Goal: Task Accomplishment & Management: Complete application form

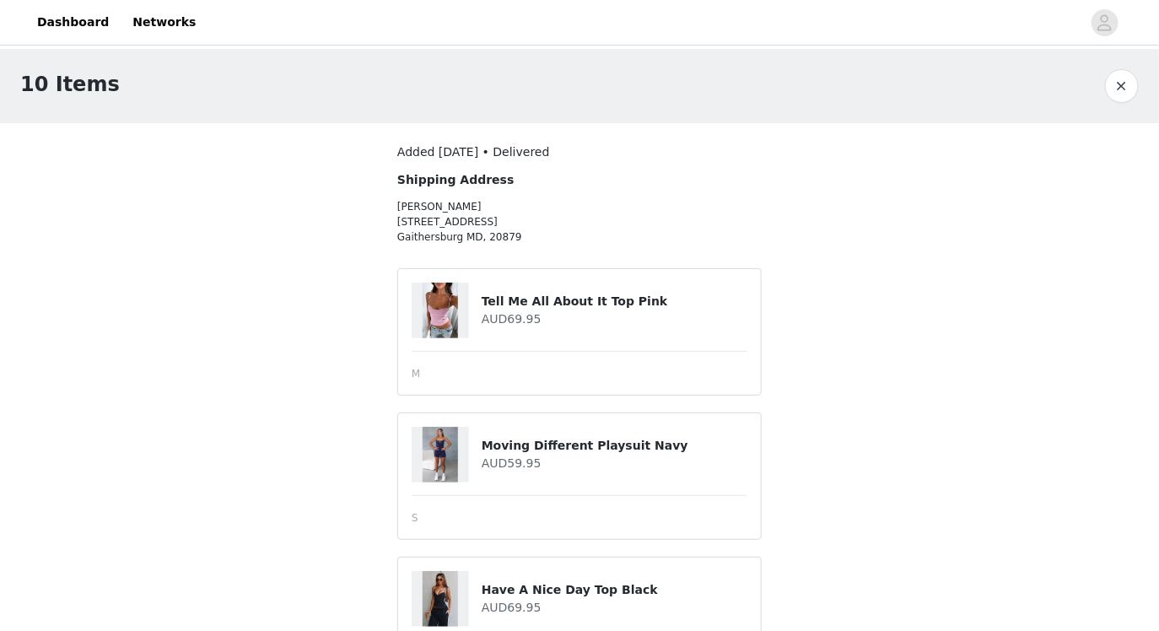
click at [1111, 88] on button "button" at bounding box center [1122, 86] width 34 height 34
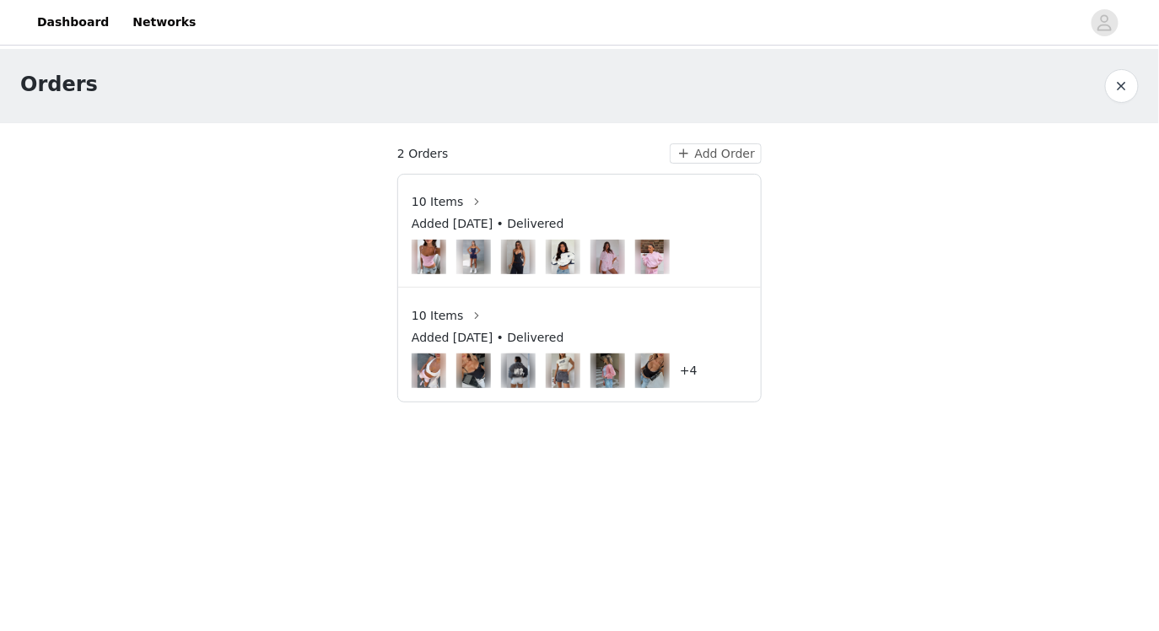
click at [455, 310] on span "10 Items" at bounding box center [437, 316] width 51 height 18
click at [472, 310] on button "button" at bounding box center [476, 315] width 27 height 27
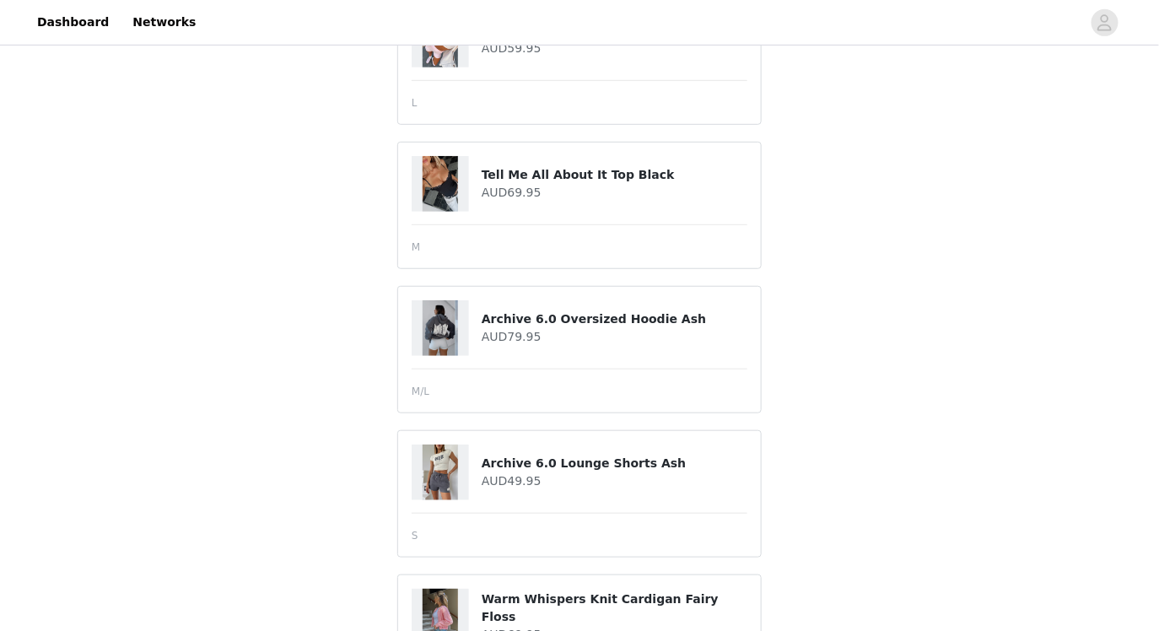
scroll to position [273, 0]
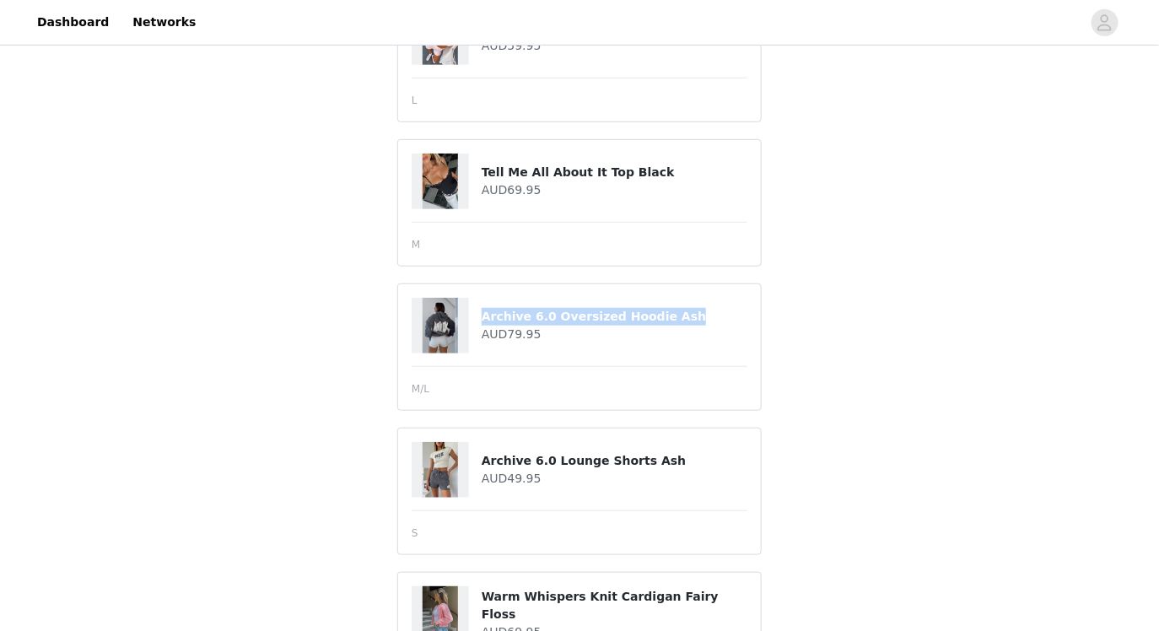
drag, startPoint x: 482, startPoint y: 317, endPoint x: 673, endPoint y: 315, distance: 190.6
click at [673, 315] on h4 "Archive 6.0 Oversized Hoodie Ash" at bounding box center [615, 317] width 266 height 18
copy h4 "Archive 6.0 Oversized Hoodie Ash"
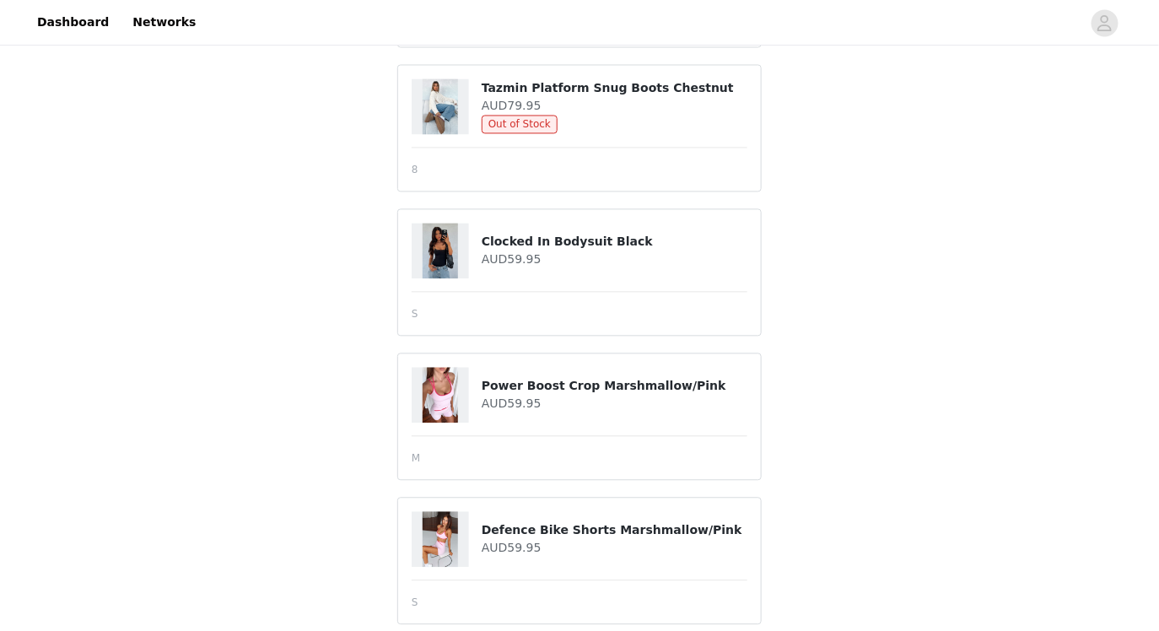
scroll to position [1097, 0]
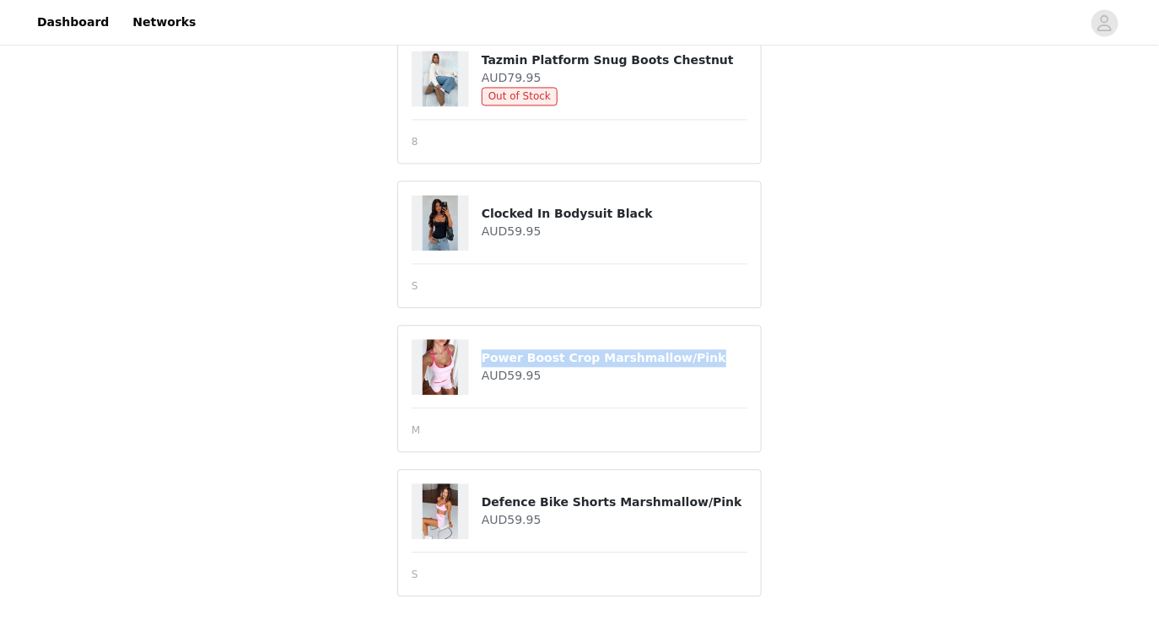
drag, startPoint x: 482, startPoint y: 355, endPoint x: 706, endPoint y: 357, distance: 224.3
click at [706, 357] on h4 "Power Boost Crop Marshmallow/Pink" at bounding box center [615, 358] width 266 height 18
copy h4 "Power Boost Crop Marshmallow/Pink"
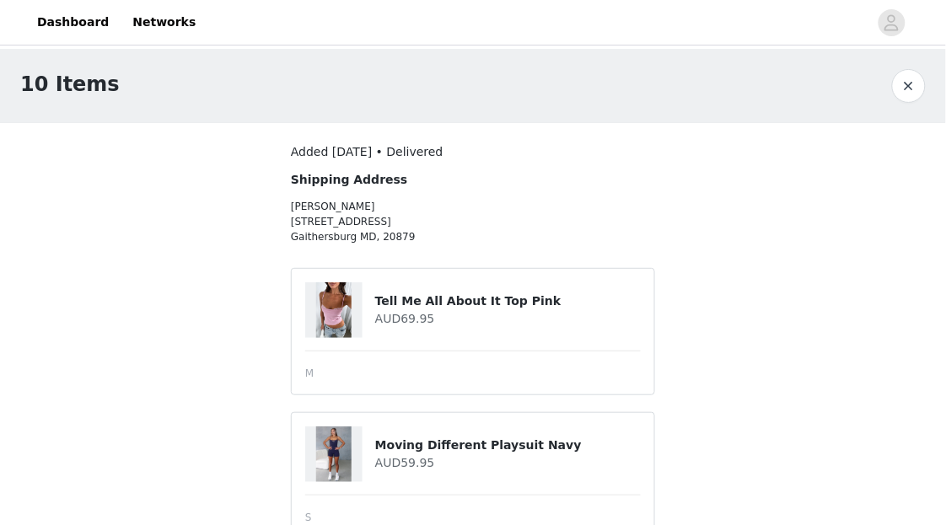
click at [908, 76] on button "button" at bounding box center [909, 86] width 34 height 34
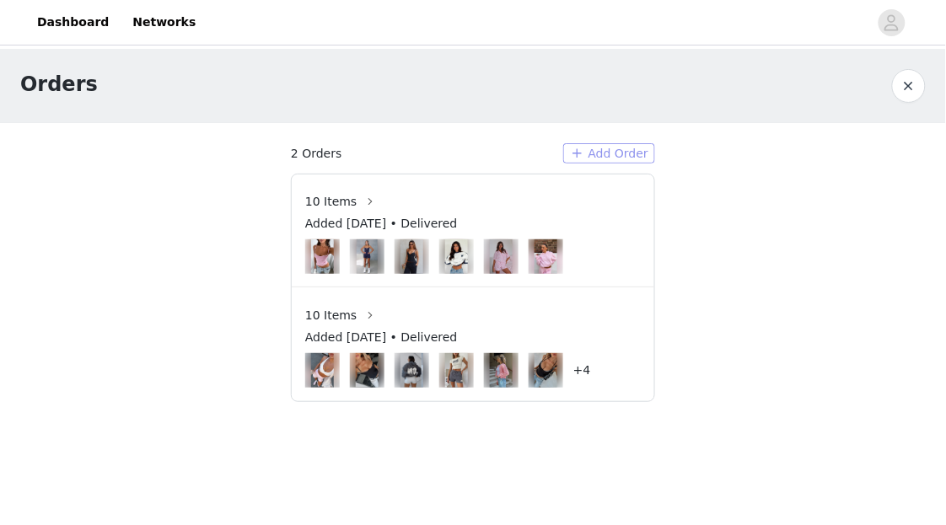
click at [594, 150] on button "Add Order" at bounding box center [609, 153] width 92 height 20
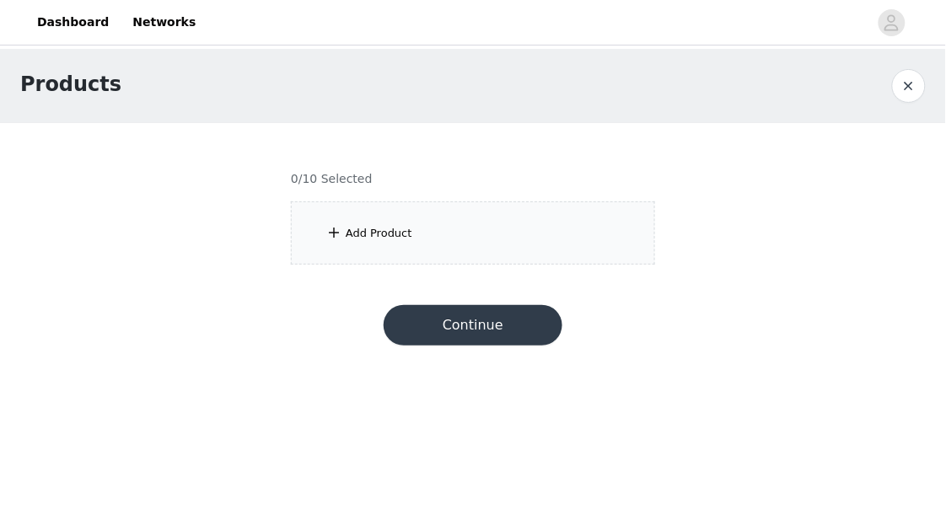
click at [441, 236] on div "Add Product" at bounding box center [473, 233] width 364 height 63
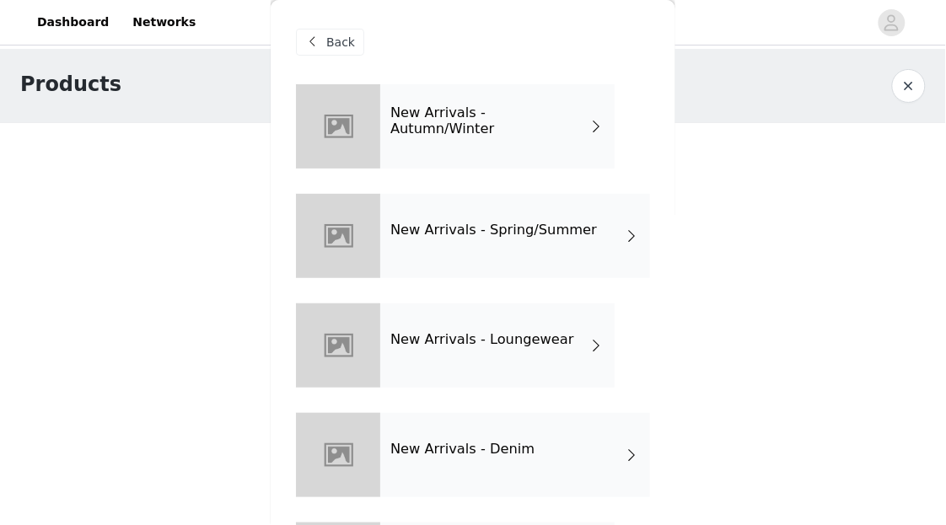
click at [520, 130] on div "New Arrivals - Autumn/Winter" at bounding box center [497, 126] width 234 height 84
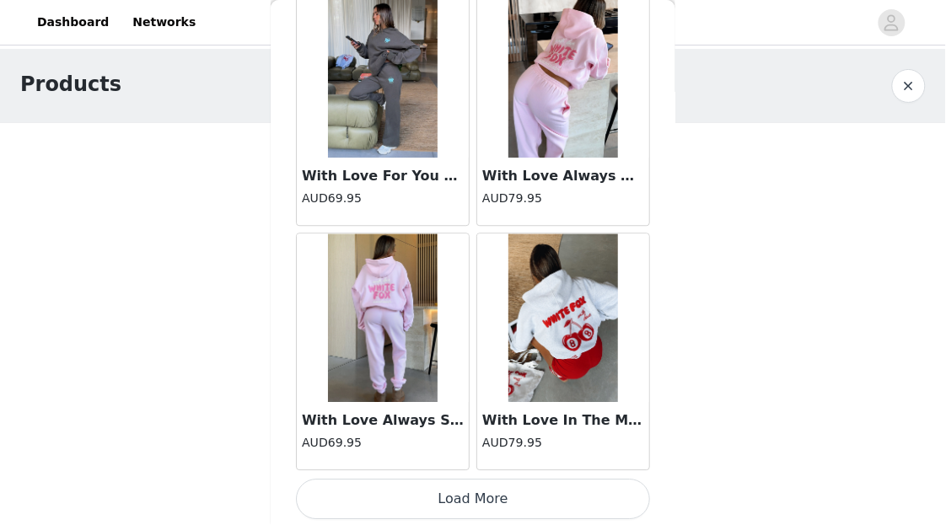
click at [516, 501] on button "Load More" at bounding box center [473, 499] width 354 height 40
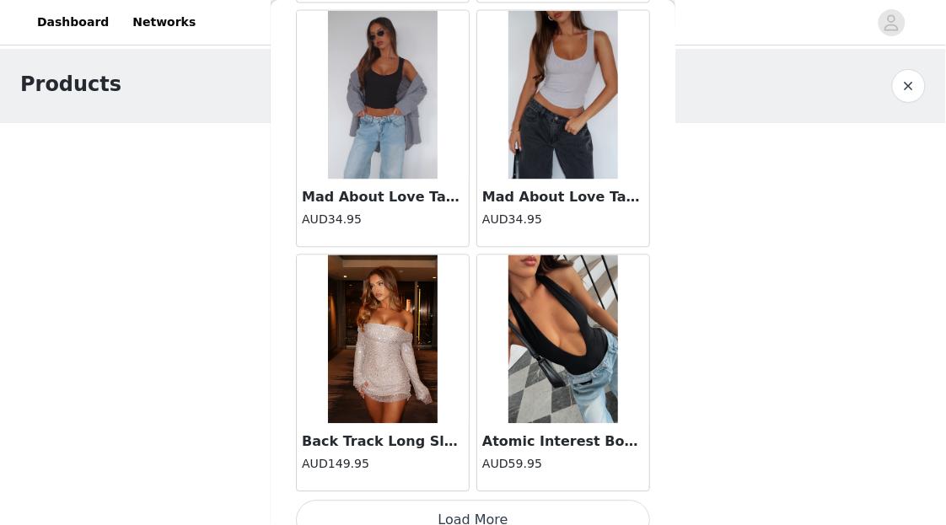
scroll to position [4497, 0]
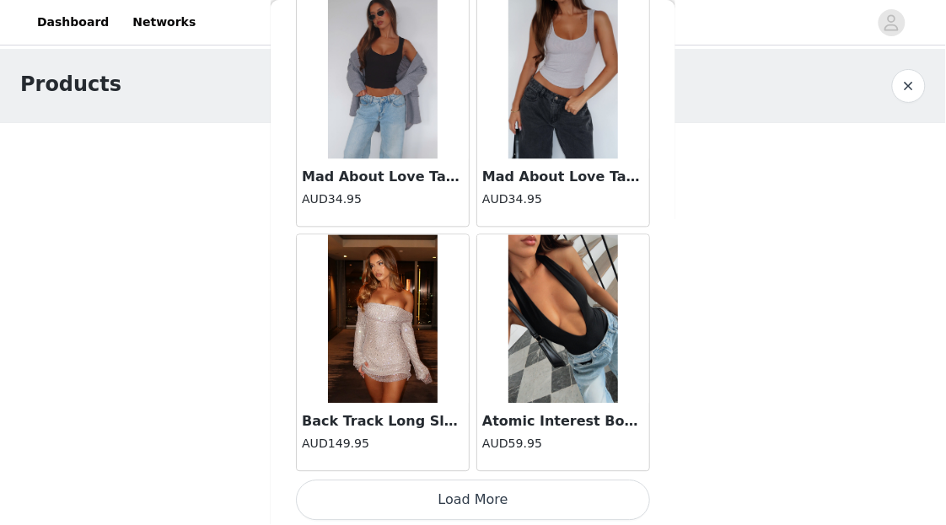
click at [519, 471] on div "Atomic Interest Bodysuit Black AUD59.95" at bounding box center [563, 353] width 180 height 245
click at [519, 481] on button "Load More" at bounding box center [473, 501] width 354 height 40
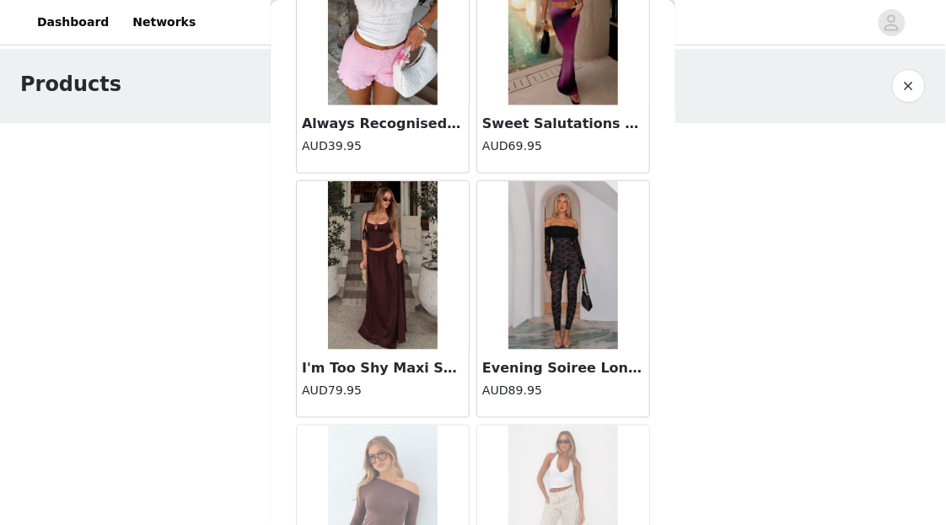
scroll to position [6941, 0]
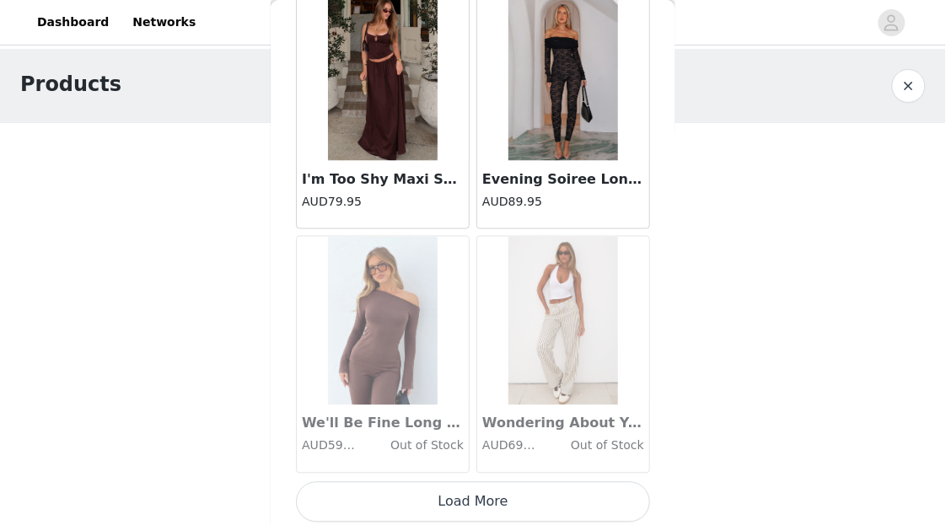
click at [494, 485] on button "Load More" at bounding box center [473, 502] width 354 height 40
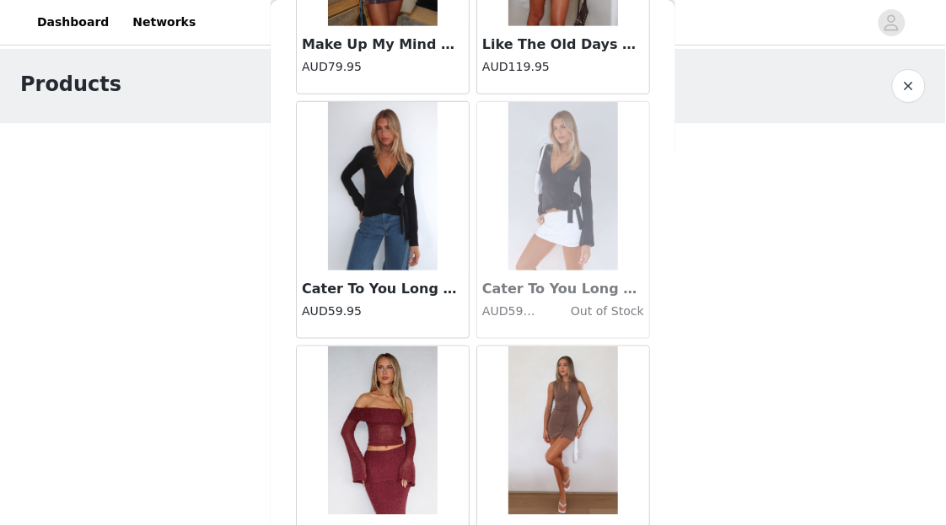
scroll to position [9385, 0]
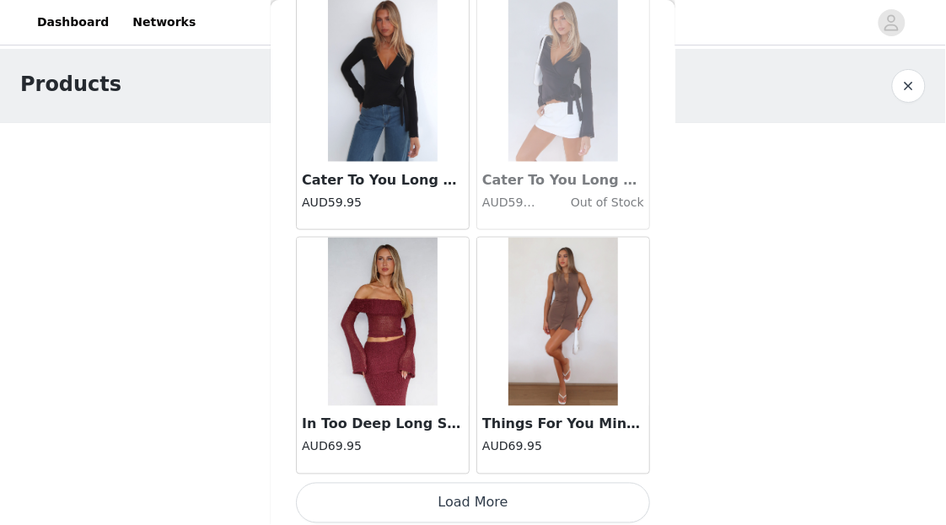
click at [915, 99] on button "button" at bounding box center [909, 86] width 34 height 34
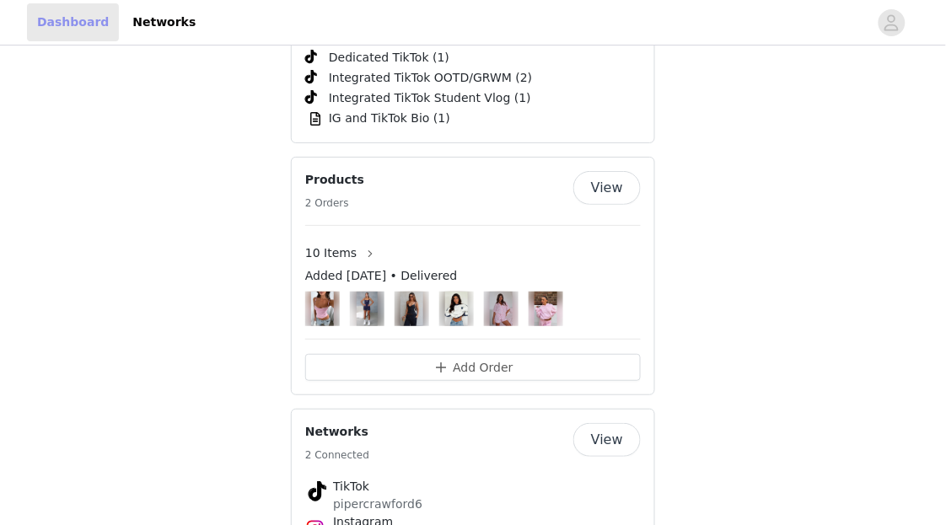
scroll to position [2588, 0]
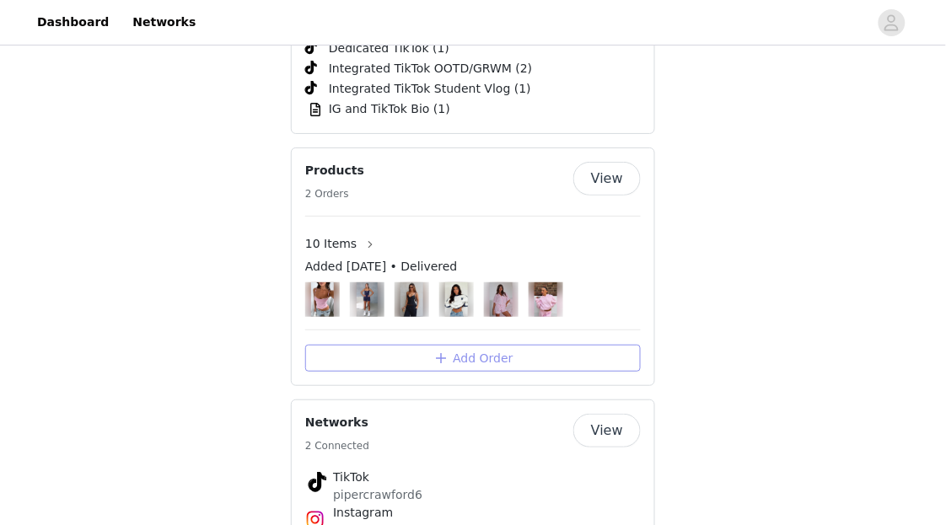
click at [514, 345] on button "Add Order" at bounding box center [473, 358] width 336 height 27
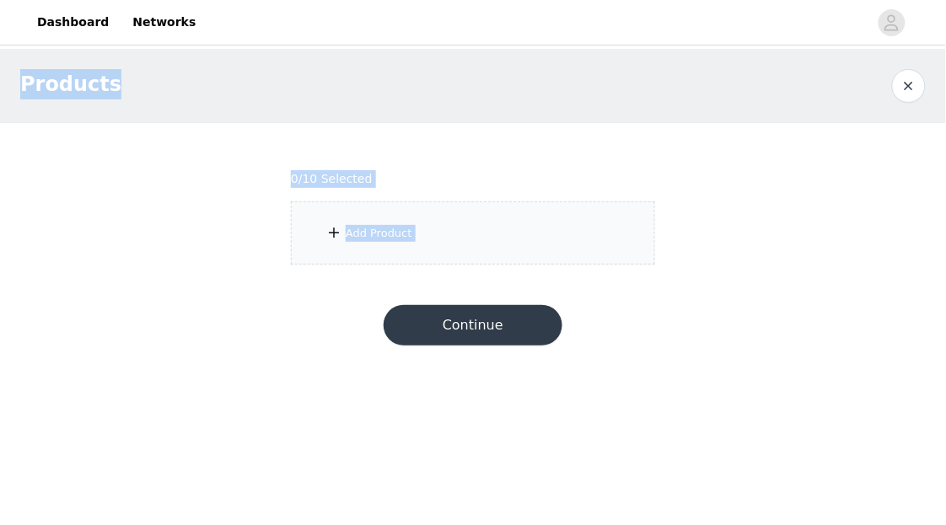
click at [911, 74] on button "button" at bounding box center [909, 86] width 34 height 34
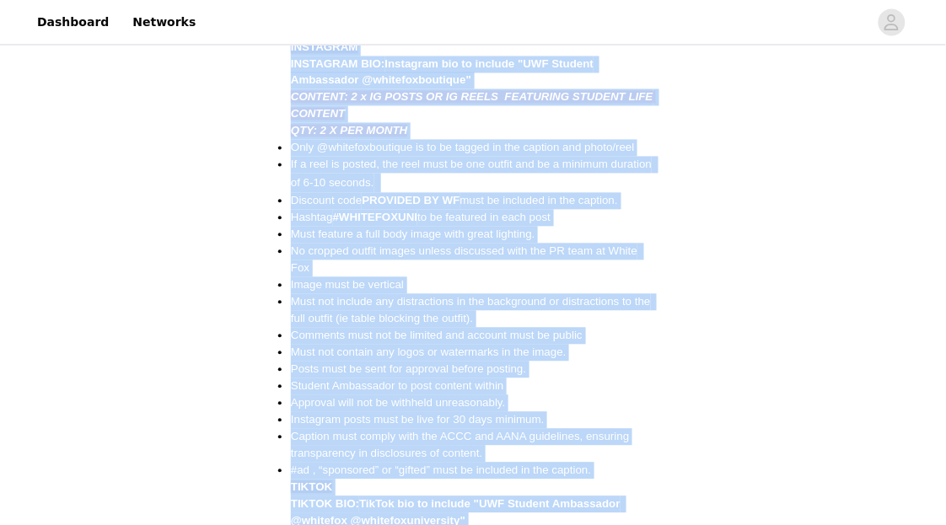
click at [503, 345] on li "Must not contain any logos or watermarks in the image." at bounding box center [473, 353] width 364 height 17
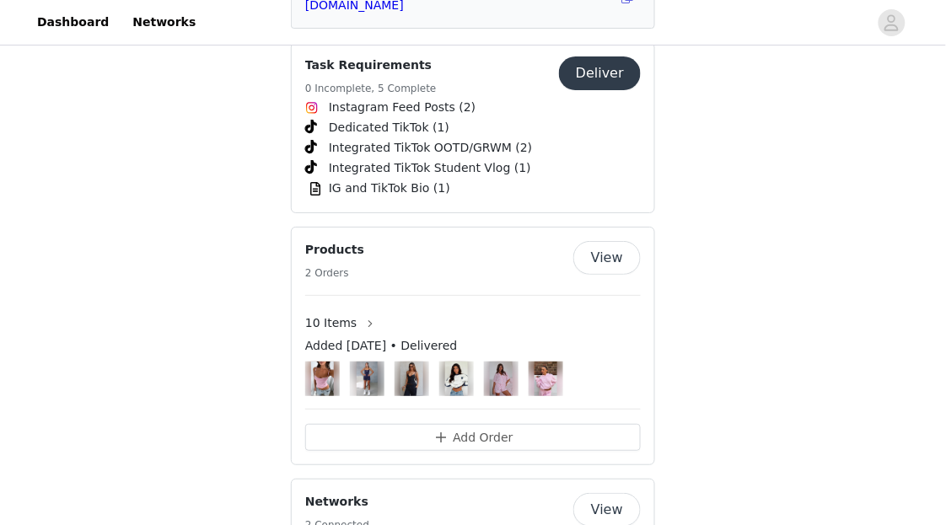
scroll to position [2524, 0]
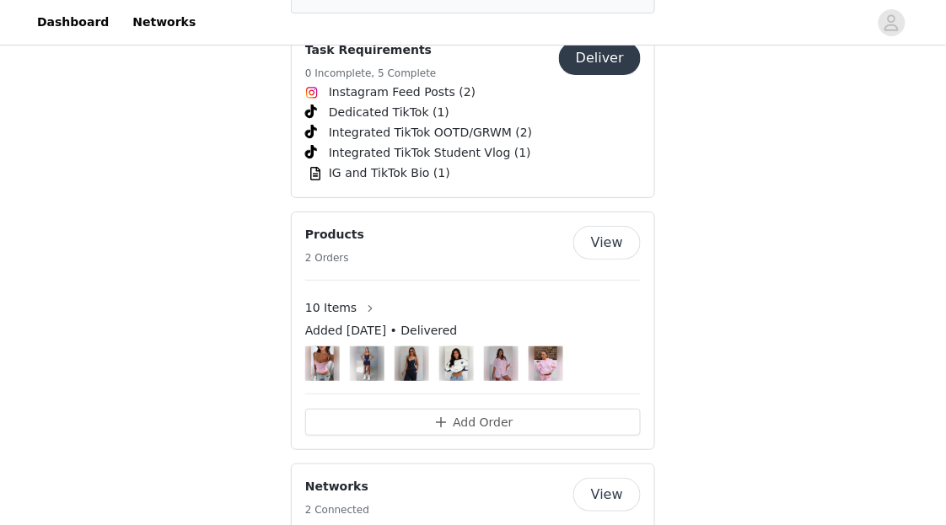
click at [541, 281] on div "10 Items Added [DATE] • Delivered" at bounding box center [473, 331] width 336 height 100
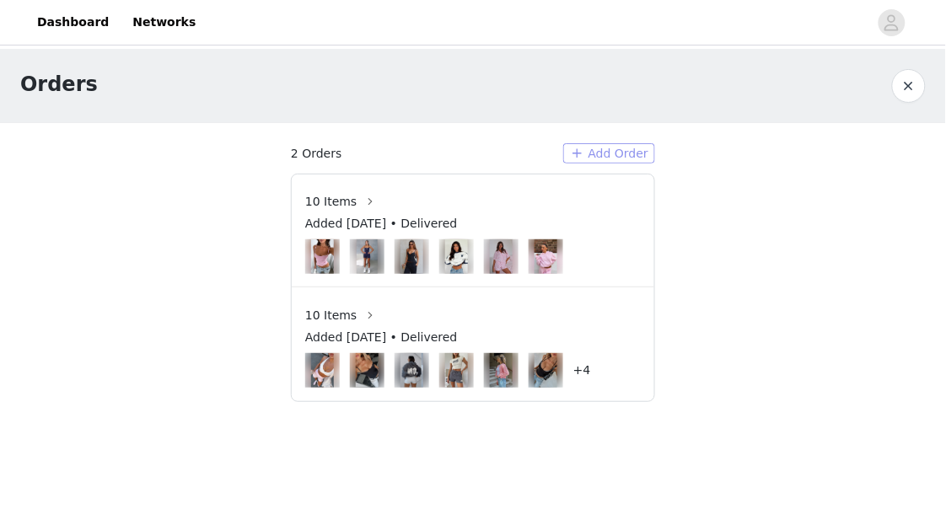
click at [595, 158] on button "Add Order" at bounding box center [609, 153] width 92 height 20
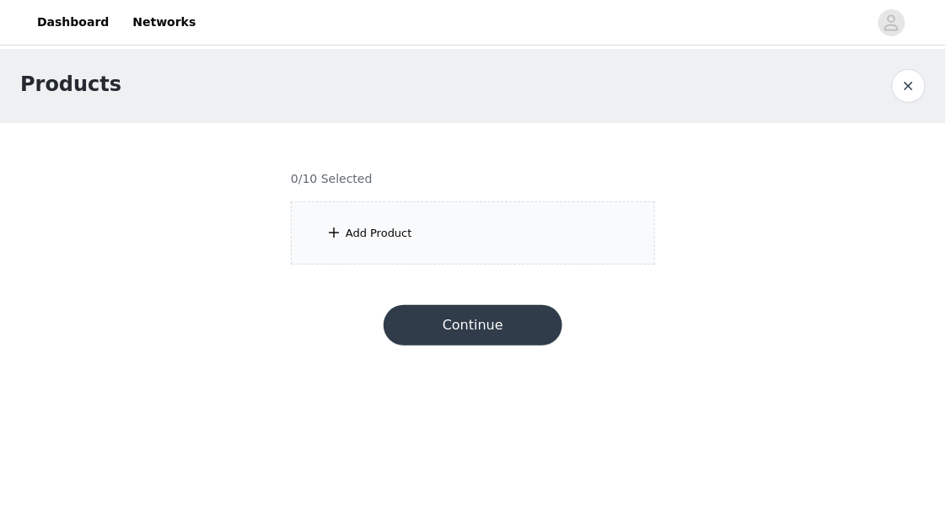
click at [444, 223] on div "Add Product" at bounding box center [473, 233] width 364 height 63
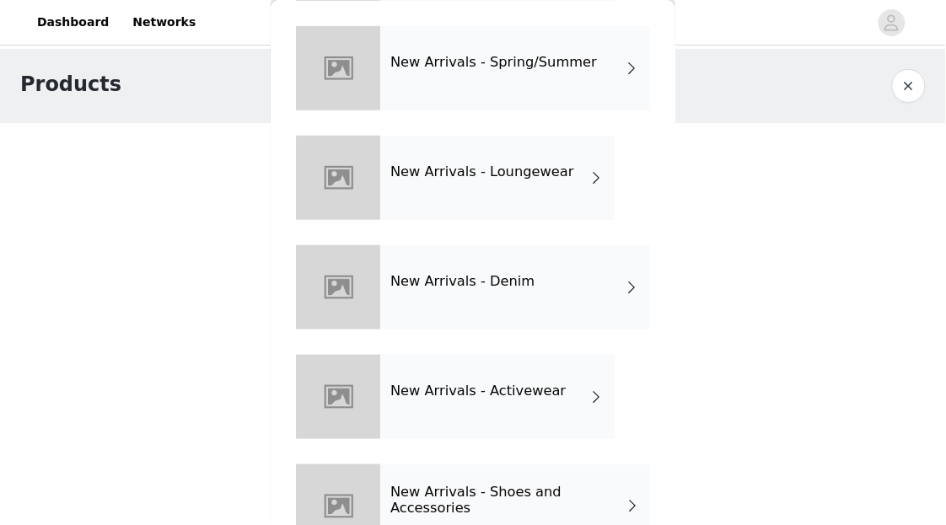
scroll to position [216, 0]
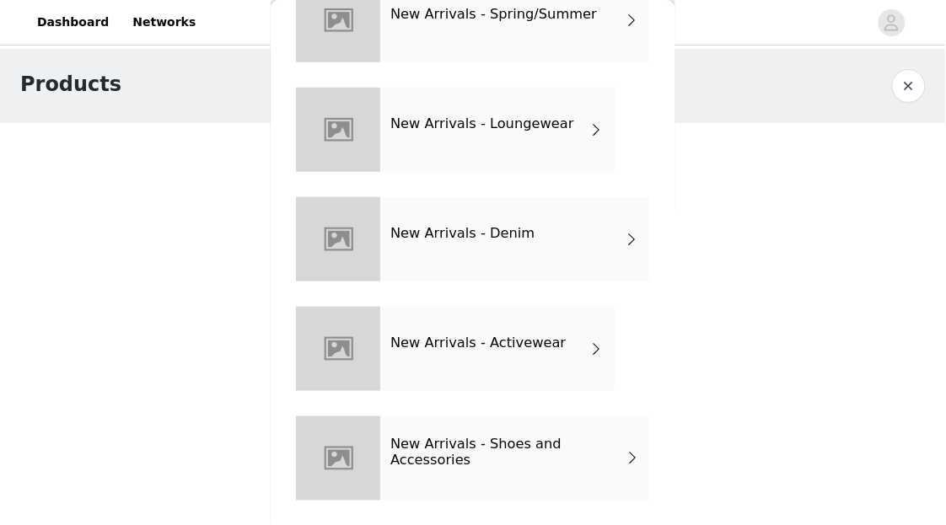
click at [443, 458] on h4 "New Arrivals - Shoes and Accessories" at bounding box center [507, 453] width 234 height 31
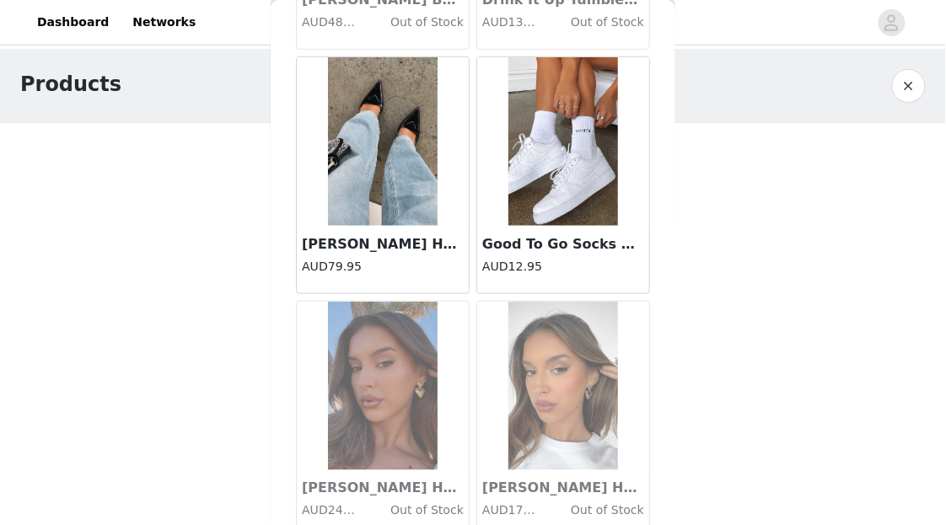
scroll to position [1496, 0]
click at [929, 79] on div "Products" at bounding box center [473, 86] width 946 height 74
click at [915, 79] on button "button" at bounding box center [909, 86] width 34 height 34
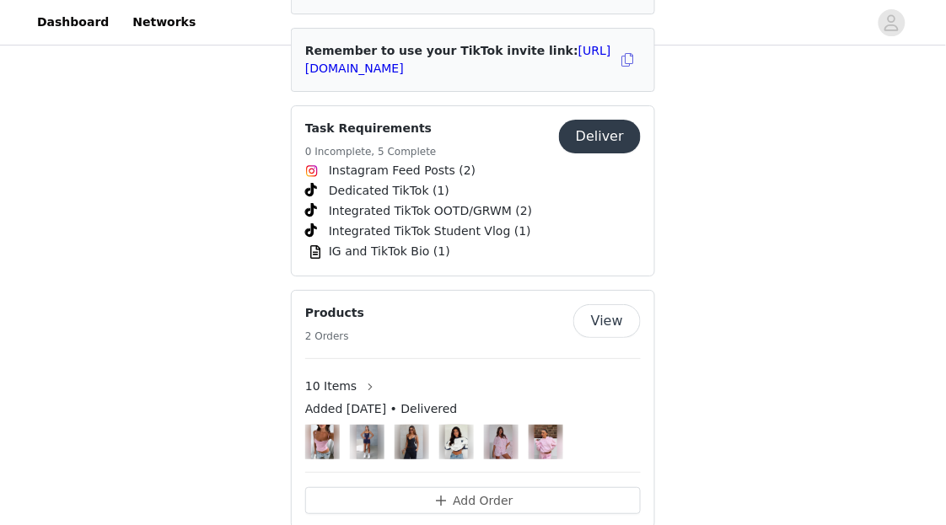
scroll to position [2458, 0]
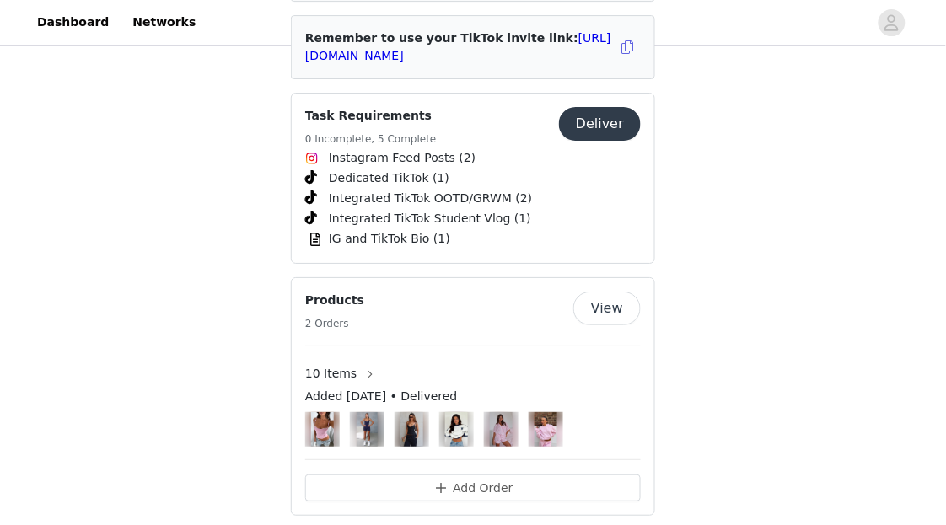
click at [532, 460] on div "Add Order" at bounding box center [473, 480] width 336 height 41
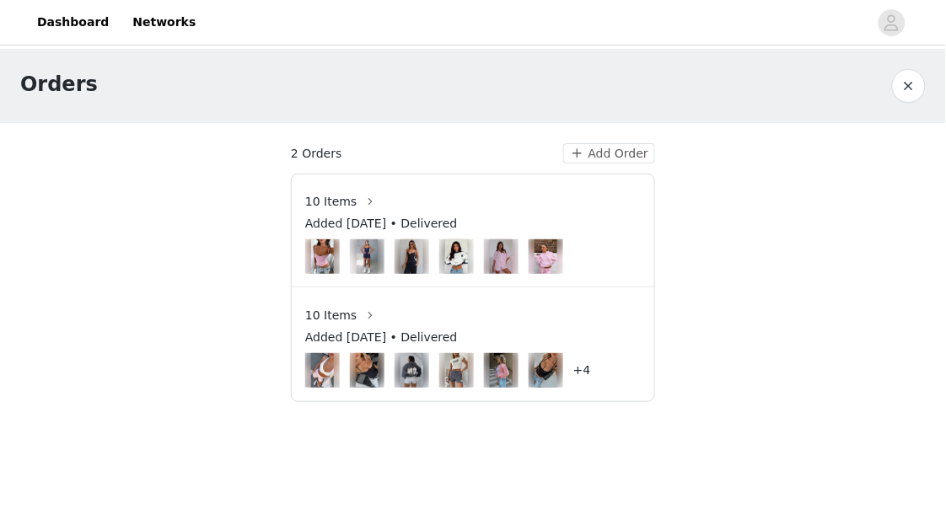
click at [600, 167] on section "2 Orders Add Order 10 Items Added [DATE] • Delivered 10 Items Added [DATE] • De…" at bounding box center [473, 272] width 405 height 299
click at [605, 156] on button "Add Order" at bounding box center [609, 153] width 92 height 20
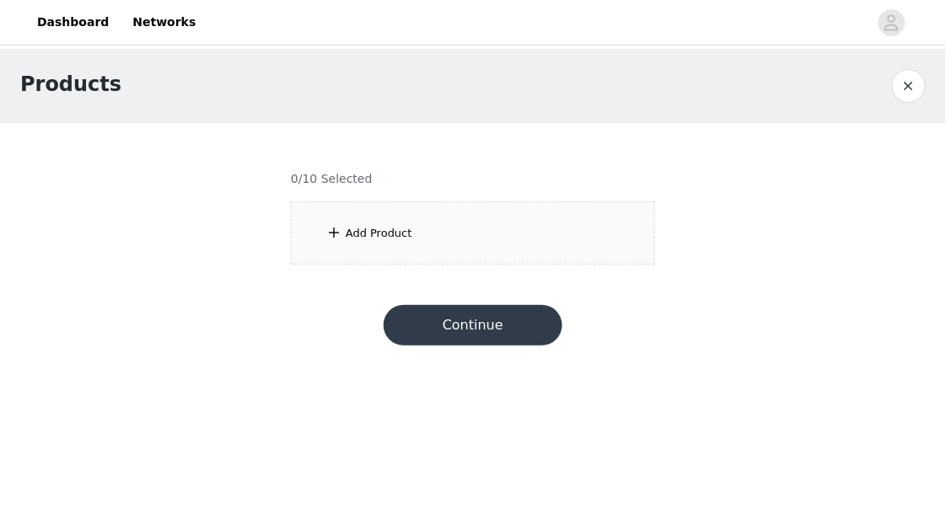
click at [498, 275] on section "0/10 Selected Add Product" at bounding box center [473, 204] width 405 height 162
click at [506, 258] on div "Add Product" at bounding box center [473, 233] width 364 height 63
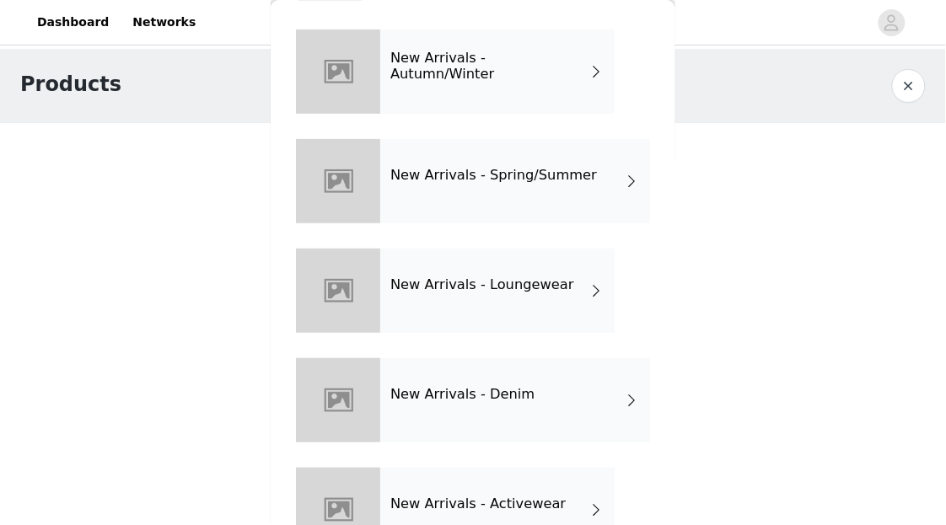
scroll to position [208, 0]
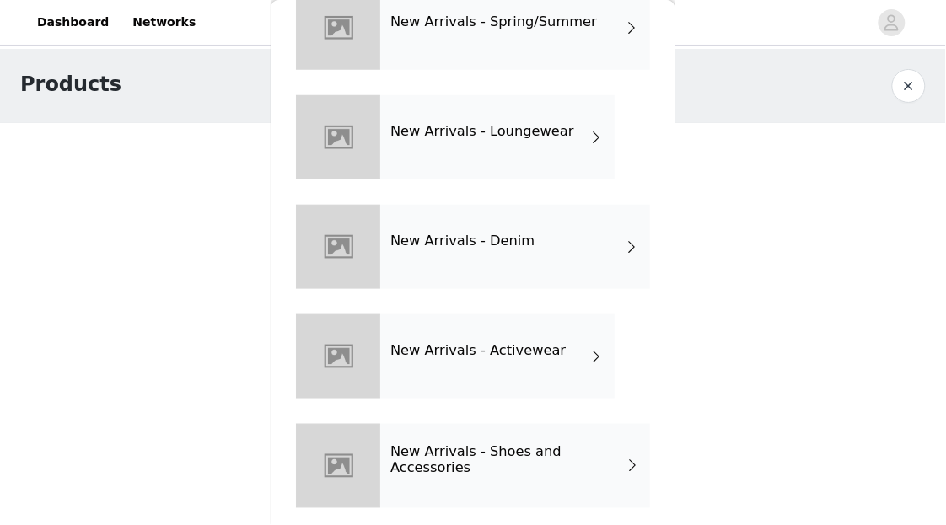
click at [502, 375] on div "New Arrivals - Activewear" at bounding box center [497, 357] width 234 height 84
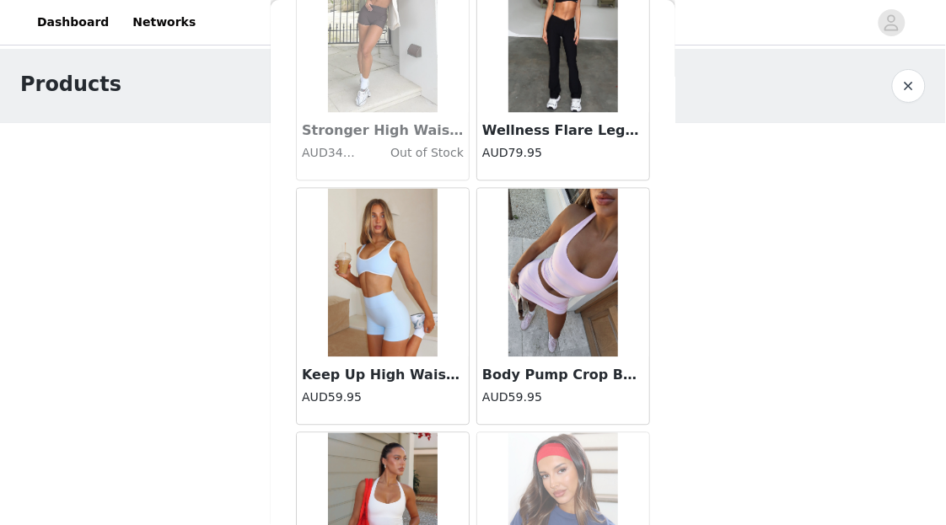
scroll to position [2053, 0]
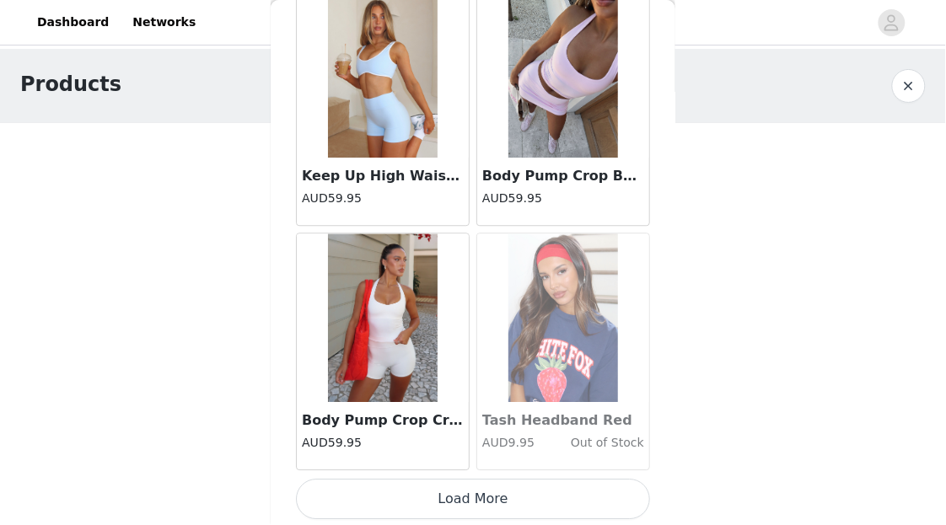
click at [427, 167] on h3 "Keep Up High Waisted Shorts 4" Baby Blue" at bounding box center [383, 176] width 162 height 20
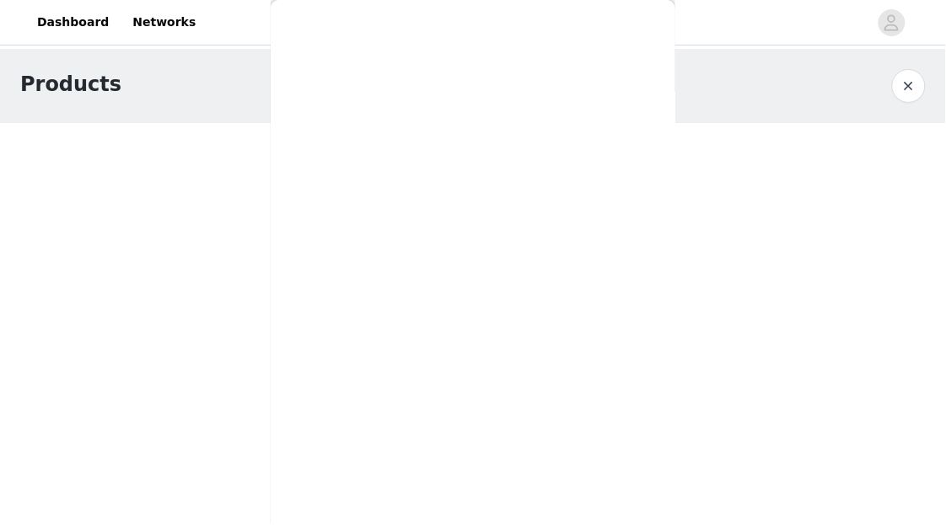
scroll to position [276, 0]
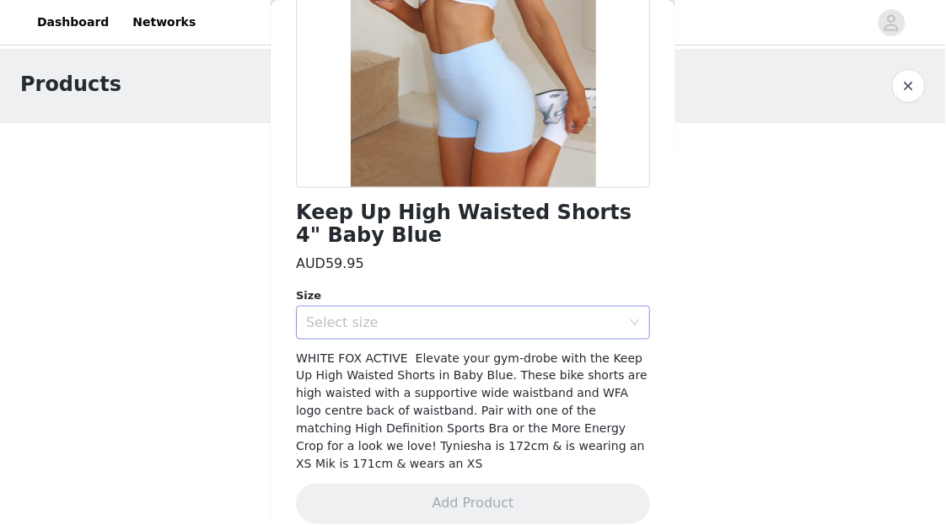
click at [424, 320] on div "Select size" at bounding box center [463, 323] width 315 height 17
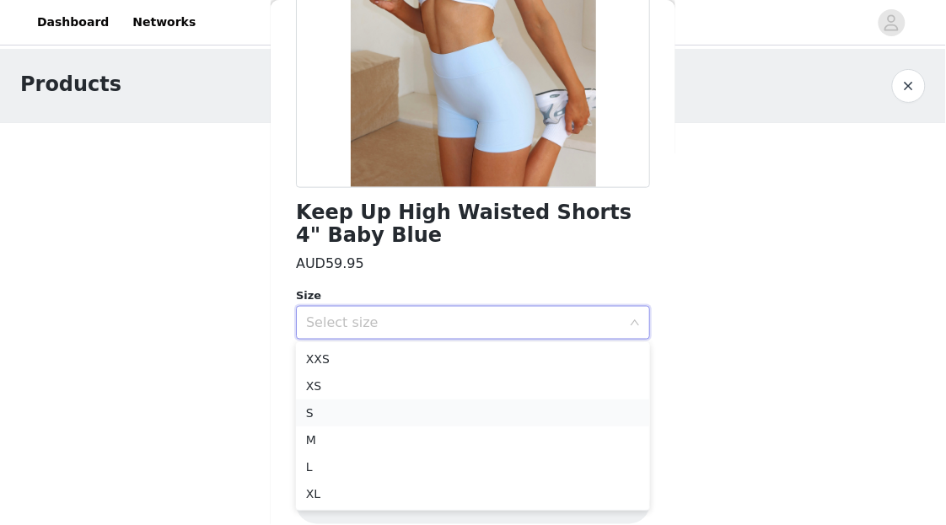
click at [374, 411] on li "S" at bounding box center [473, 413] width 354 height 27
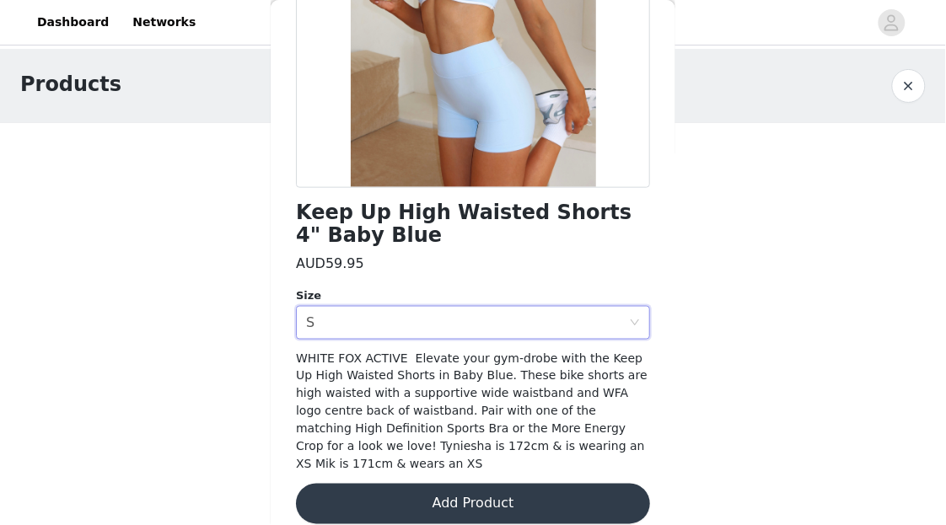
click at [433, 484] on button "Add Product" at bounding box center [473, 504] width 354 height 40
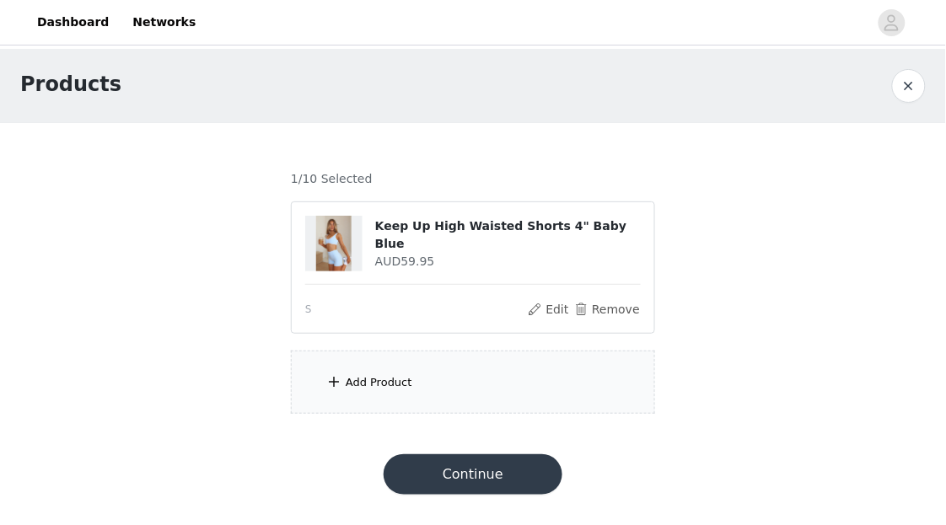
click at [451, 391] on div "Add Product" at bounding box center [473, 382] width 364 height 63
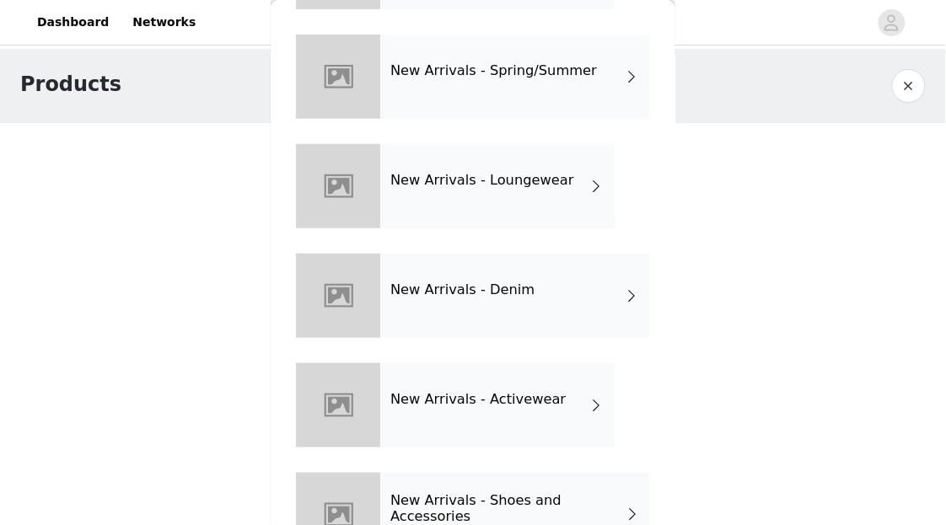
scroll to position [216, 0]
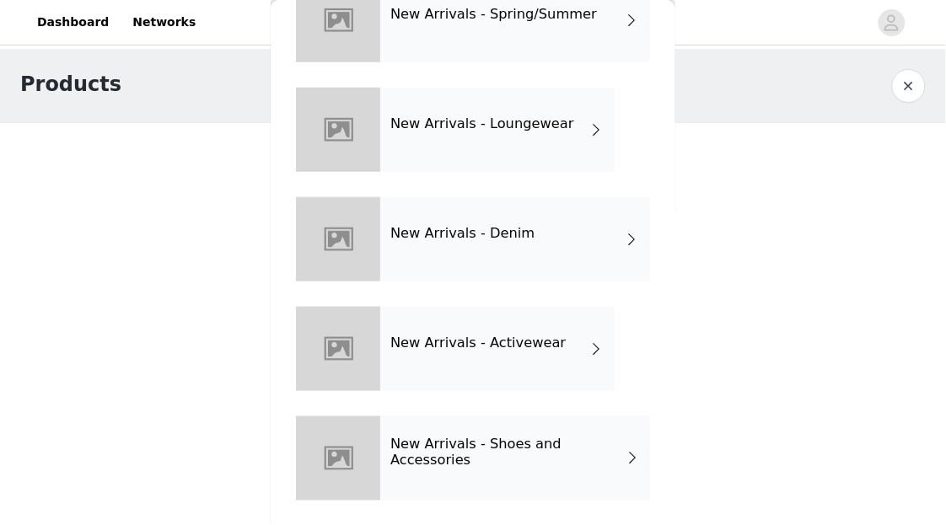
click at [444, 353] on div "New Arrivals - Activewear" at bounding box center [497, 349] width 234 height 84
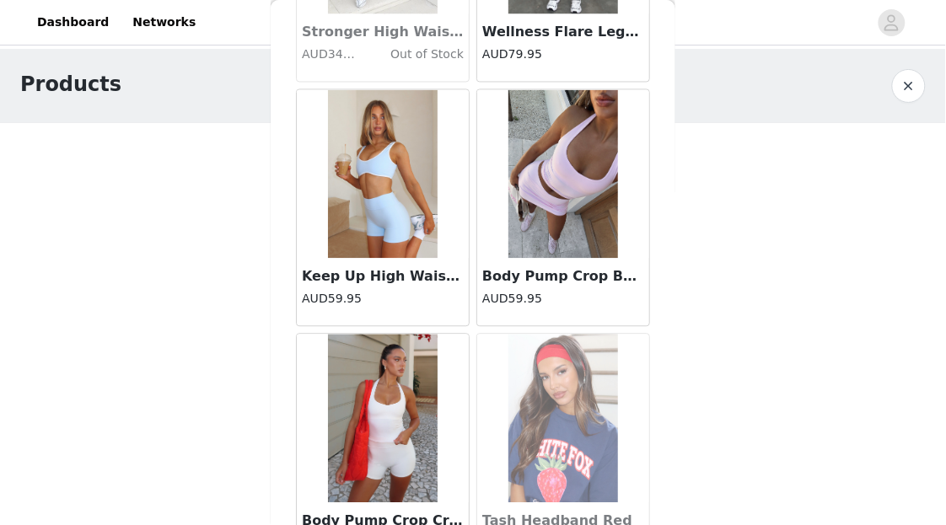
scroll to position [2053, 0]
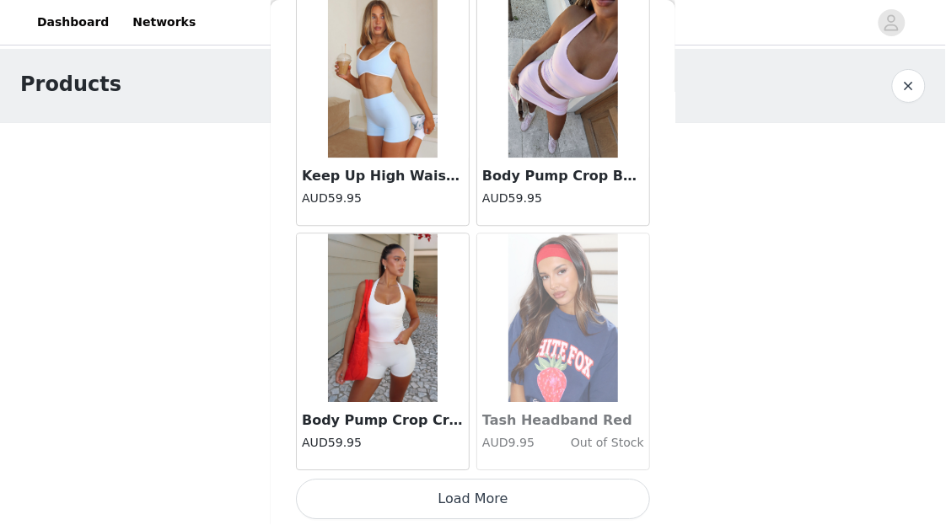
click at [449, 487] on button "Load More" at bounding box center [473, 499] width 354 height 40
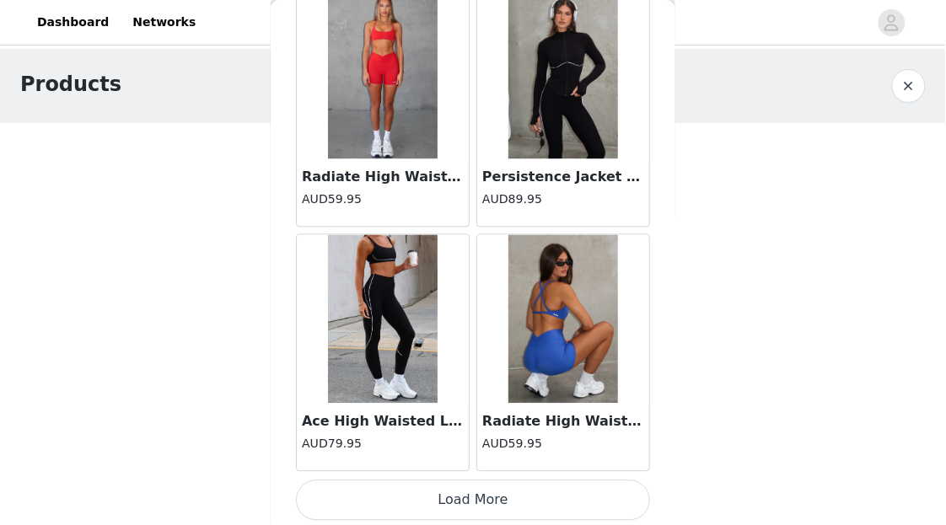
click at [491, 508] on button "Load More" at bounding box center [473, 501] width 354 height 40
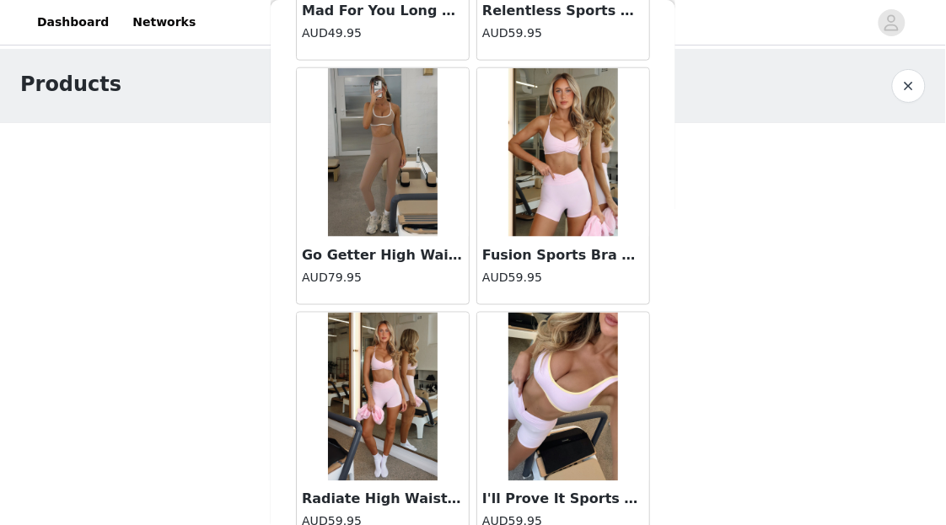
scroll to position [6941, 0]
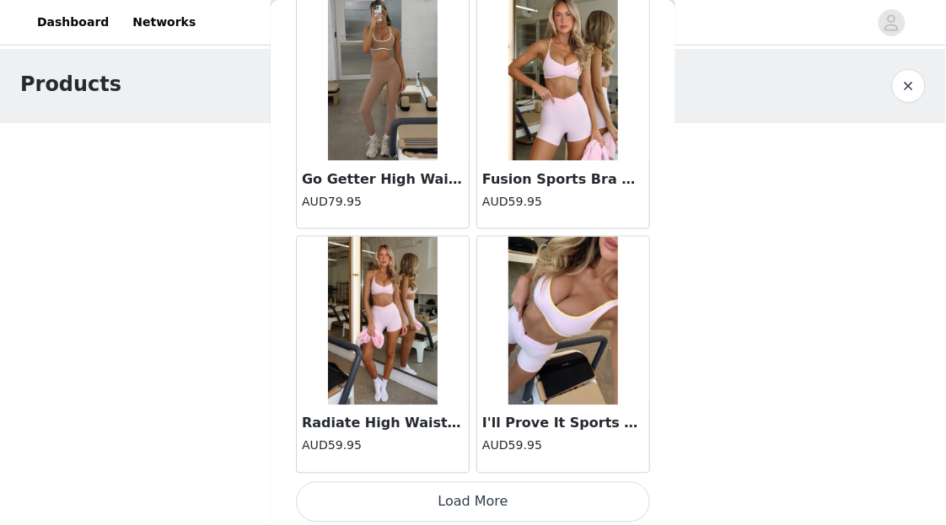
click at [497, 486] on button "Load More" at bounding box center [473, 502] width 354 height 40
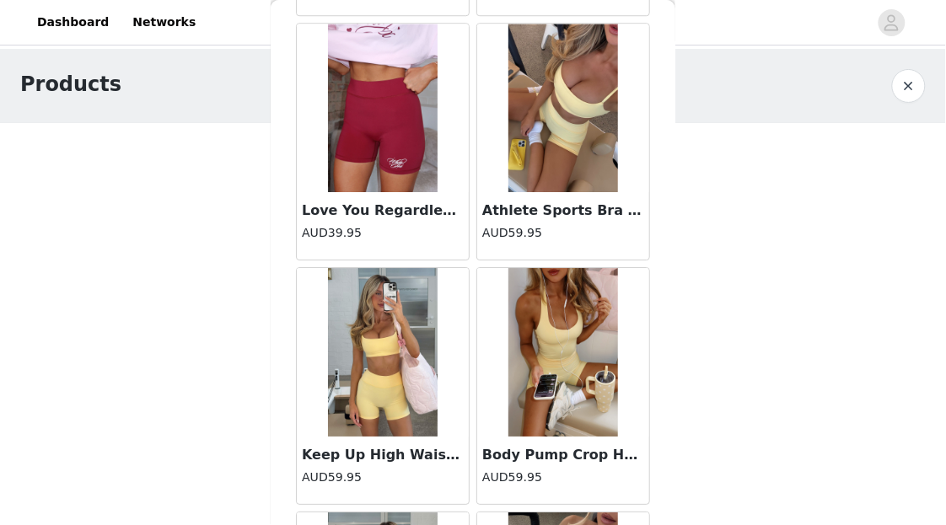
scroll to position [6173, 0]
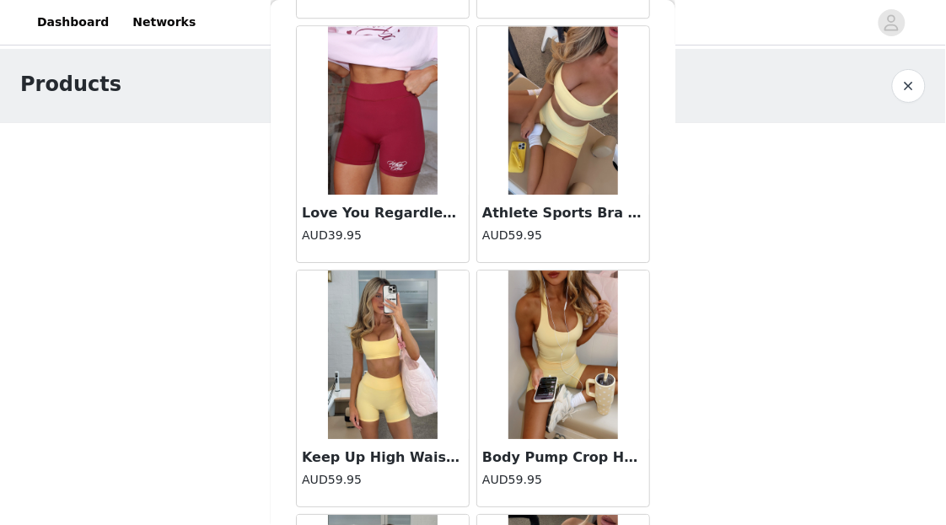
click at [600, 315] on img at bounding box center [564, 355] width 110 height 169
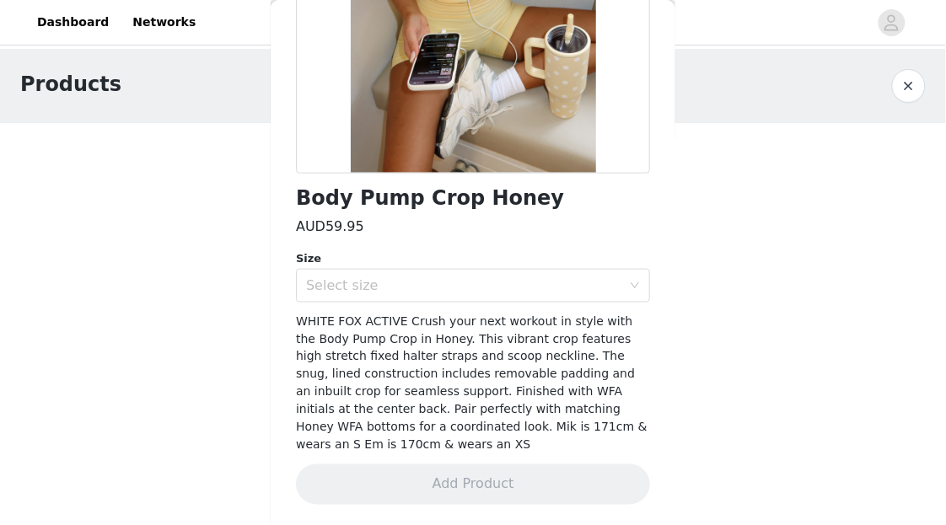
scroll to position [288, 0]
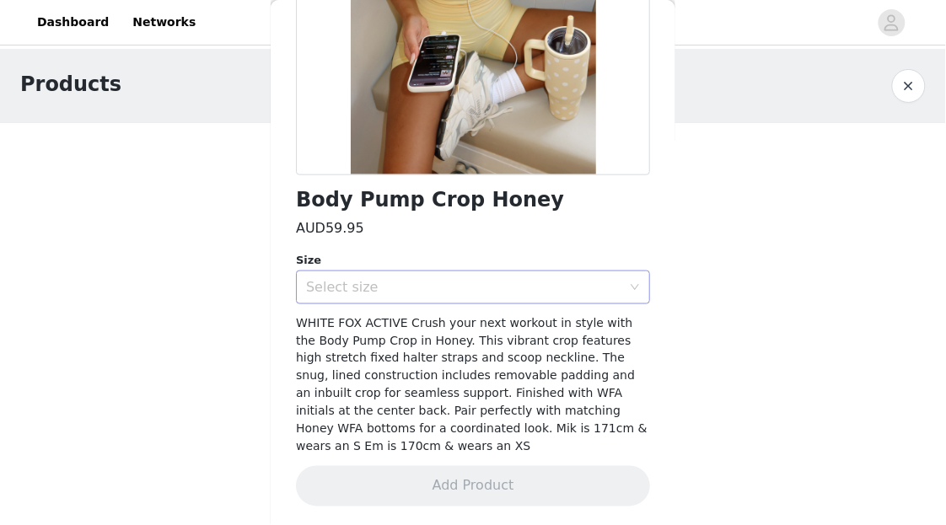
click at [554, 294] on div "Select size" at bounding box center [467, 288] width 323 height 32
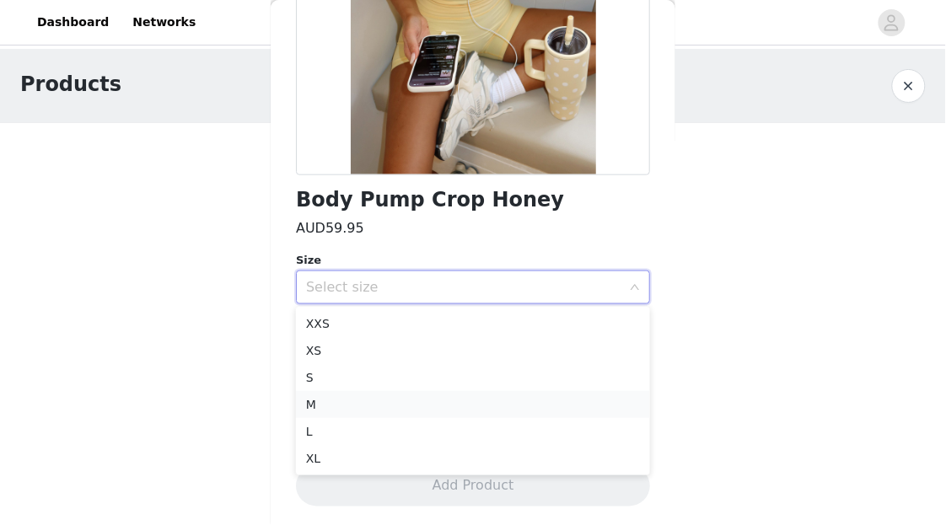
click at [454, 402] on li "M" at bounding box center [473, 404] width 354 height 27
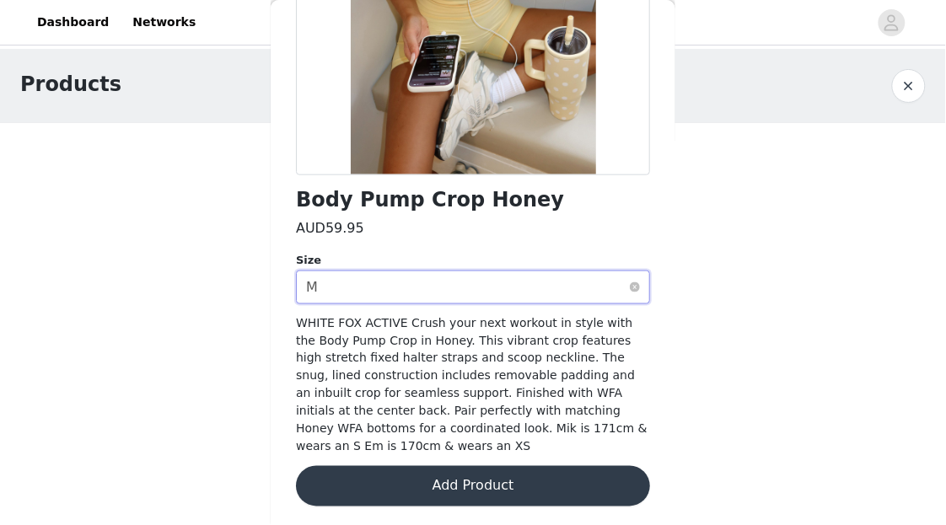
click at [514, 289] on div "Select size M" at bounding box center [467, 288] width 323 height 32
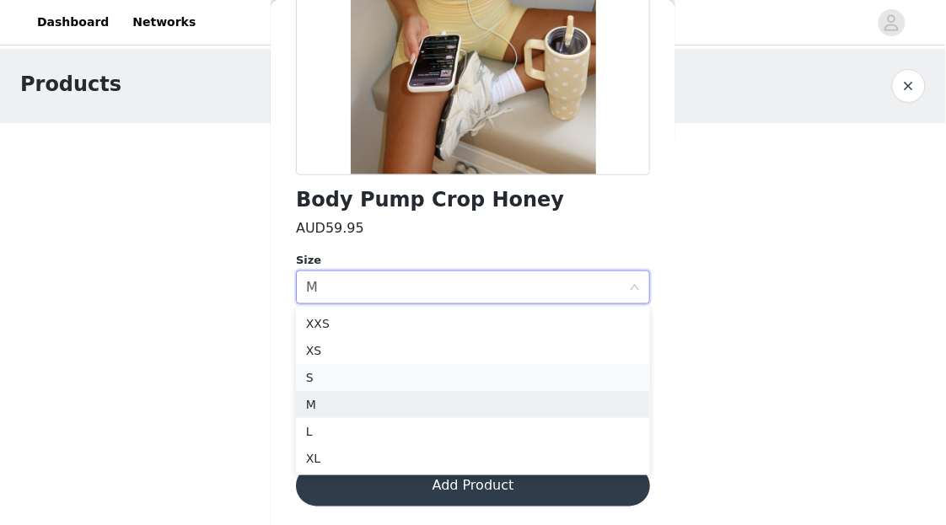
click at [425, 369] on li "S" at bounding box center [473, 377] width 354 height 27
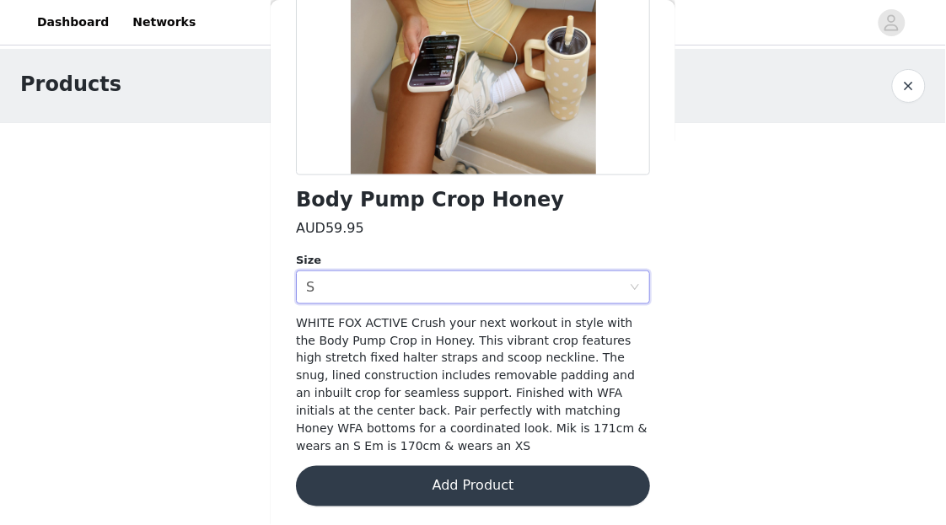
click at [527, 479] on button "Add Product" at bounding box center [473, 486] width 354 height 40
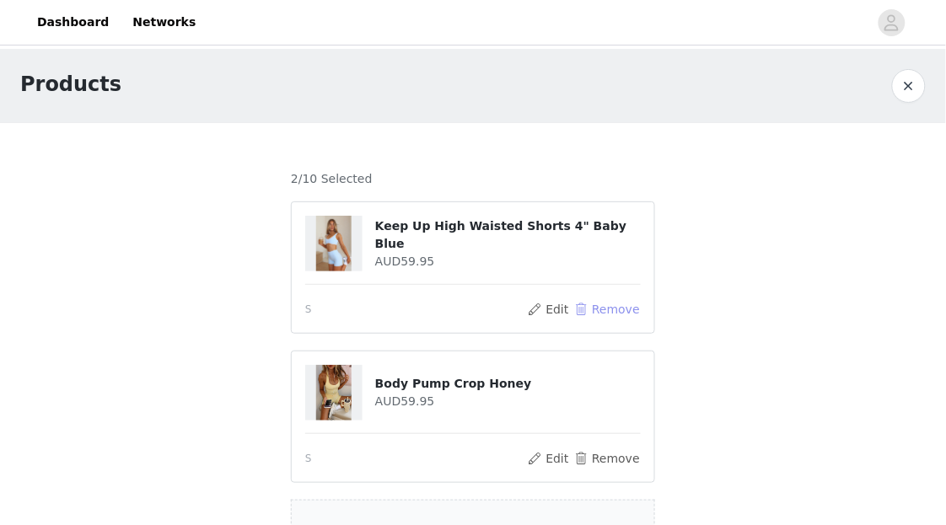
click at [601, 306] on button "Remove" at bounding box center [606, 309] width 67 height 20
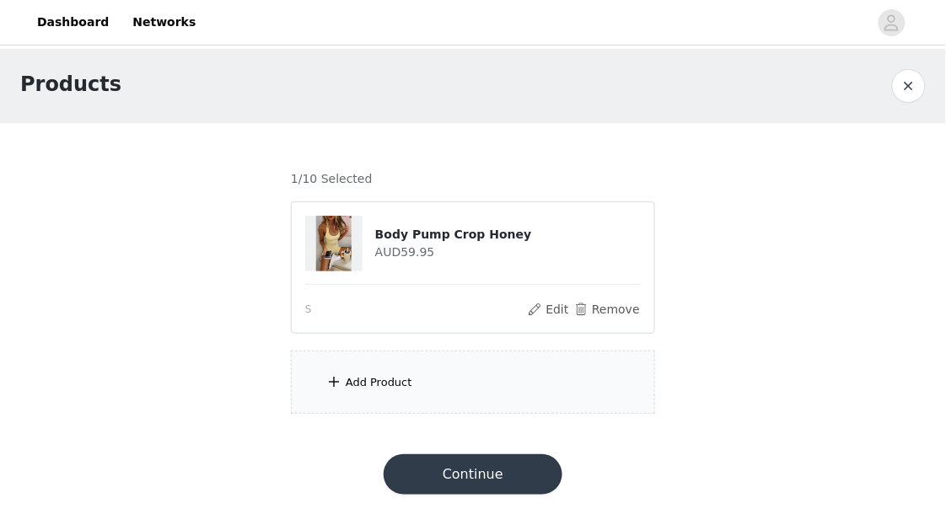
click at [506, 376] on div "Add Product" at bounding box center [473, 382] width 364 height 63
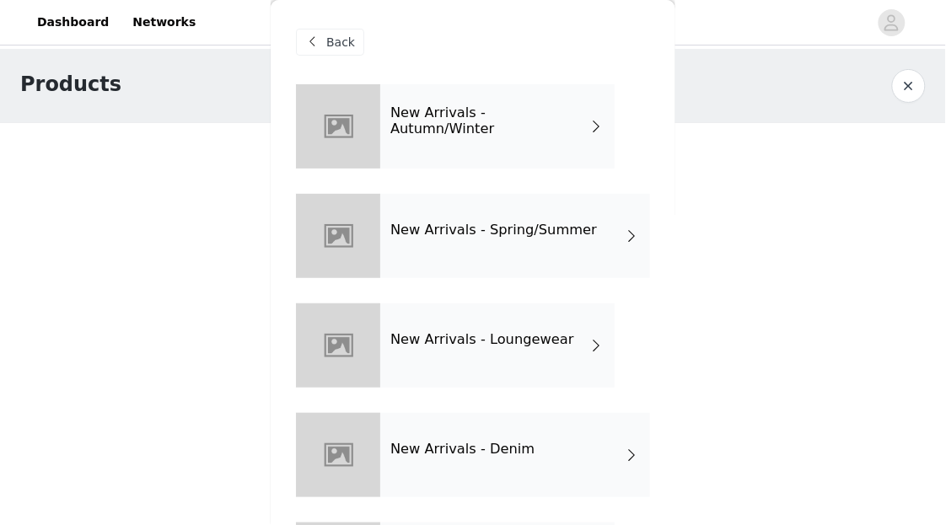
scroll to position [159, 0]
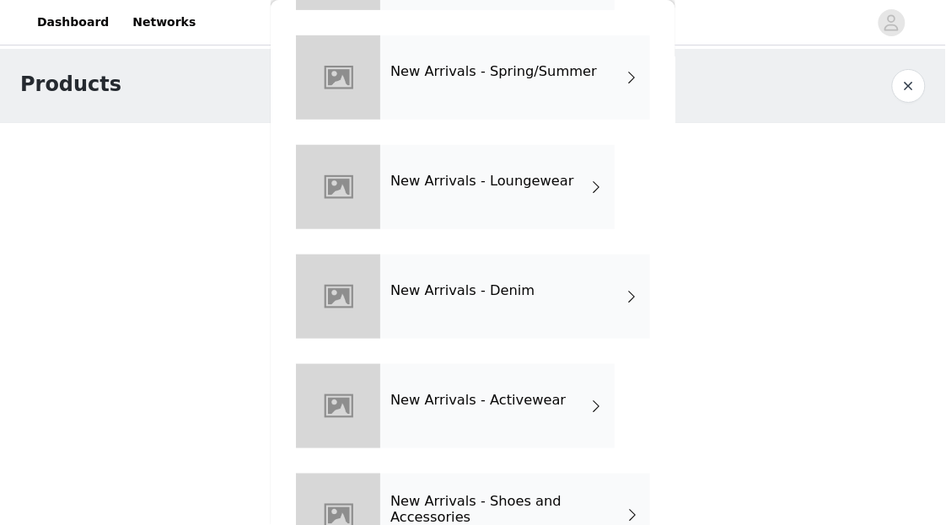
click at [502, 424] on div "New Arrivals - Activewear" at bounding box center [497, 406] width 234 height 84
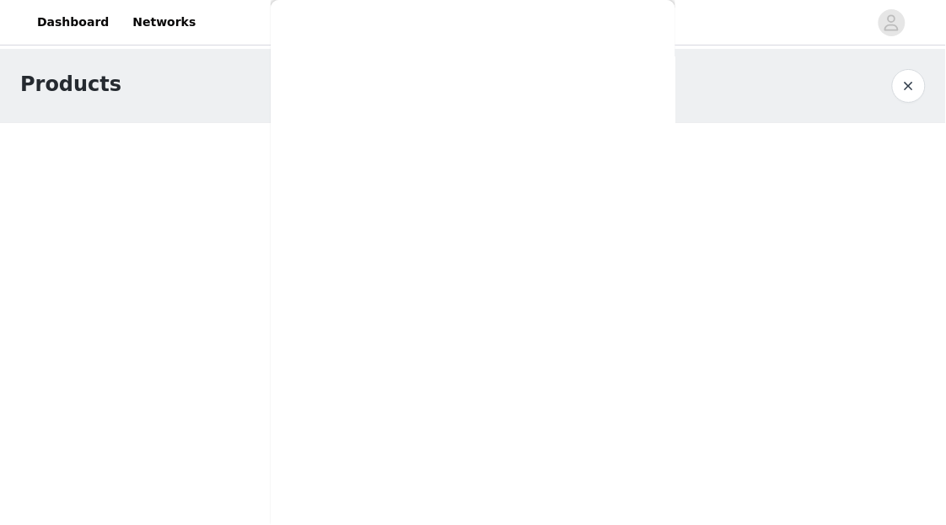
scroll to position [0, 0]
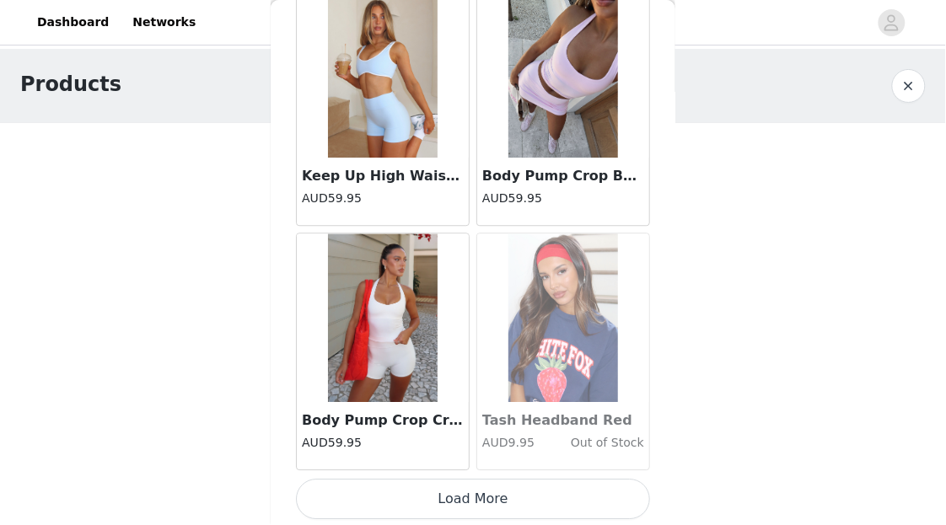
click at [475, 502] on button "Load More" at bounding box center [473, 499] width 354 height 40
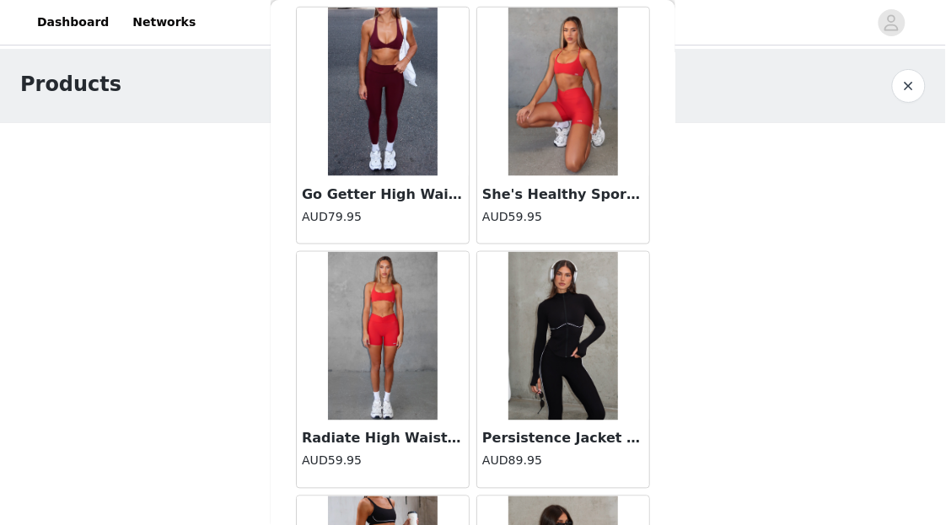
scroll to position [4497, 0]
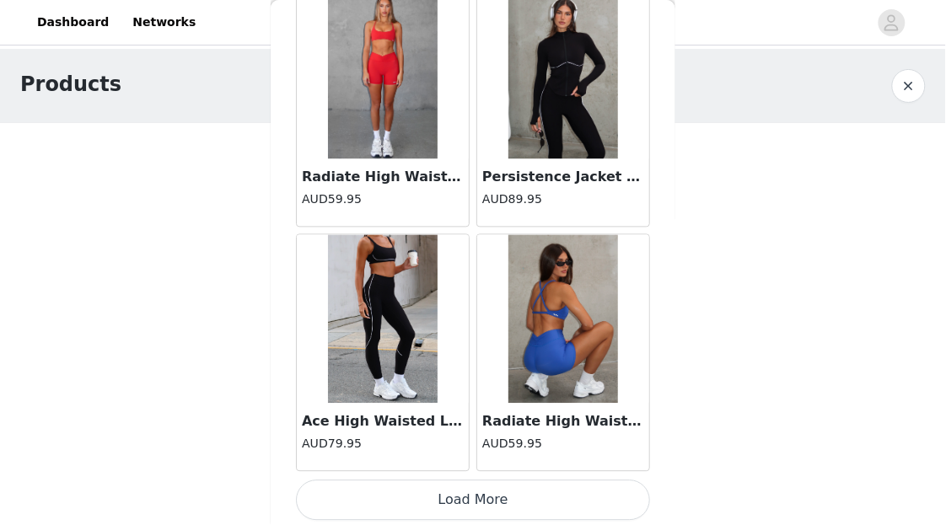
click at [482, 492] on button "Load More" at bounding box center [473, 501] width 354 height 40
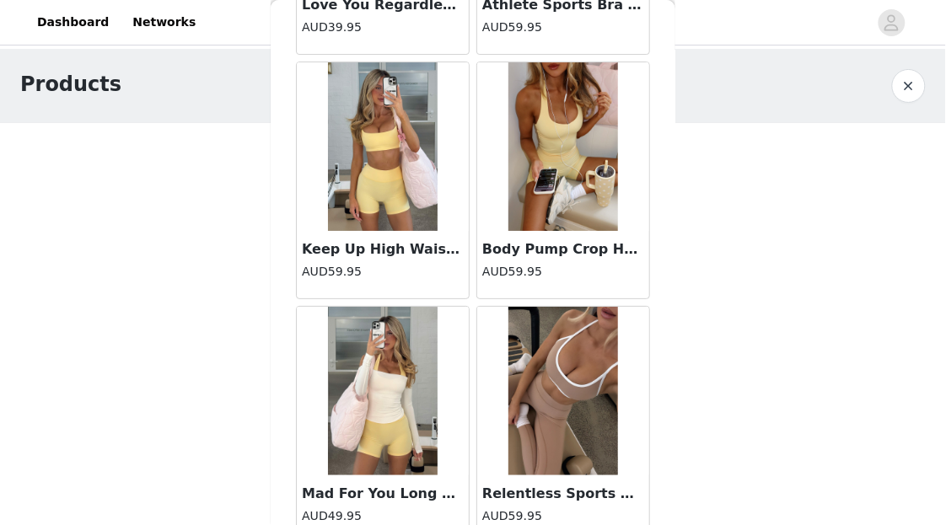
click at [421, 240] on h3 "Keep Up High Waisted Shorts 4" Honey" at bounding box center [383, 250] width 162 height 20
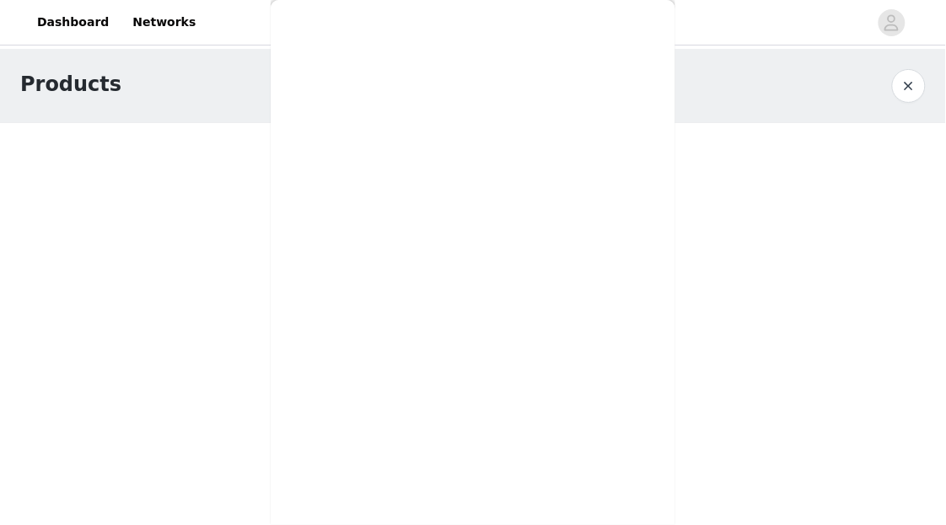
scroll to position [276, 0]
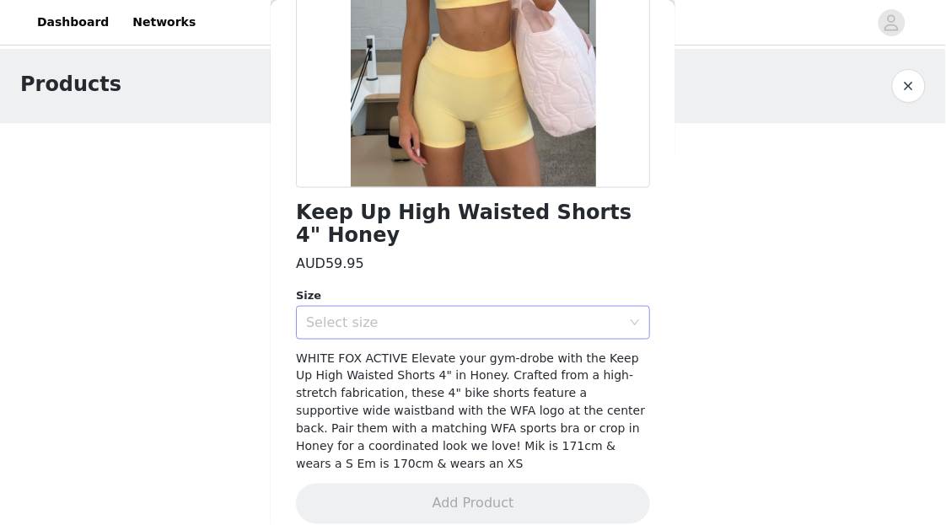
click at [501, 325] on div "Select size" at bounding box center [463, 323] width 315 height 17
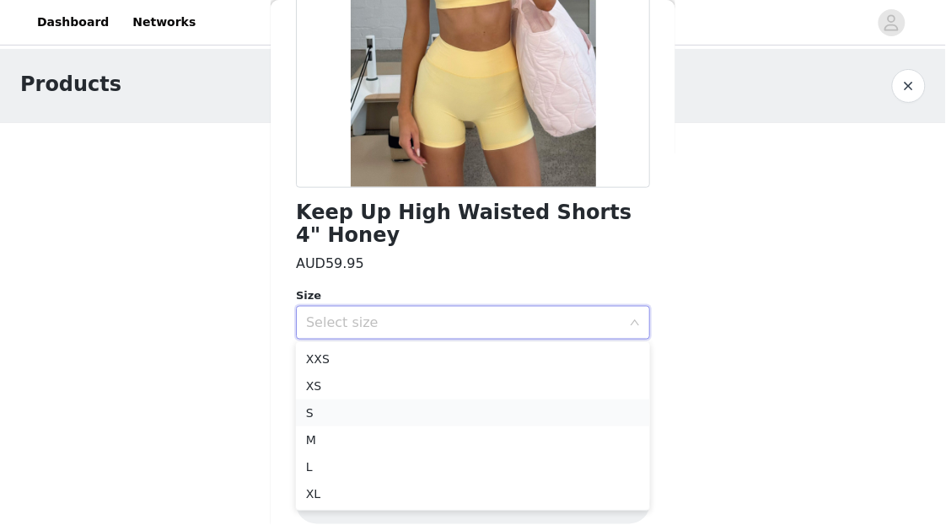
click at [438, 419] on li "S" at bounding box center [473, 413] width 354 height 27
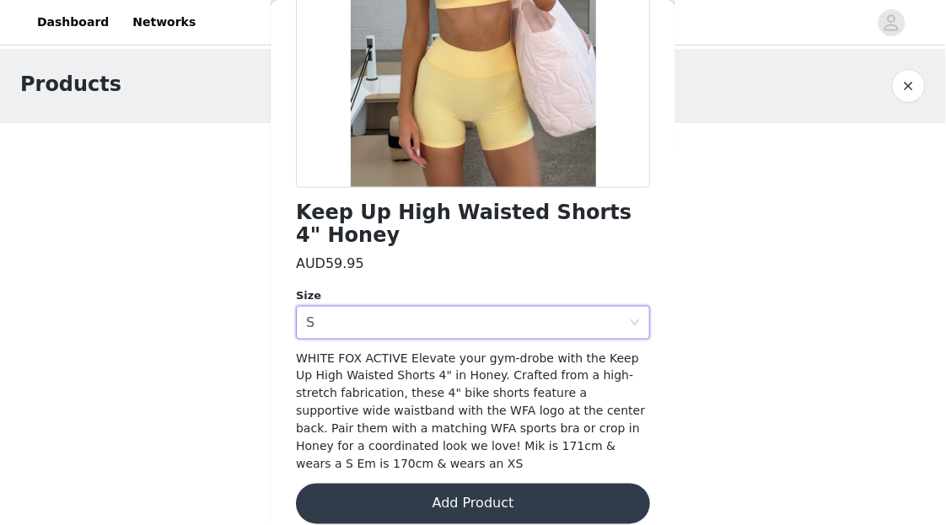
click at [447, 484] on button "Add Product" at bounding box center [473, 504] width 354 height 40
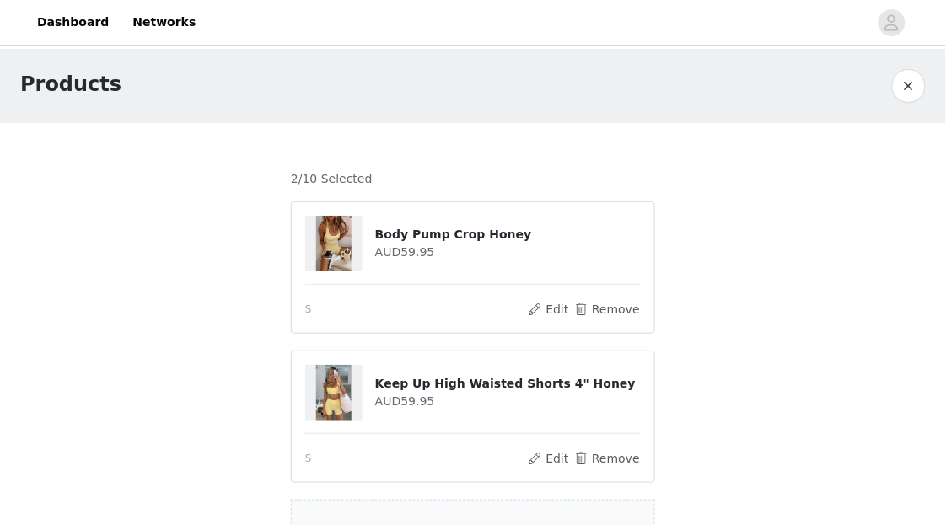
scroll to position [137, 0]
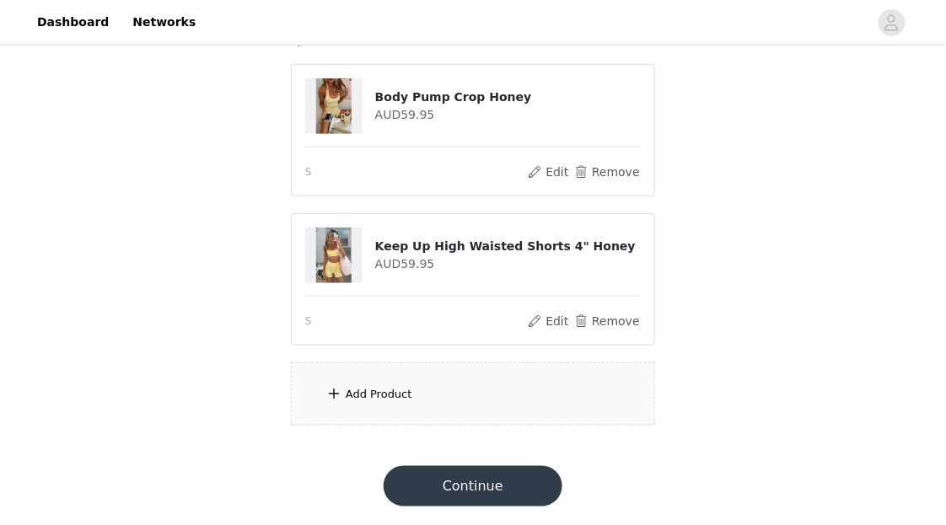
click at [486, 391] on div "Add Product" at bounding box center [473, 394] width 364 height 63
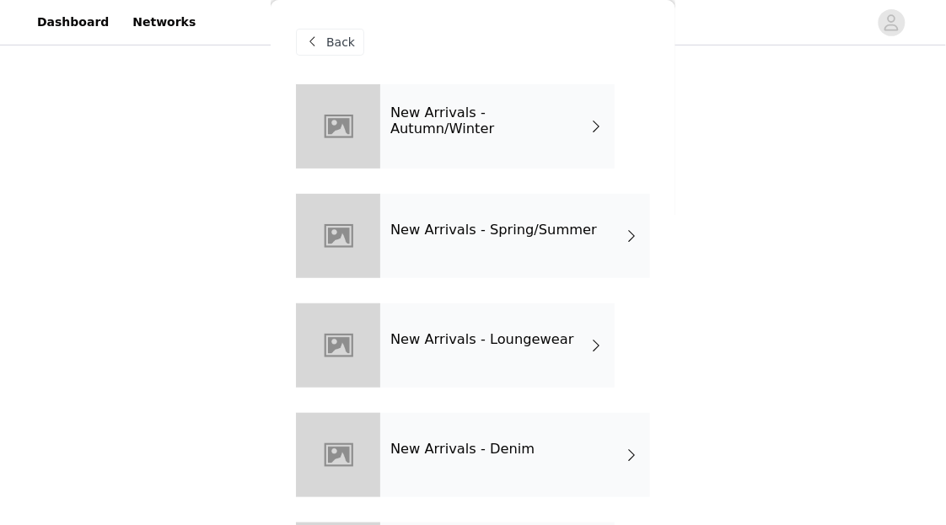
click at [491, 323] on div "New Arrivals - Loungewear" at bounding box center [497, 346] width 234 height 84
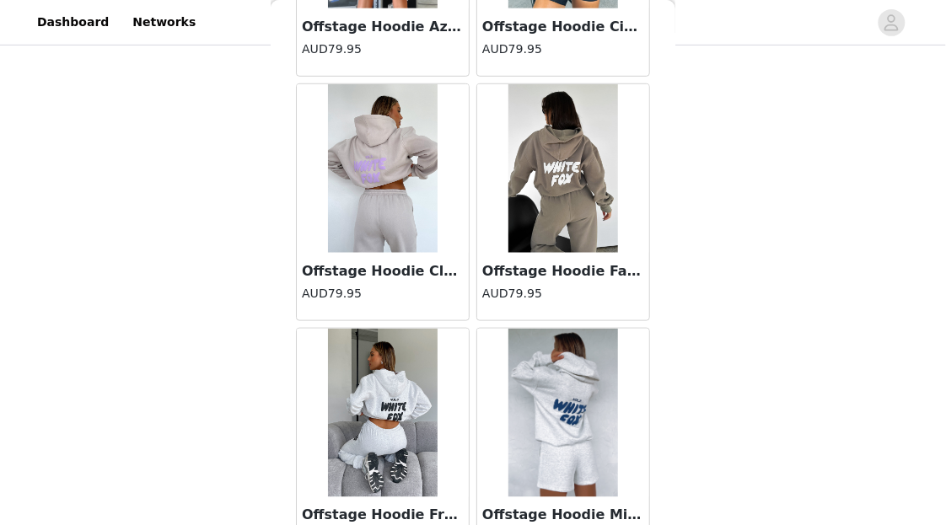
scroll to position [2053, 0]
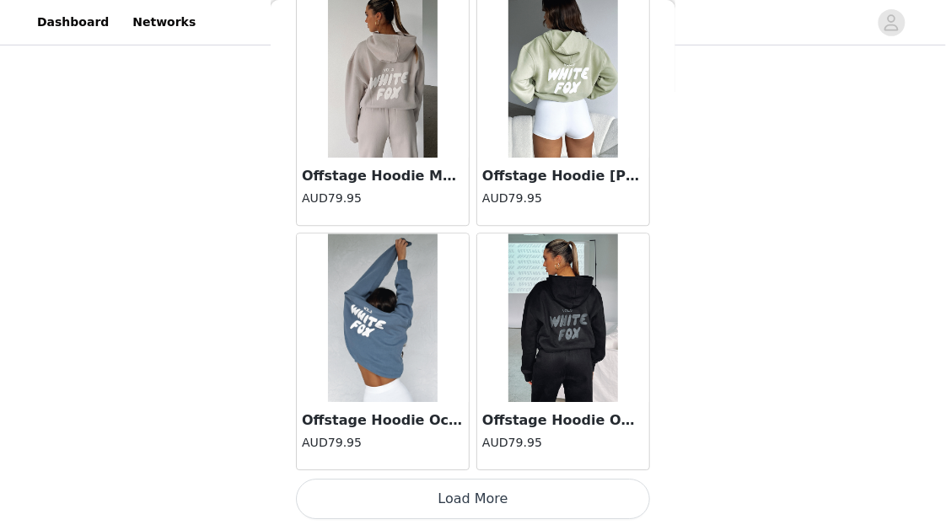
click at [477, 494] on button "Load More" at bounding box center [473, 499] width 354 height 40
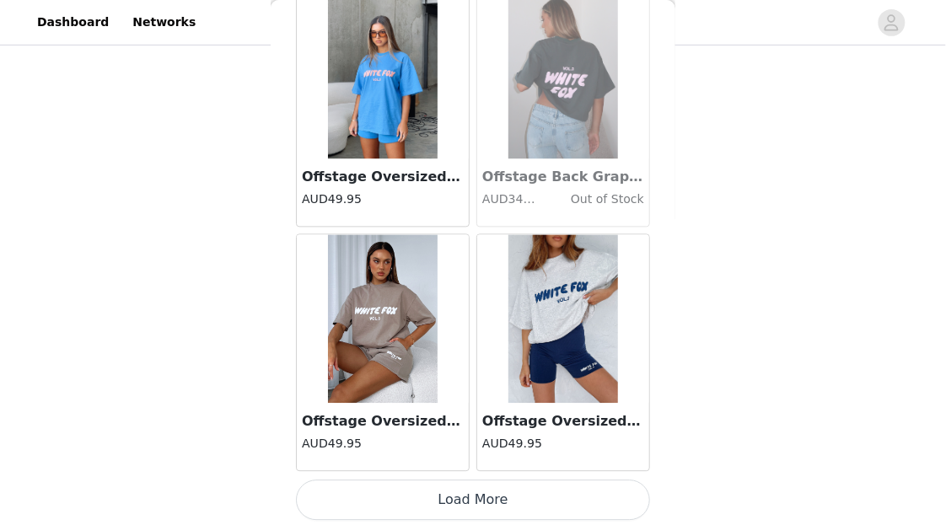
click at [509, 487] on button "Load More" at bounding box center [473, 501] width 354 height 40
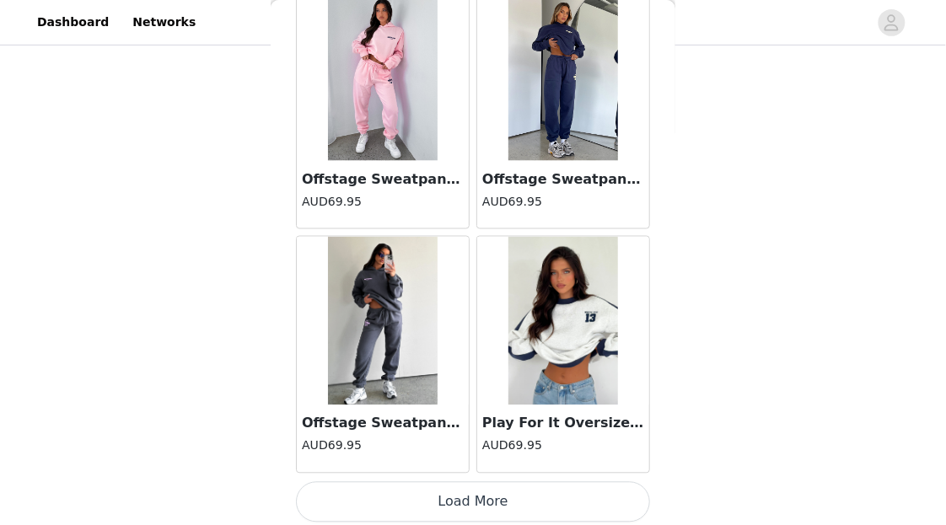
click at [540, 498] on button "Load More" at bounding box center [473, 502] width 354 height 40
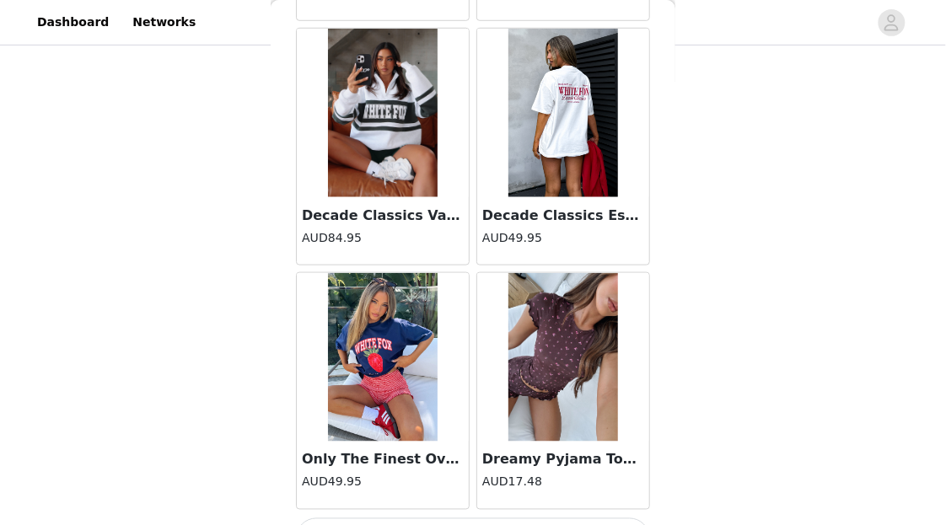
scroll to position [9385, 0]
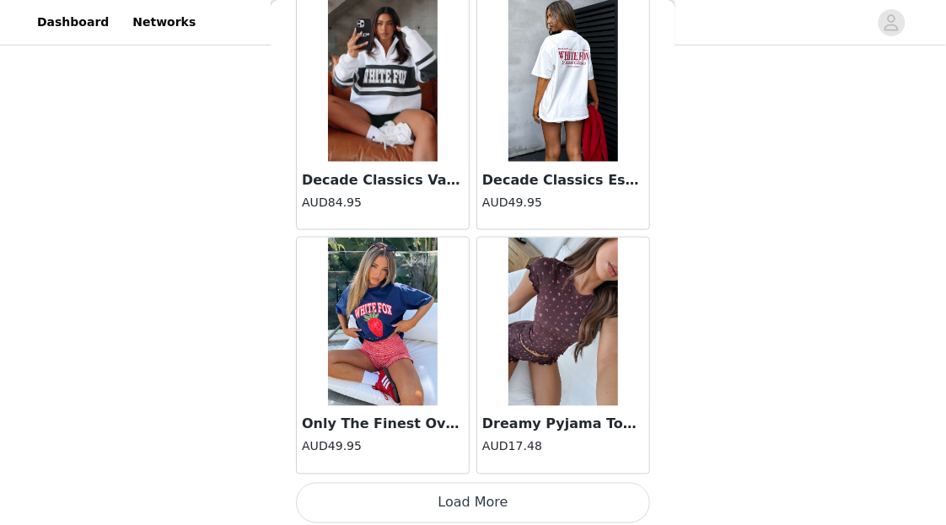
click at [540, 483] on button "Load More" at bounding box center [473, 503] width 354 height 40
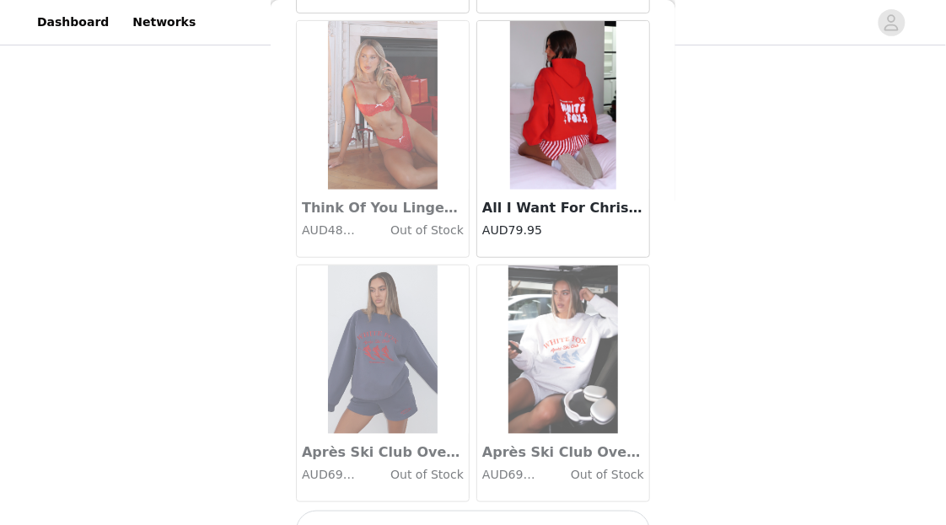
scroll to position [11829, 0]
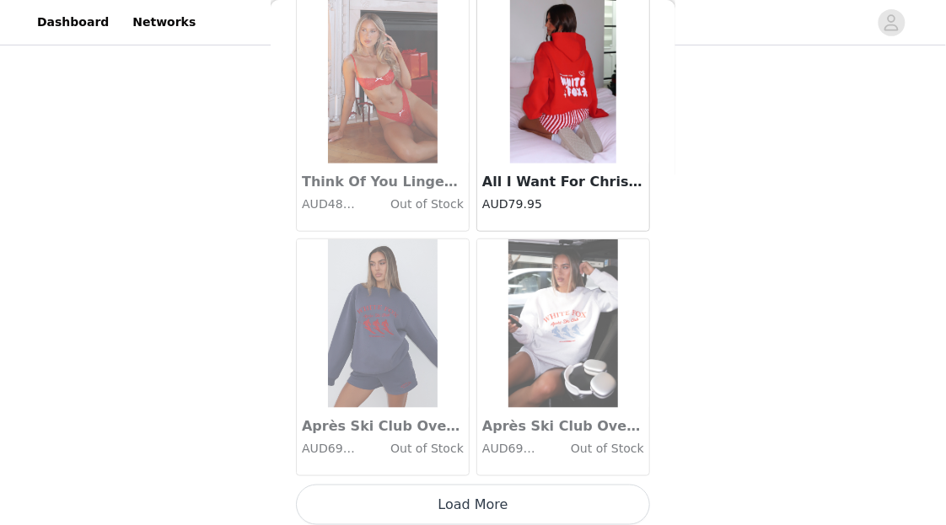
click at [482, 488] on button "Load More" at bounding box center [473, 505] width 354 height 40
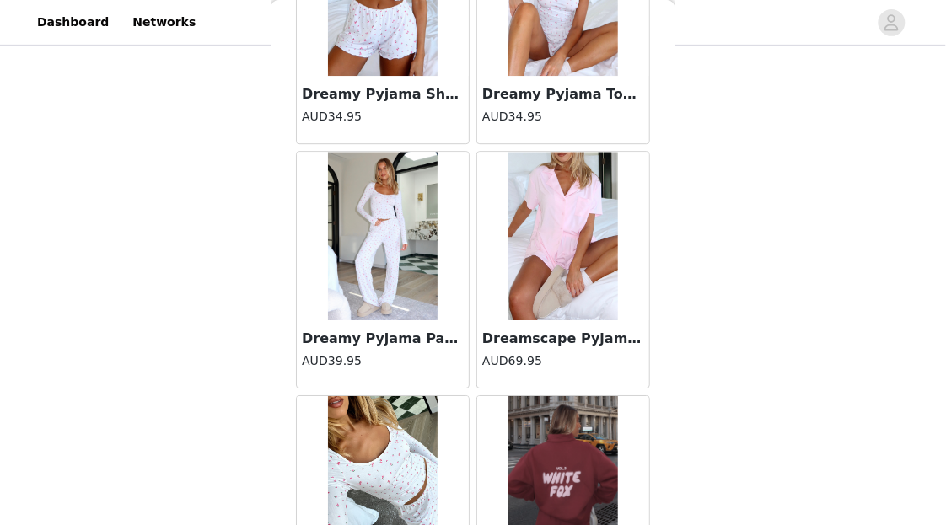
scroll to position [12652, 0]
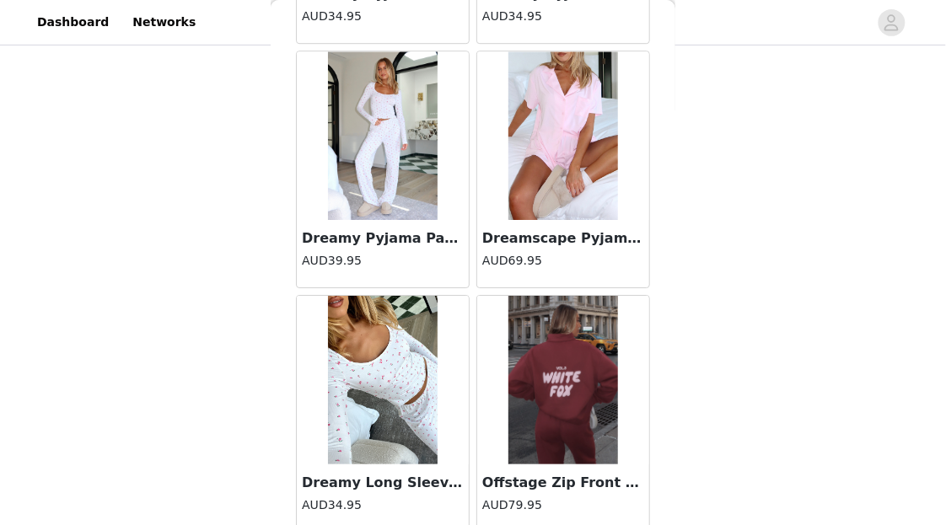
click at [598, 191] on img at bounding box center [564, 135] width 110 height 169
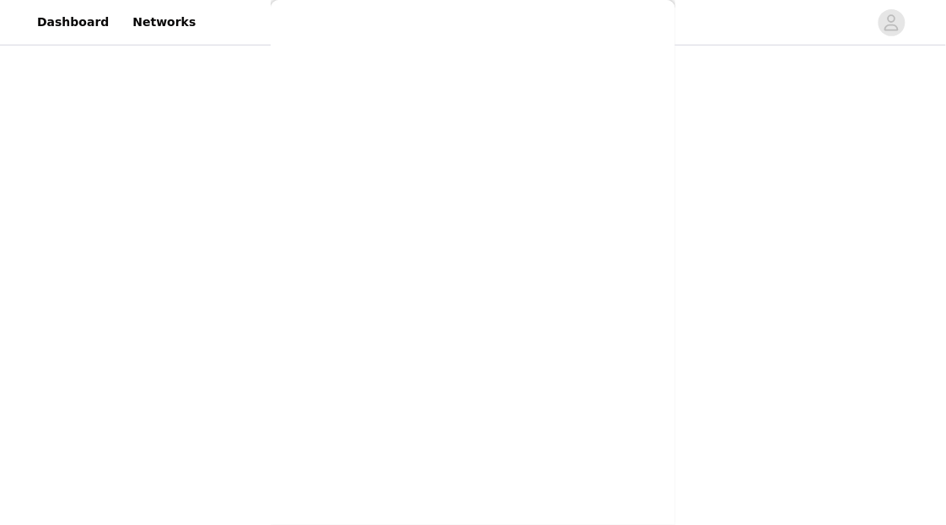
scroll to position [253, 0]
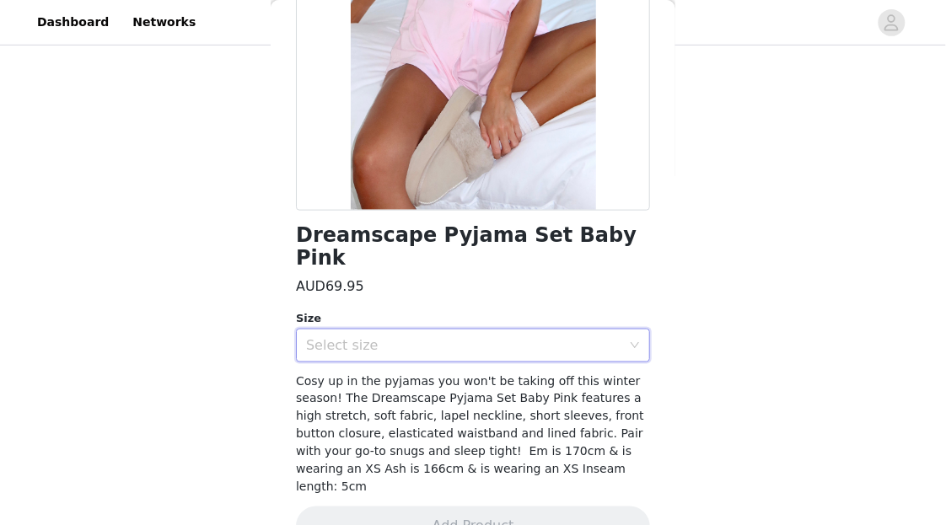
click at [552, 332] on div "Select size" at bounding box center [467, 346] width 323 height 32
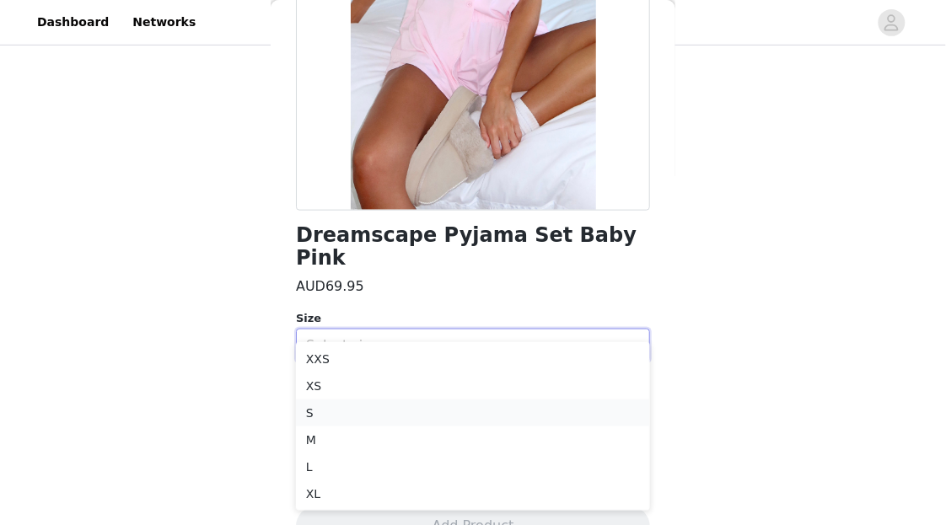
click at [426, 409] on li "S" at bounding box center [473, 413] width 354 height 27
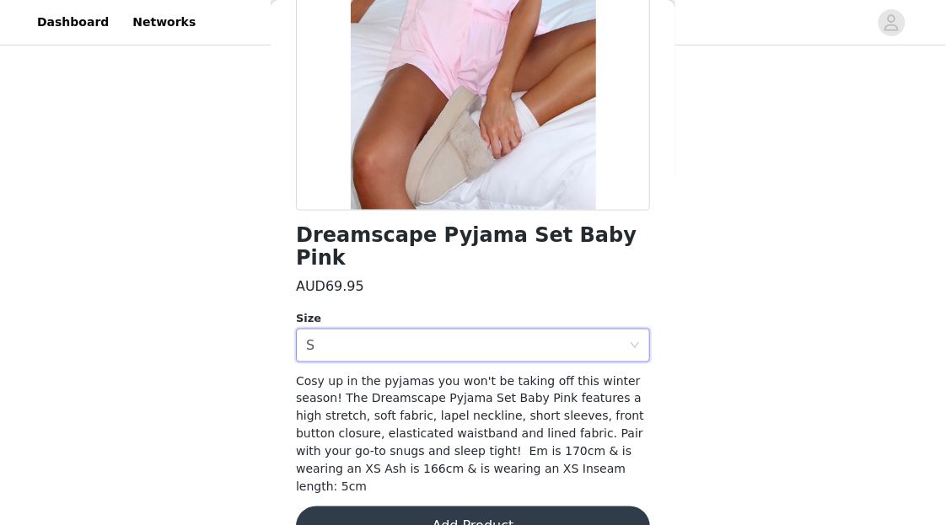
click at [449, 507] on button "Add Product" at bounding box center [473, 527] width 354 height 40
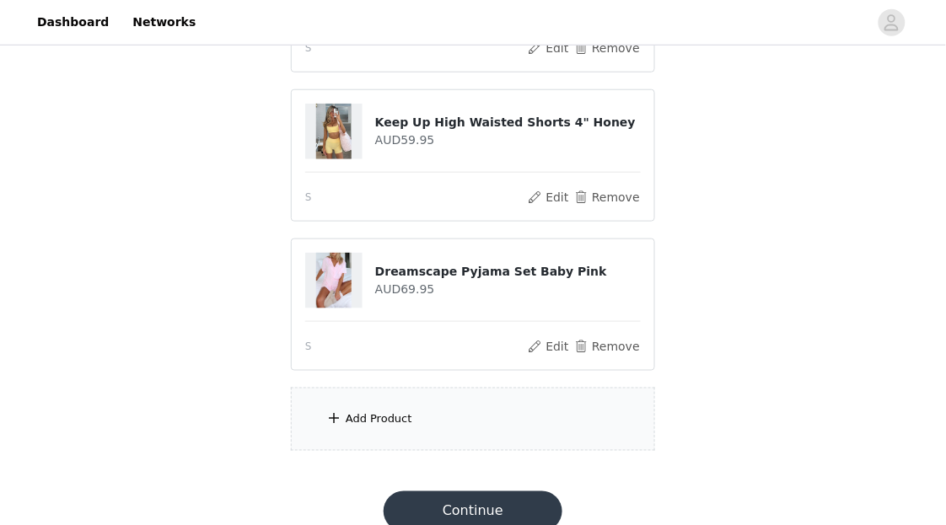
scroll to position [287, 0]
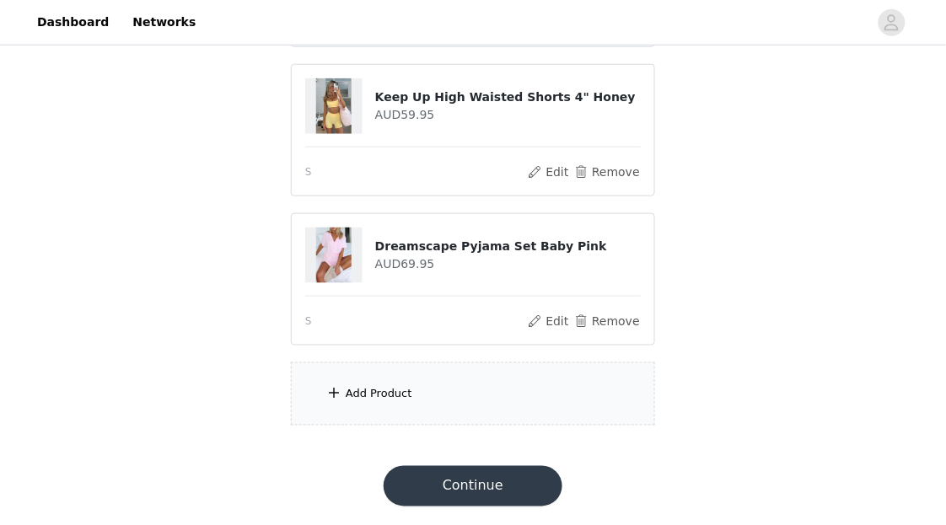
click at [489, 388] on div "Add Product" at bounding box center [473, 394] width 364 height 63
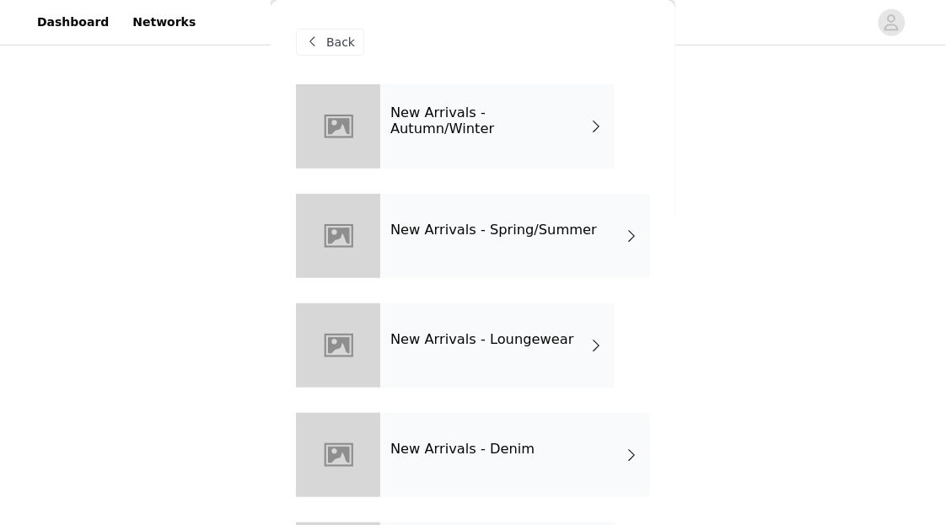
click at [515, 260] on div "New Arrivals - Spring/Summer" at bounding box center [515, 236] width 270 height 84
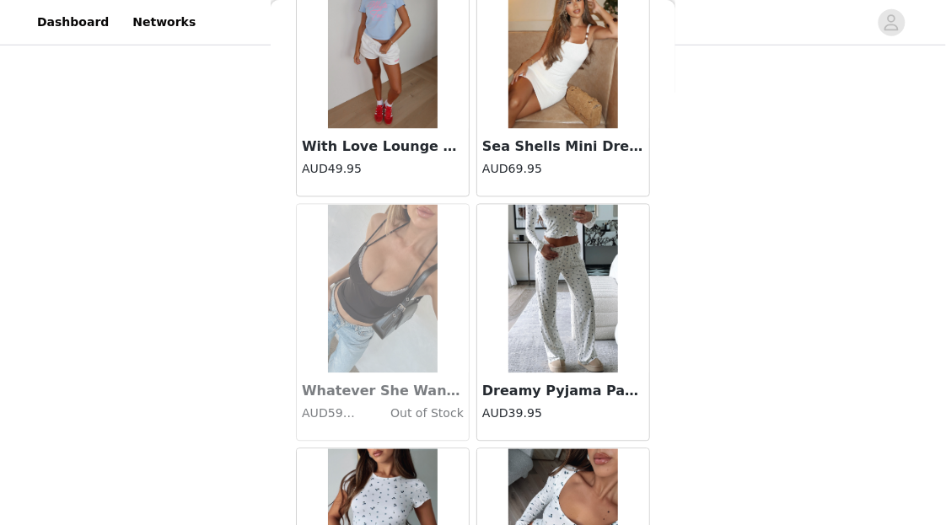
scroll to position [2053, 0]
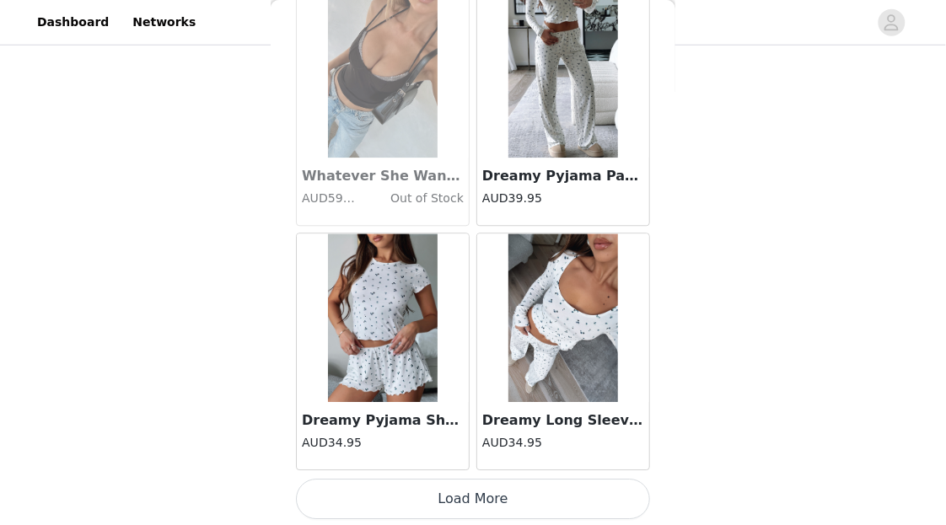
click at [518, 484] on button "Load More" at bounding box center [473, 499] width 354 height 40
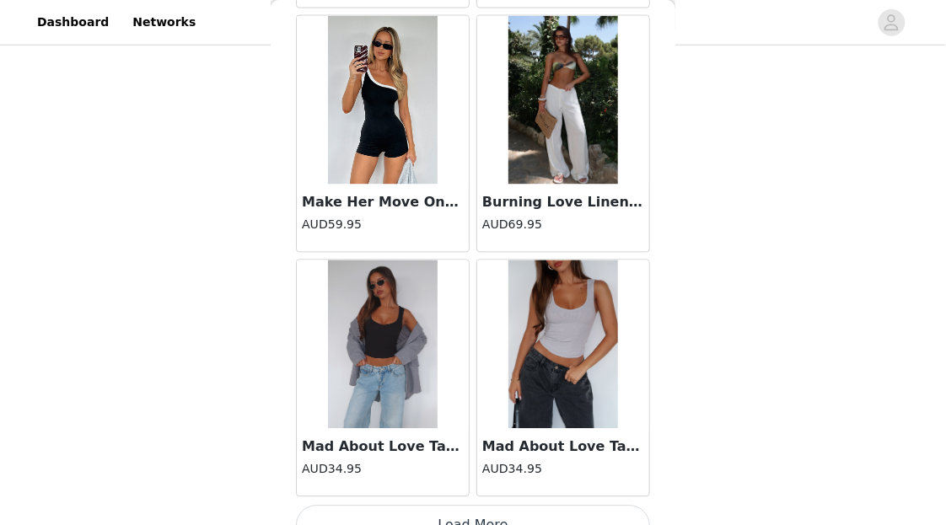
scroll to position [4497, 0]
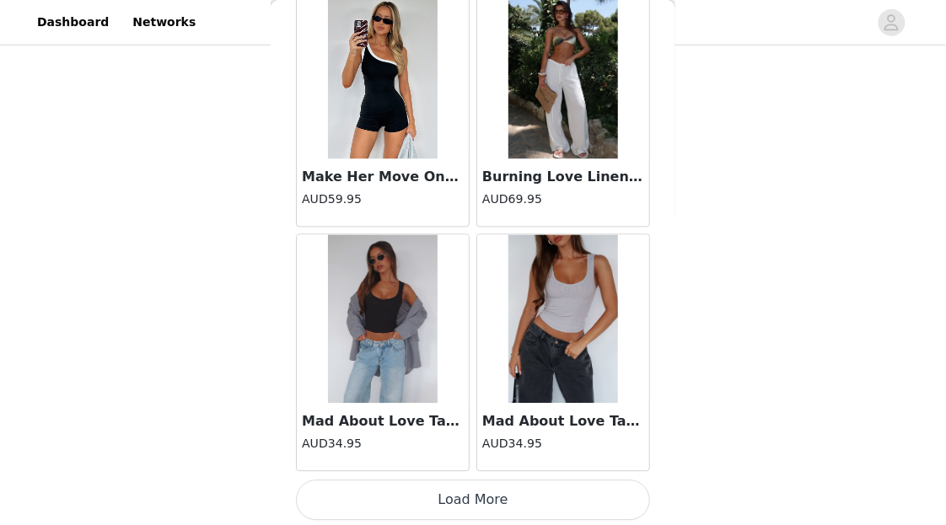
click at [519, 481] on button "Load More" at bounding box center [473, 501] width 354 height 40
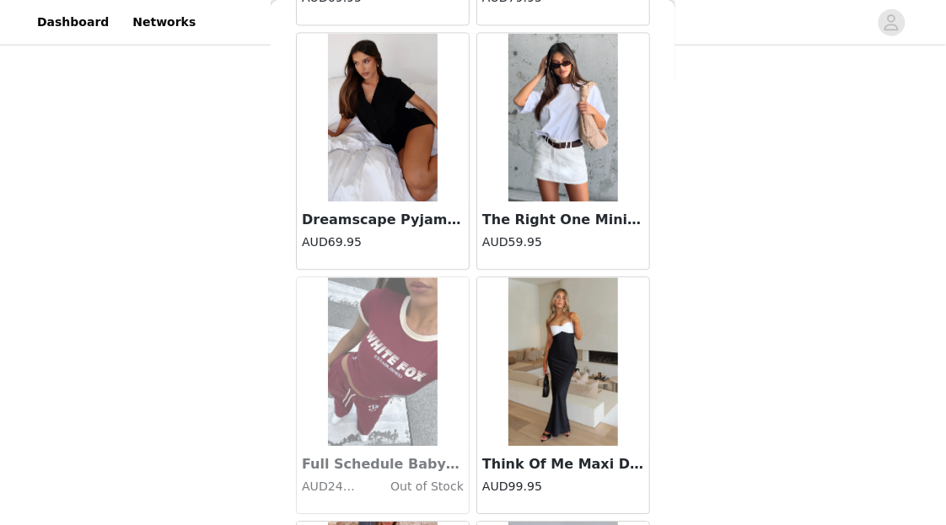
scroll to position [5956, 0]
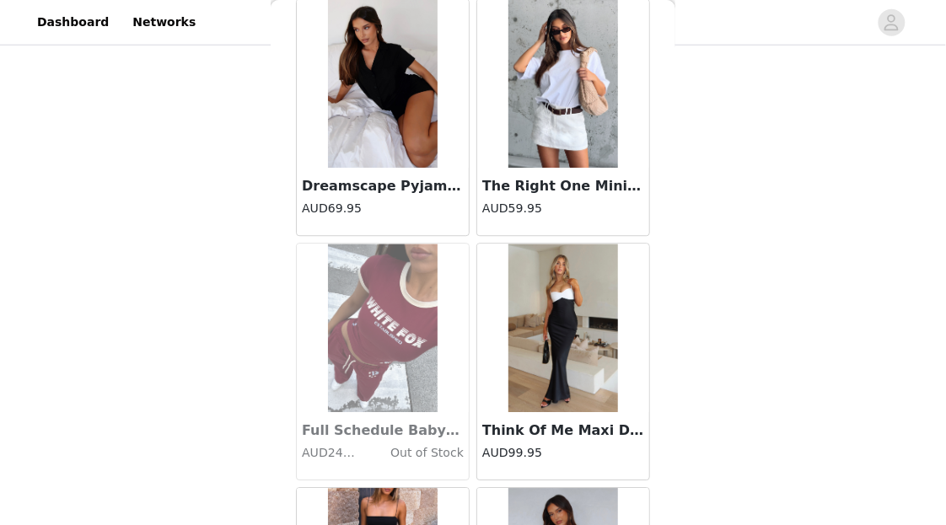
click at [620, 176] on h3 "The Right One Mini Skort White" at bounding box center [563, 186] width 162 height 20
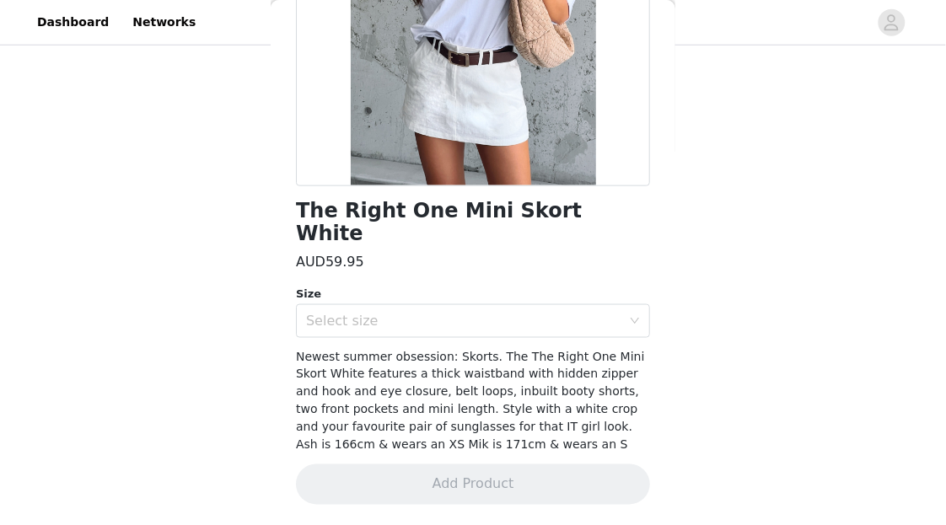
scroll to position [253, 0]
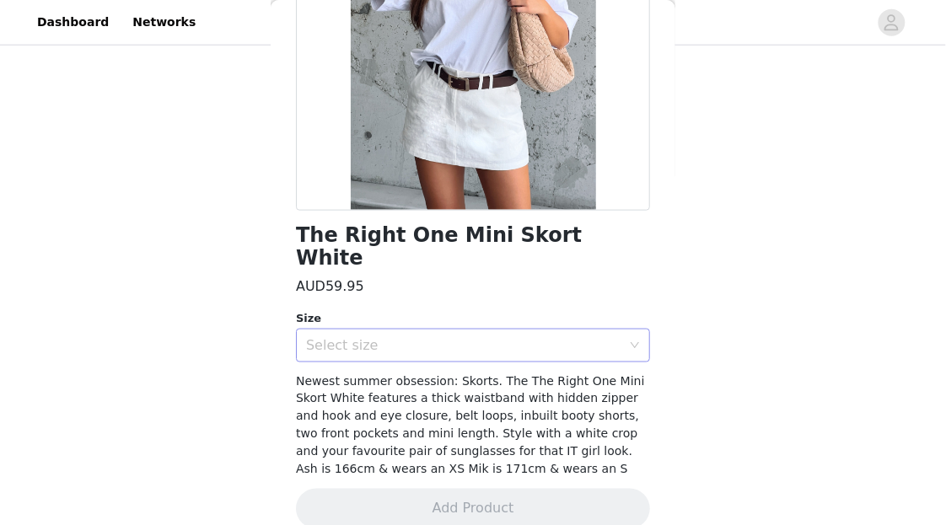
click at [554, 337] on div "Select size" at bounding box center [463, 345] width 315 height 17
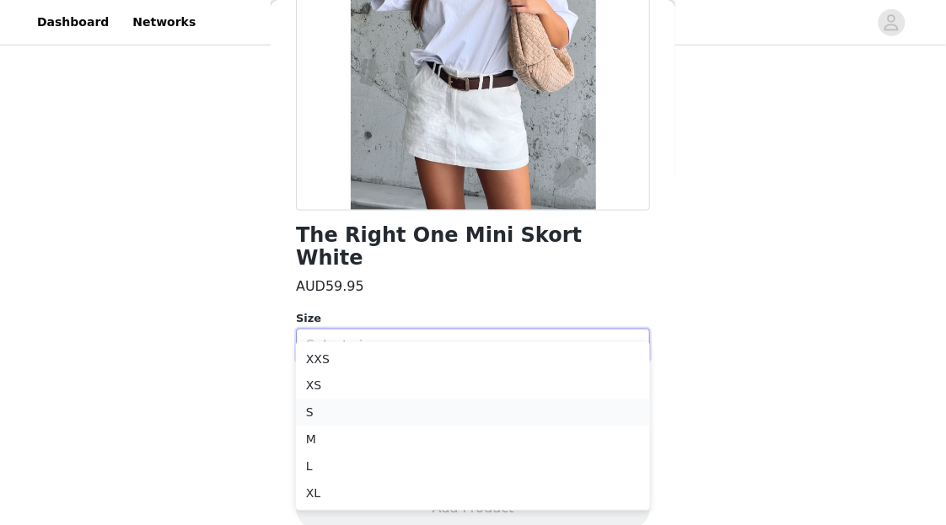
click at [469, 406] on li "S" at bounding box center [473, 413] width 354 height 27
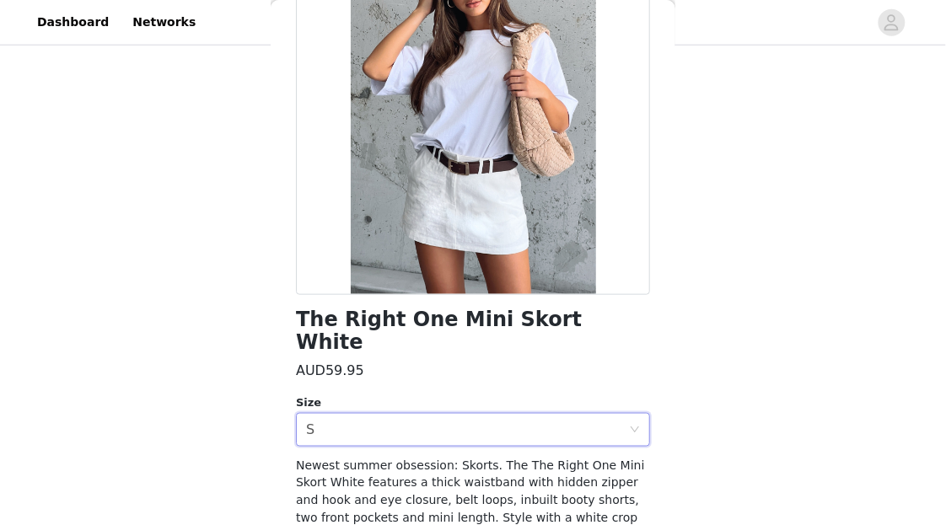
scroll to position [0, 0]
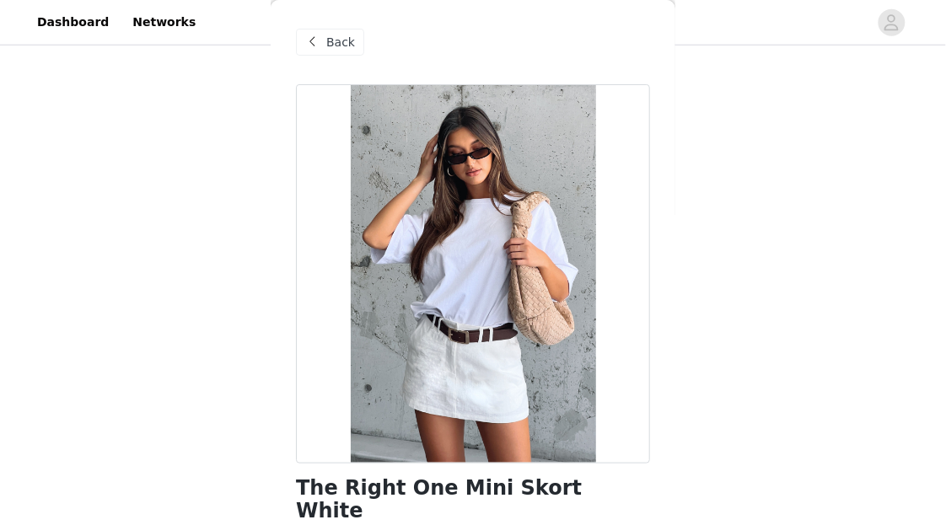
click at [337, 35] on span "Back" at bounding box center [340, 43] width 29 height 18
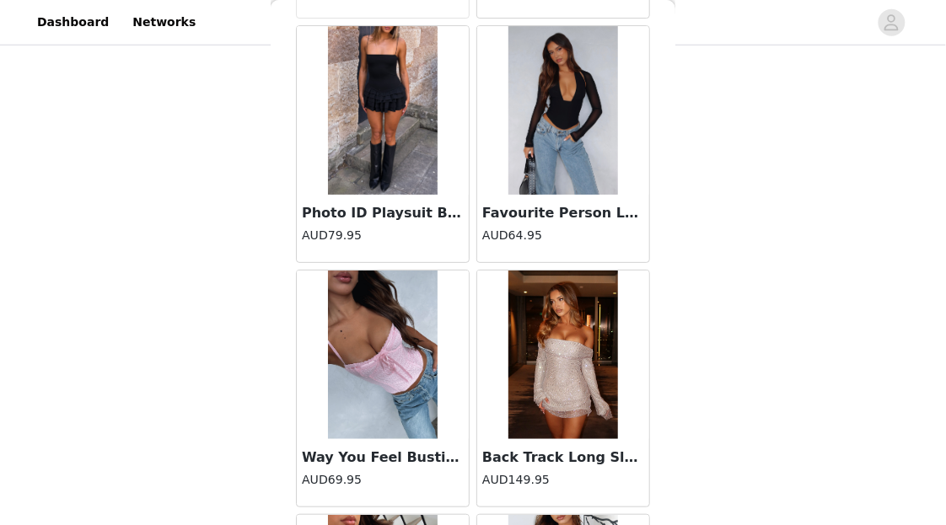
scroll to position [6421, 0]
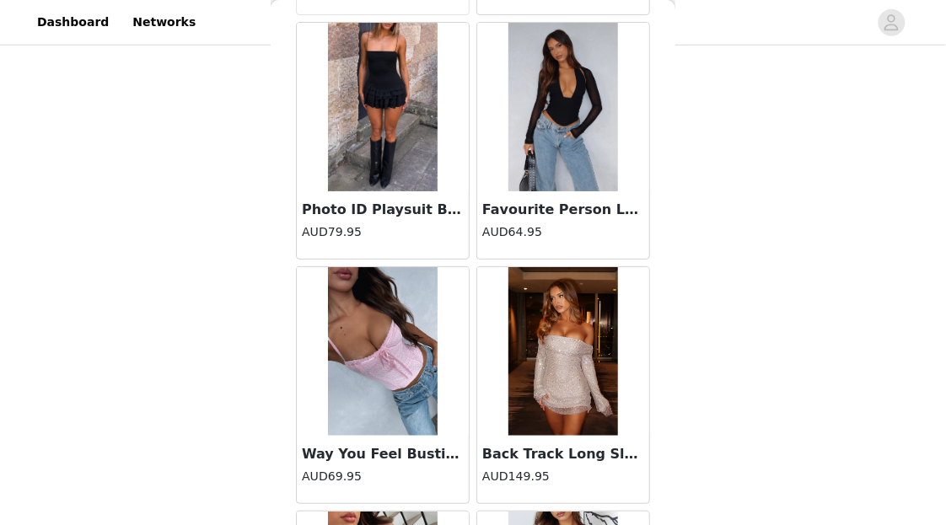
click at [373, 180] on img at bounding box center [383, 107] width 110 height 169
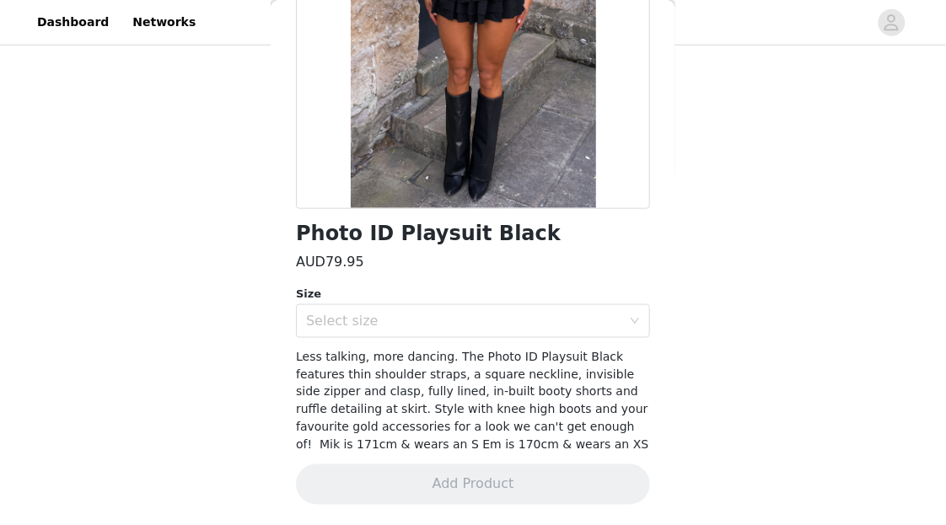
scroll to position [253, 0]
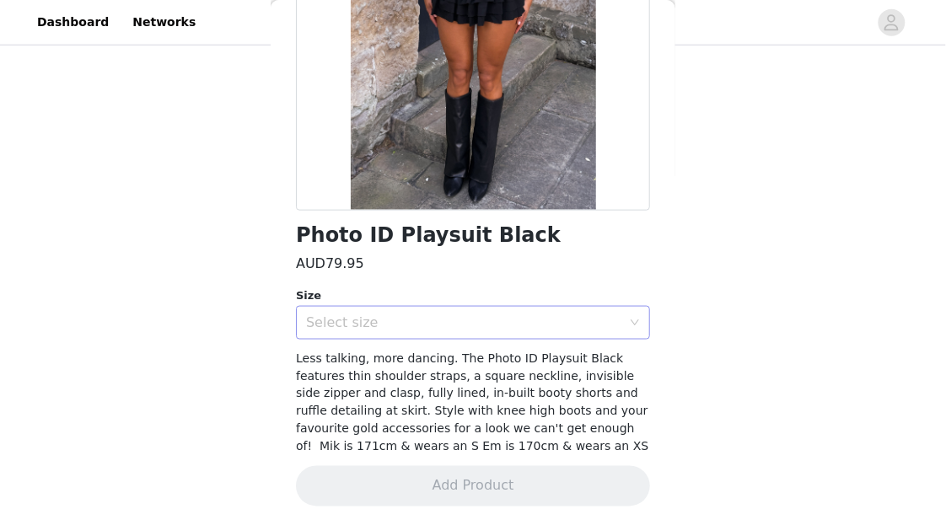
click at [480, 330] on div "Select size" at bounding box center [463, 323] width 315 height 17
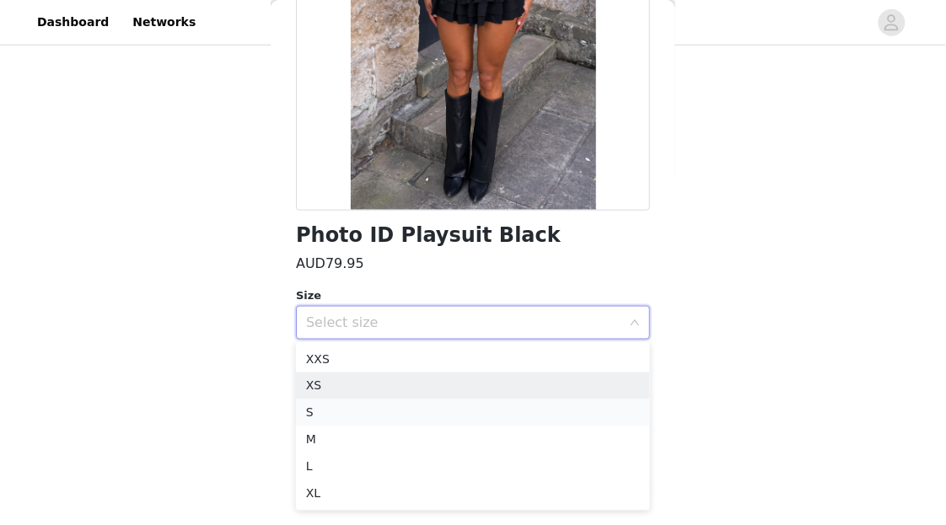
click at [406, 406] on li "S" at bounding box center [473, 413] width 354 height 27
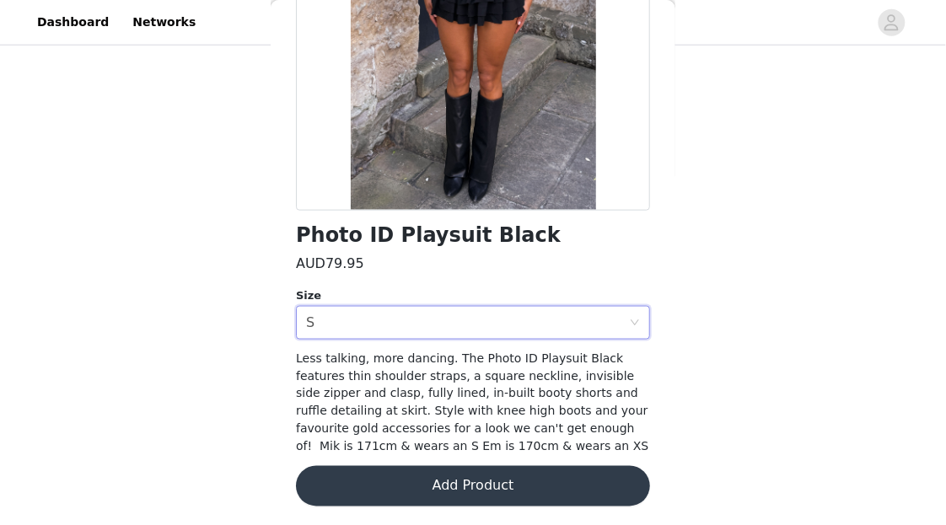
click at [421, 486] on button "Add Product" at bounding box center [473, 486] width 354 height 40
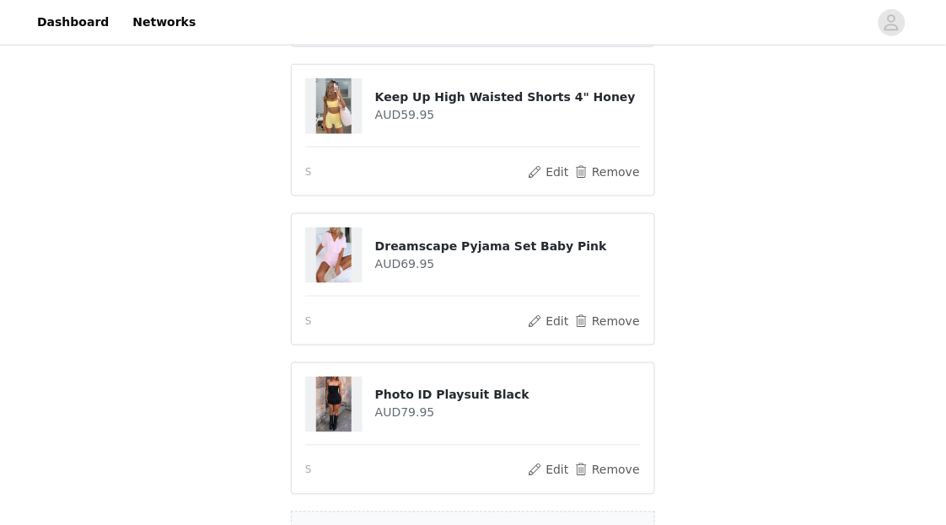
scroll to position [417, 0]
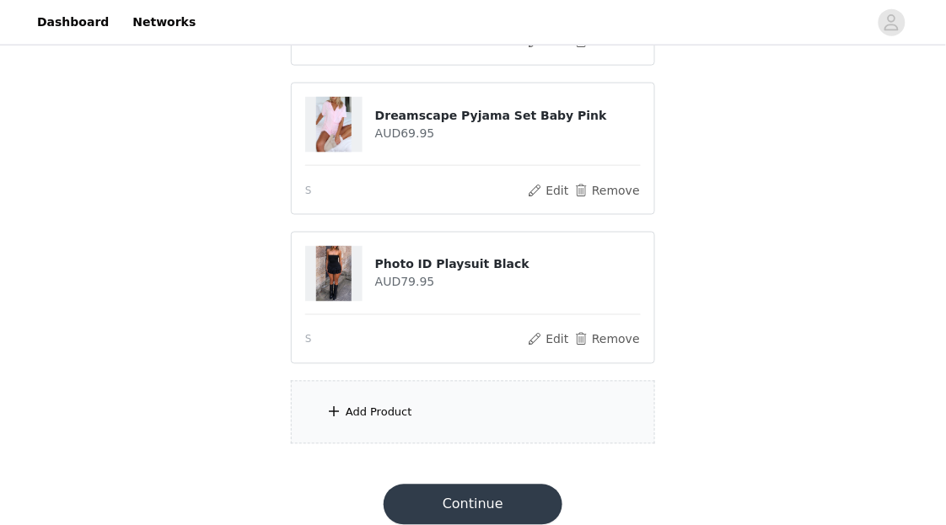
click at [458, 423] on div "Add Product" at bounding box center [473, 412] width 364 height 63
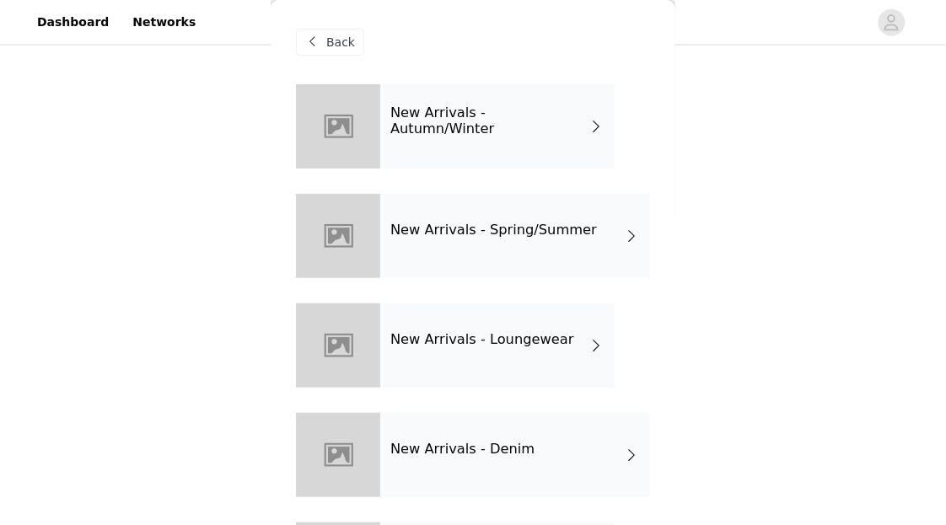
click at [481, 311] on div "New Arrivals - Loungewear" at bounding box center [497, 346] width 234 height 84
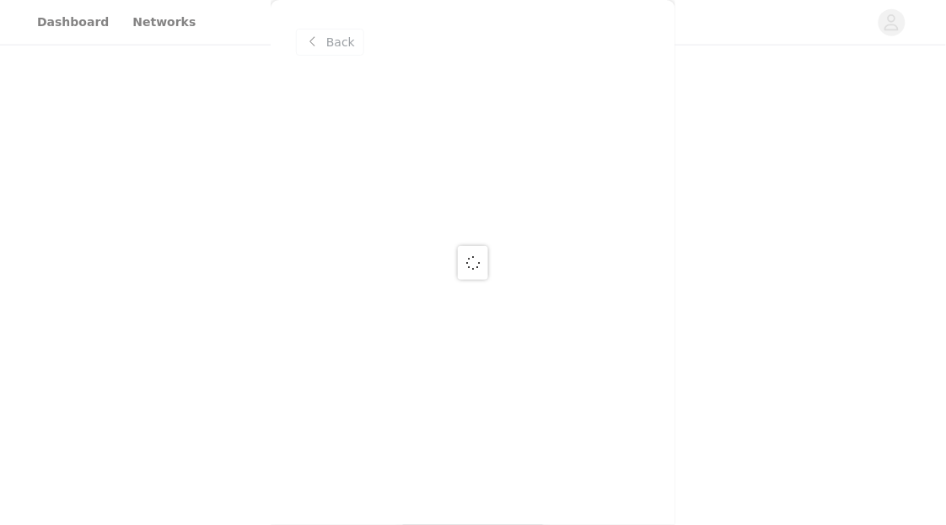
click at [346, 51] on span "Back" at bounding box center [340, 43] width 29 height 18
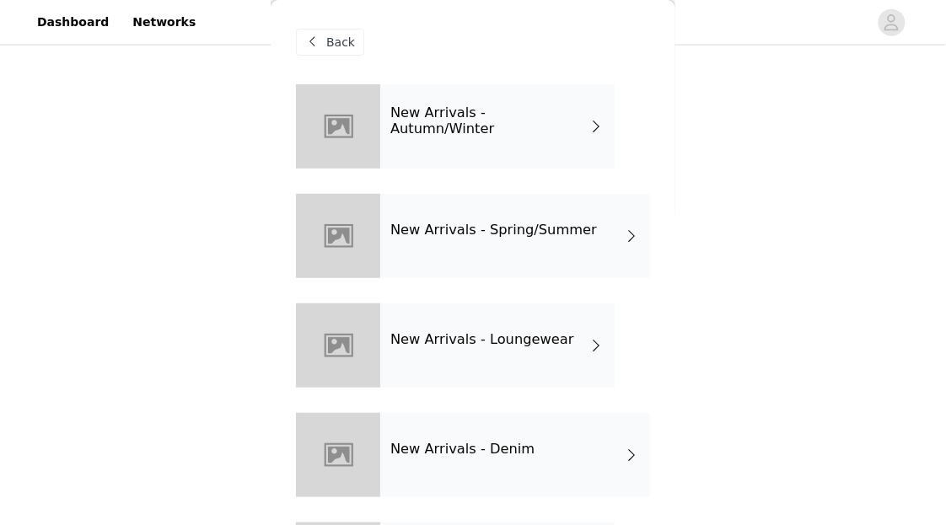
click at [425, 221] on div "New Arrivals - Spring/Summer" at bounding box center [515, 236] width 270 height 84
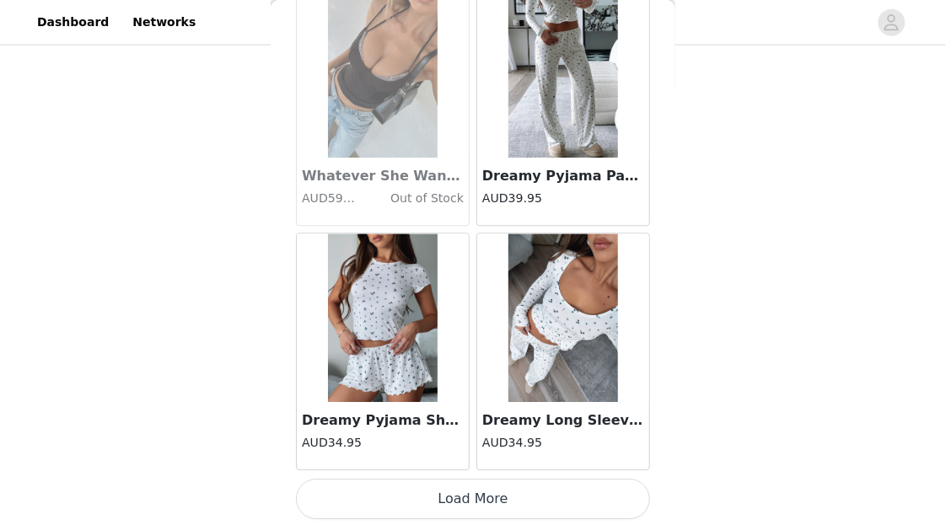
scroll to position [436, 0]
click at [482, 492] on button "Load More" at bounding box center [473, 499] width 354 height 40
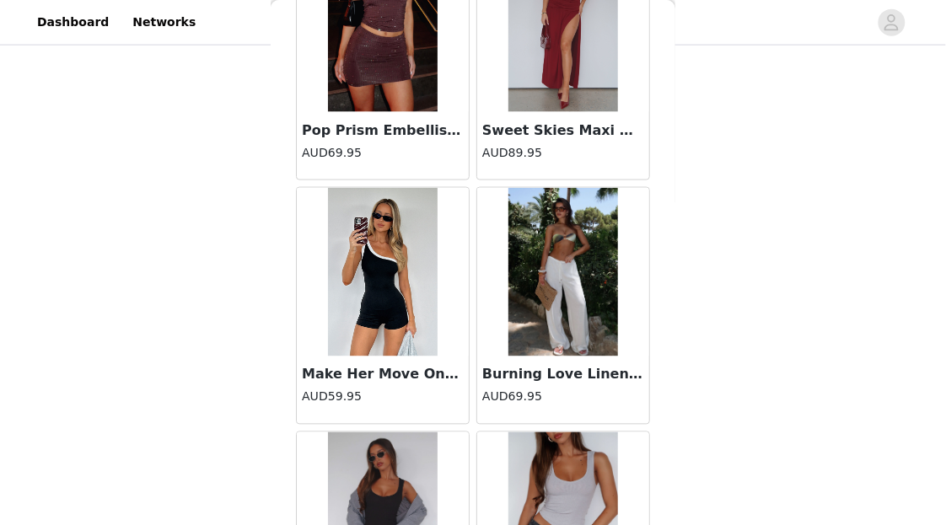
scroll to position [4497, 0]
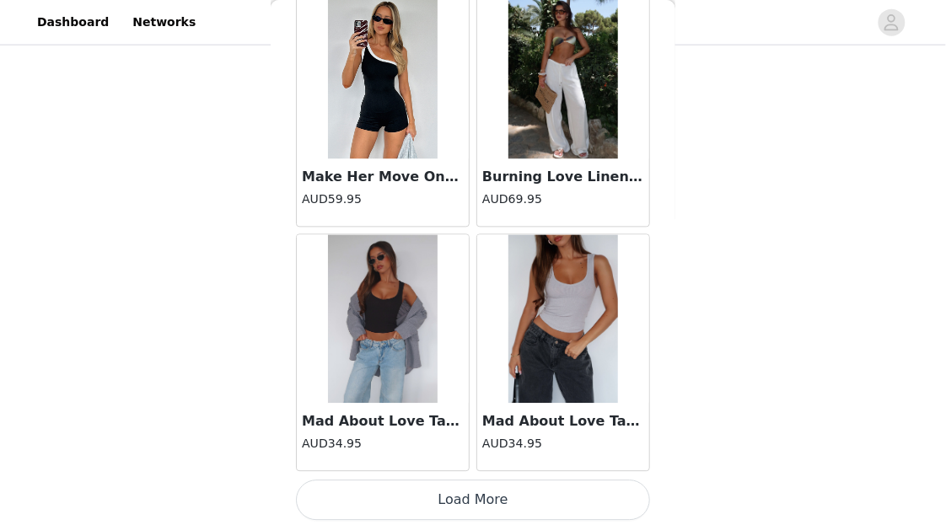
click at [529, 481] on button "Load More" at bounding box center [473, 501] width 354 height 40
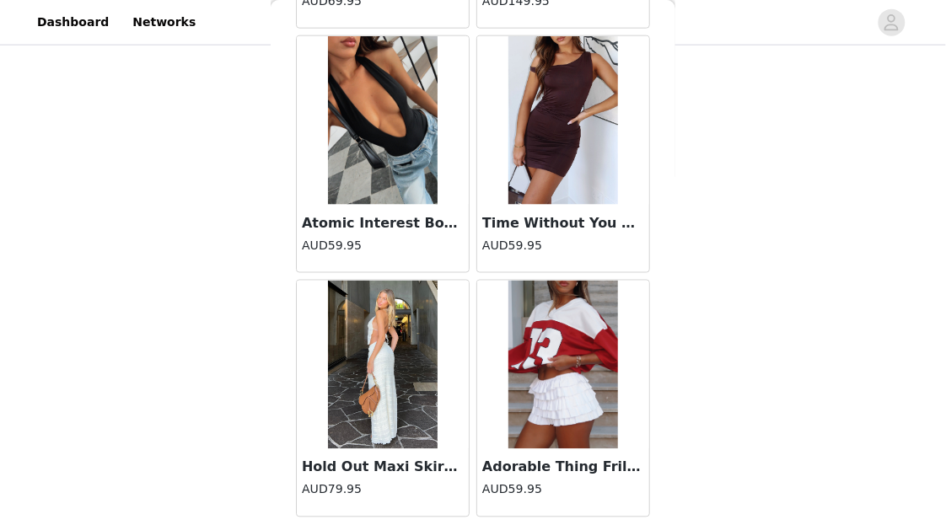
scroll to position [6941, 0]
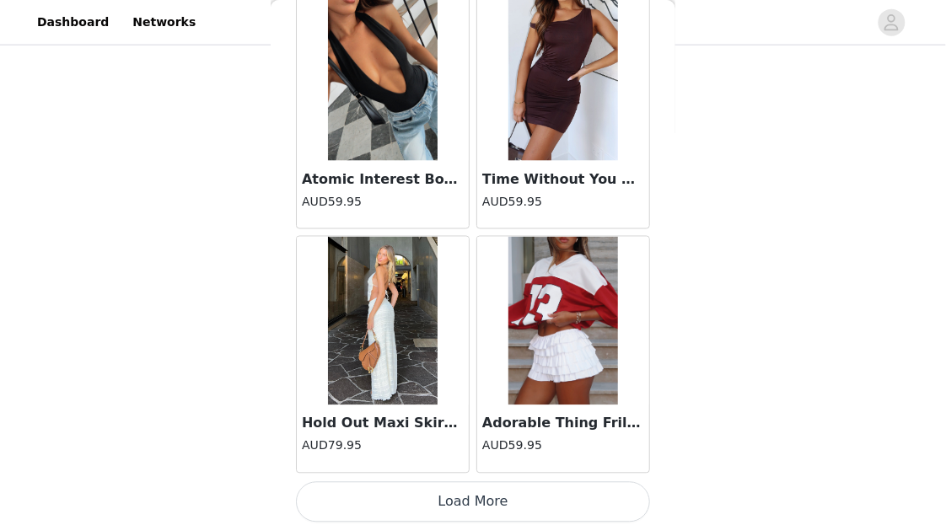
click at [534, 482] on button "Load More" at bounding box center [473, 502] width 354 height 40
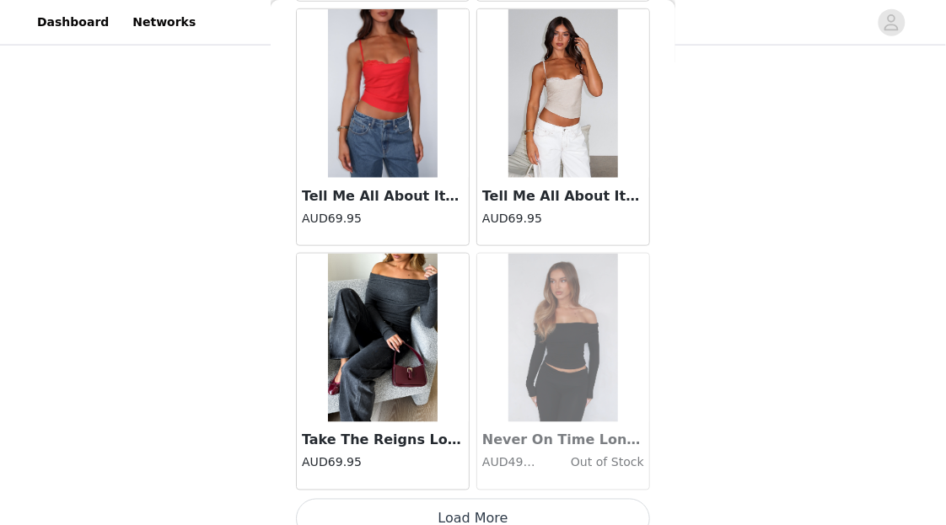
scroll to position [9385, 0]
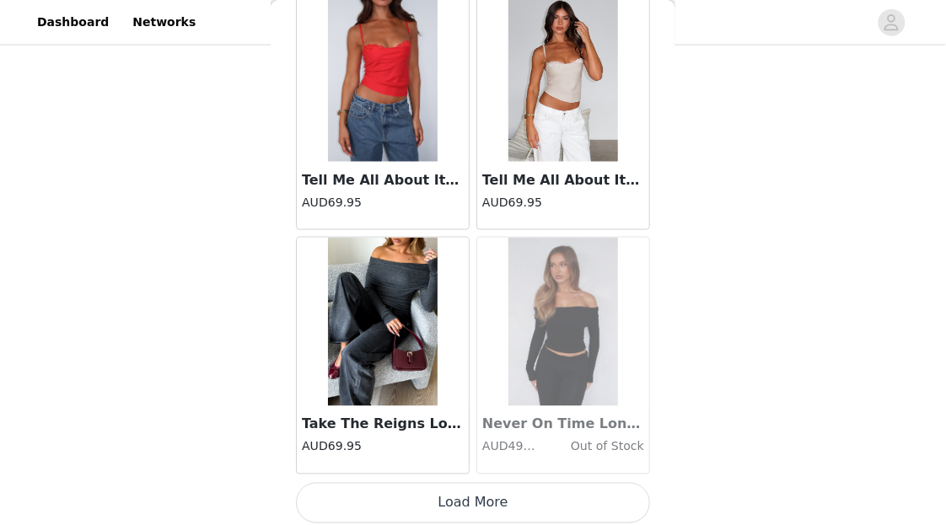
click at [481, 492] on button "Load More" at bounding box center [473, 503] width 354 height 40
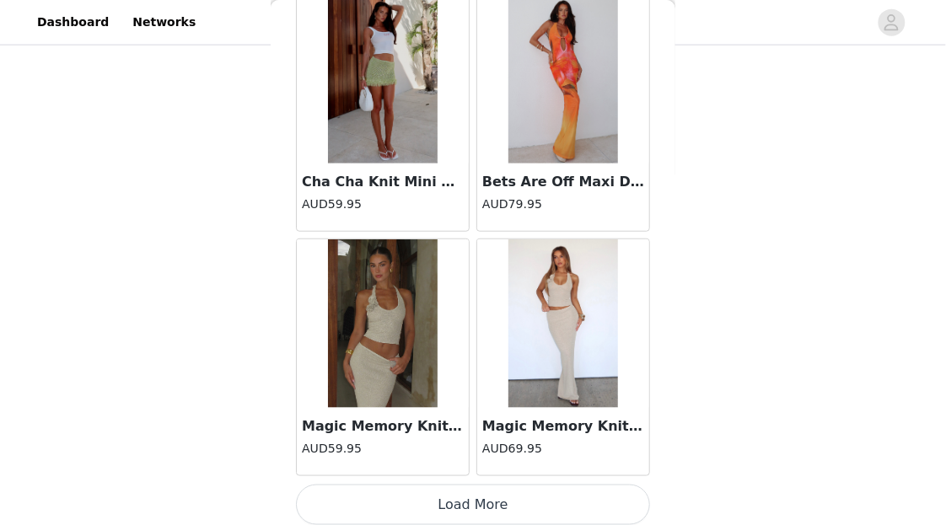
click at [535, 499] on button "Load More" at bounding box center [473, 505] width 354 height 40
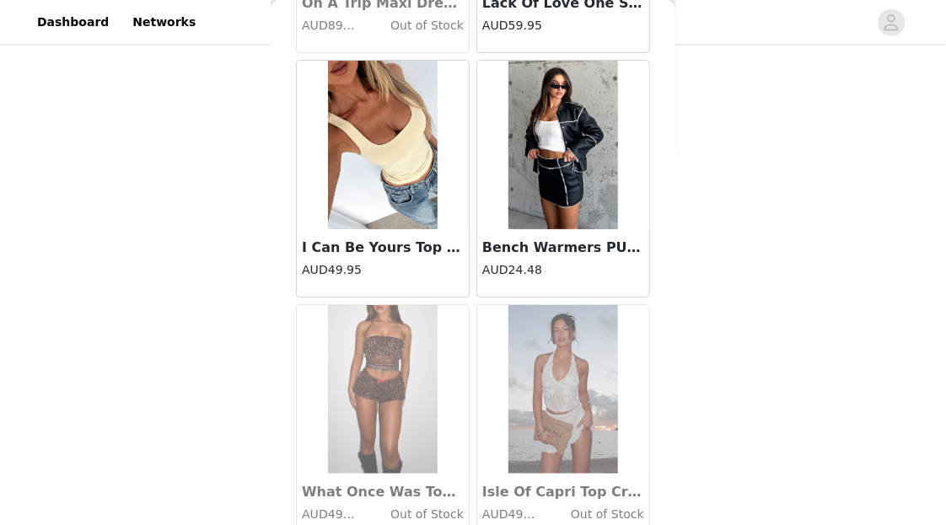
scroll to position [14273, 0]
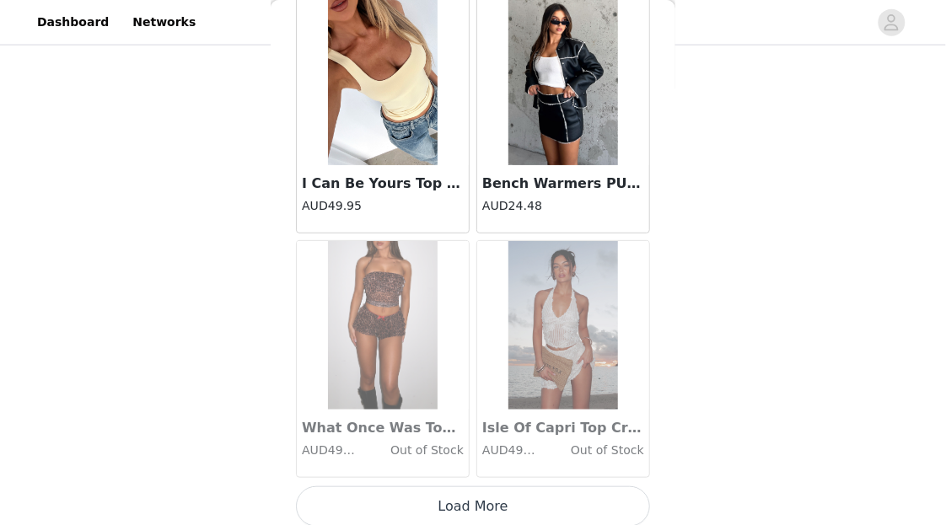
click at [536, 499] on button "Load More" at bounding box center [473, 507] width 354 height 40
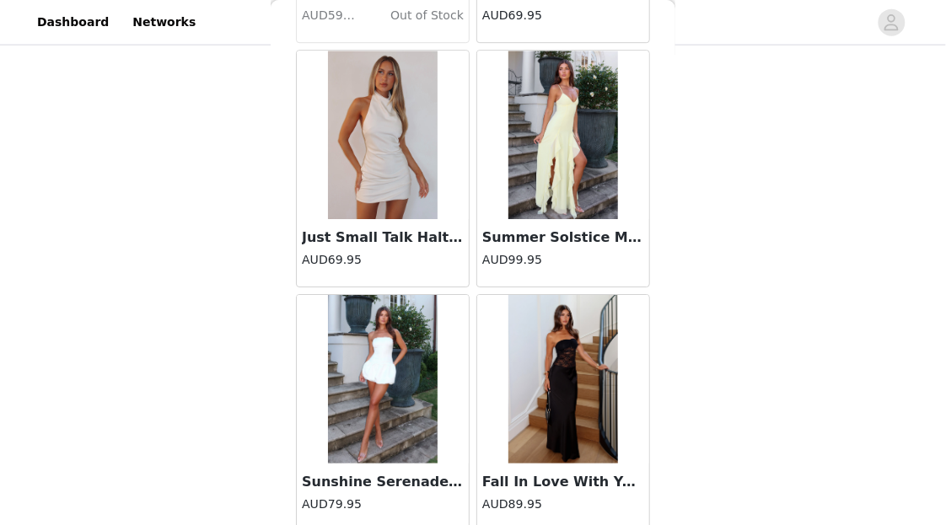
scroll to position [16717, 0]
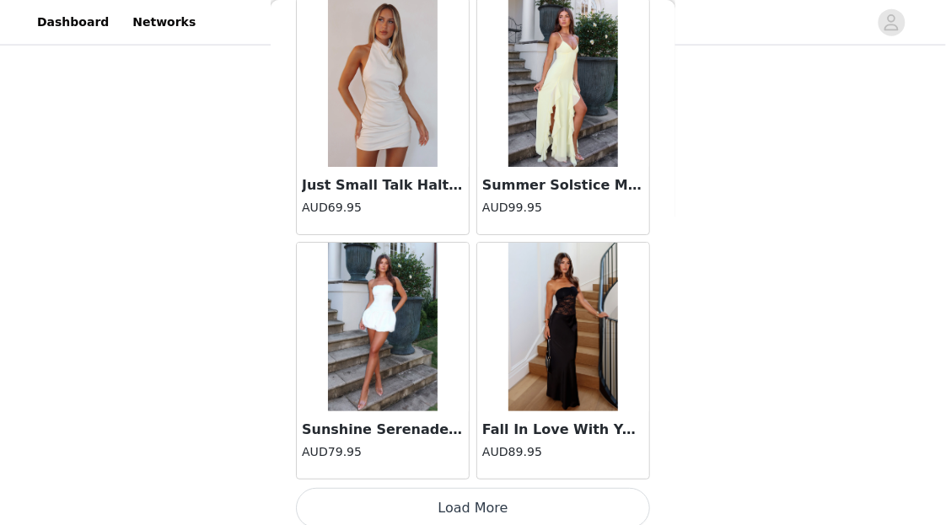
click at [522, 488] on button "Load More" at bounding box center [473, 508] width 354 height 40
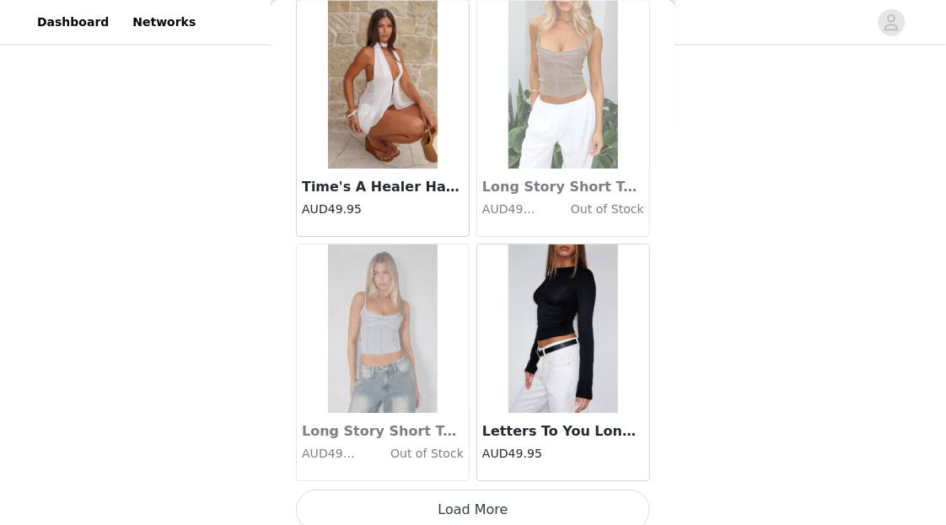
click at [526, 490] on button "Load More" at bounding box center [473, 510] width 354 height 40
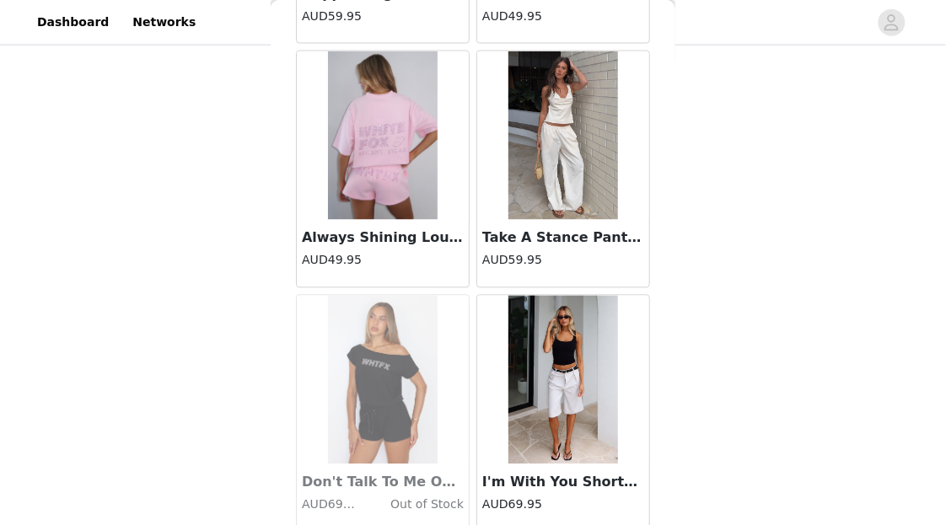
scroll to position [20112, 0]
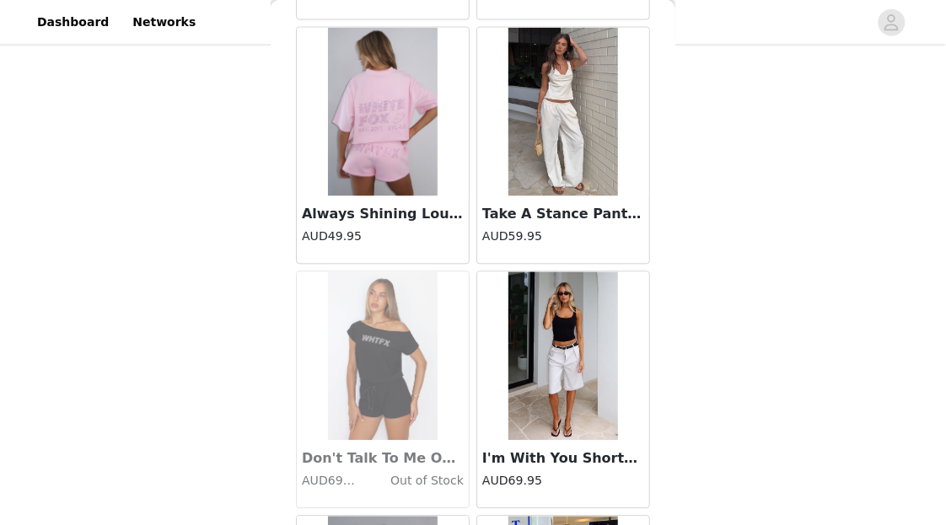
click at [627, 210] on h3 "Take A Stance Pants Off White" at bounding box center [563, 215] width 162 height 20
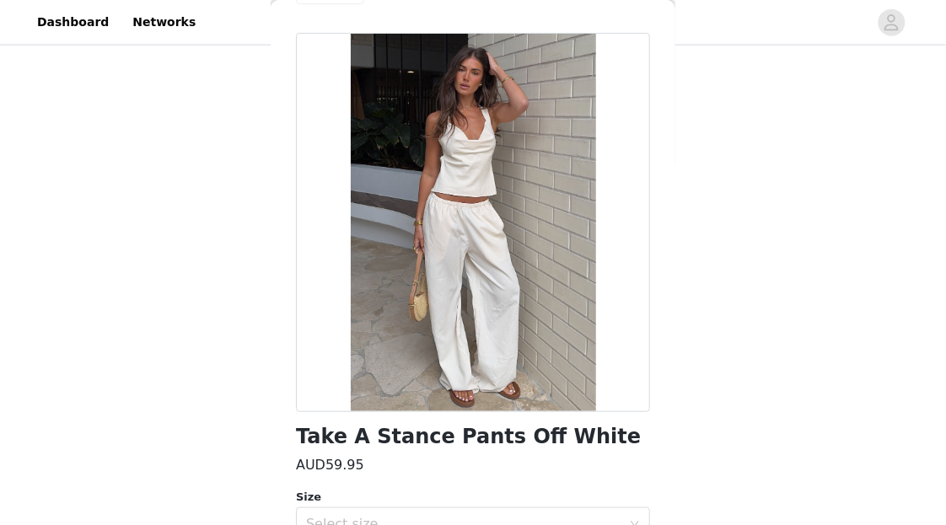
scroll to position [0, 0]
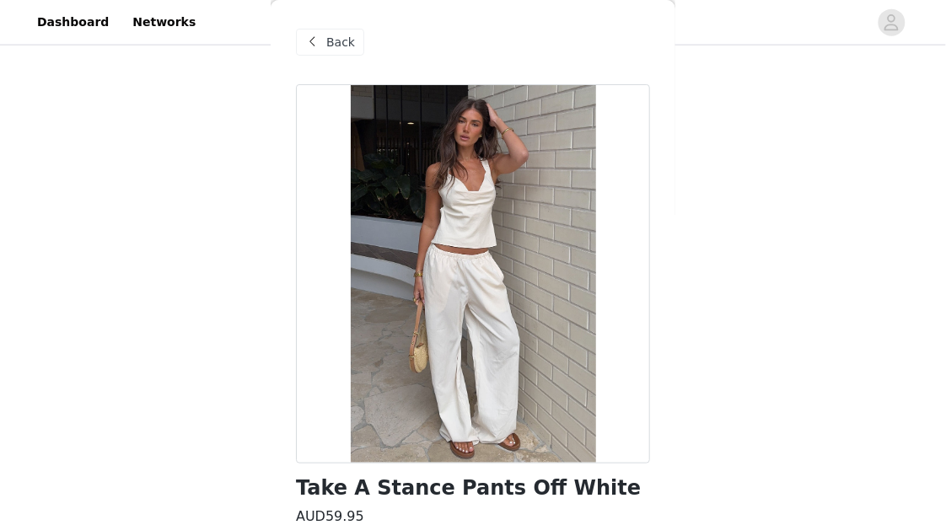
click at [358, 56] on div "Back" at bounding box center [473, 42] width 354 height 84
click at [353, 46] on div "Back" at bounding box center [330, 42] width 68 height 27
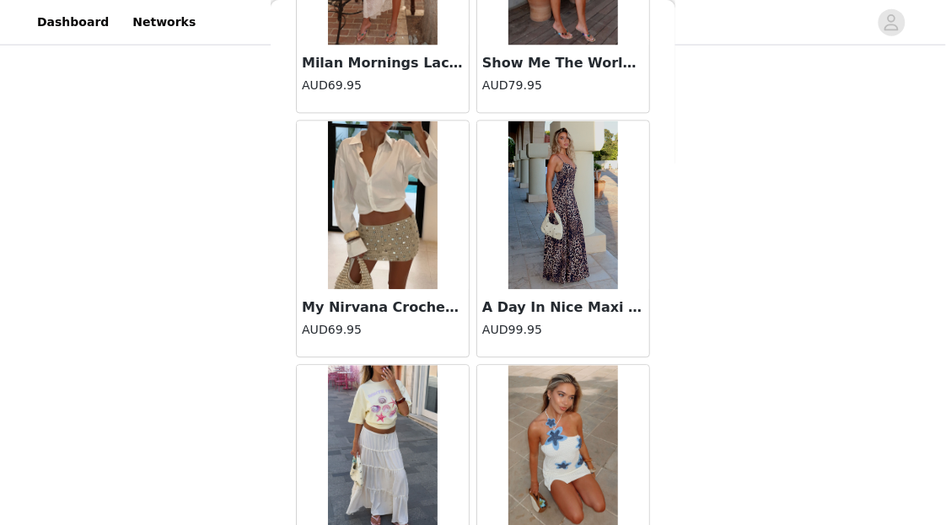
scroll to position [21605, 0]
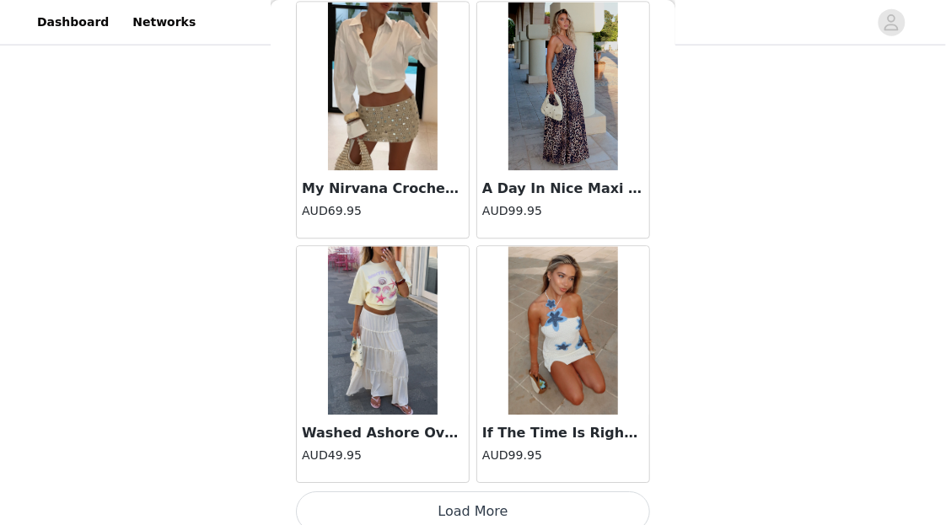
click at [554, 509] on button "Load More" at bounding box center [473, 512] width 354 height 40
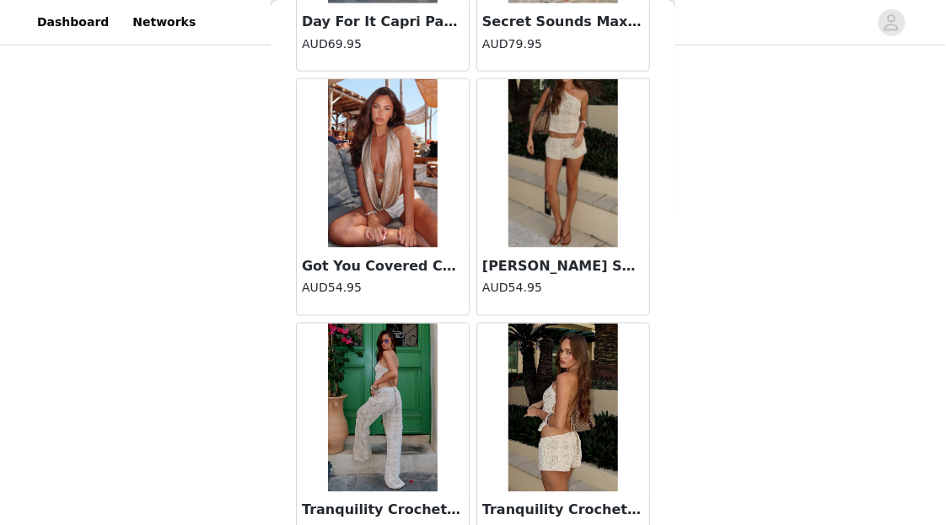
scroll to position [22507, 0]
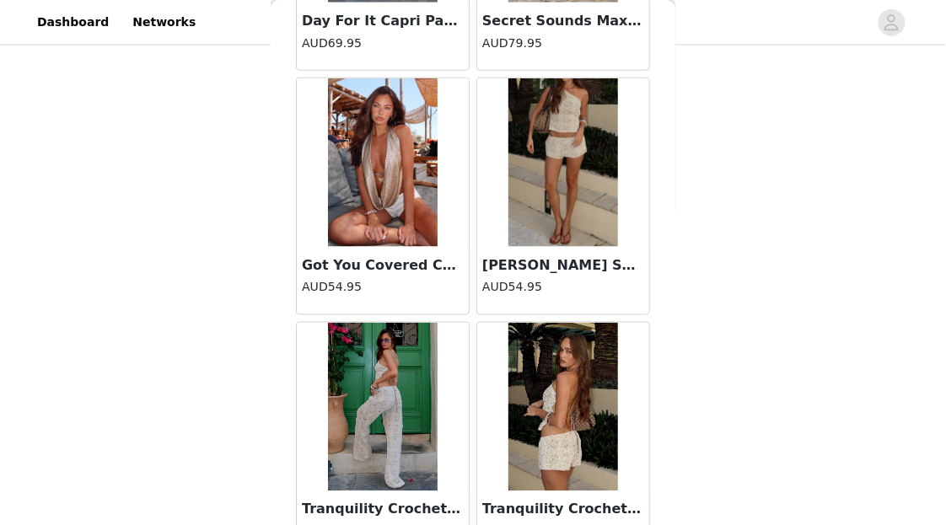
click at [423, 247] on div "Got You Covered Cowl Neck Top Gold AUD54.95" at bounding box center [383, 280] width 172 height 67
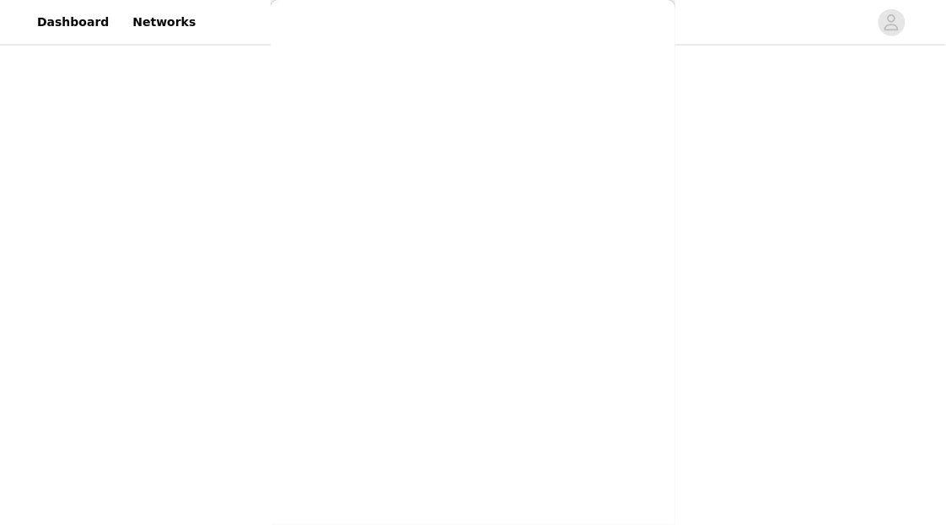
scroll to position [271, 0]
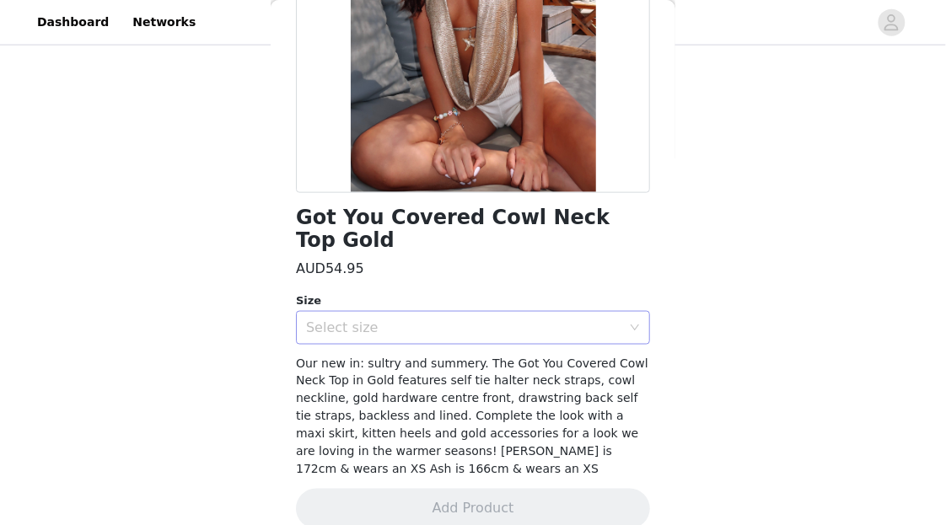
click at [470, 320] on div "Select size" at bounding box center [463, 328] width 315 height 17
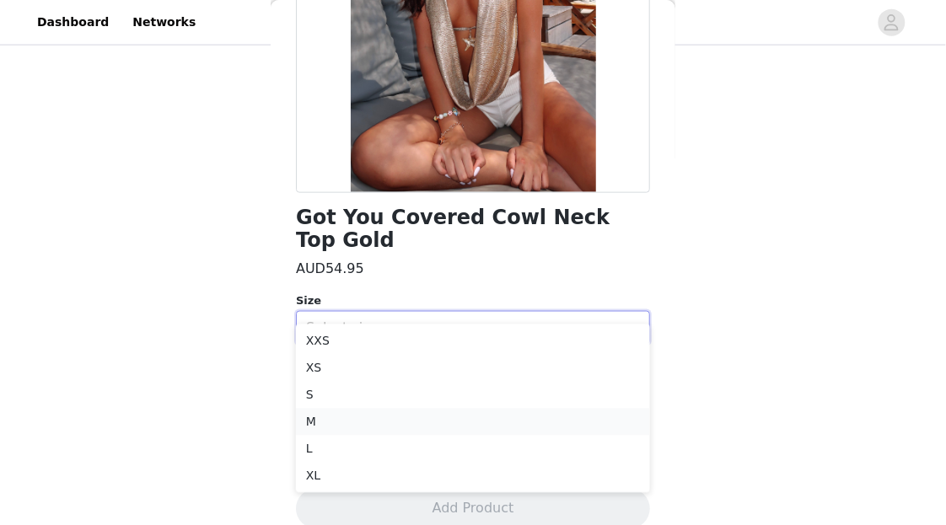
click at [401, 412] on li "M" at bounding box center [473, 422] width 354 height 27
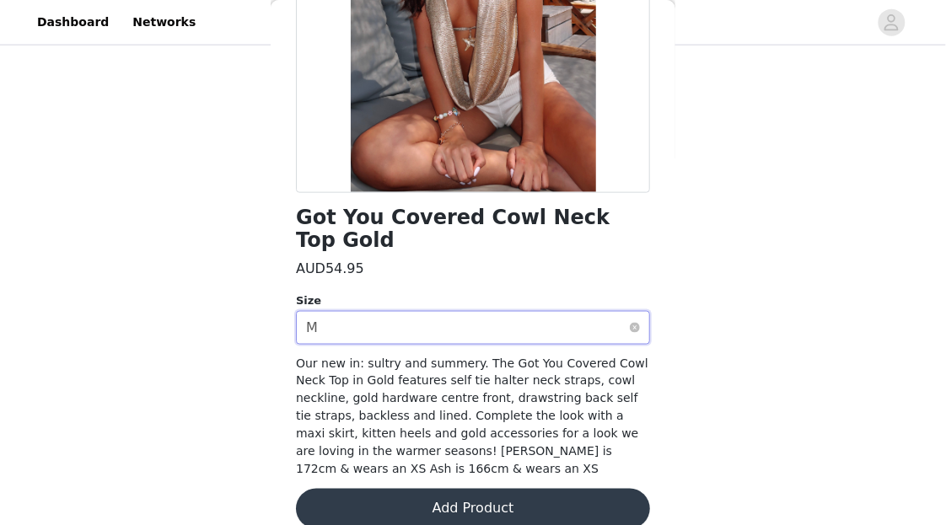
click at [460, 312] on div "Select size M" at bounding box center [467, 328] width 323 height 32
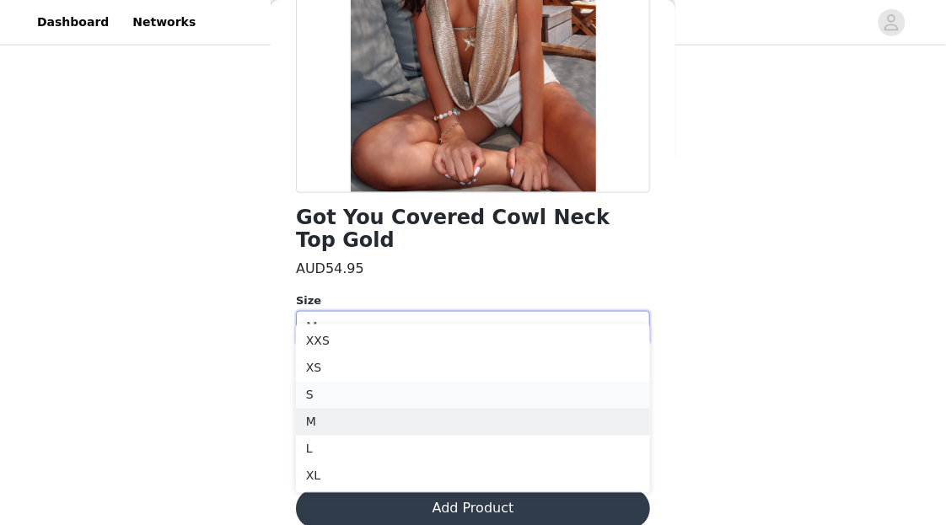
click at [418, 397] on li "S" at bounding box center [473, 395] width 354 height 27
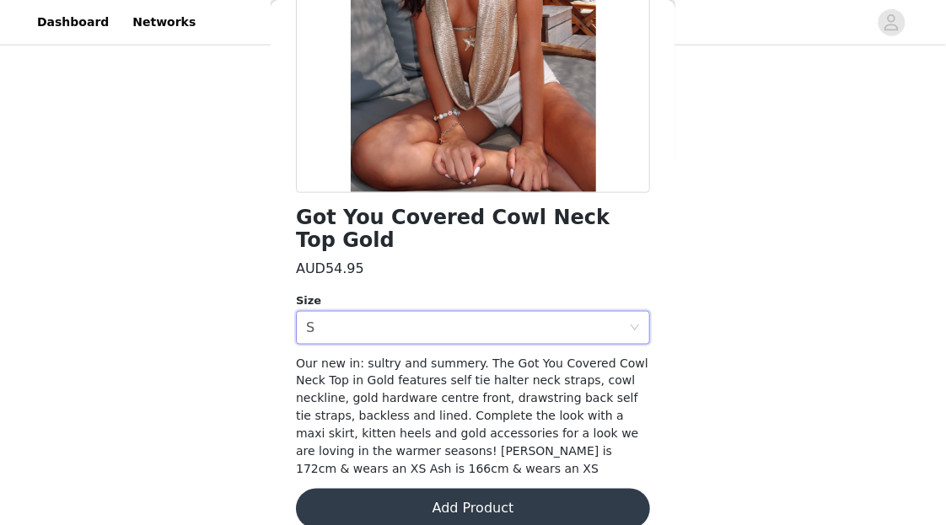
click at [440, 489] on button "Add Product" at bounding box center [473, 509] width 354 height 40
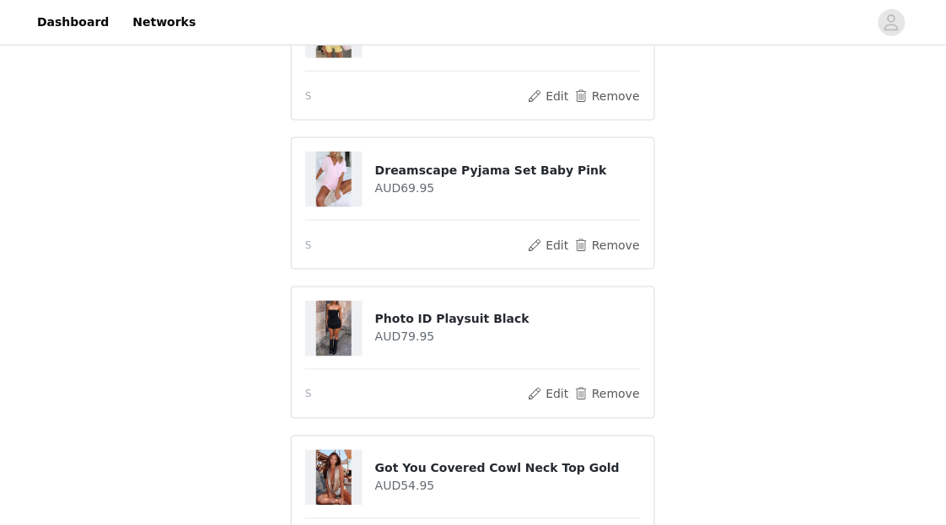
scroll to position [530, 0]
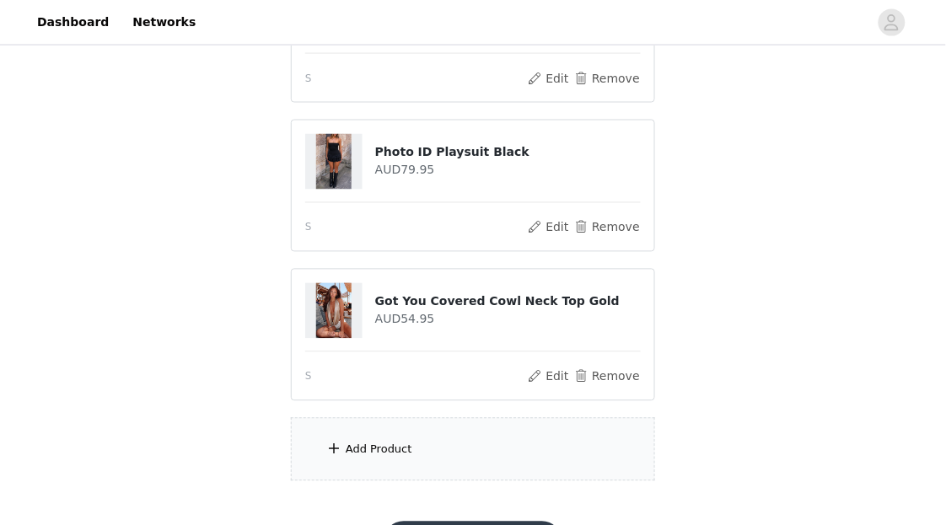
click at [509, 436] on div "Add Product" at bounding box center [473, 449] width 364 height 63
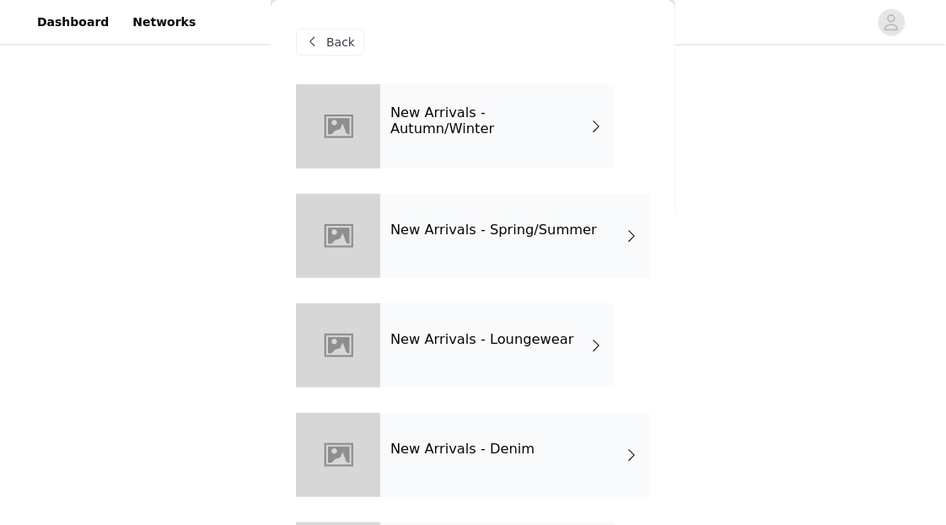
click at [503, 153] on div "New Arrivals - Autumn/Winter" at bounding box center [497, 126] width 234 height 84
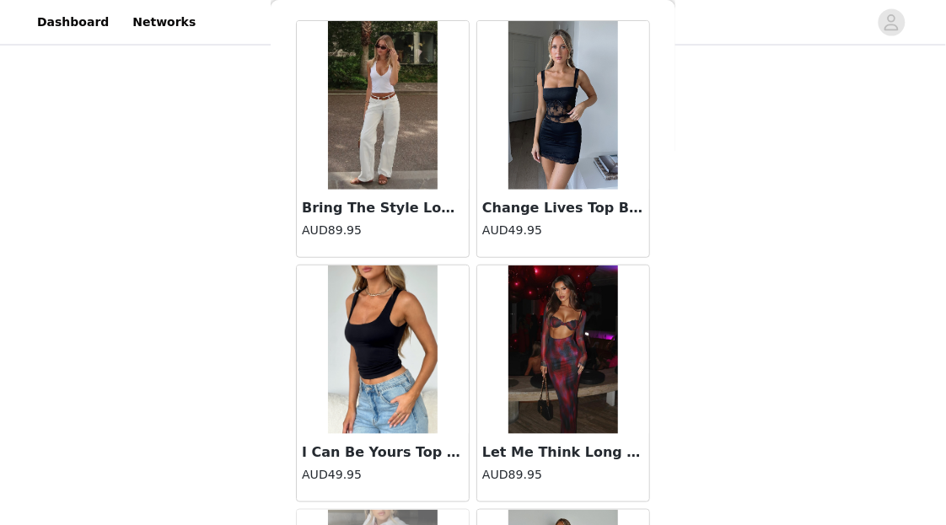
scroll to position [24, 0]
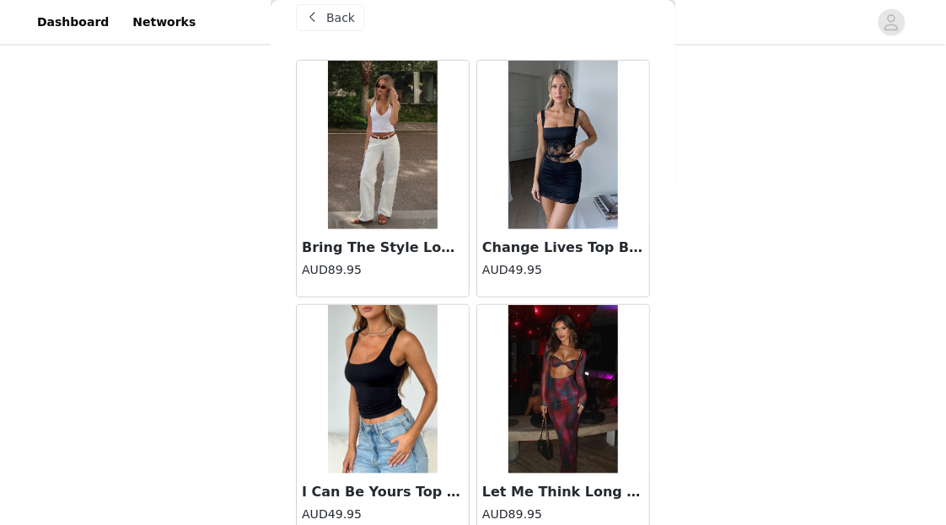
click at [417, 158] on img at bounding box center [383, 145] width 110 height 169
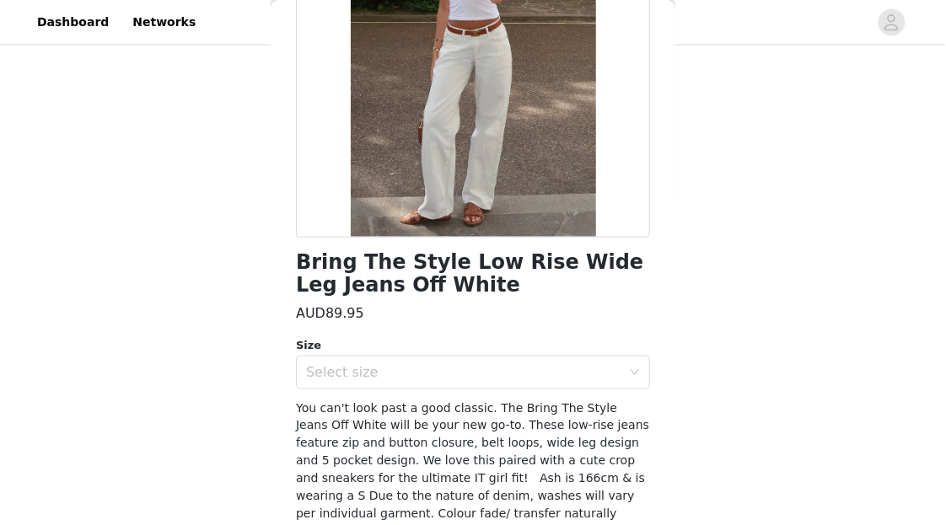
scroll to position [293, 0]
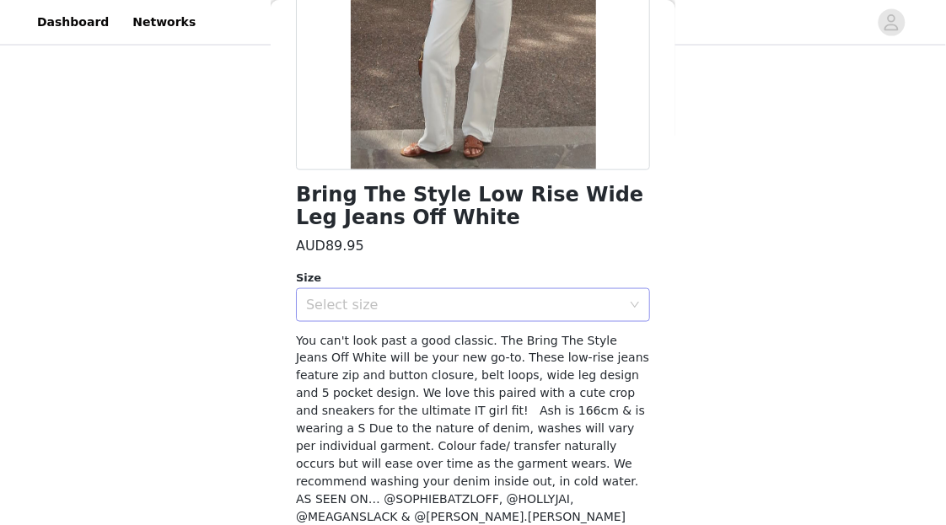
click at [452, 309] on div "Select size" at bounding box center [463, 305] width 315 height 17
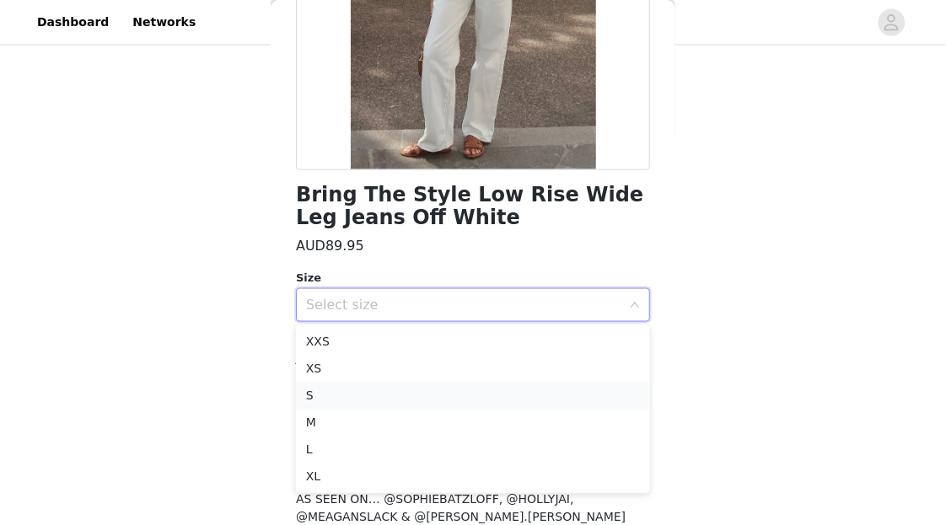
click at [408, 395] on li "S" at bounding box center [473, 396] width 354 height 27
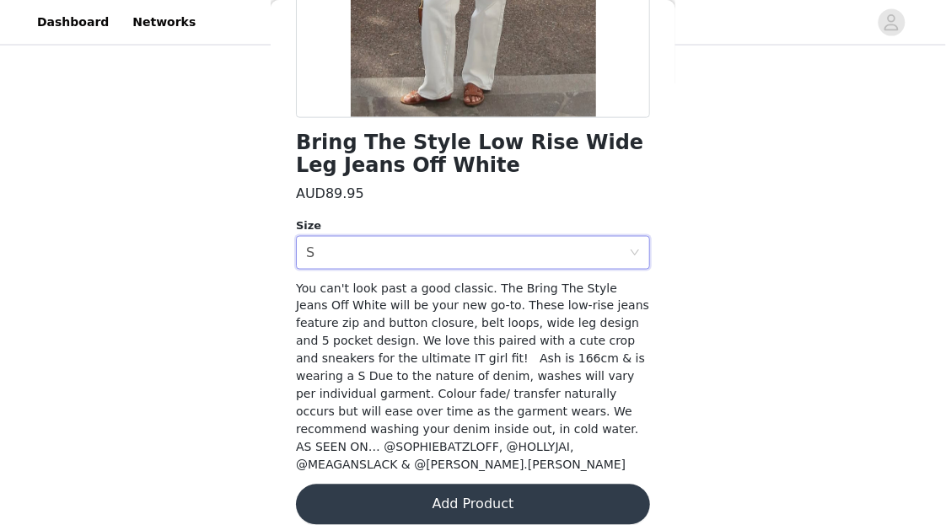
scroll to position [347, 0]
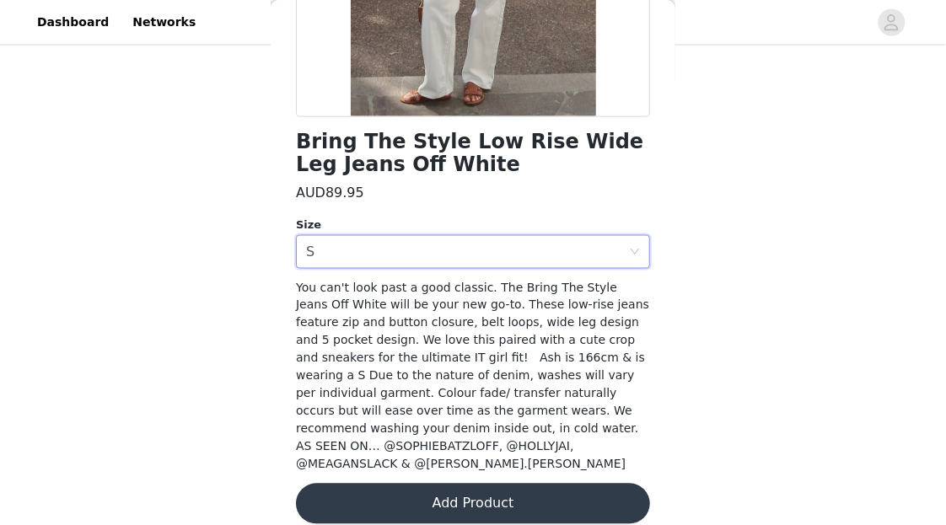
click at [425, 484] on button "Add Product" at bounding box center [473, 504] width 354 height 40
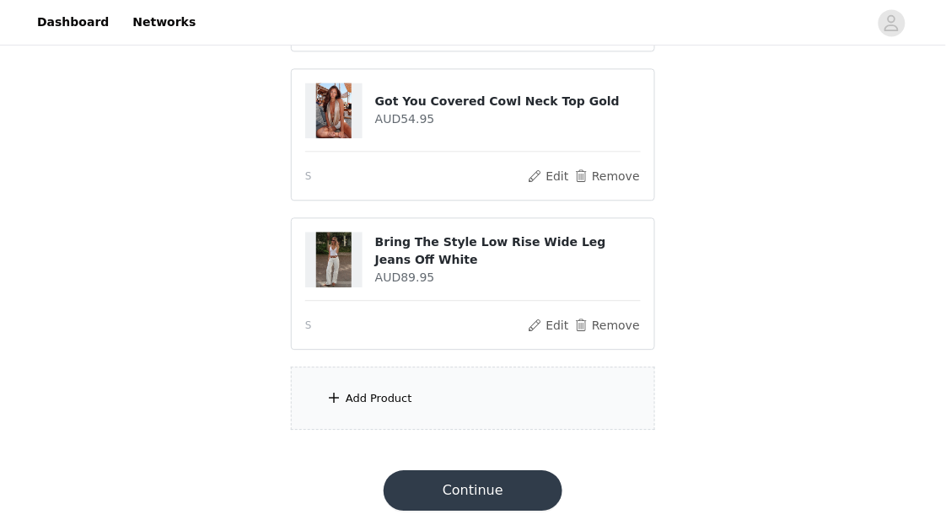
scroll to position [734, 0]
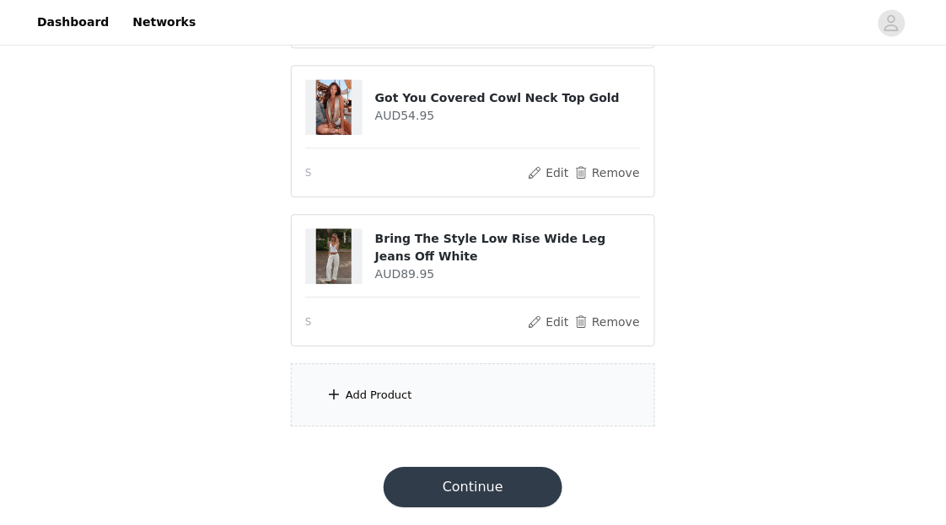
click at [439, 390] on div "Add Product" at bounding box center [473, 394] width 364 height 63
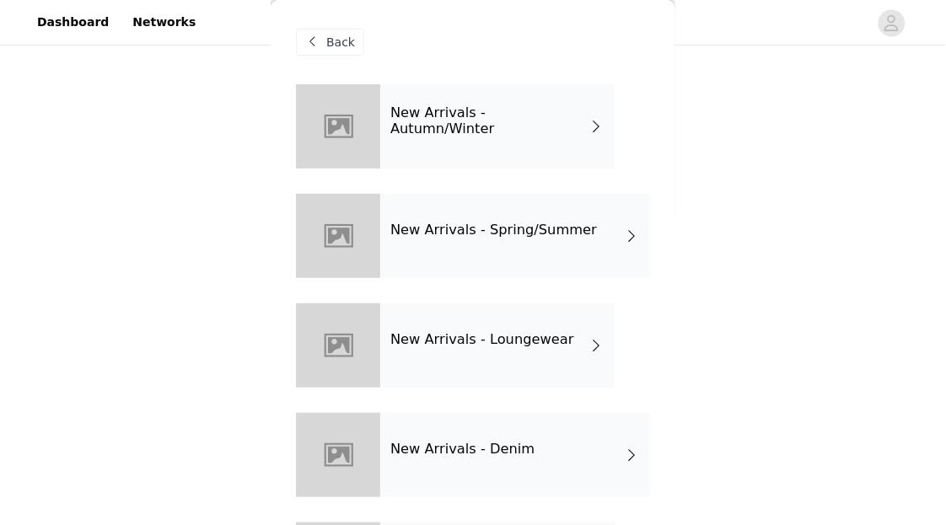
click at [502, 143] on div "New Arrivals - Autumn/Winter" at bounding box center [497, 126] width 234 height 84
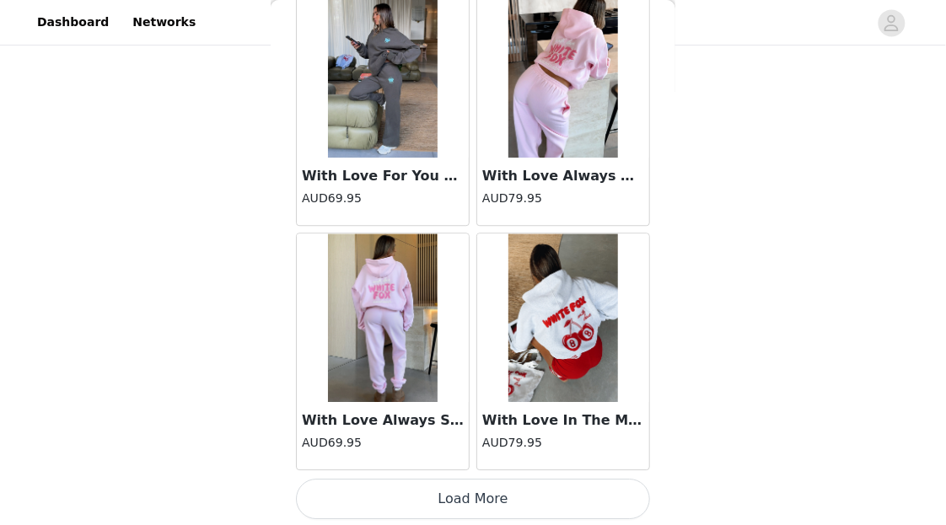
click at [481, 482] on button "Load More" at bounding box center [473, 499] width 354 height 40
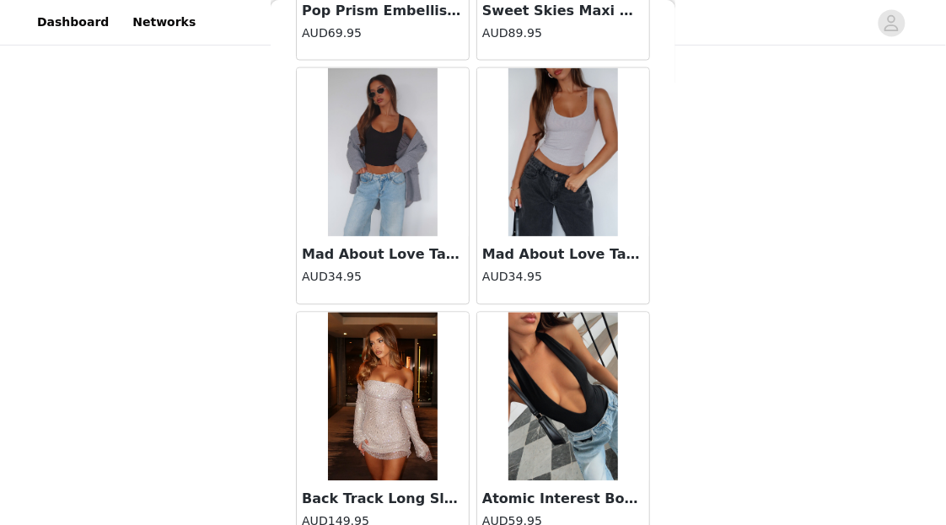
scroll to position [4497, 0]
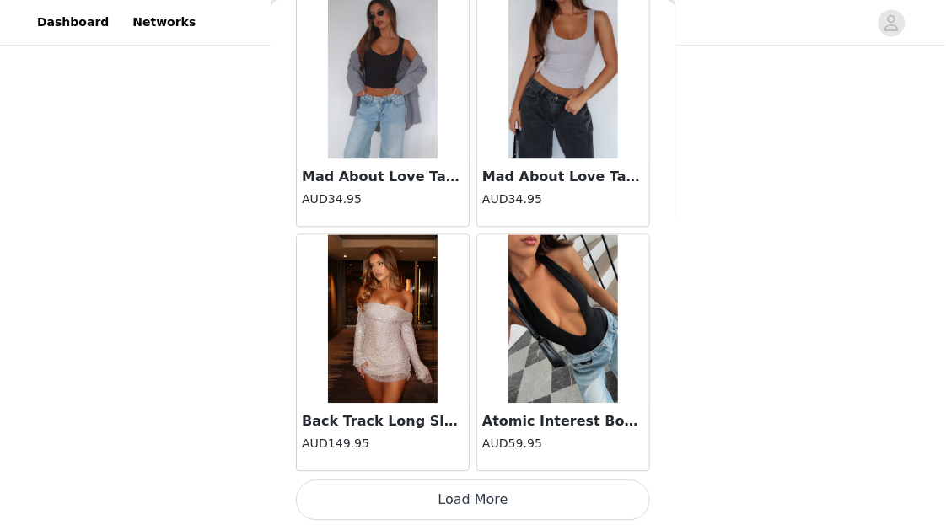
click at [498, 500] on button "Load More" at bounding box center [473, 501] width 354 height 40
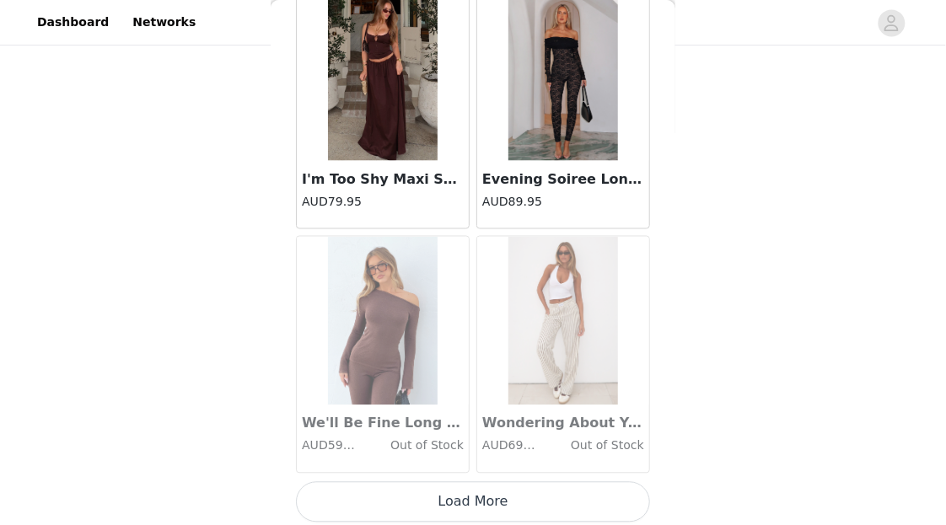
click at [532, 498] on button "Load More" at bounding box center [473, 502] width 354 height 40
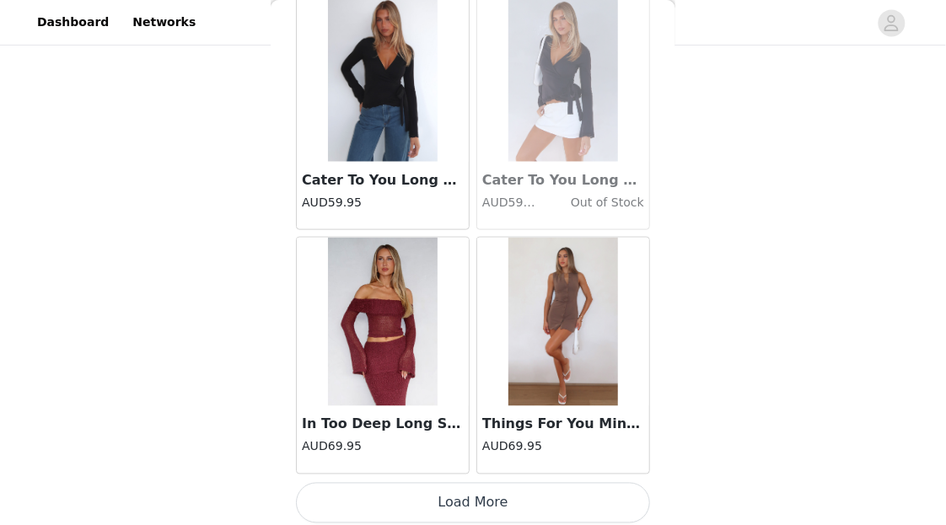
click at [521, 485] on button "Load More" at bounding box center [473, 503] width 354 height 40
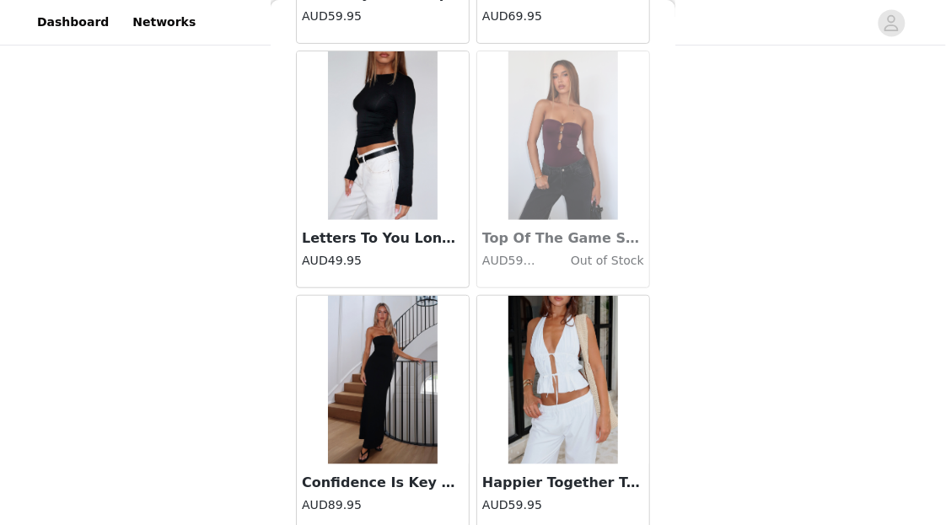
scroll to position [11829, 0]
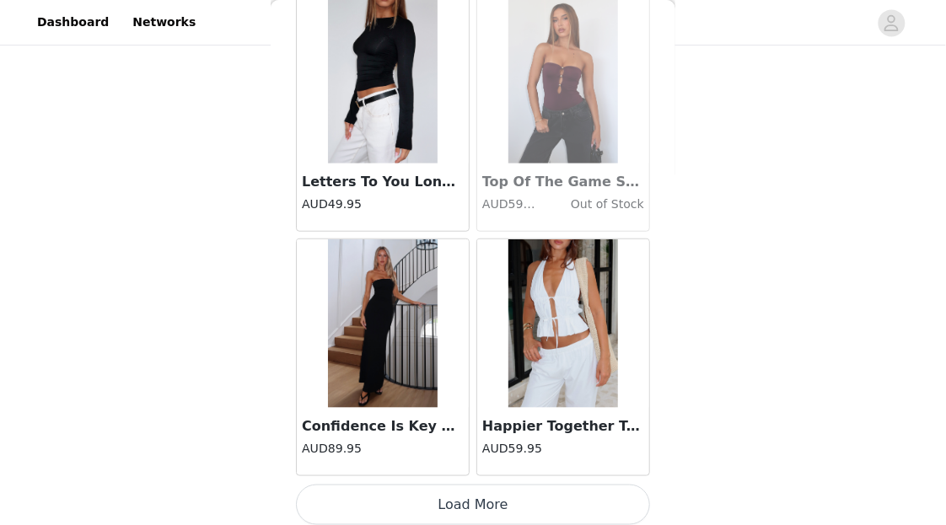
click at [519, 485] on button "Load More" at bounding box center [473, 505] width 354 height 40
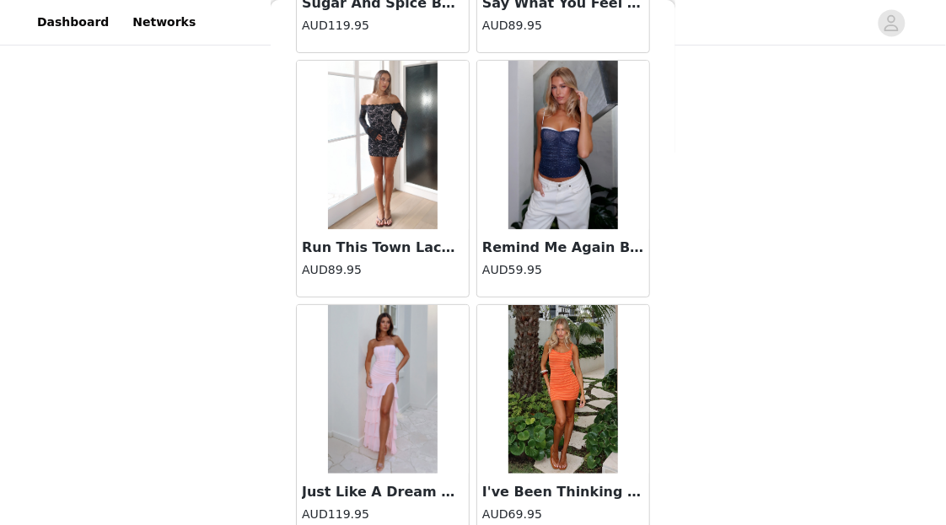
scroll to position [14273, 0]
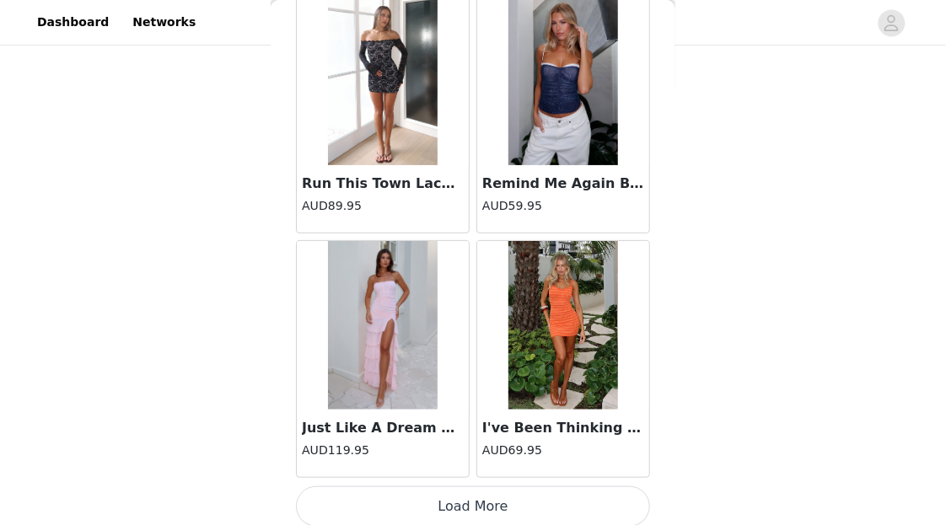
click at [506, 487] on button "Load More" at bounding box center [473, 507] width 354 height 40
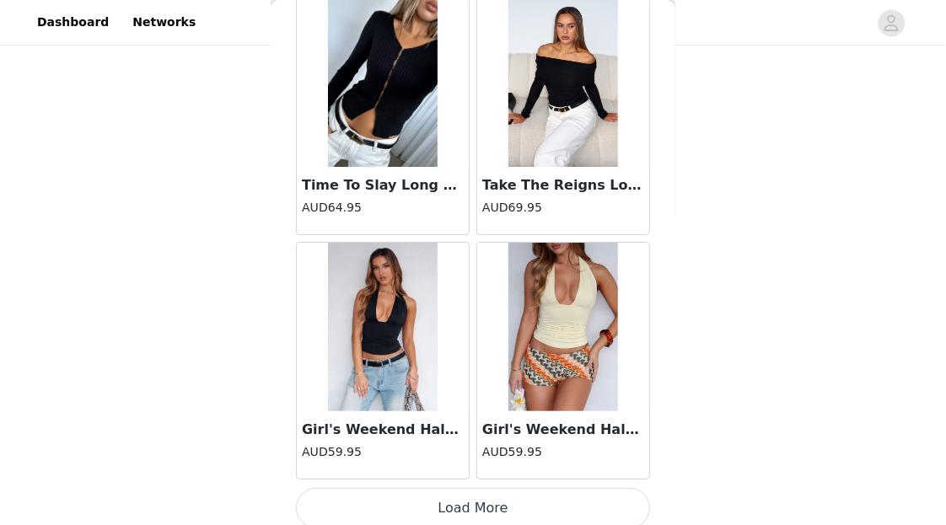
click at [552, 491] on button "Load More" at bounding box center [473, 508] width 354 height 40
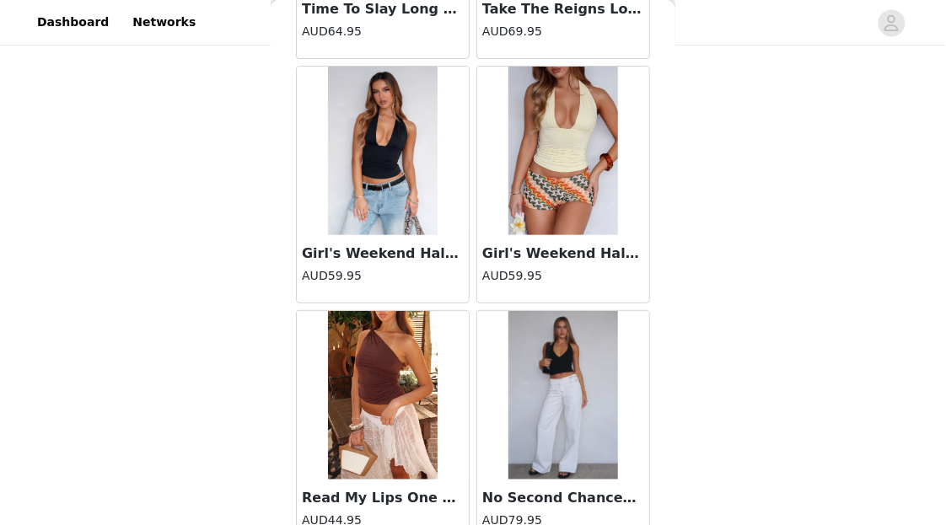
scroll to position [16882, 0]
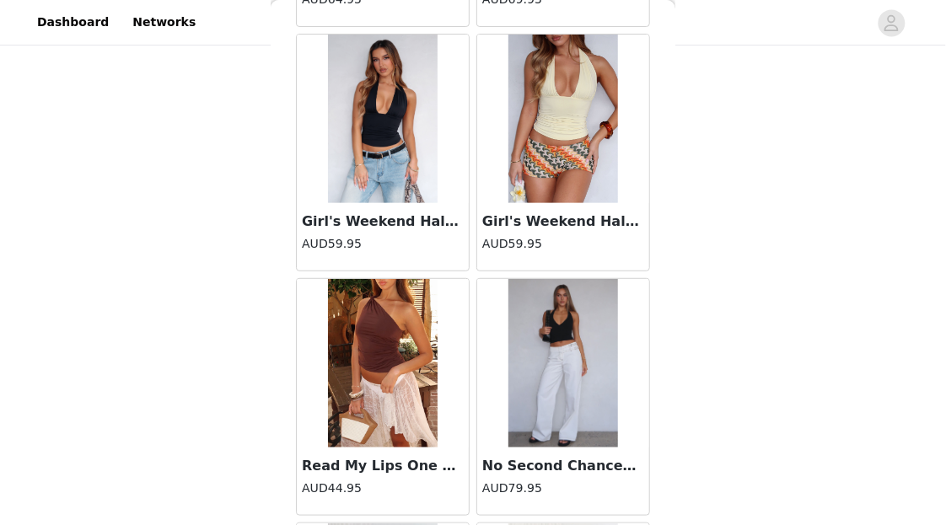
click at [606, 176] on img at bounding box center [564, 119] width 110 height 169
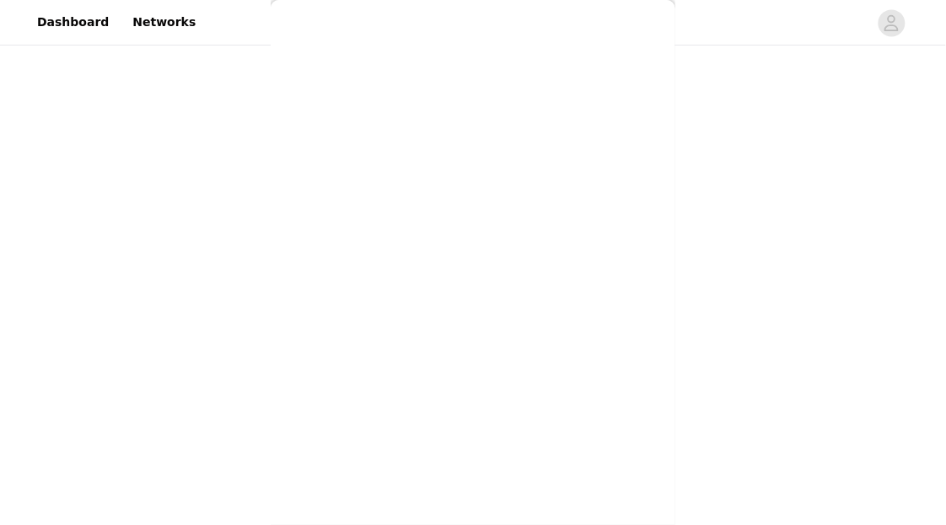
scroll to position [253, 0]
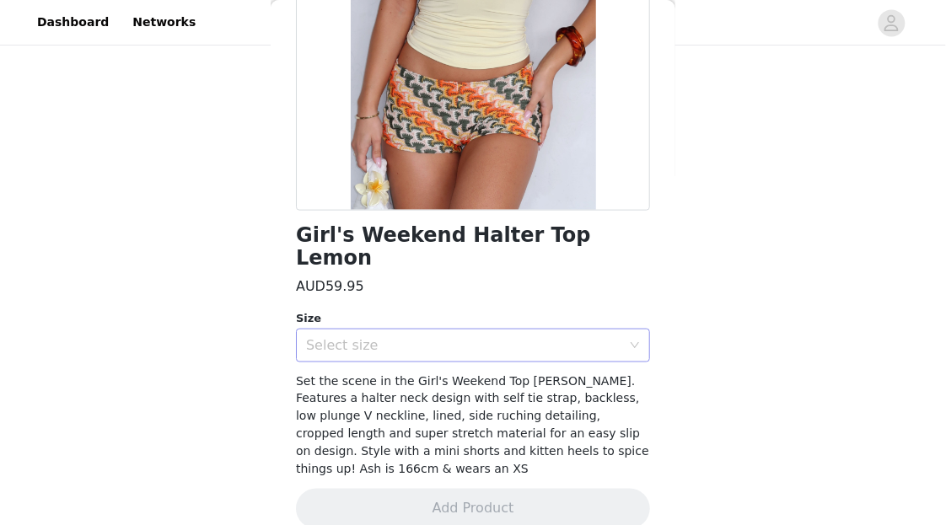
click at [553, 337] on div "Select size" at bounding box center [463, 345] width 315 height 17
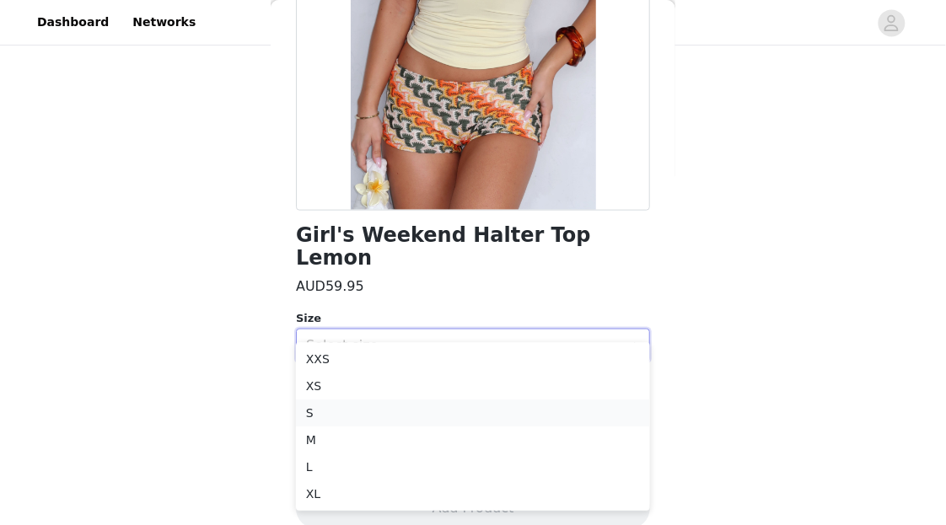
click at [440, 420] on li "S" at bounding box center [473, 413] width 354 height 27
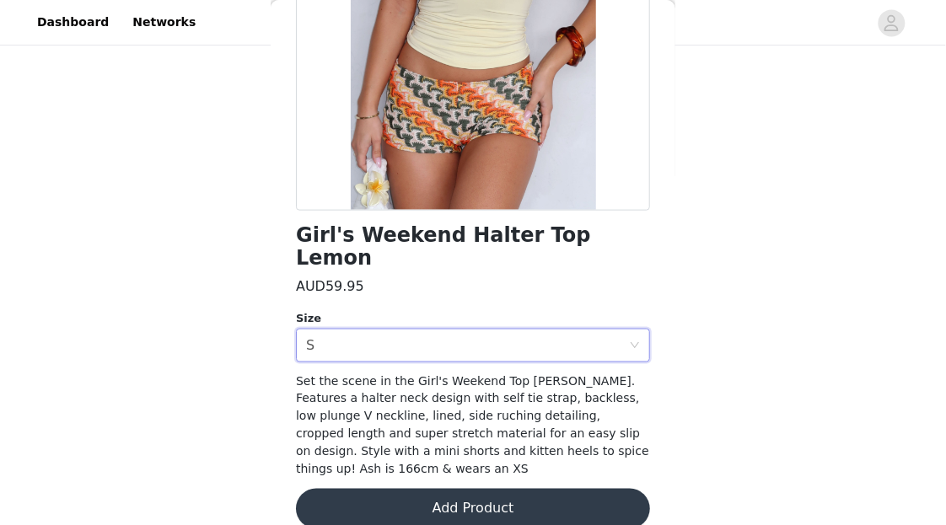
click at [445, 489] on button "Add Product" at bounding box center [473, 509] width 354 height 40
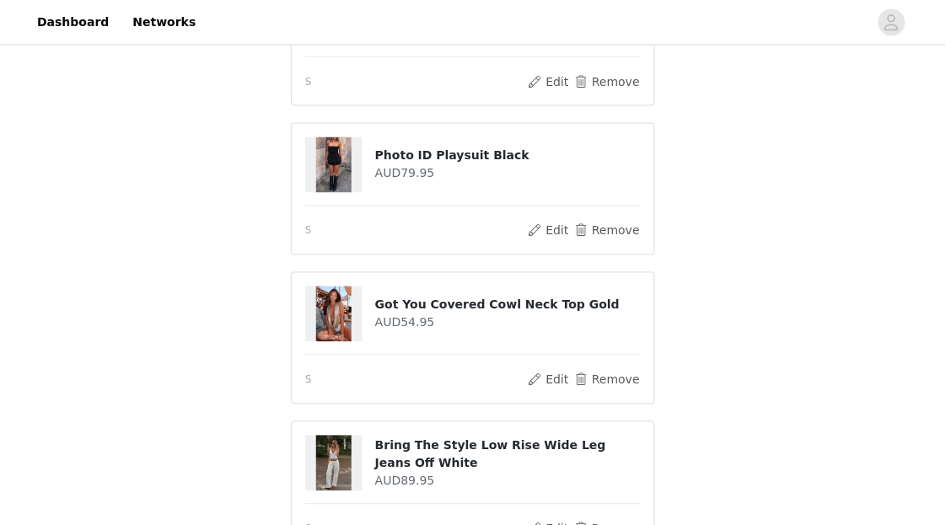
scroll to position [883, 0]
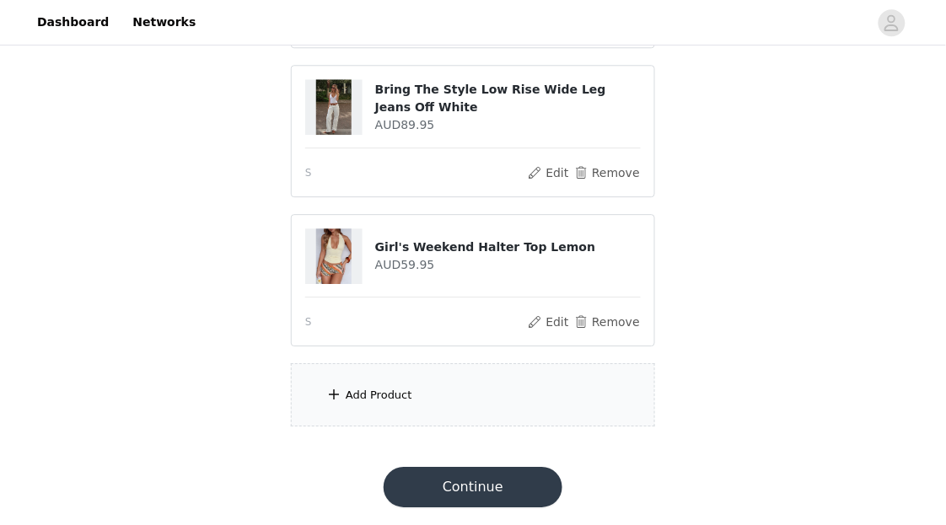
click at [488, 397] on div "Add Product" at bounding box center [473, 394] width 364 height 63
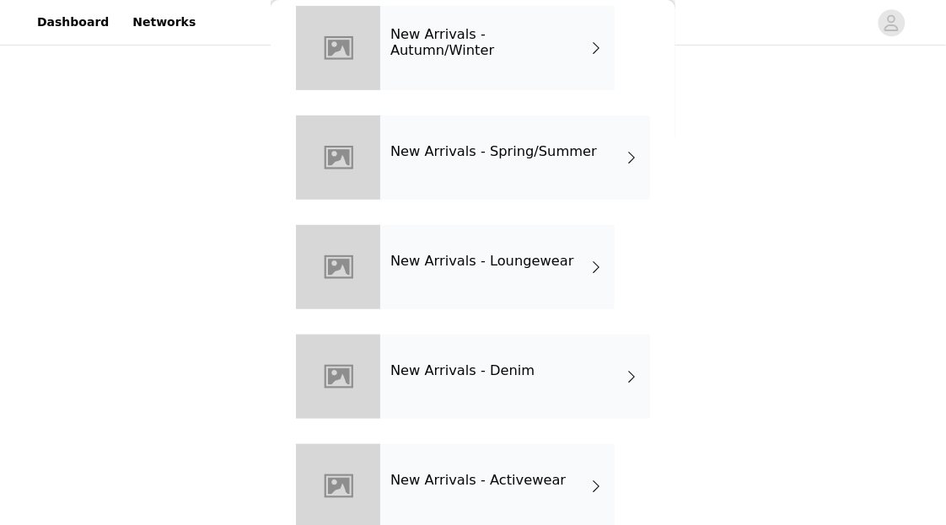
scroll to position [87, 0]
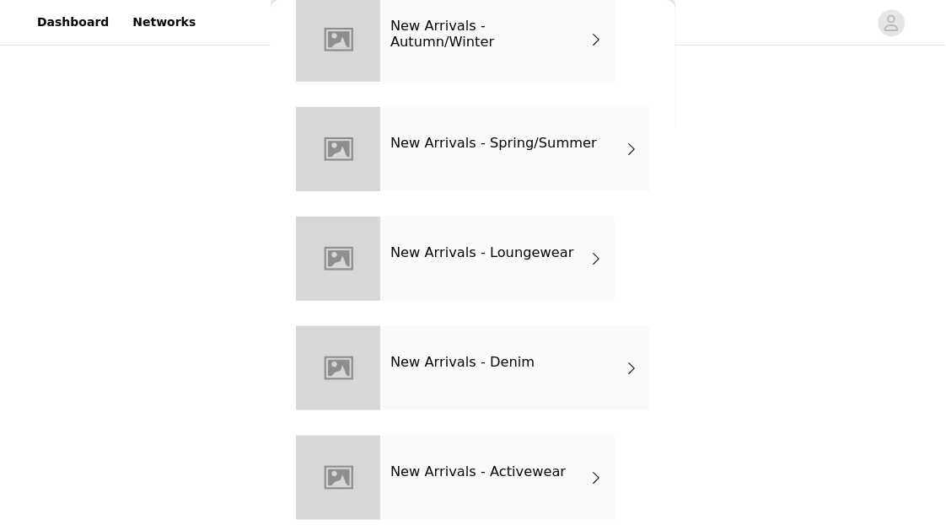
click at [521, 267] on div "New Arrivals - Loungewear" at bounding box center [497, 259] width 234 height 84
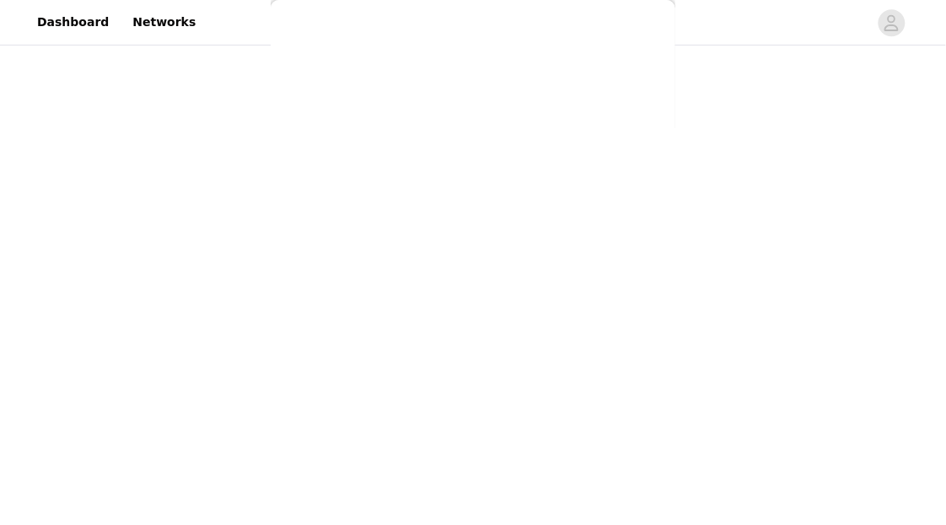
scroll to position [0, 0]
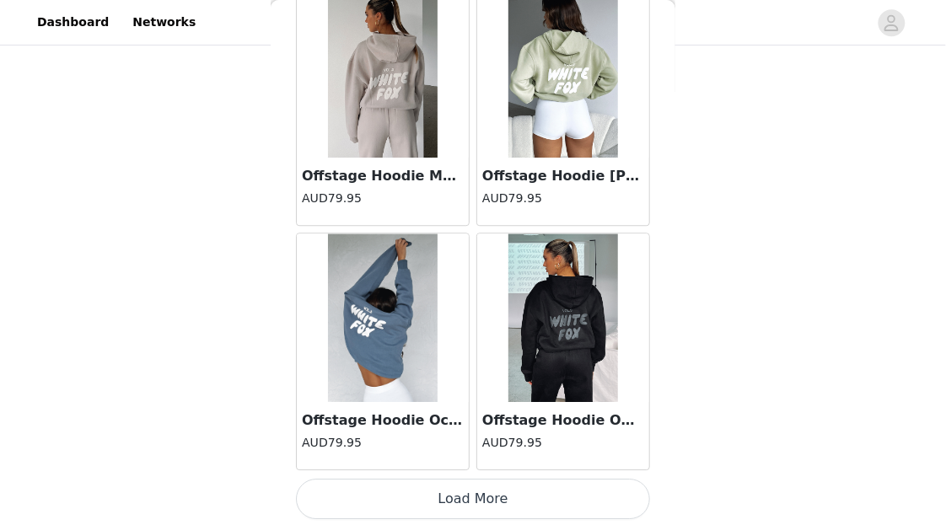
click at [508, 509] on button "Load More" at bounding box center [473, 499] width 354 height 40
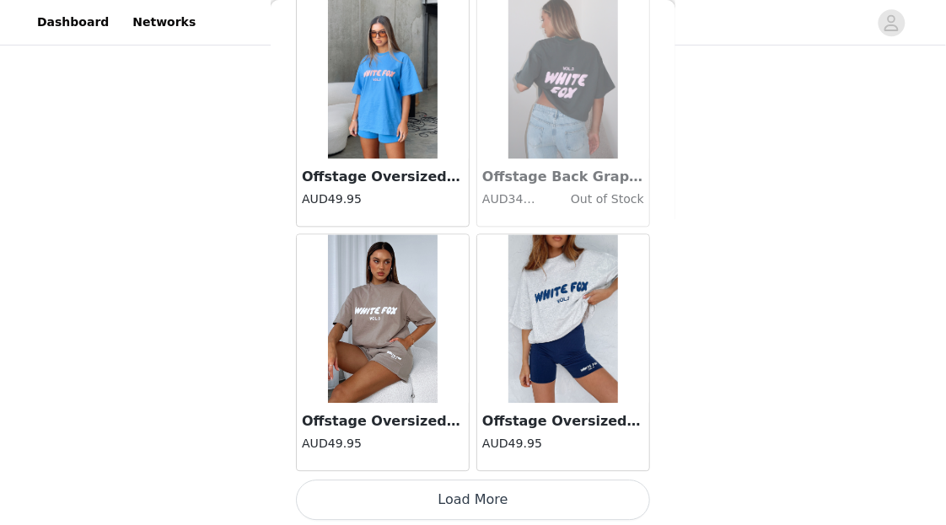
click at [523, 484] on button "Load More" at bounding box center [473, 501] width 354 height 40
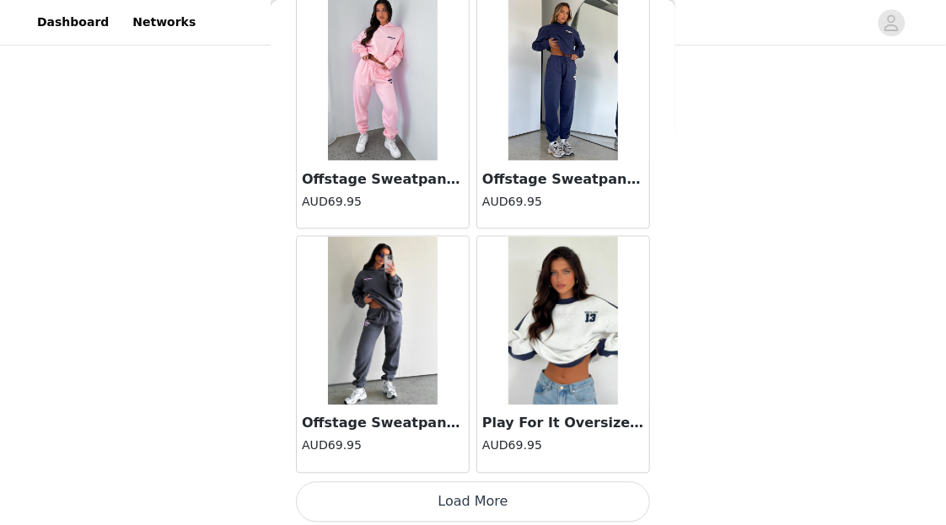
click at [531, 482] on button "Load More" at bounding box center [473, 502] width 354 height 40
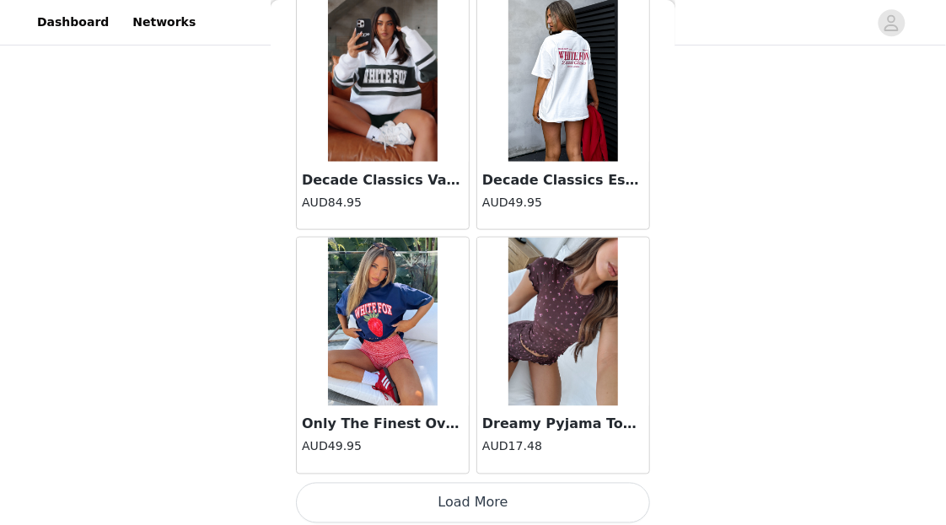
click at [533, 488] on button "Load More" at bounding box center [473, 503] width 354 height 40
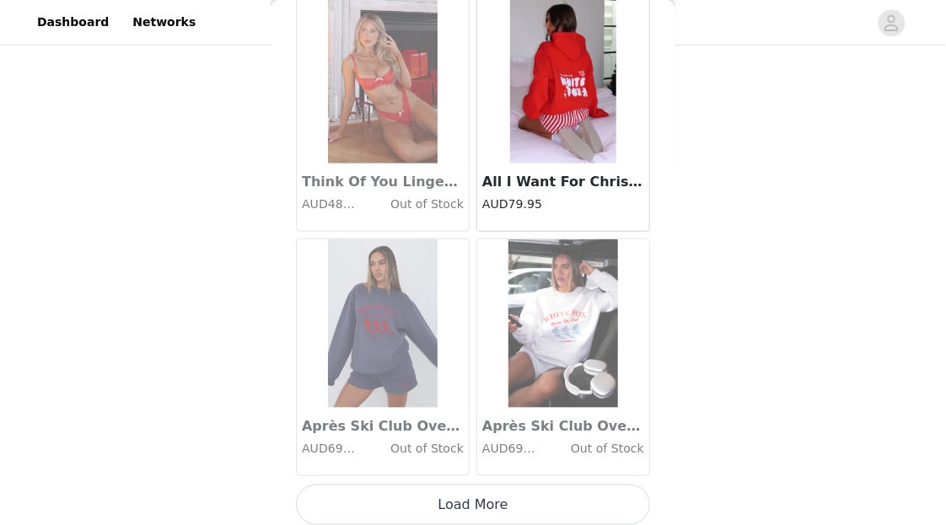
click at [532, 509] on button "Load More" at bounding box center [473, 505] width 354 height 40
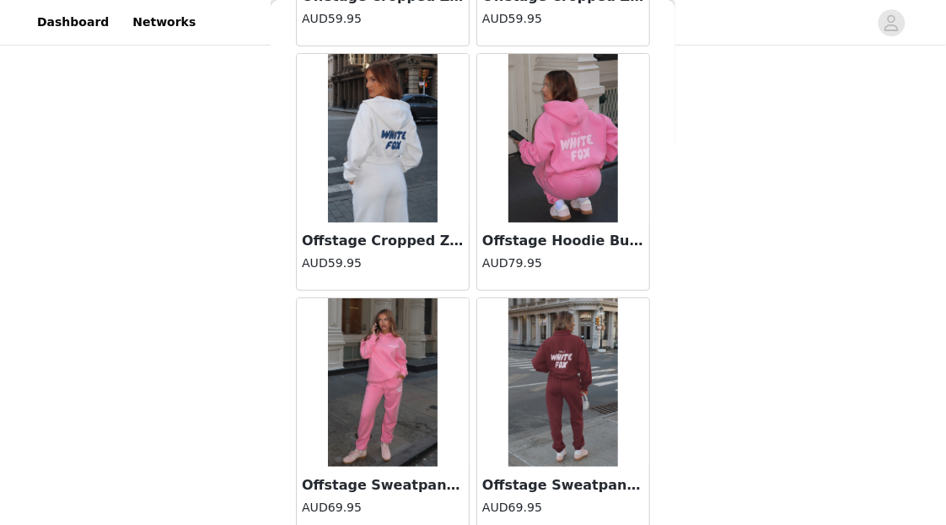
scroll to position [14273, 0]
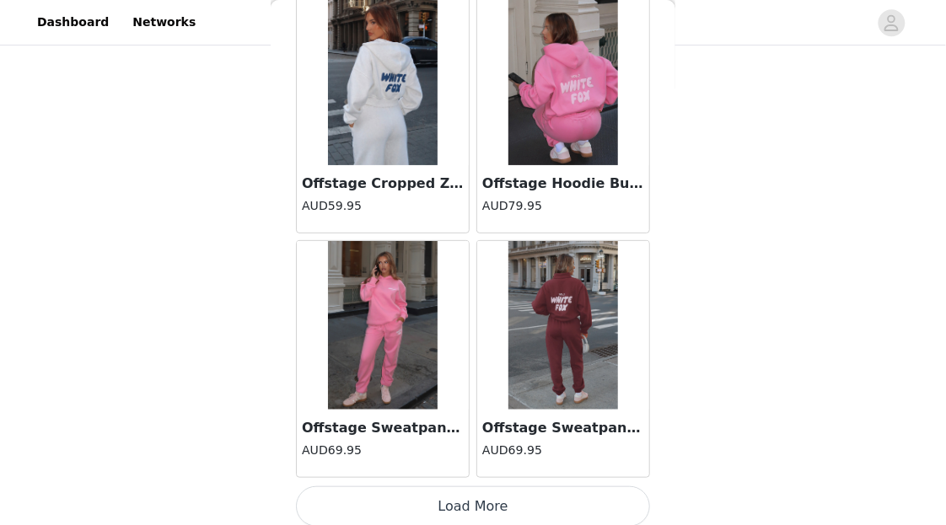
click at [532, 490] on button "Load More" at bounding box center [473, 507] width 354 height 40
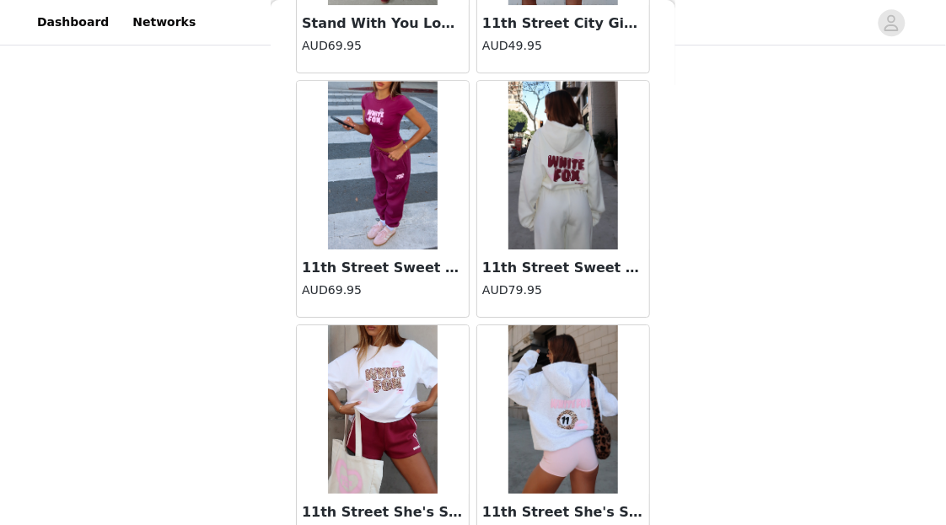
scroll to position [16717, 0]
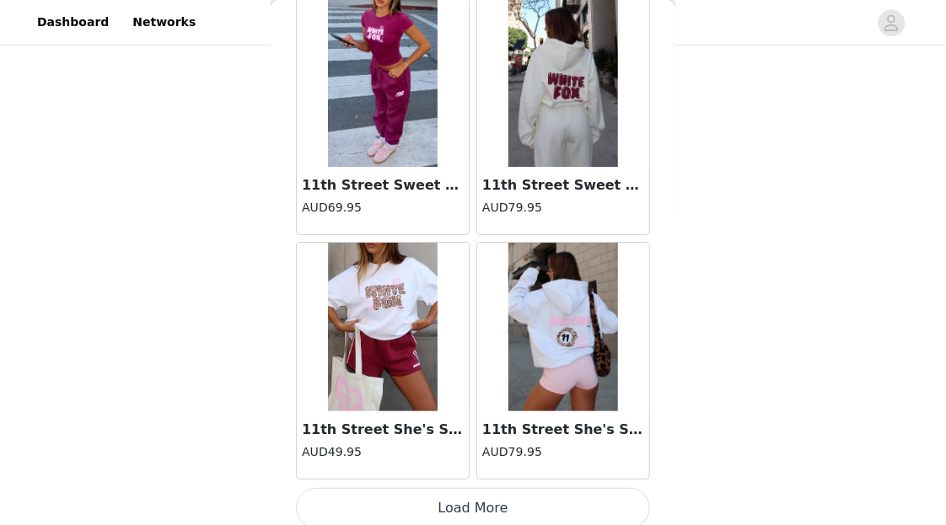
click at [517, 491] on button "Load More" at bounding box center [473, 508] width 354 height 40
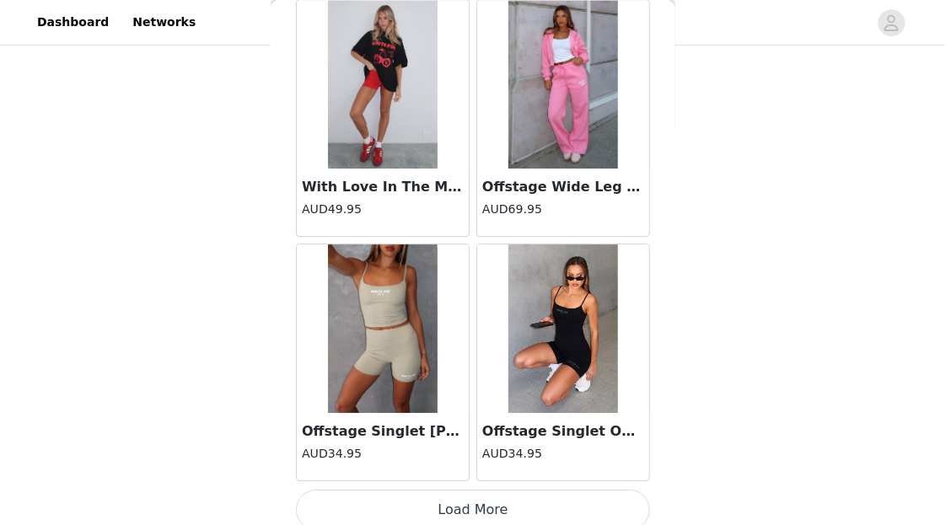
click at [533, 490] on button "Load More" at bounding box center [473, 510] width 354 height 40
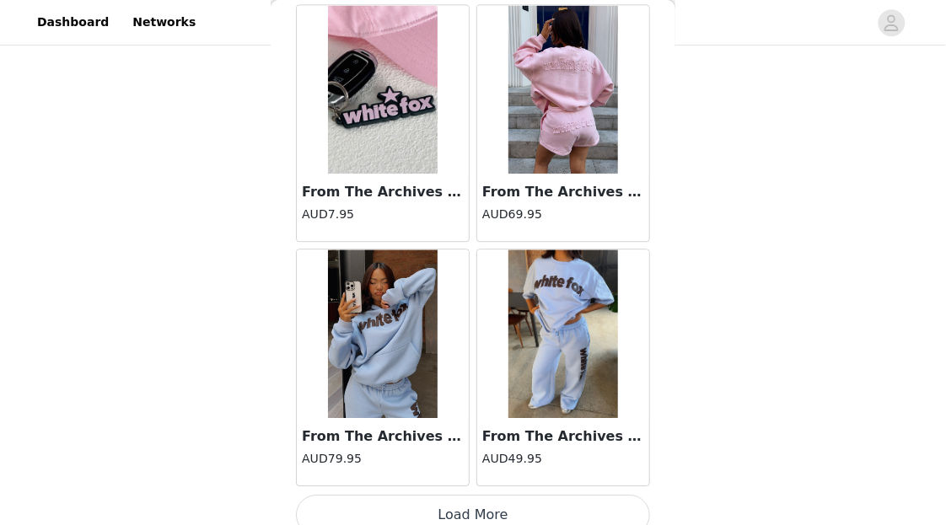
scroll to position [21605, 0]
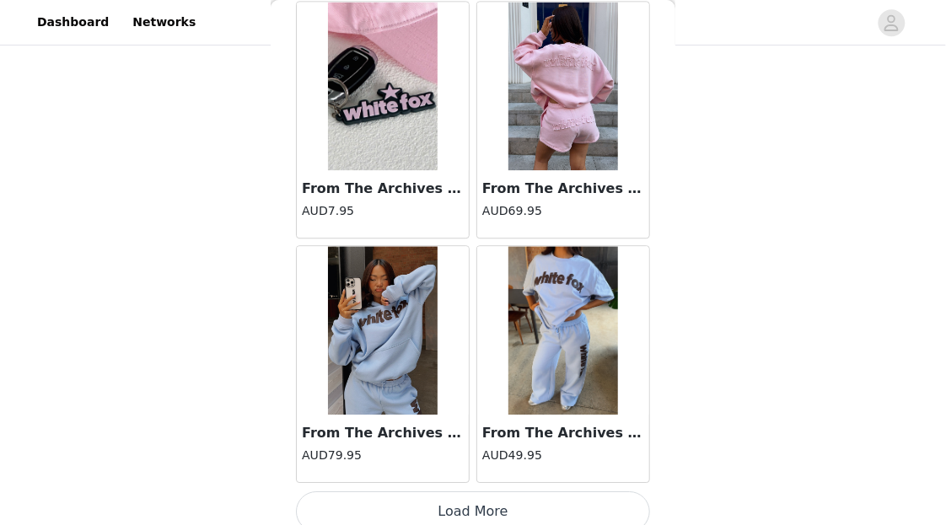
click at [602, 206] on div "AUD69.95" at bounding box center [563, 212] width 162 height 21
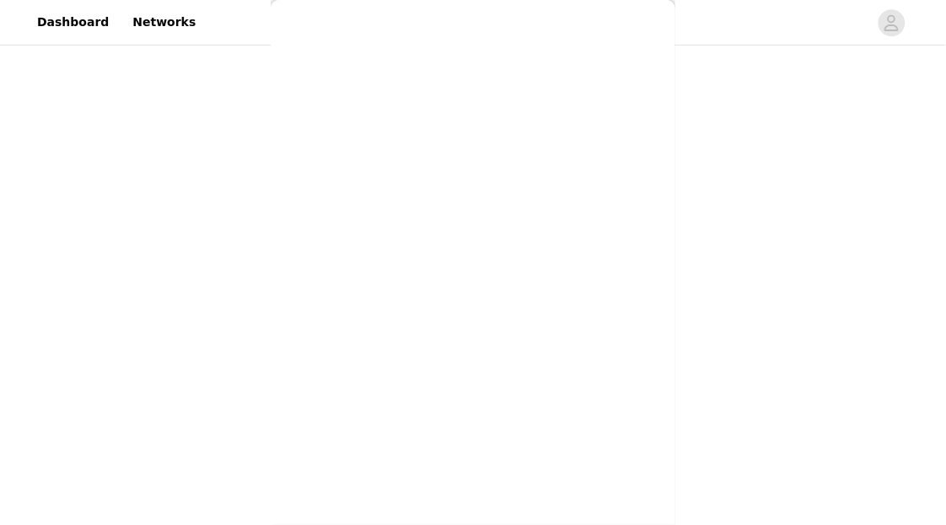
scroll to position [312, 0]
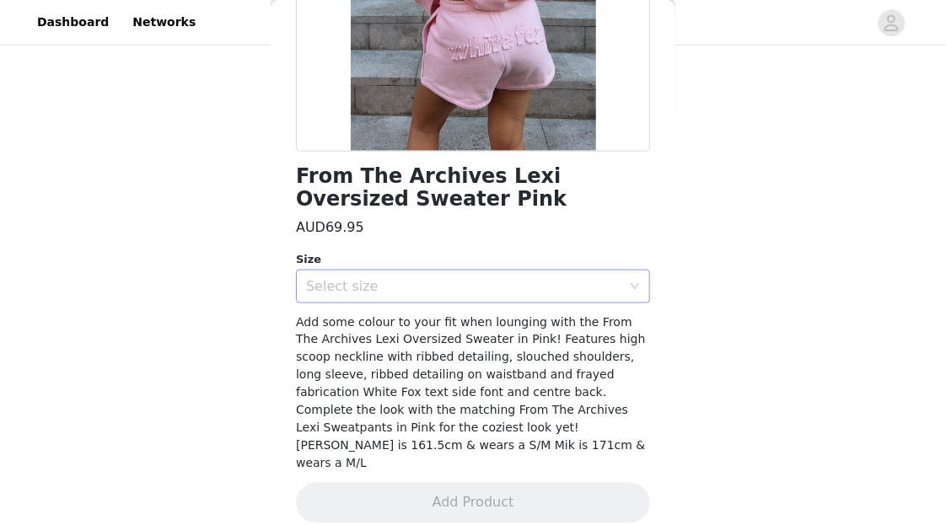
click at [567, 280] on div "Select size" at bounding box center [463, 286] width 315 height 17
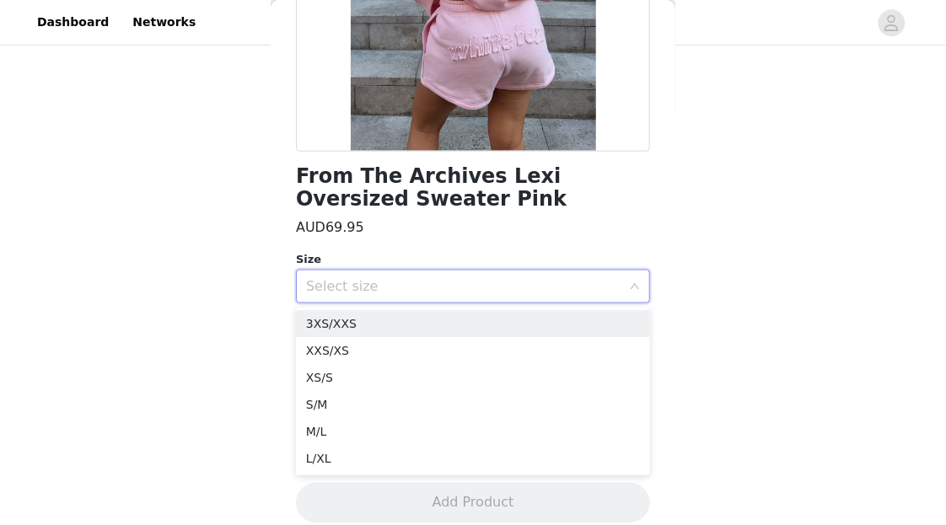
click at [521, 241] on div "From The Archives Lexi Oversized Sweater Pink AUD69.95 Size Select size Add som…" at bounding box center [473, 158] width 354 height 772
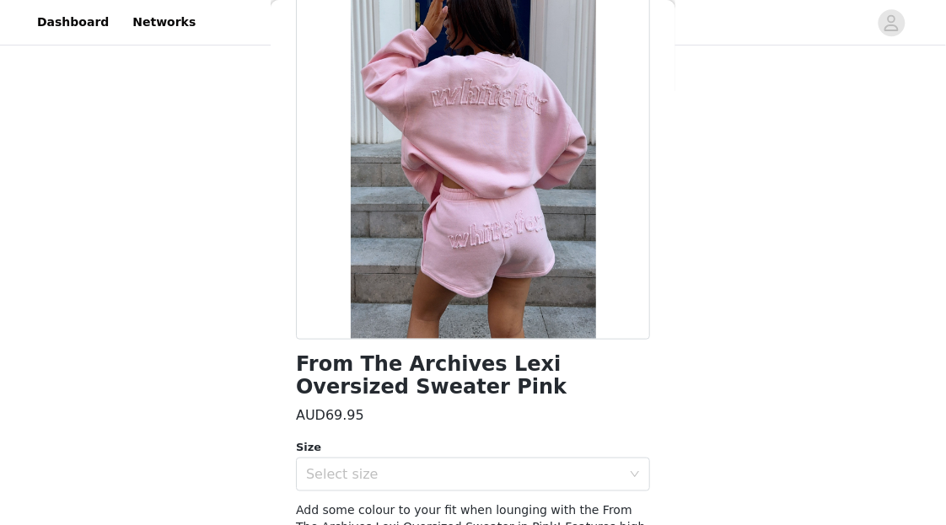
scroll to position [0, 0]
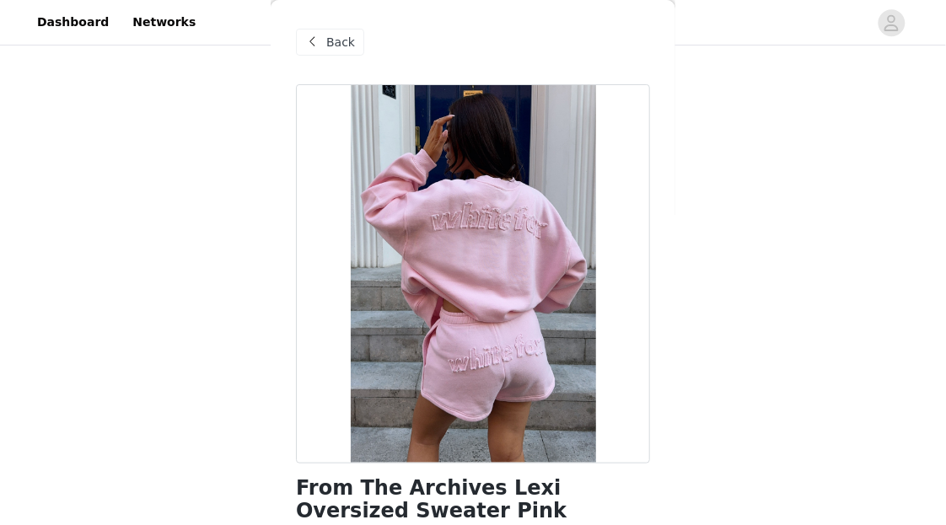
click at [331, 47] on span "Back" at bounding box center [340, 43] width 29 height 18
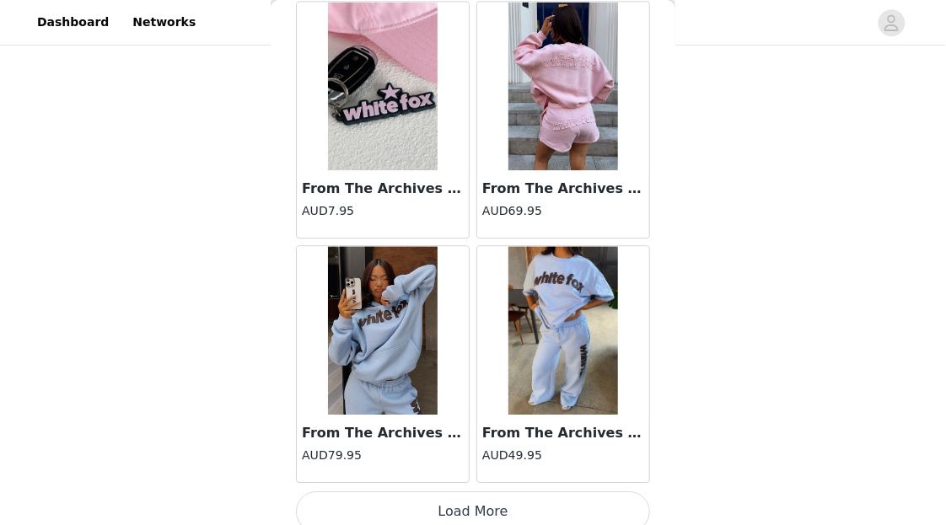
click at [512, 492] on button "Load More" at bounding box center [473, 512] width 354 height 40
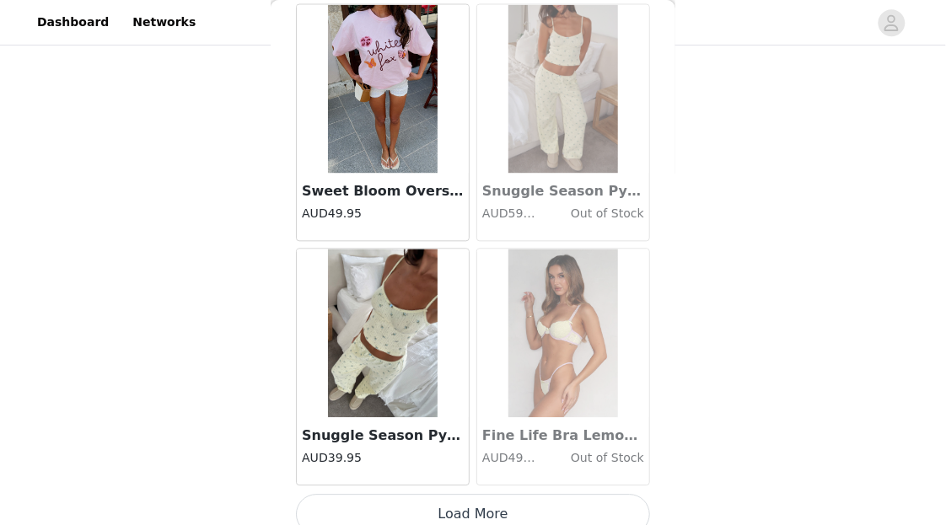
scroll to position [24049, 0]
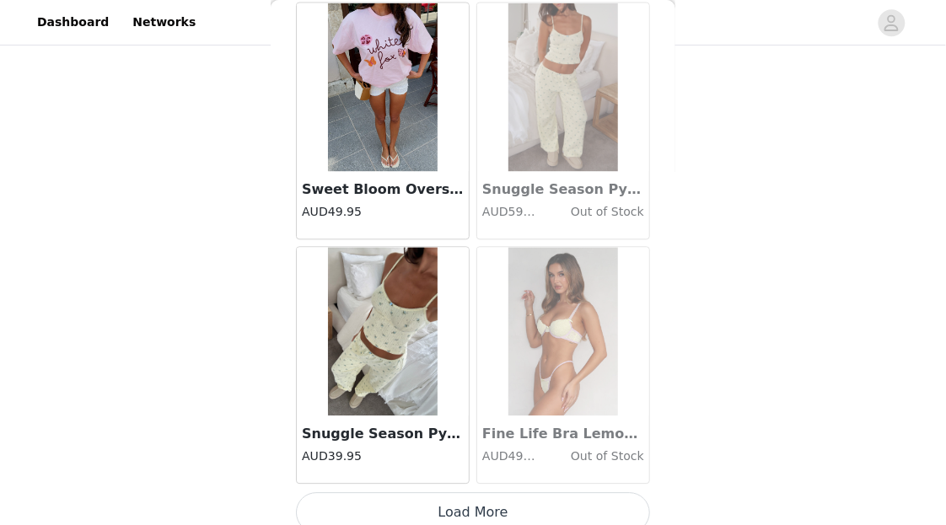
click at [533, 493] on button "Load More" at bounding box center [473, 513] width 354 height 40
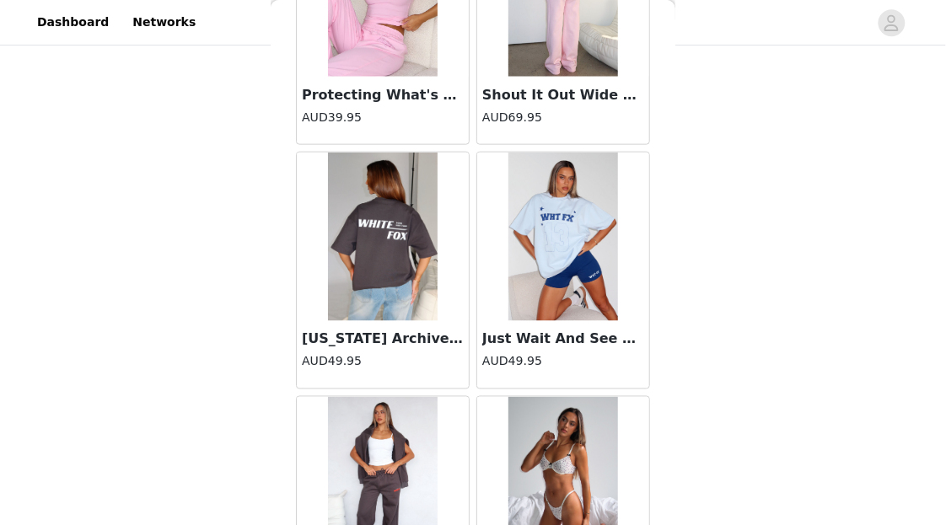
scroll to position [26493, 0]
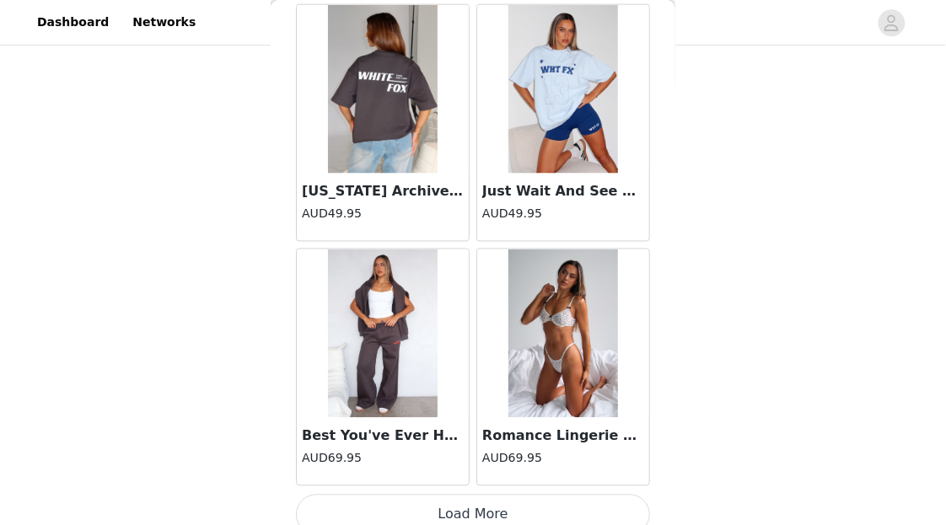
click at [504, 495] on button "Load More" at bounding box center [473, 515] width 354 height 40
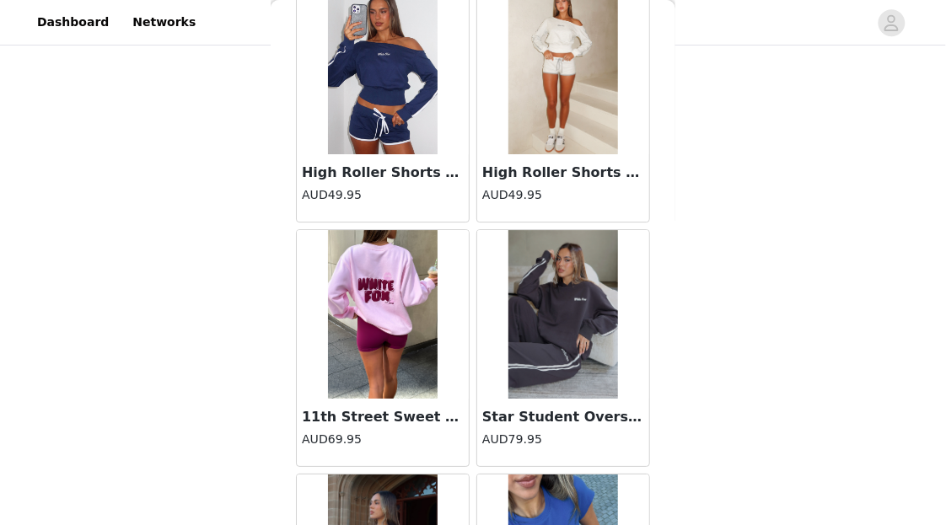
scroll to position [27005, 0]
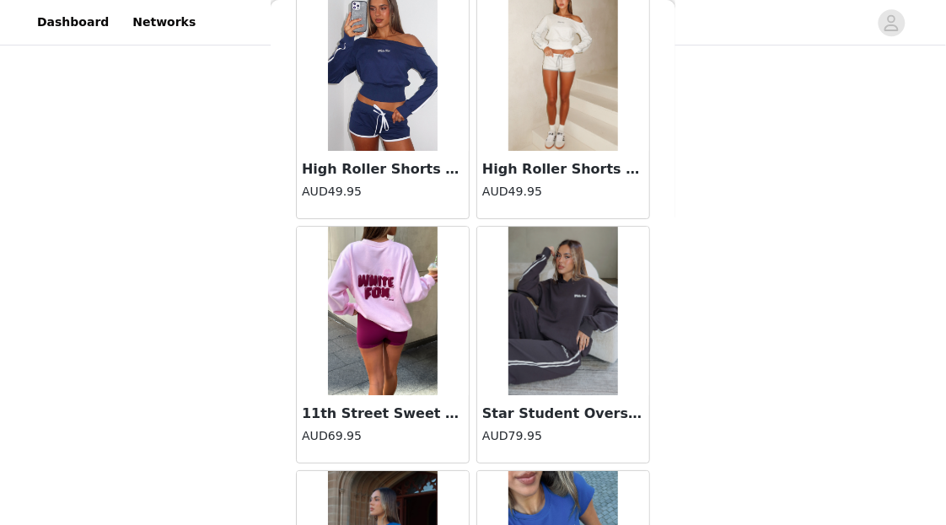
click at [601, 113] on img at bounding box center [564, 66] width 110 height 169
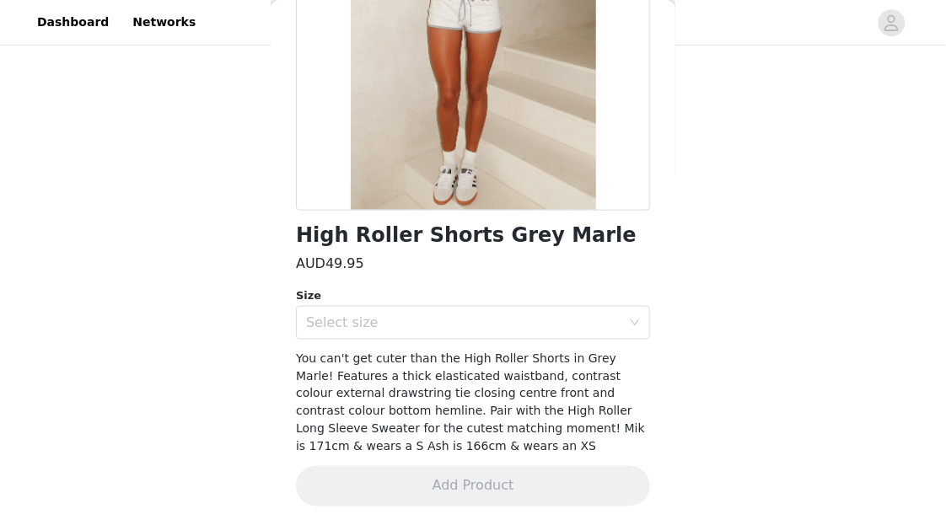
scroll to position [0, 0]
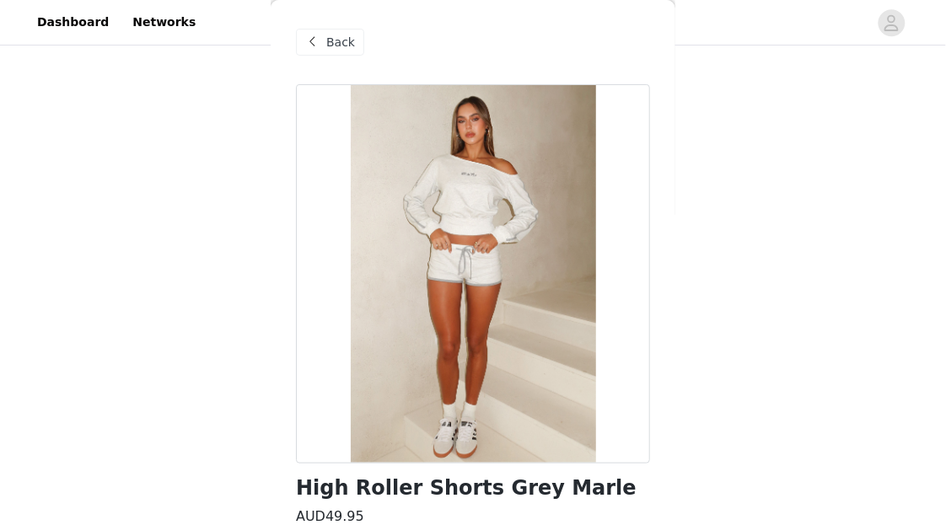
click at [336, 38] on span "Back" at bounding box center [340, 43] width 29 height 18
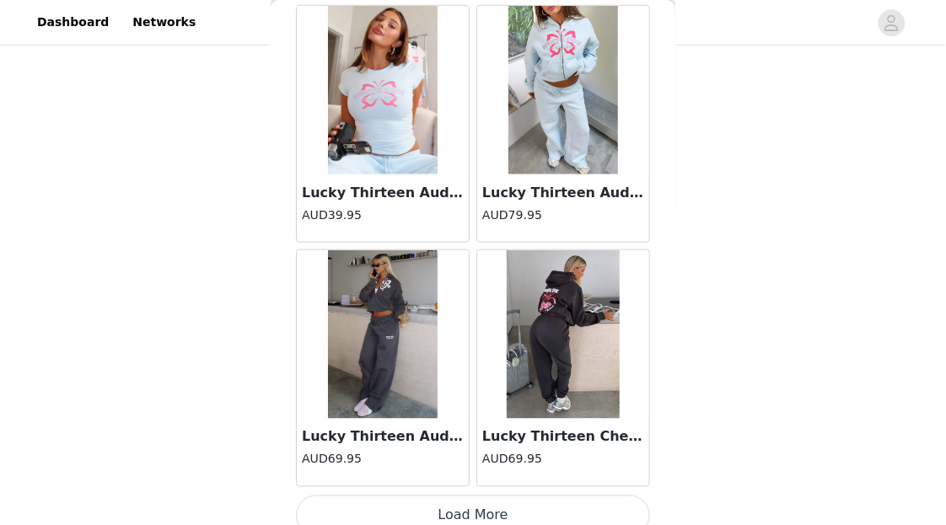
click at [483, 496] on button "Load More" at bounding box center [473, 516] width 354 height 40
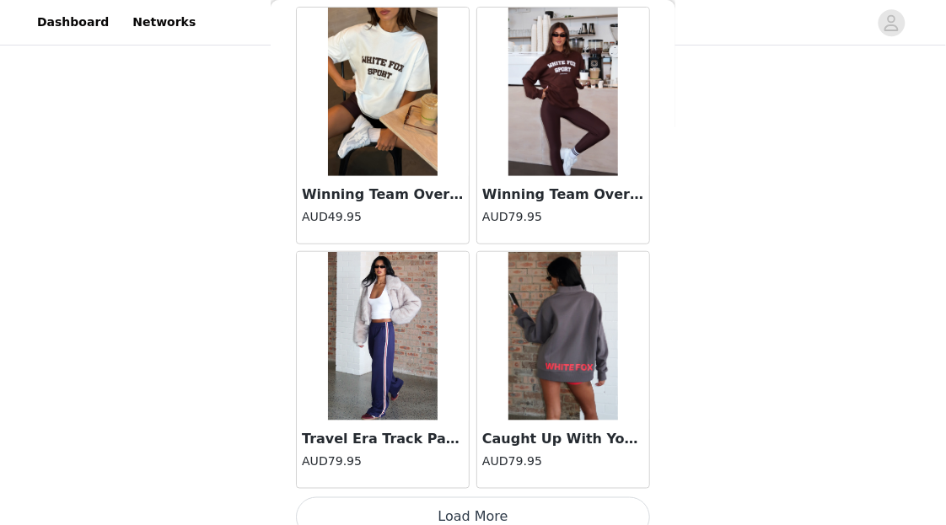
click at [570, 498] on button "Load More" at bounding box center [473, 518] width 354 height 40
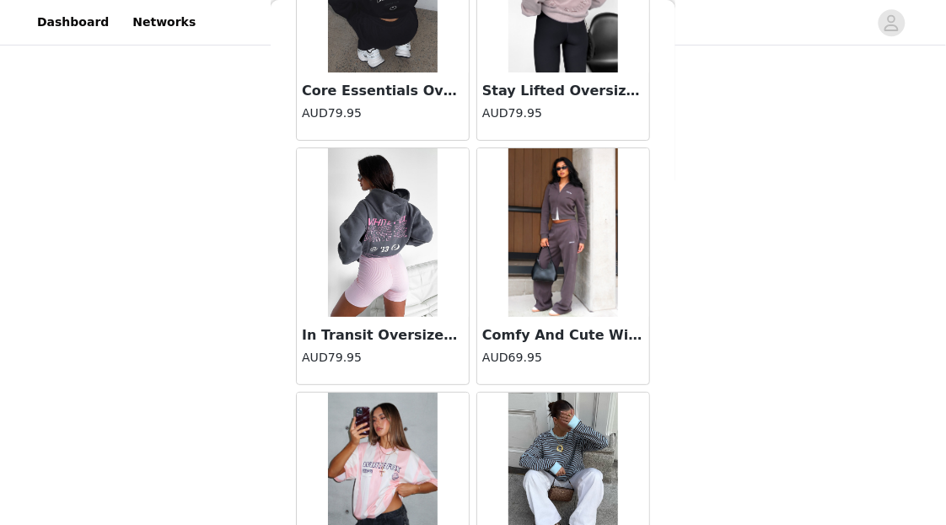
scroll to position [33826, 0]
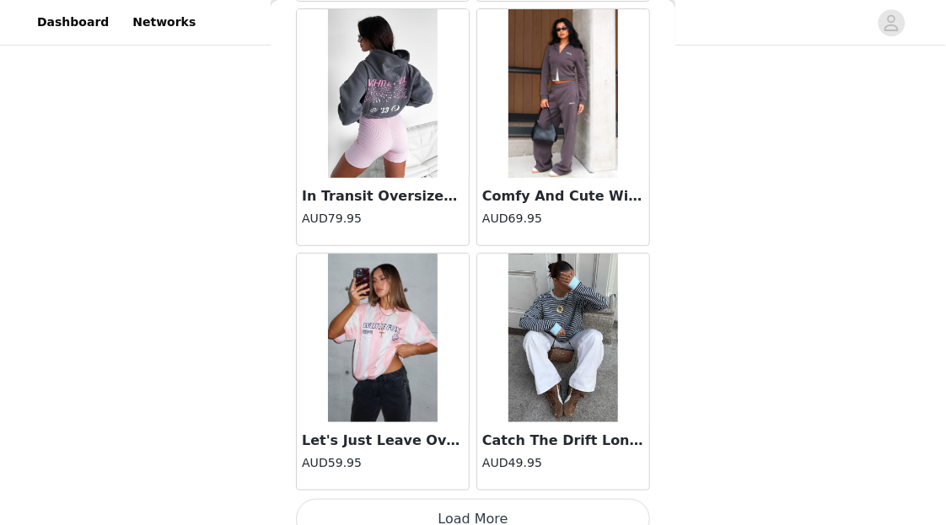
click at [509, 499] on button "Load More" at bounding box center [473, 519] width 354 height 40
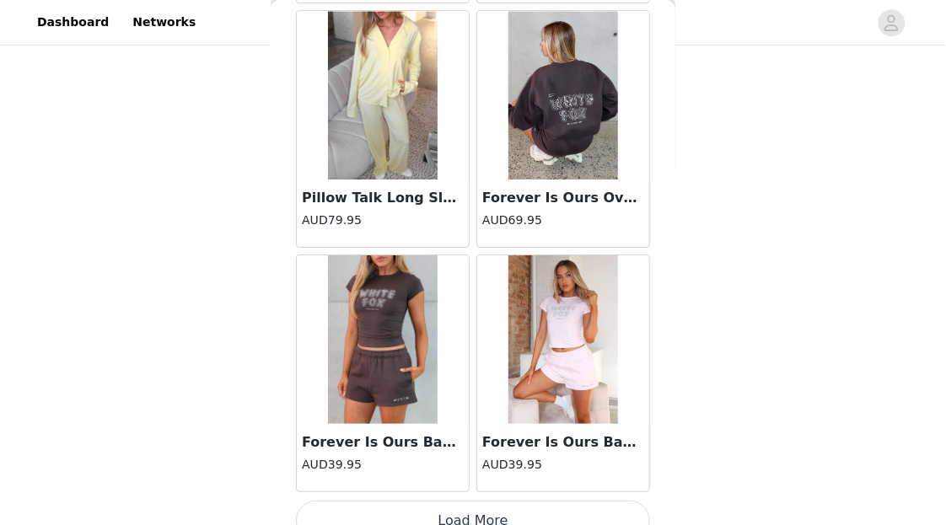
click at [536, 501] on button "Load More" at bounding box center [473, 521] width 354 height 40
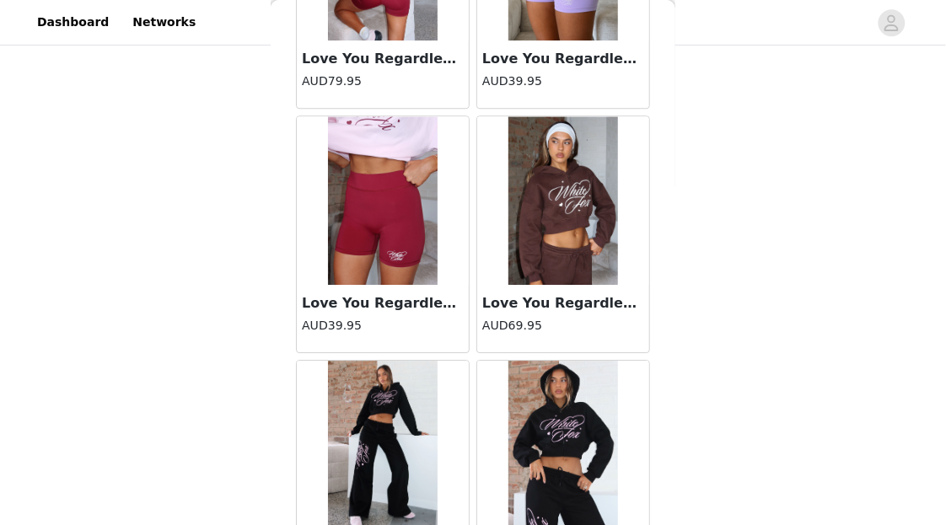
scroll to position [38714, 0]
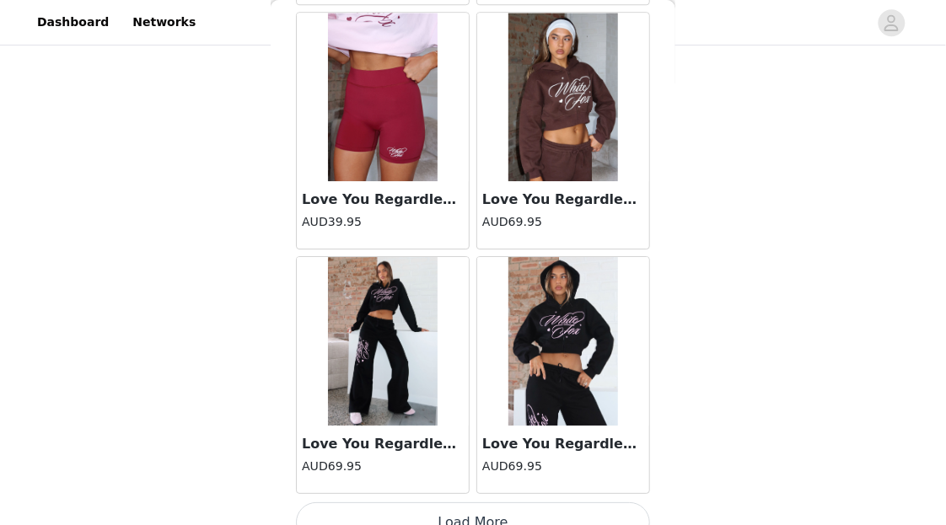
click at [466, 503] on button "Load More" at bounding box center [473, 523] width 354 height 40
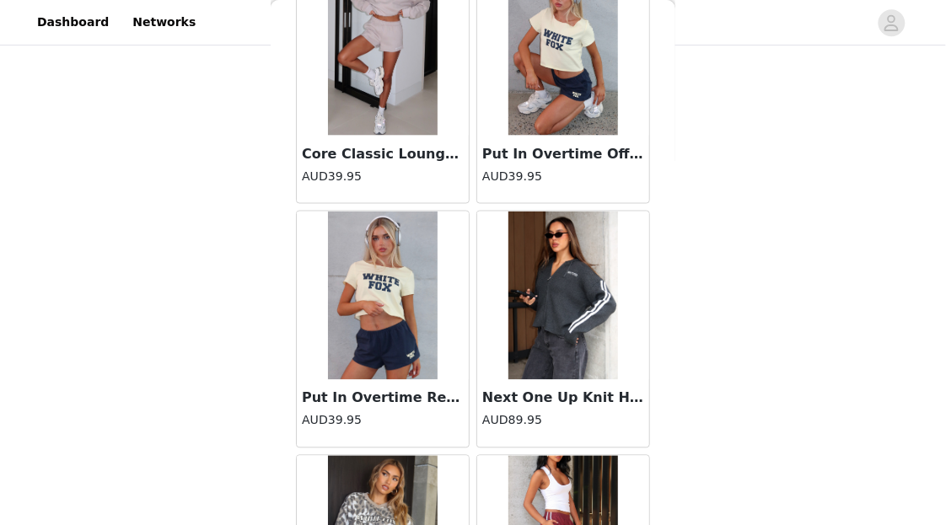
scroll to position [39456, 0]
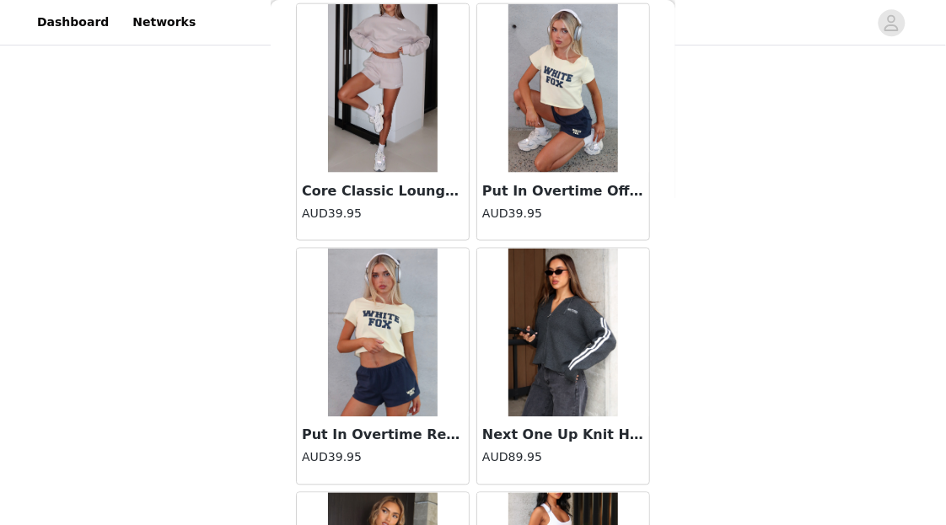
click at [589, 205] on h4 "AUD39.95" at bounding box center [563, 214] width 162 height 18
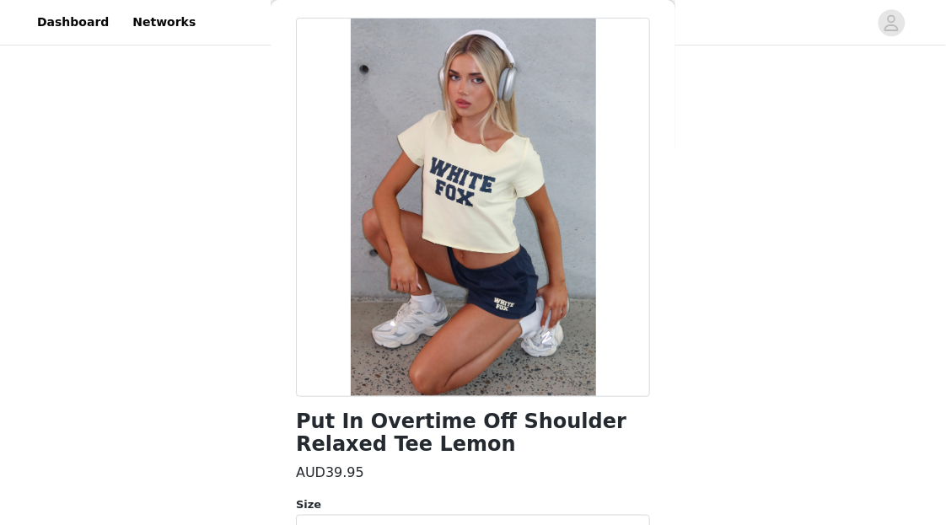
scroll to position [0, 0]
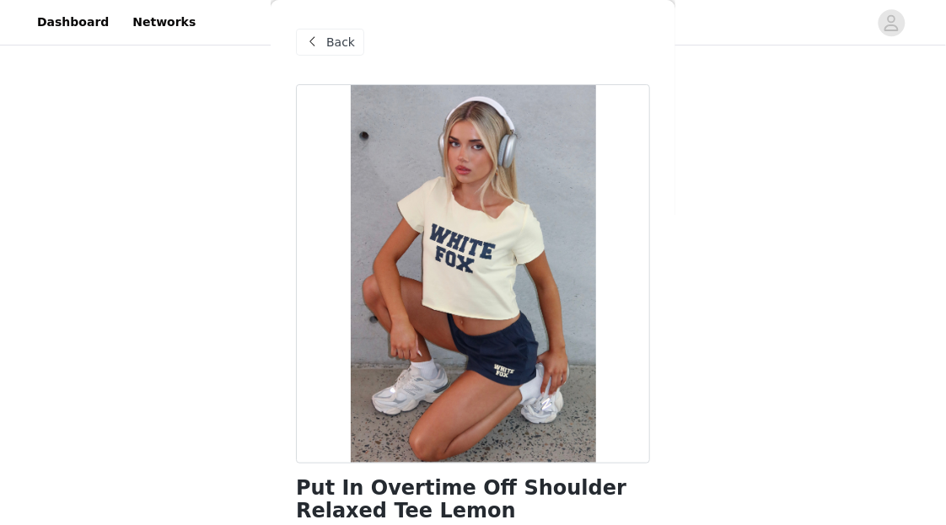
click at [347, 45] on span "Back" at bounding box center [340, 43] width 29 height 18
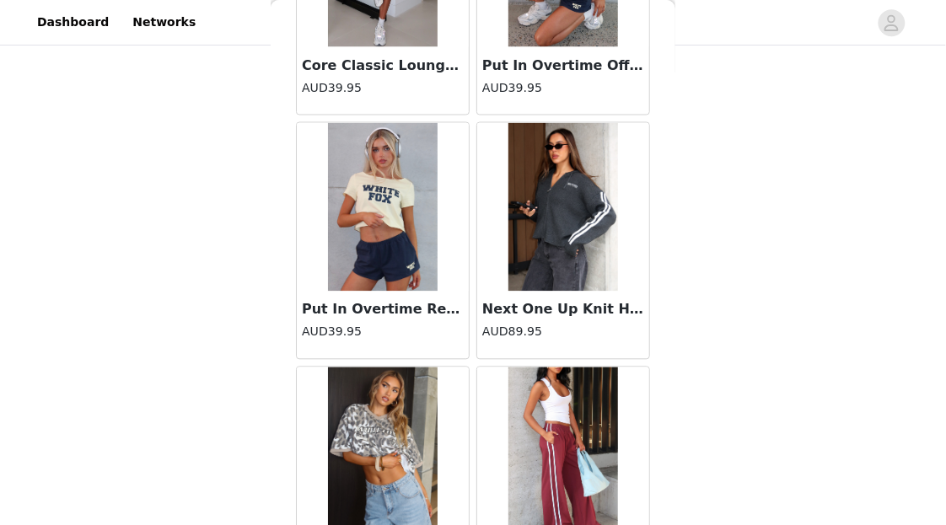
scroll to position [39595, 0]
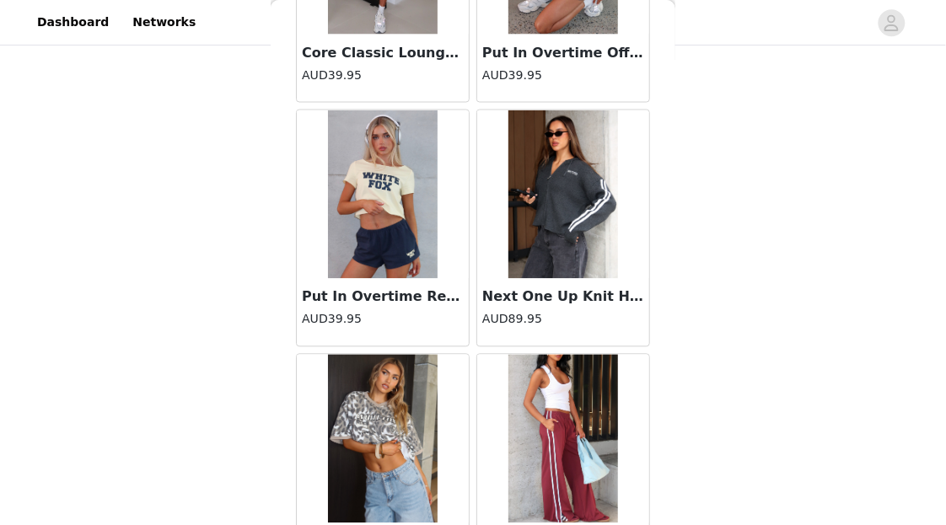
click at [445, 311] on h4 "AUD39.95" at bounding box center [383, 320] width 162 height 18
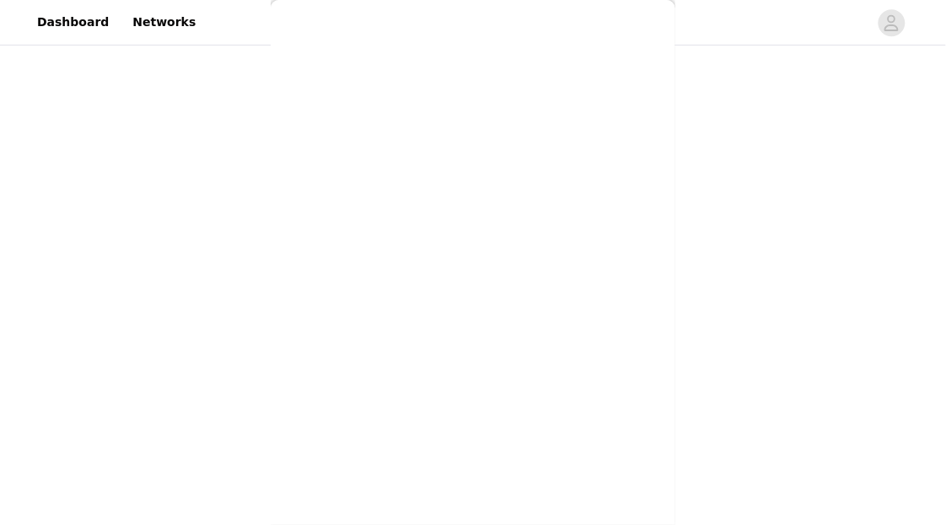
scroll to position [271, 0]
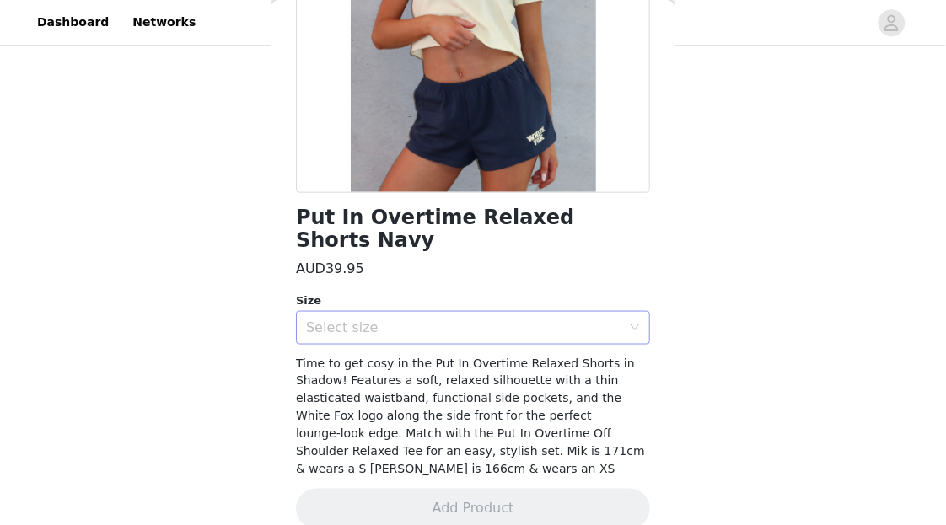
click at [465, 320] on div "Select size" at bounding box center [463, 328] width 315 height 17
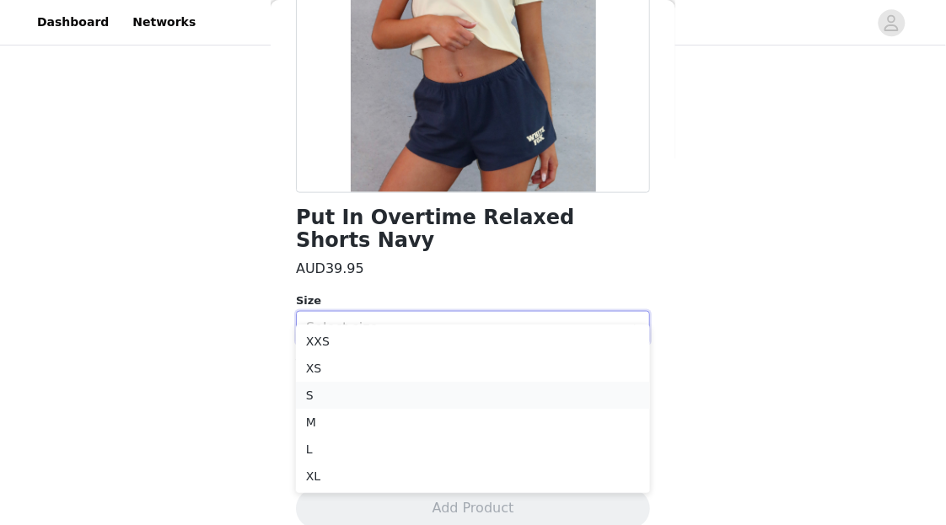
click at [392, 390] on li "S" at bounding box center [473, 395] width 354 height 27
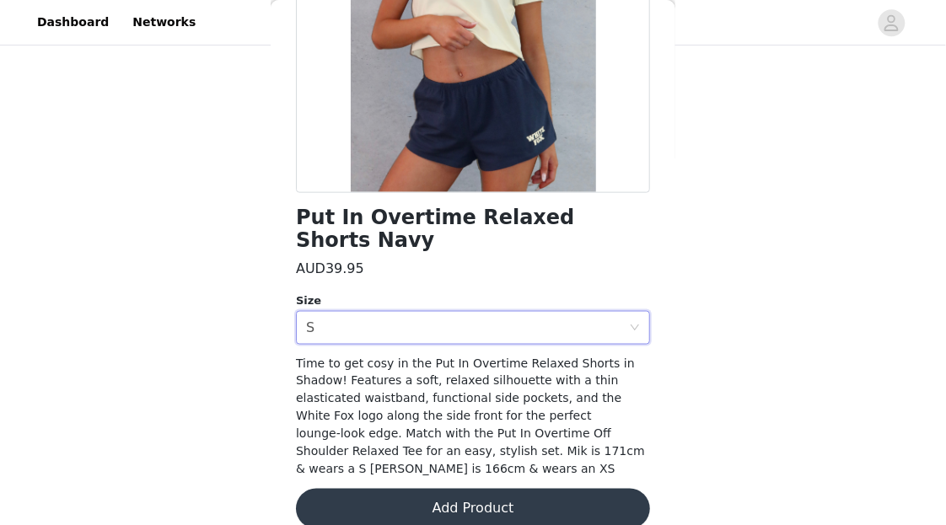
click at [433, 489] on button "Add Product" at bounding box center [473, 509] width 354 height 40
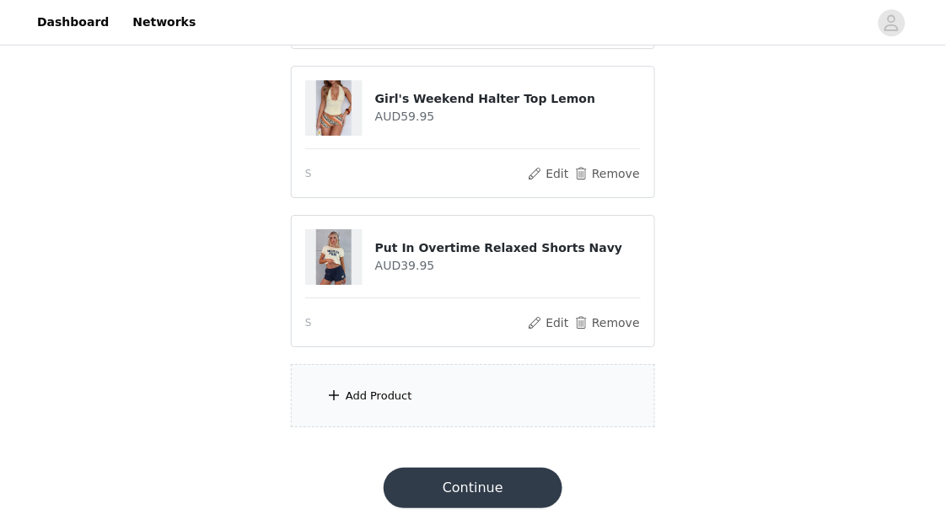
scroll to position [1032, 0]
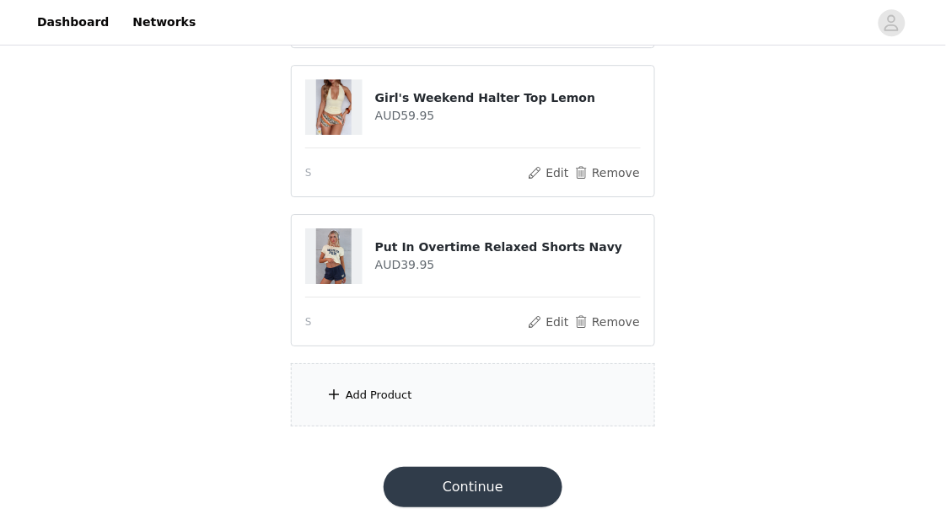
click at [487, 402] on div "Add Product" at bounding box center [473, 394] width 364 height 63
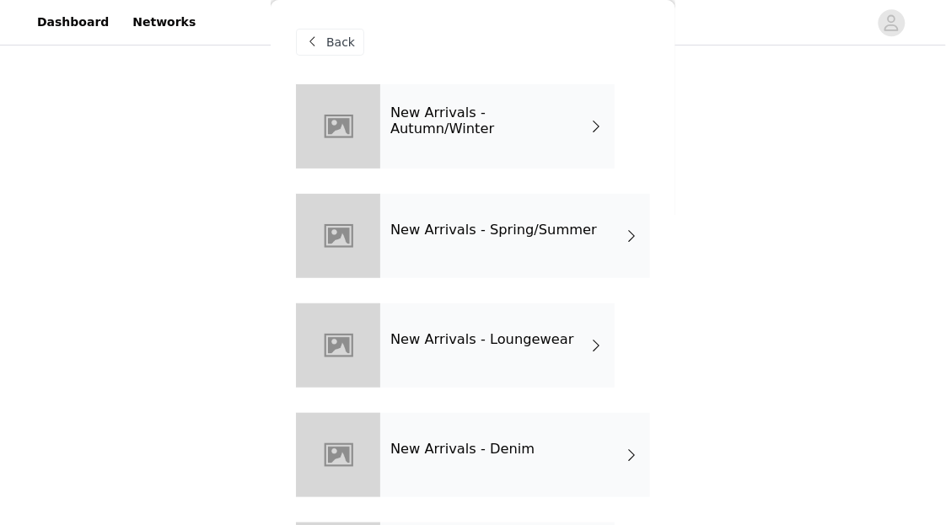
click at [499, 336] on h4 "New Arrivals - Loungewear" at bounding box center [482, 339] width 184 height 15
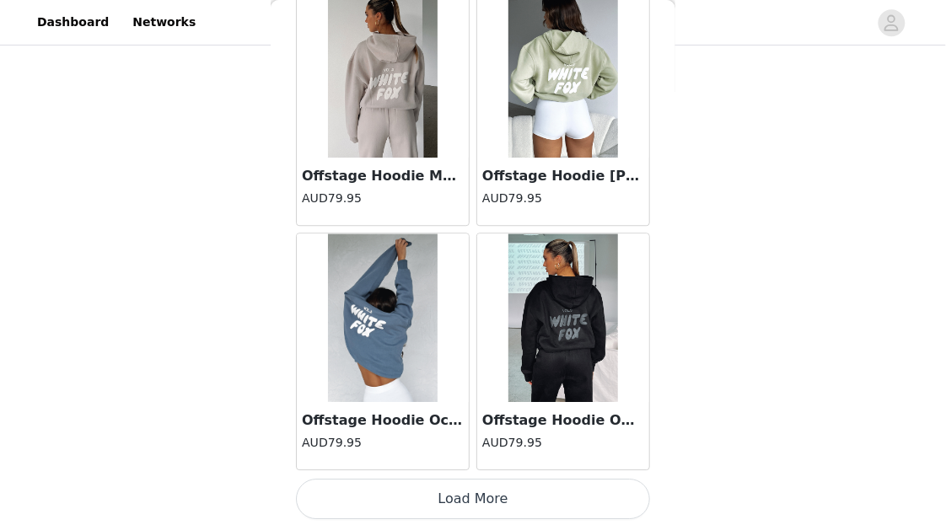
click at [495, 498] on button "Load More" at bounding box center [473, 499] width 354 height 40
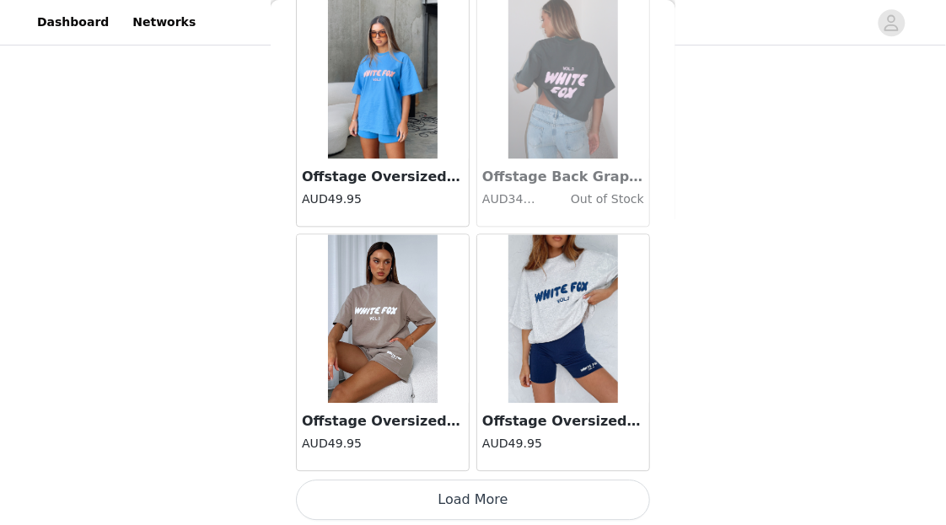
click at [551, 481] on button "Load More" at bounding box center [473, 501] width 354 height 40
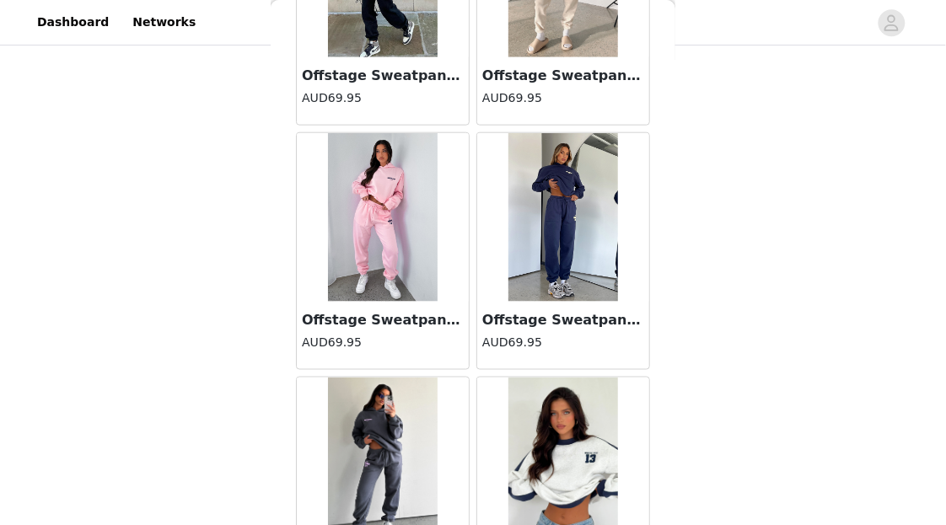
scroll to position [6941, 0]
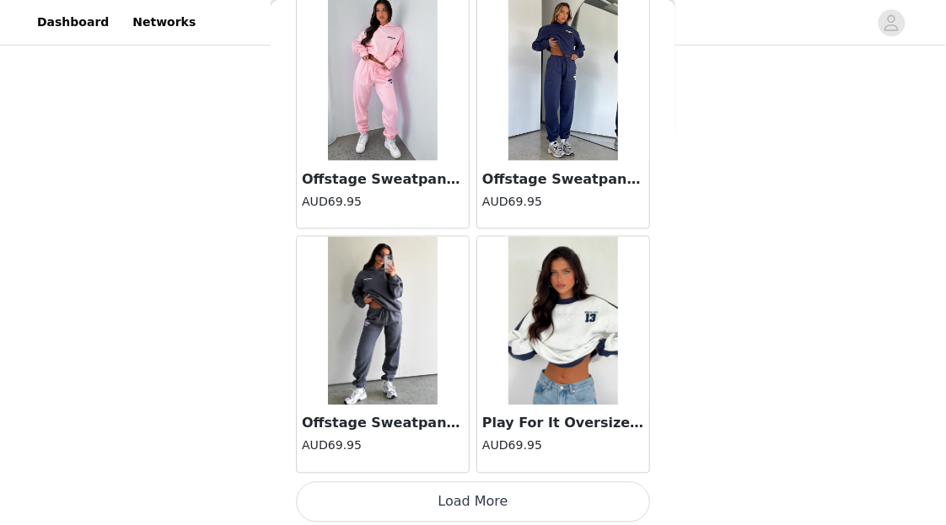
click at [547, 492] on button "Load More" at bounding box center [473, 502] width 354 height 40
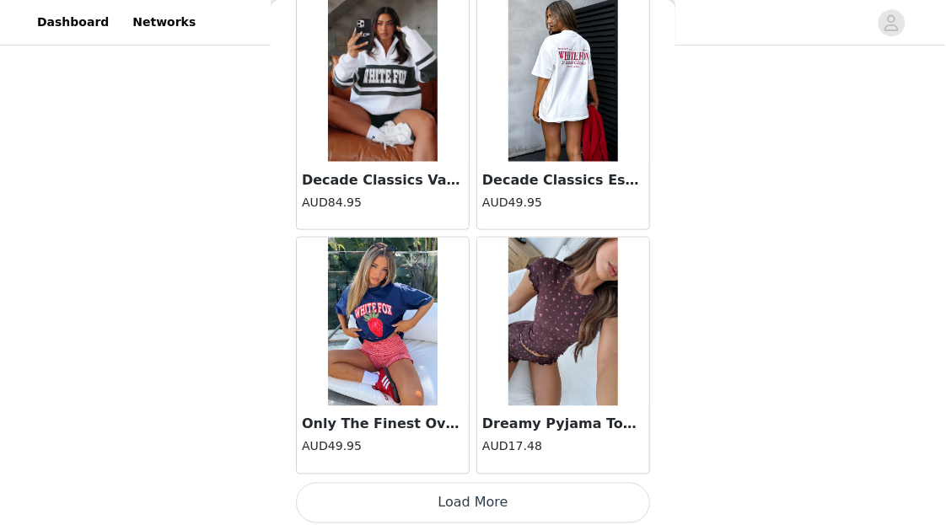
click at [547, 490] on button "Load More" at bounding box center [473, 503] width 354 height 40
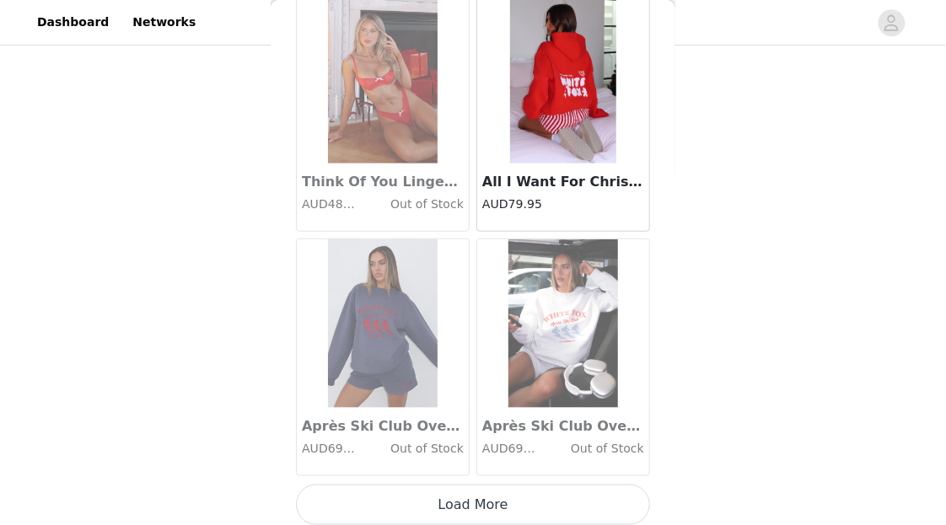
click at [539, 488] on button "Load More" at bounding box center [473, 505] width 354 height 40
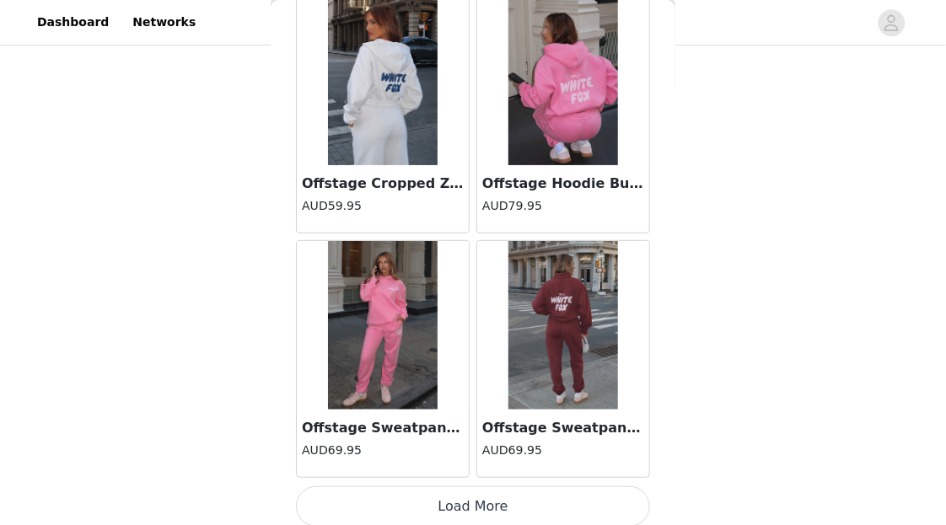
click at [536, 493] on button "Load More" at bounding box center [473, 507] width 354 height 40
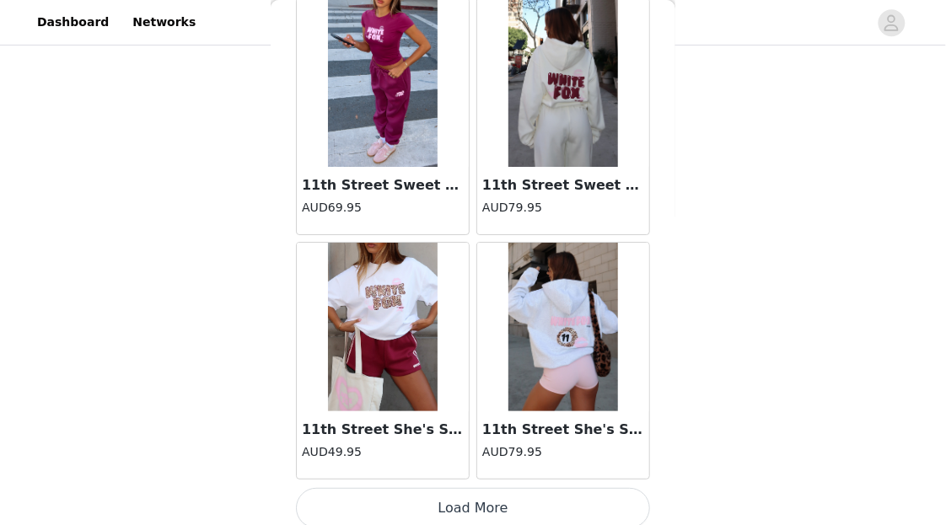
click at [535, 498] on button "Load More" at bounding box center [473, 508] width 354 height 40
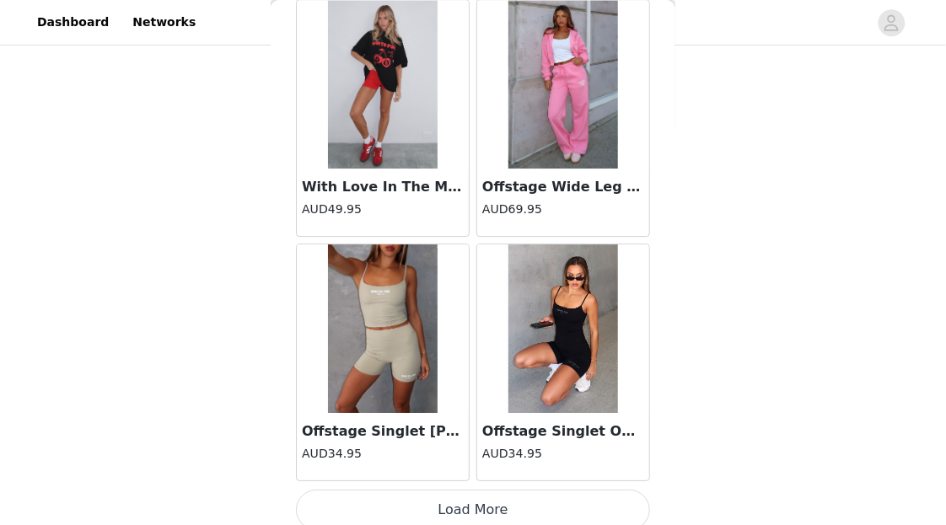
click at [534, 493] on button "Load More" at bounding box center [473, 510] width 354 height 40
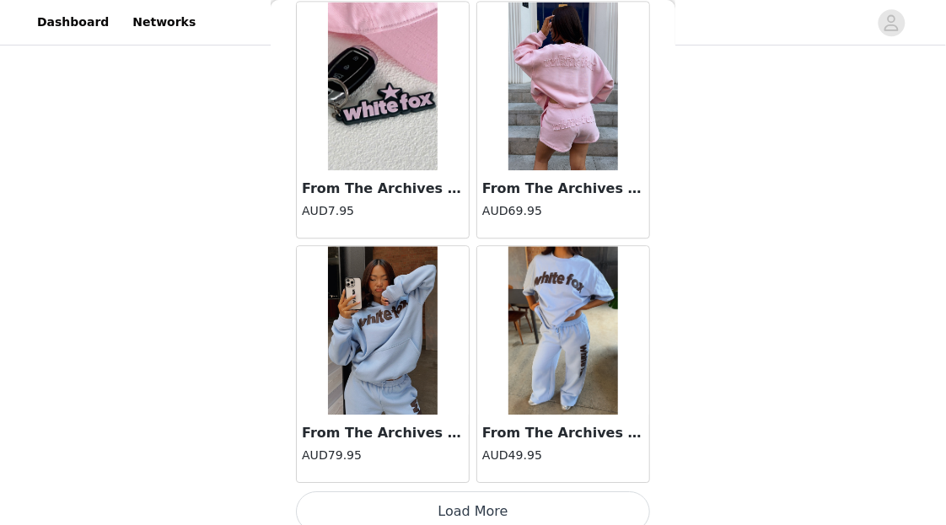
click at [533, 492] on button "Load More" at bounding box center [473, 512] width 354 height 40
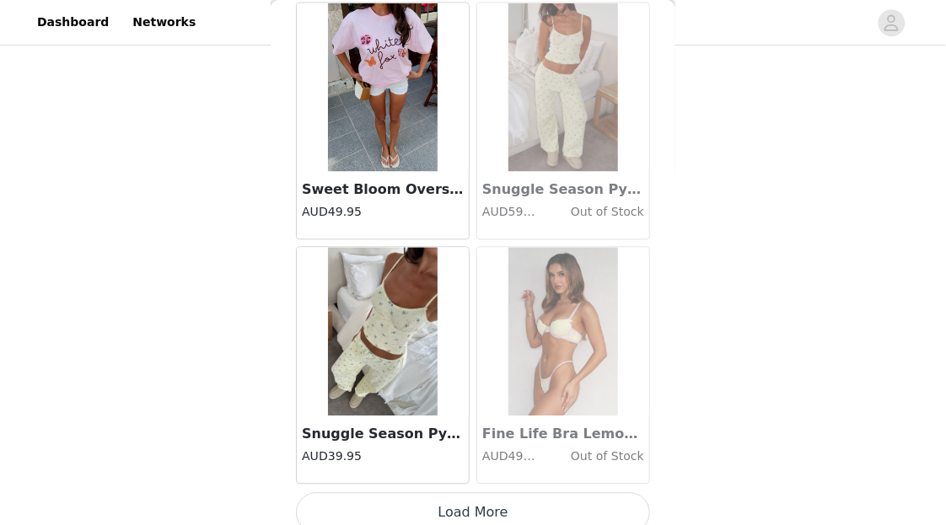
click at [536, 493] on button "Load More" at bounding box center [473, 513] width 354 height 40
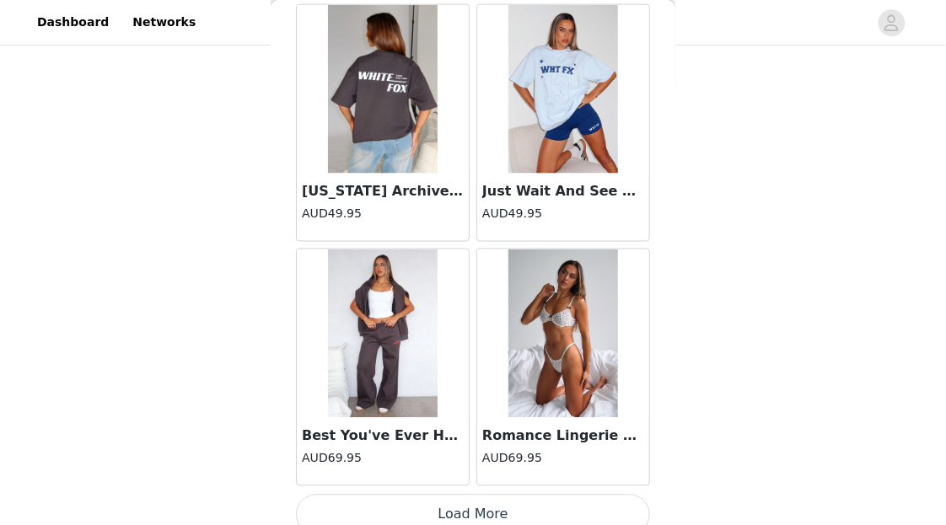
click at [541, 495] on button "Load More" at bounding box center [473, 515] width 354 height 40
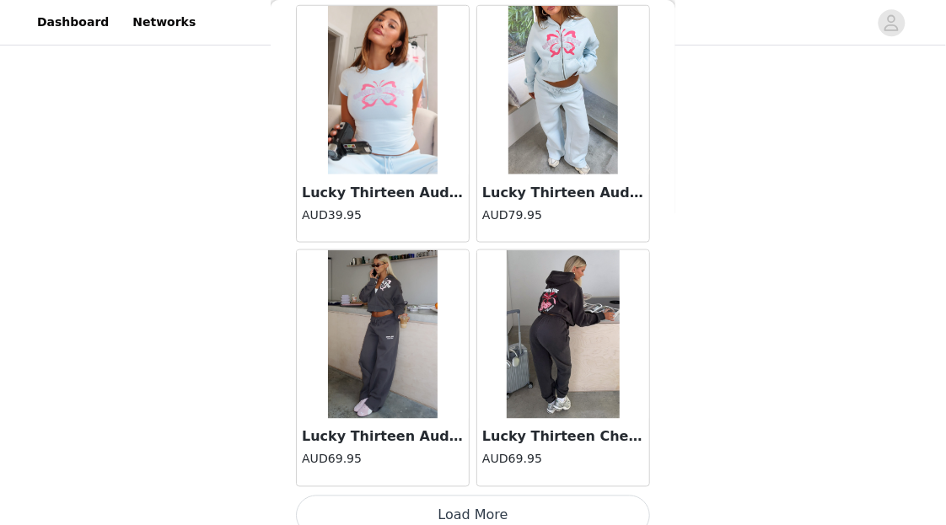
click at [519, 496] on button "Load More" at bounding box center [473, 516] width 354 height 40
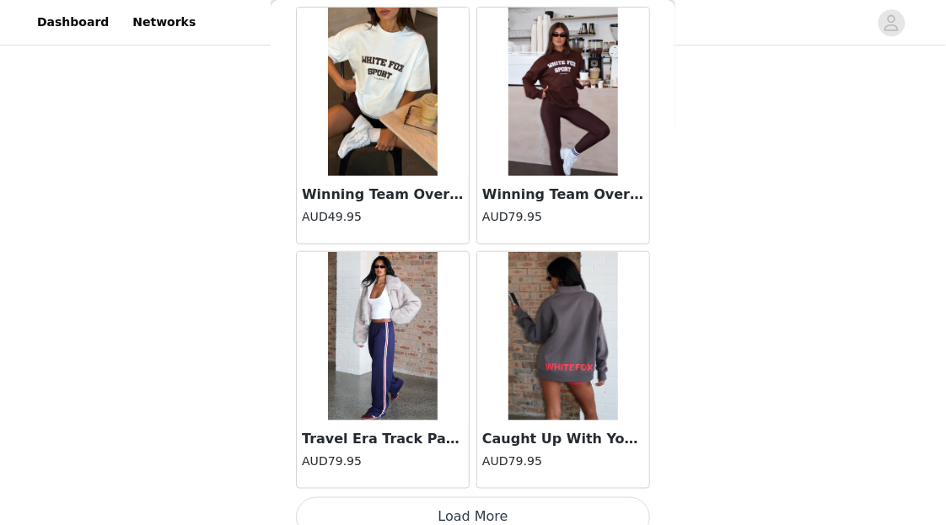
click at [518, 498] on button "Load More" at bounding box center [473, 518] width 354 height 40
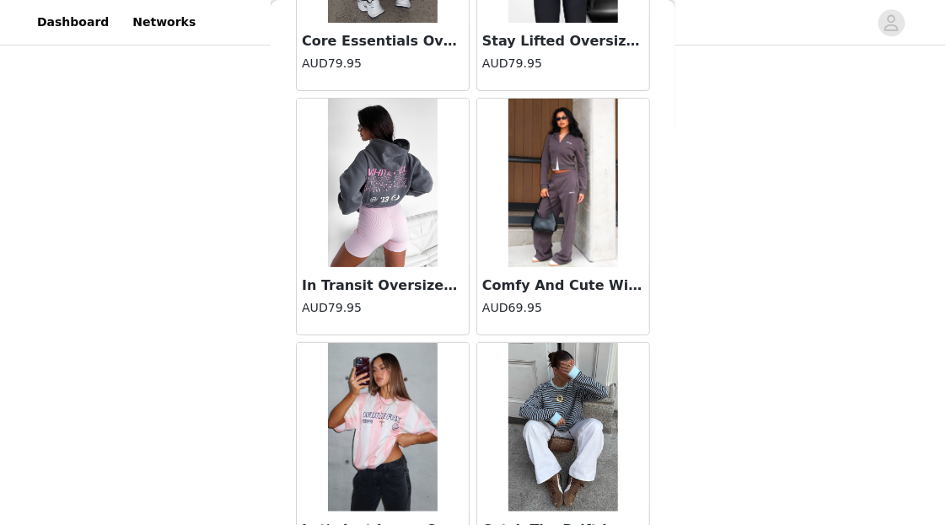
scroll to position [33826, 0]
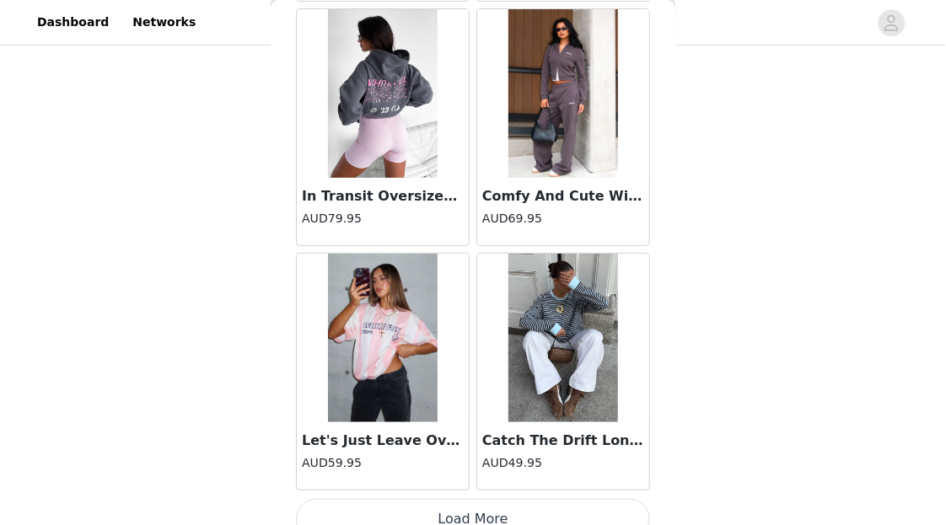
click at [501, 499] on button "Load More" at bounding box center [473, 519] width 354 height 40
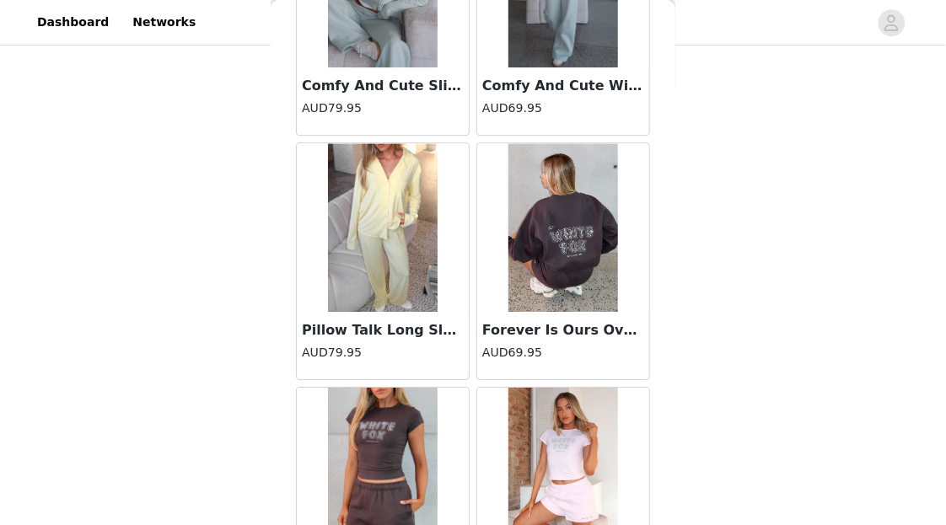
scroll to position [36270, 0]
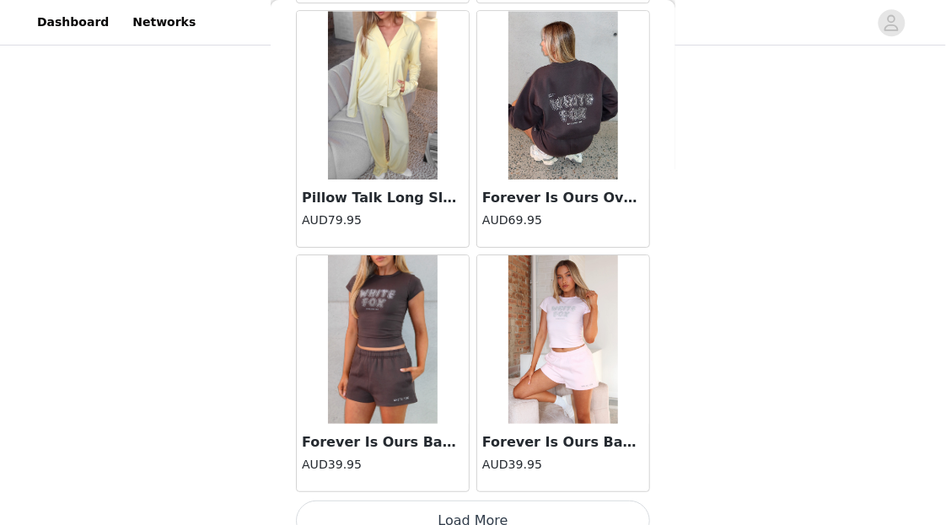
click at [517, 501] on button "Load More" at bounding box center [473, 521] width 354 height 40
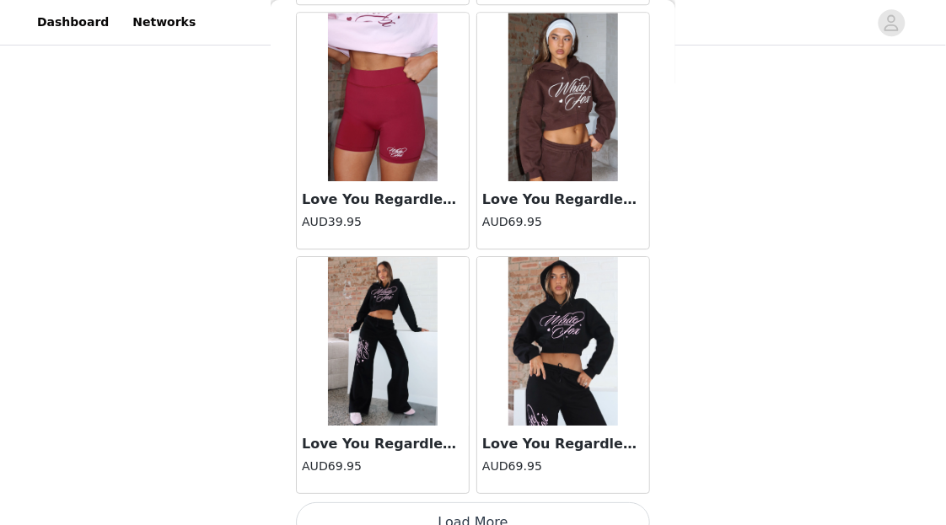
click at [514, 503] on button "Load More" at bounding box center [473, 523] width 354 height 40
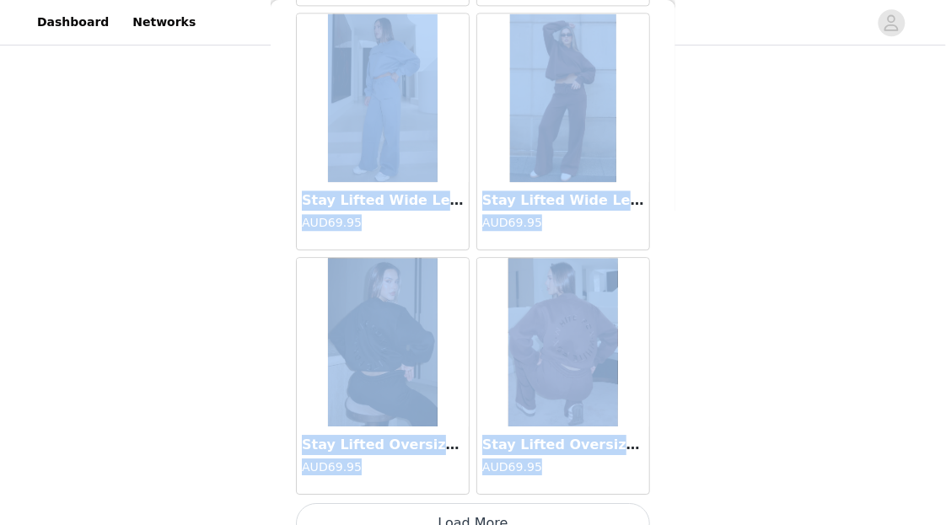
click at [519, 503] on button "Load More" at bounding box center [473, 523] width 354 height 40
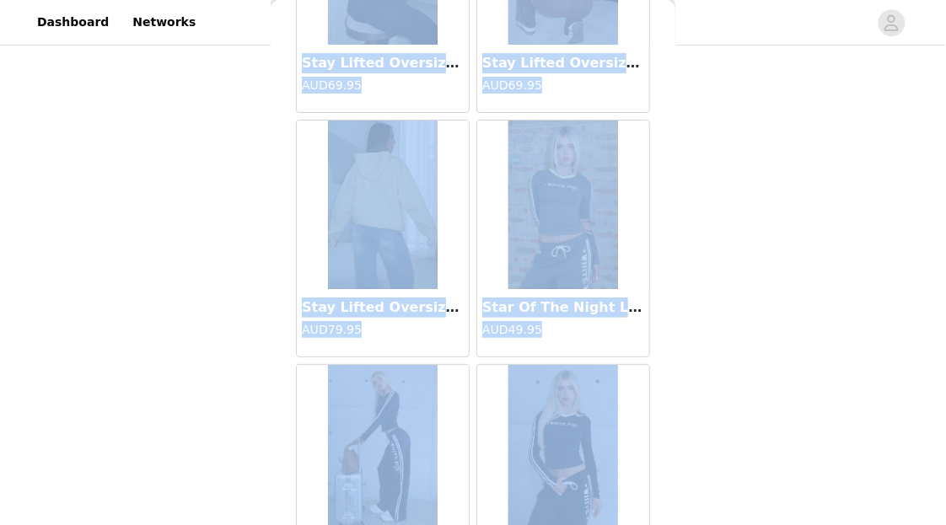
scroll to position [41549, 0]
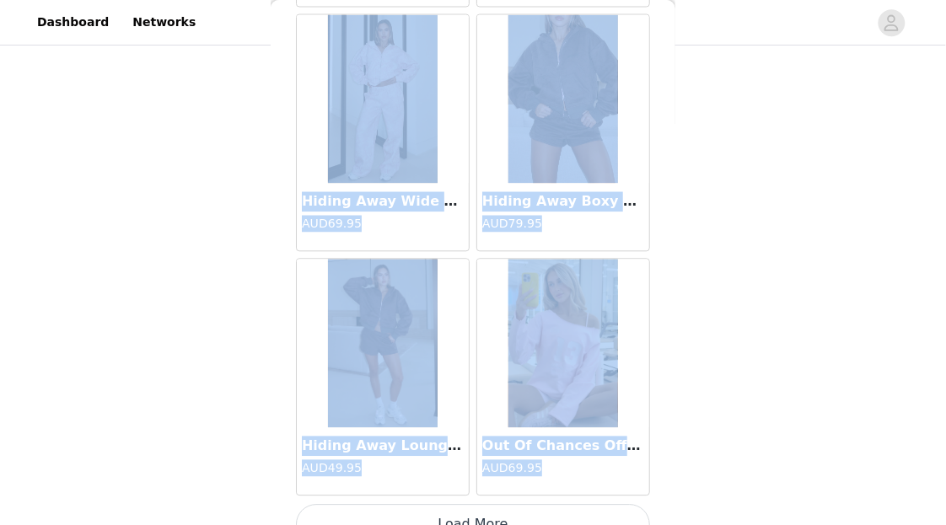
click at [541, 505] on button "Load More" at bounding box center [473, 525] width 354 height 40
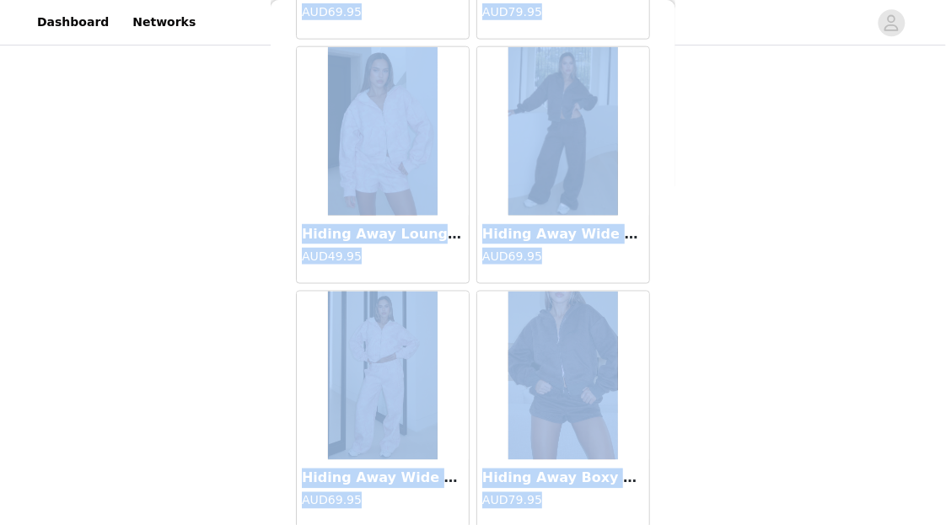
scroll to position [43319, 0]
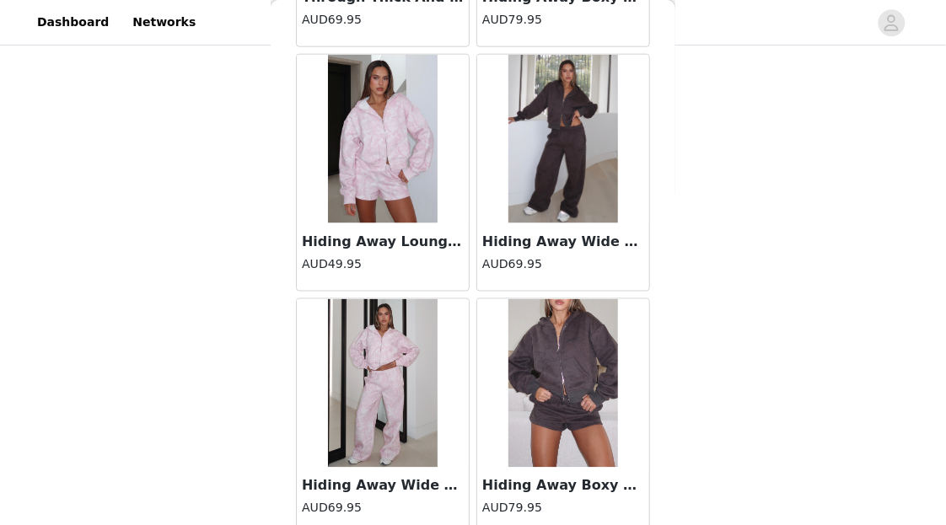
click at [445, 353] on div at bounding box center [383, 383] width 172 height 169
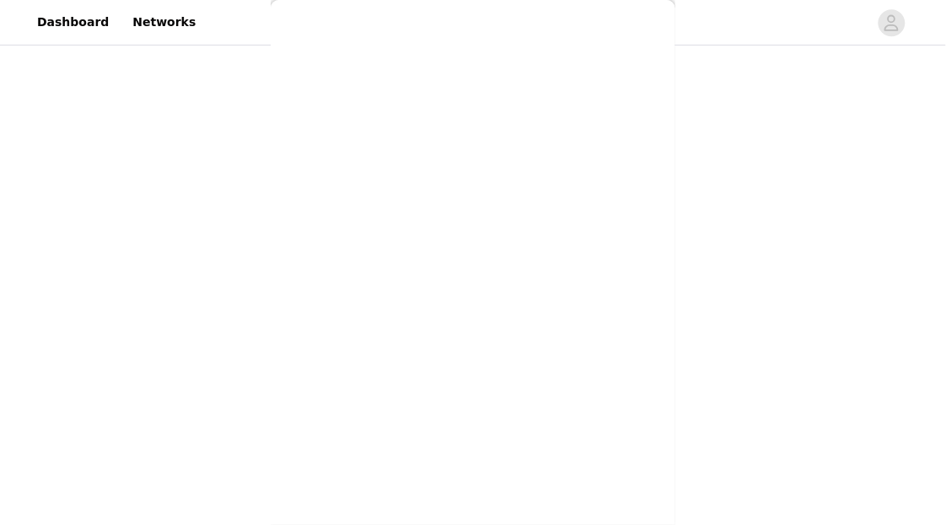
scroll to position [347, 0]
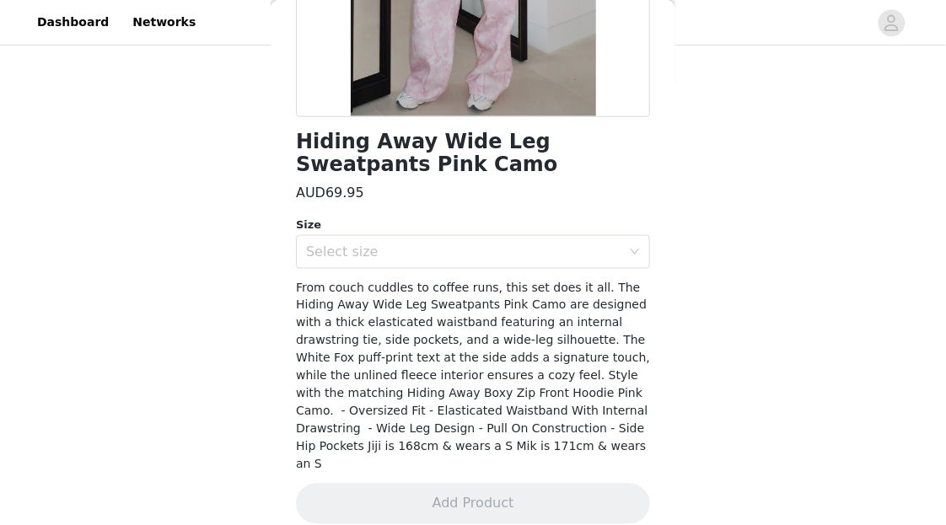
click at [490, 196] on div "AUD69.95" at bounding box center [473, 193] width 354 height 20
click at [476, 250] on div "Select size" at bounding box center [463, 252] width 315 height 17
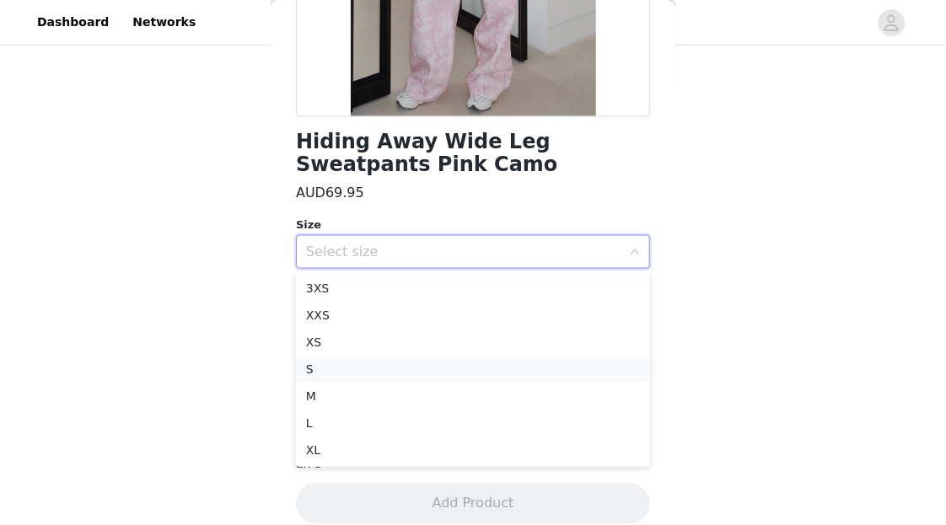
click at [415, 369] on li "S" at bounding box center [473, 369] width 354 height 27
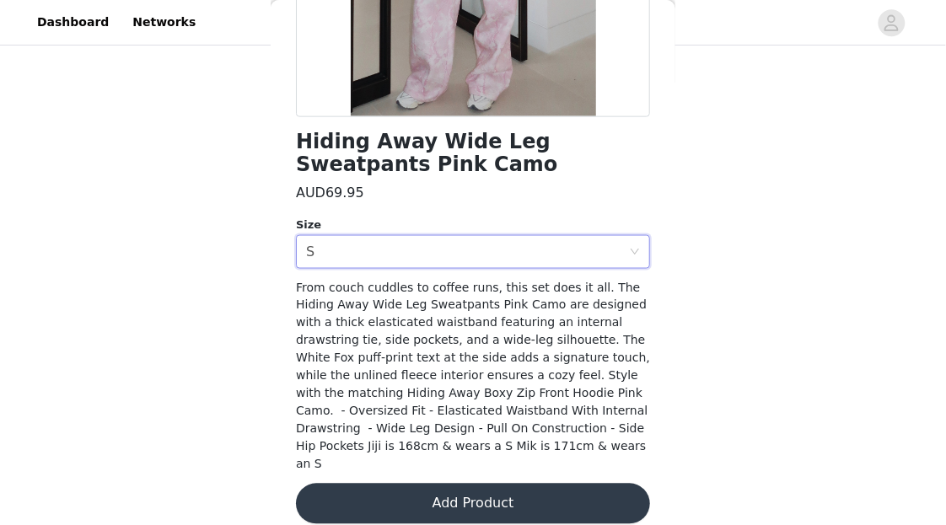
click at [432, 484] on button "Add Product" at bounding box center [473, 504] width 354 height 40
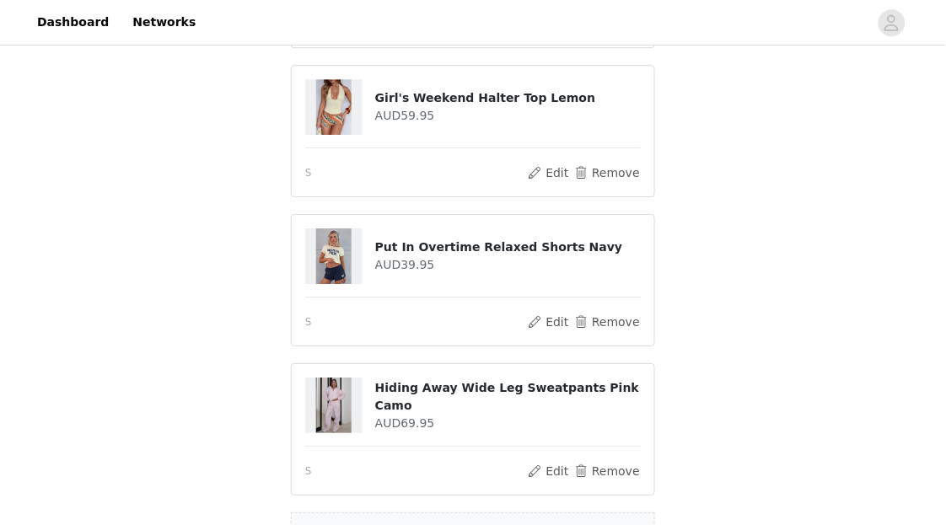
scroll to position [1182, 0]
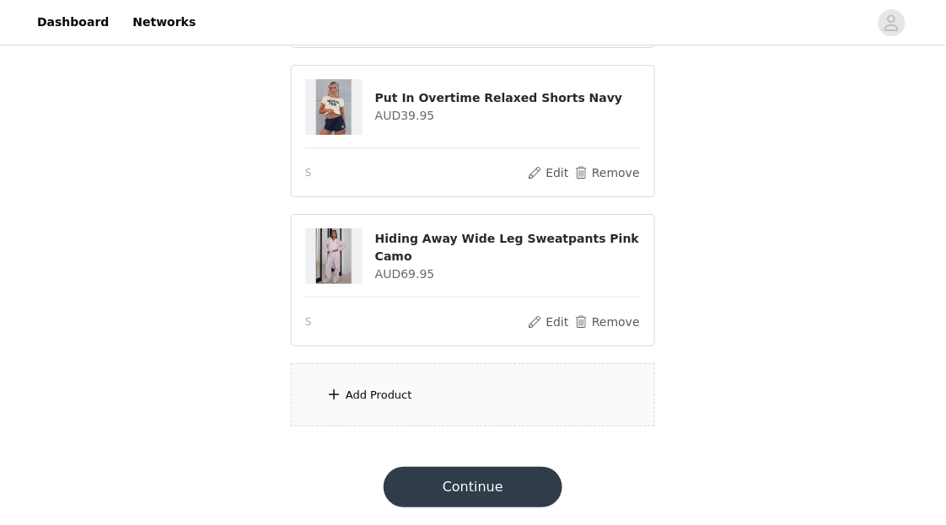
click at [467, 396] on div "Add Product" at bounding box center [473, 394] width 364 height 63
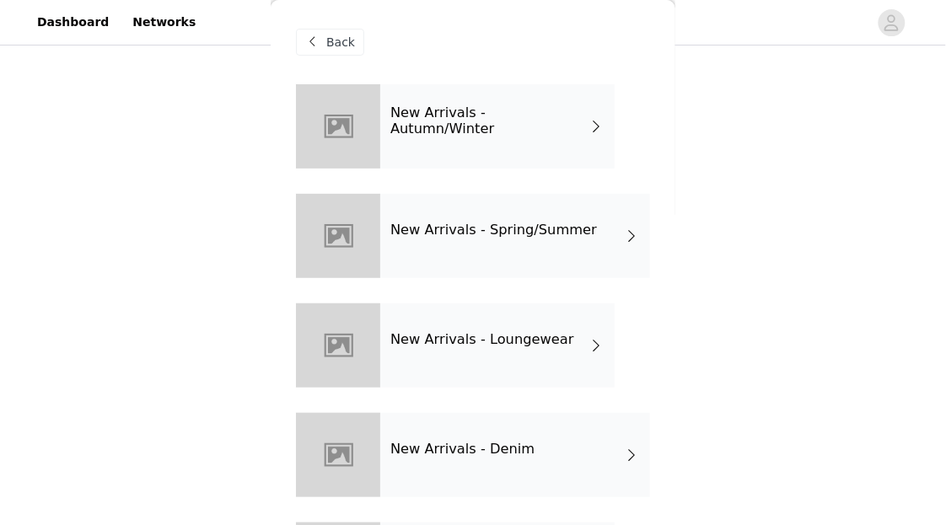
click at [506, 324] on div "New Arrivals - Loungewear" at bounding box center [497, 346] width 234 height 84
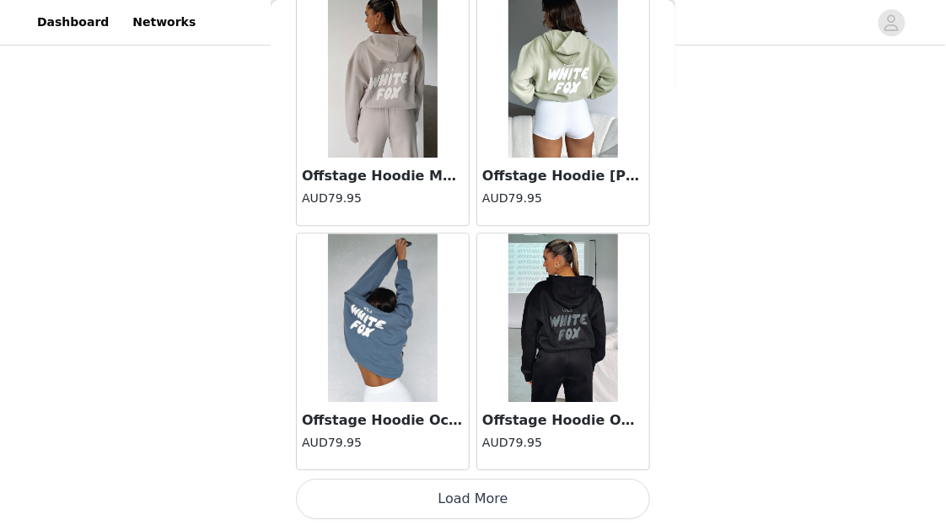
click at [527, 488] on button "Load More" at bounding box center [473, 499] width 354 height 40
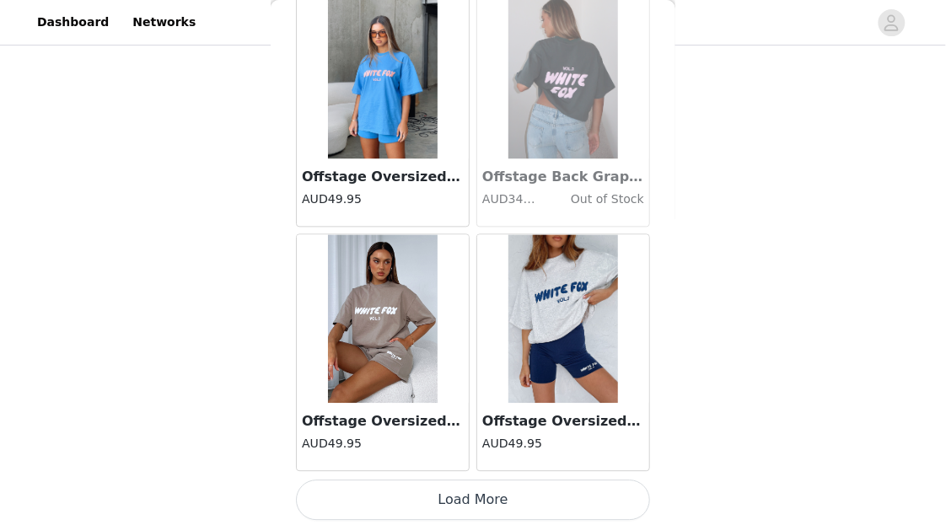
click at [544, 492] on button "Load More" at bounding box center [473, 501] width 354 height 40
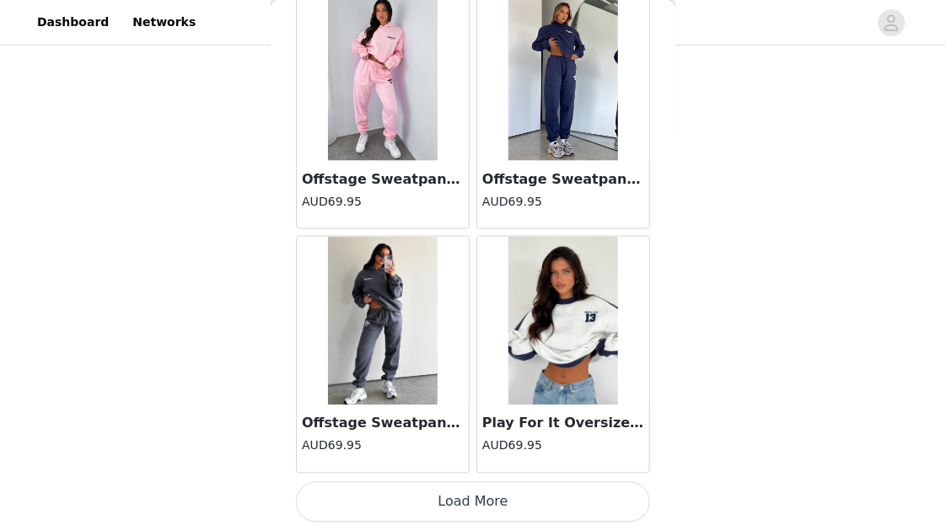
click at [544, 482] on button "Load More" at bounding box center [473, 502] width 354 height 40
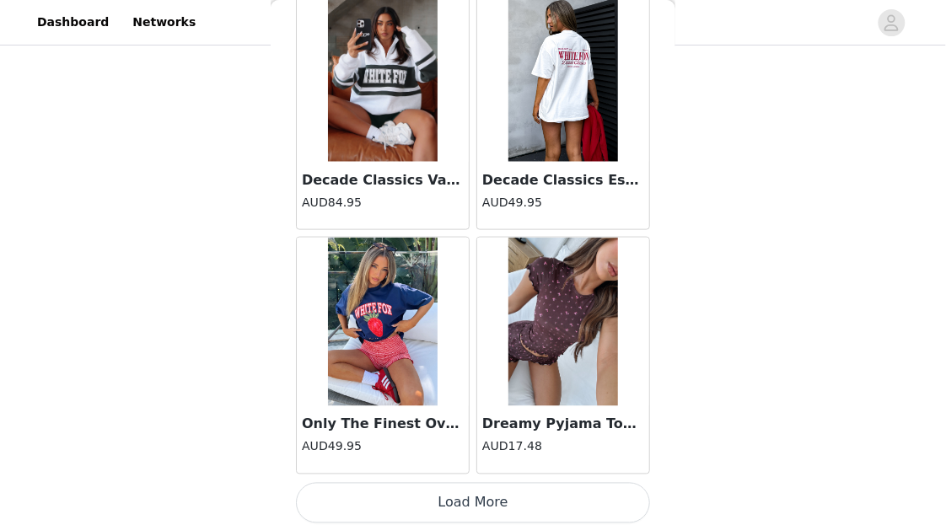
click at [543, 489] on button "Load More" at bounding box center [473, 503] width 354 height 40
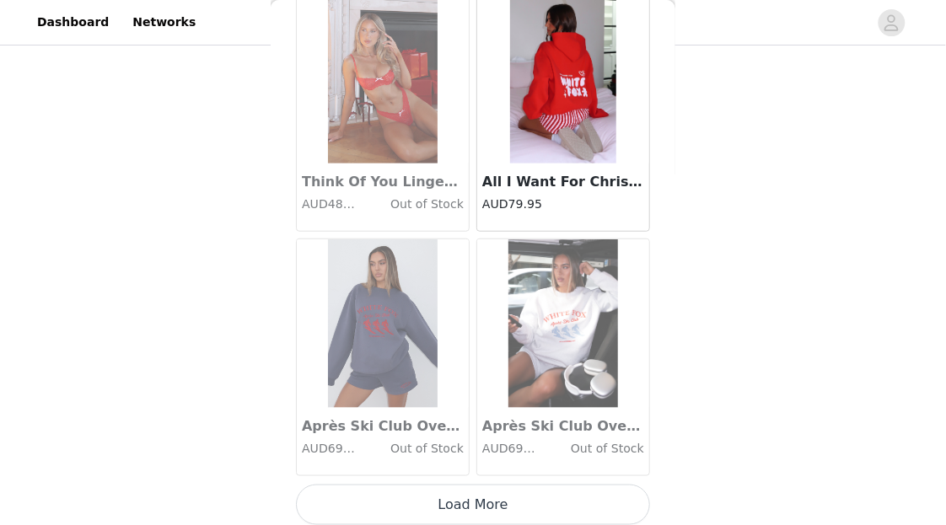
click at [543, 489] on button "Load More" at bounding box center [473, 505] width 354 height 40
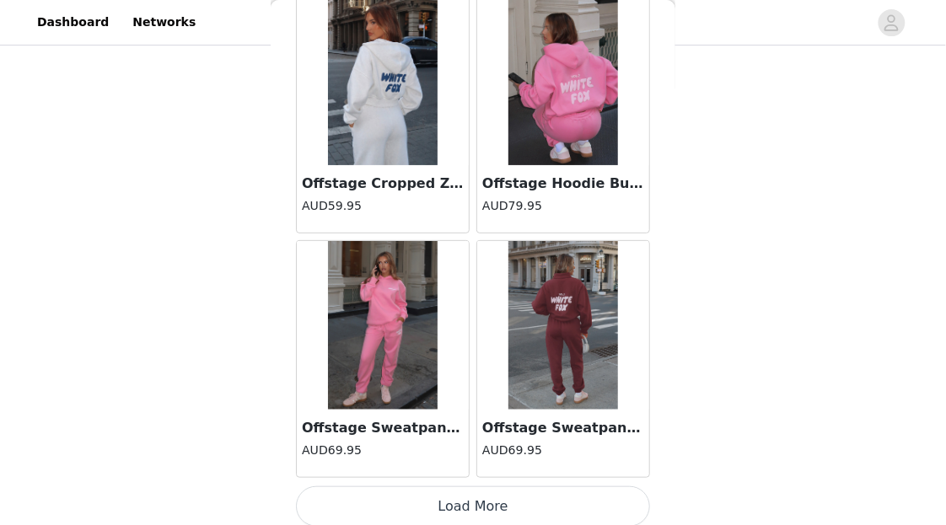
click at [543, 489] on button "Load More" at bounding box center [473, 507] width 354 height 40
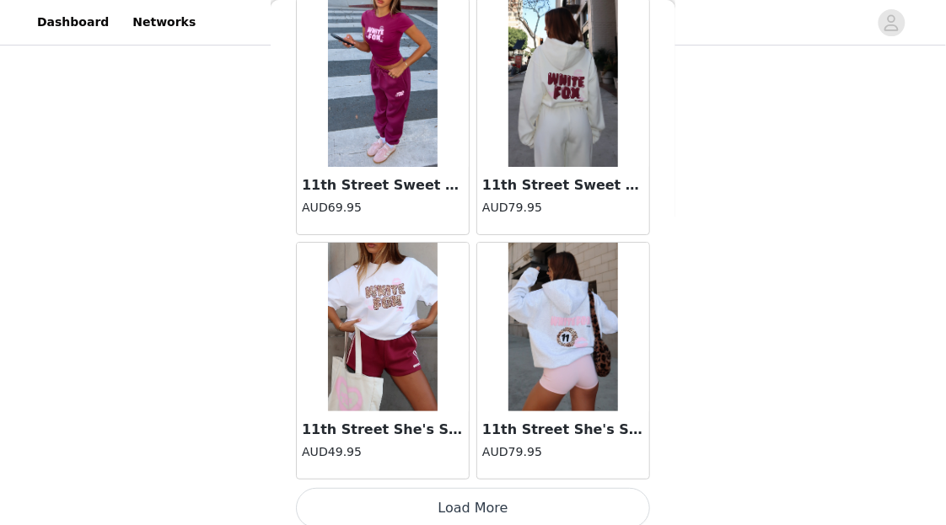
click at [543, 489] on button "Load More" at bounding box center [473, 508] width 354 height 40
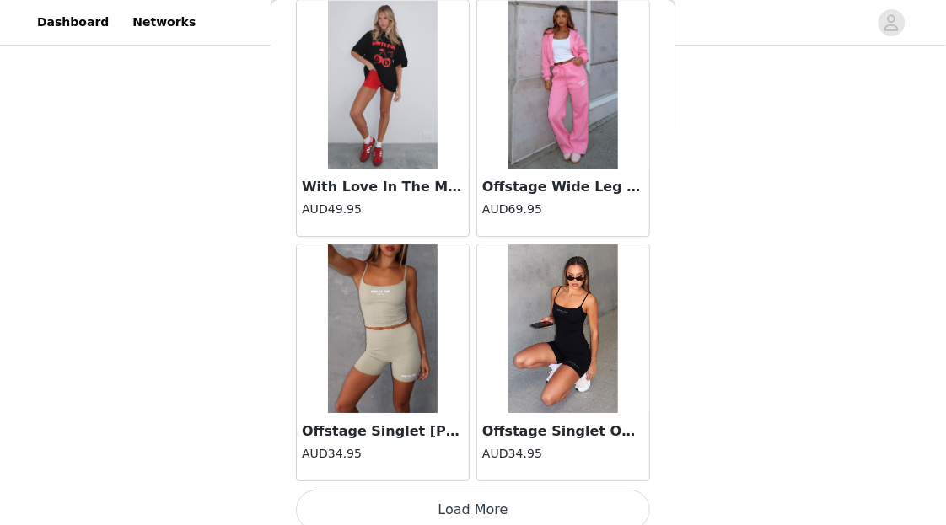
click at [543, 490] on button "Load More" at bounding box center [473, 510] width 354 height 40
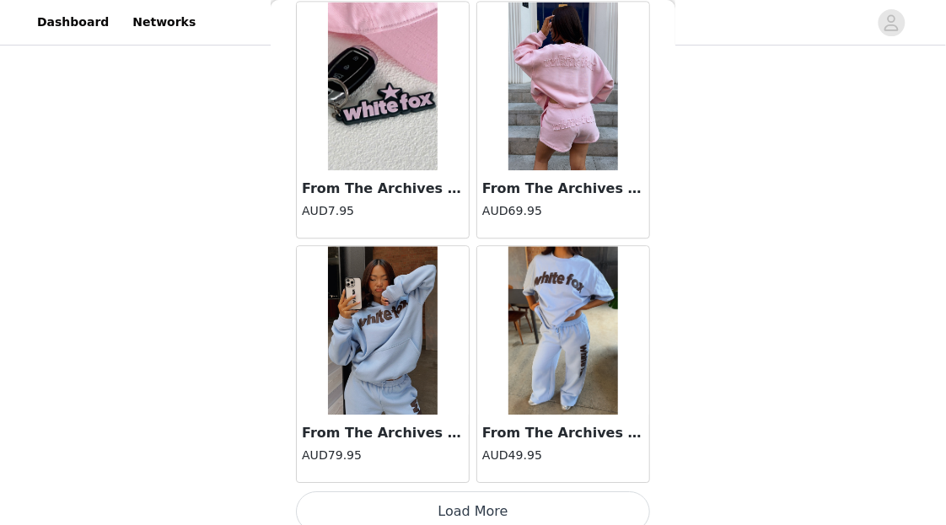
click at [543, 498] on button "Load More" at bounding box center [473, 512] width 354 height 40
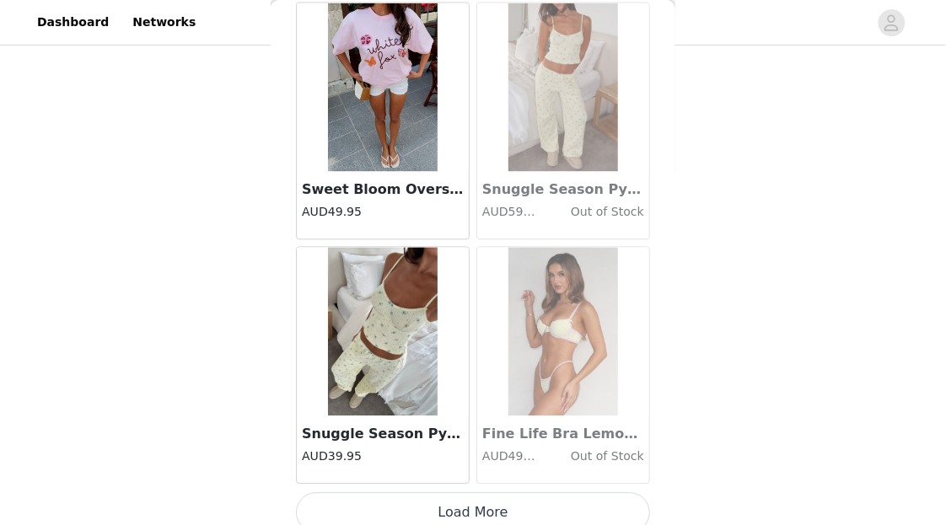
click at [543, 493] on button "Load More" at bounding box center [473, 513] width 354 height 40
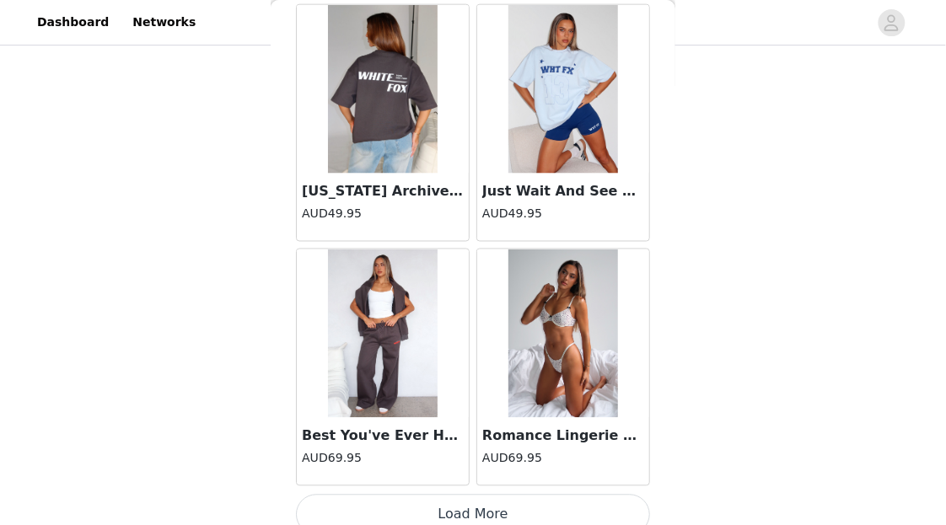
click at [543, 495] on button "Load More" at bounding box center [473, 515] width 354 height 40
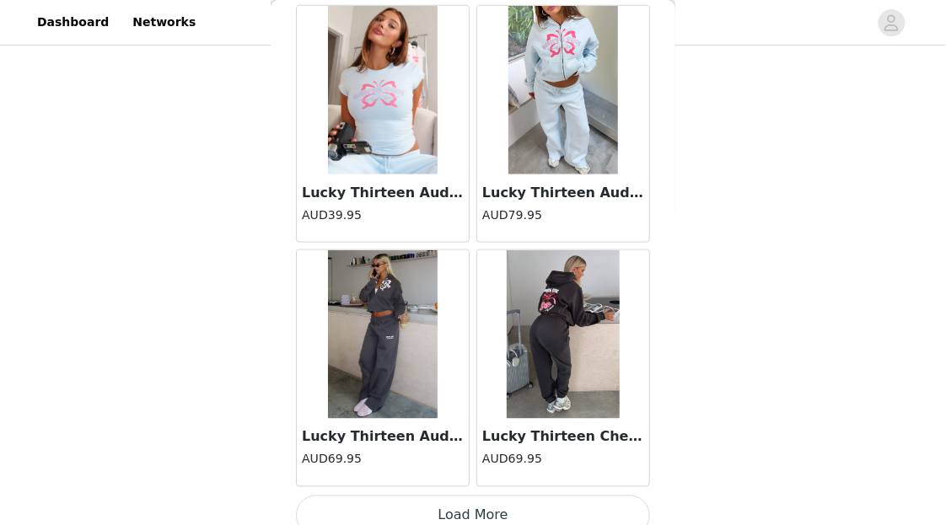
click at [543, 496] on button "Load More" at bounding box center [473, 516] width 354 height 40
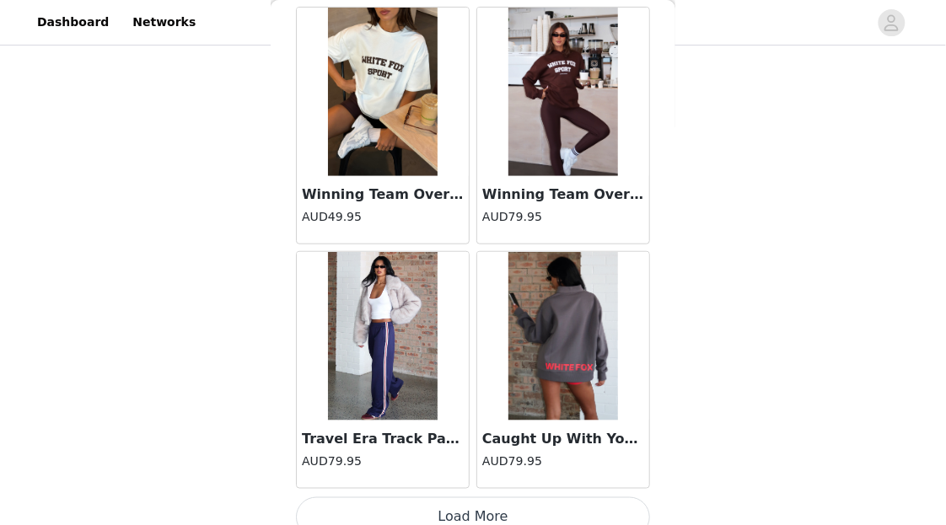
click at [543, 498] on button "Load More" at bounding box center [473, 518] width 354 height 40
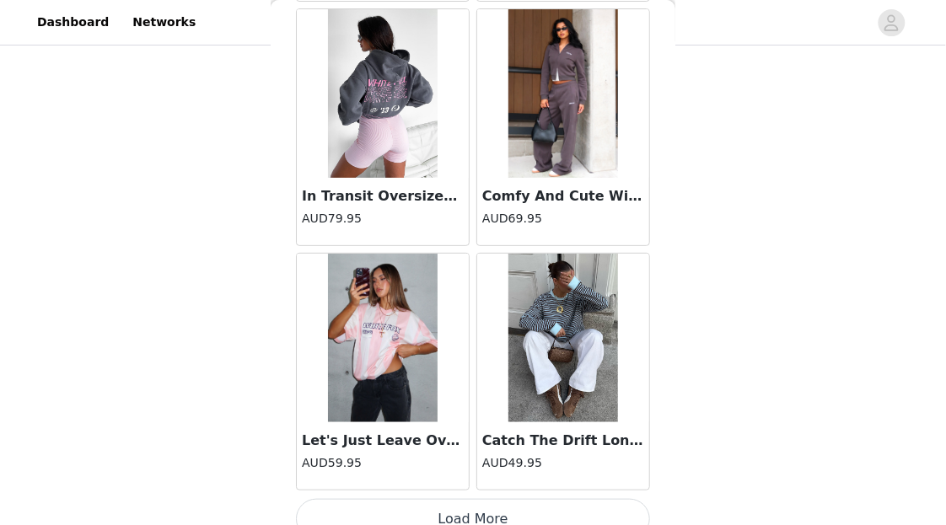
click at [543, 499] on button "Load More" at bounding box center [473, 519] width 354 height 40
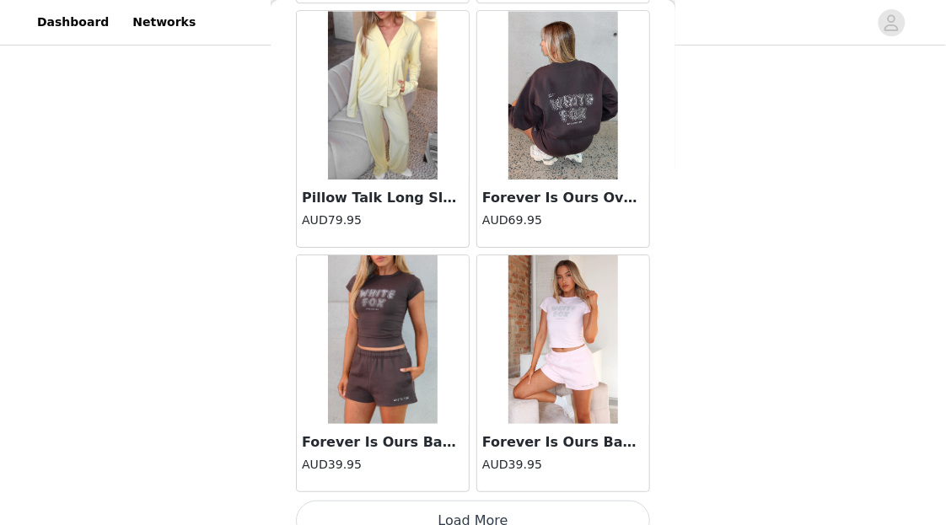
click at [543, 501] on button "Load More" at bounding box center [473, 521] width 354 height 40
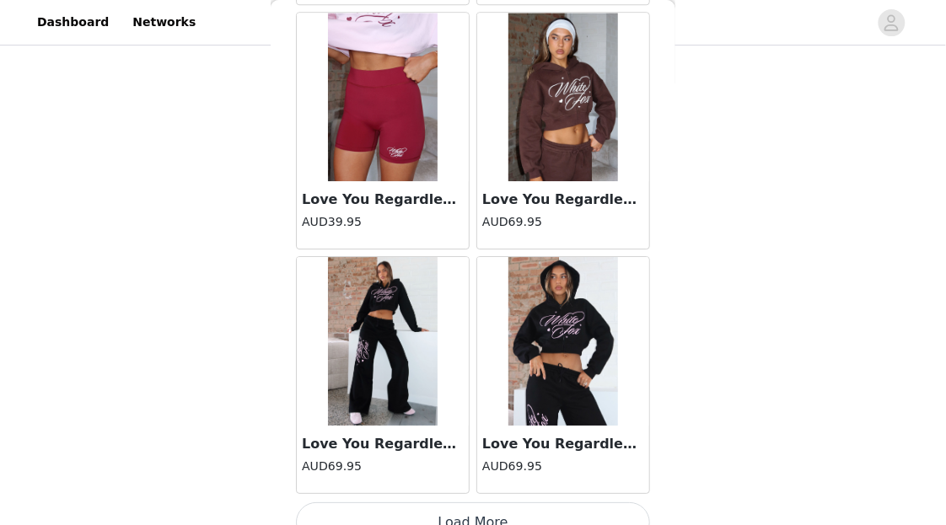
click at [542, 503] on button "Load More" at bounding box center [473, 523] width 354 height 40
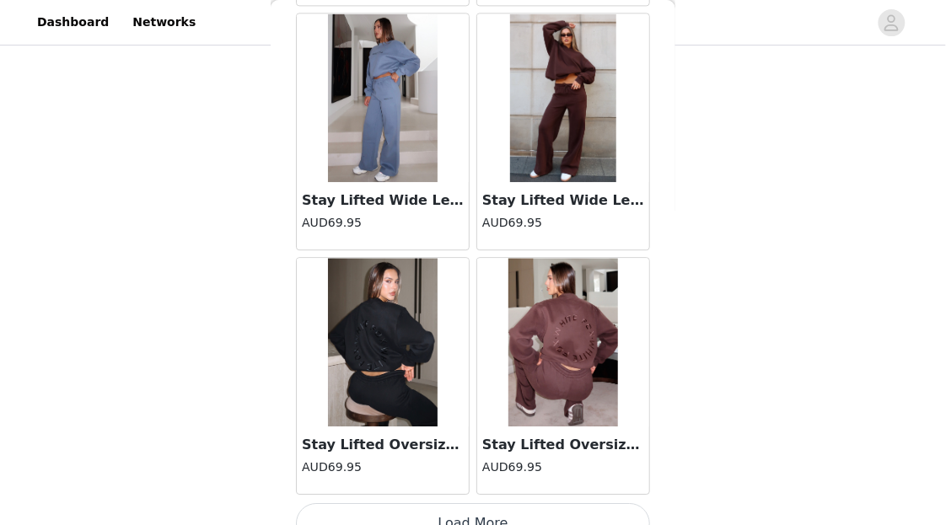
click at [542, 503] on button "Load More" at bounding box center [473, 523] width 354 height 40
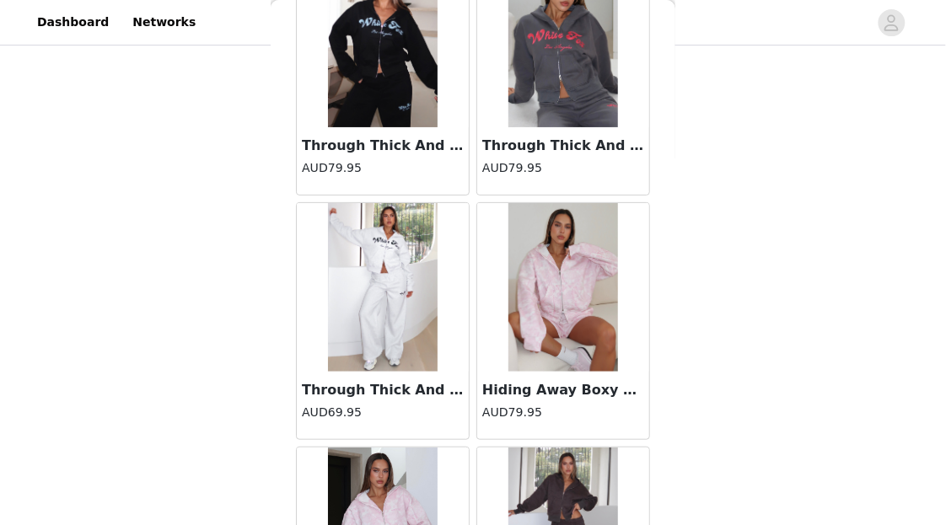
scroll to position [42905, 0]
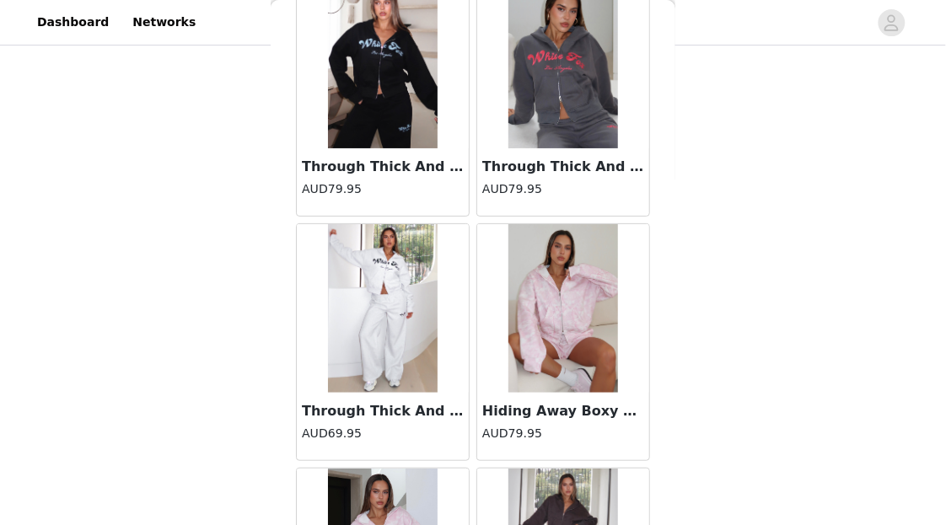
click at [569, 363] on img at bounding box center [564, 308] width 110 height 169
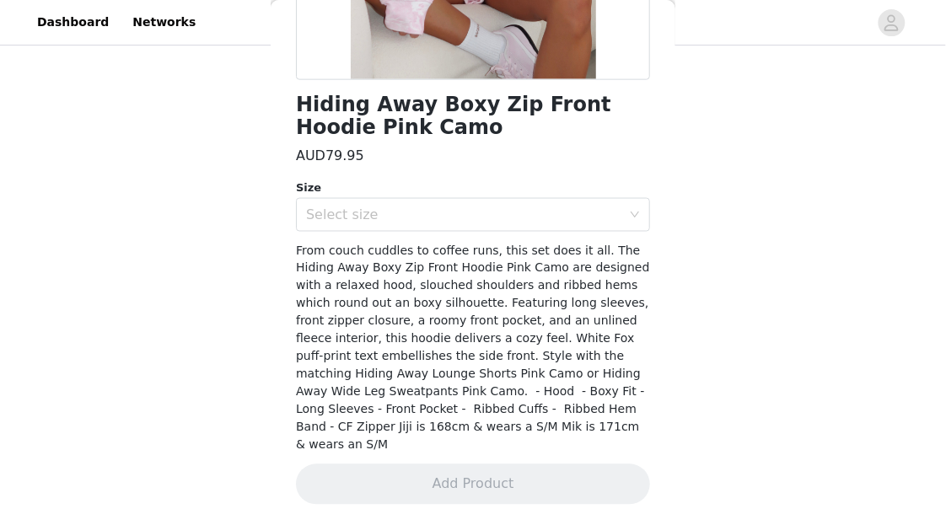
scroll to position [364, 0]
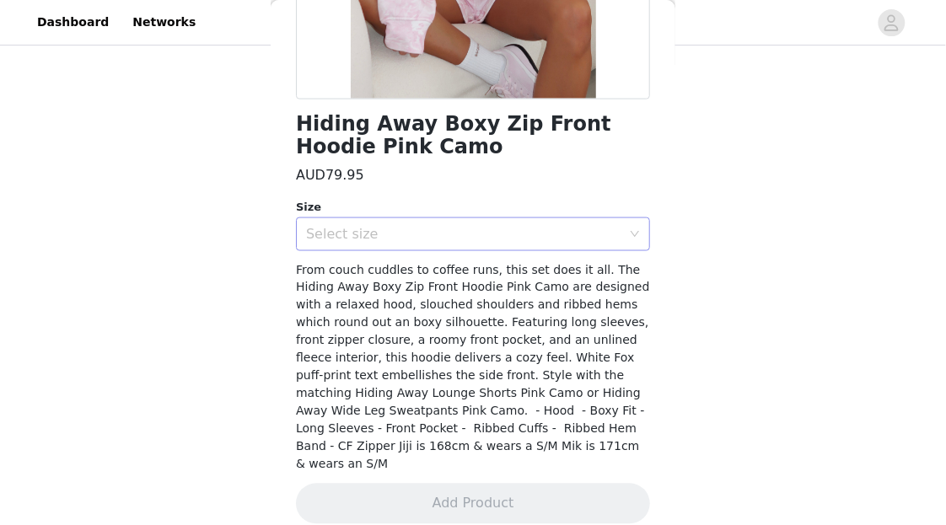
click at [547, 227] on div "Select size" at bounding box center [463, 234] width 315 height 17
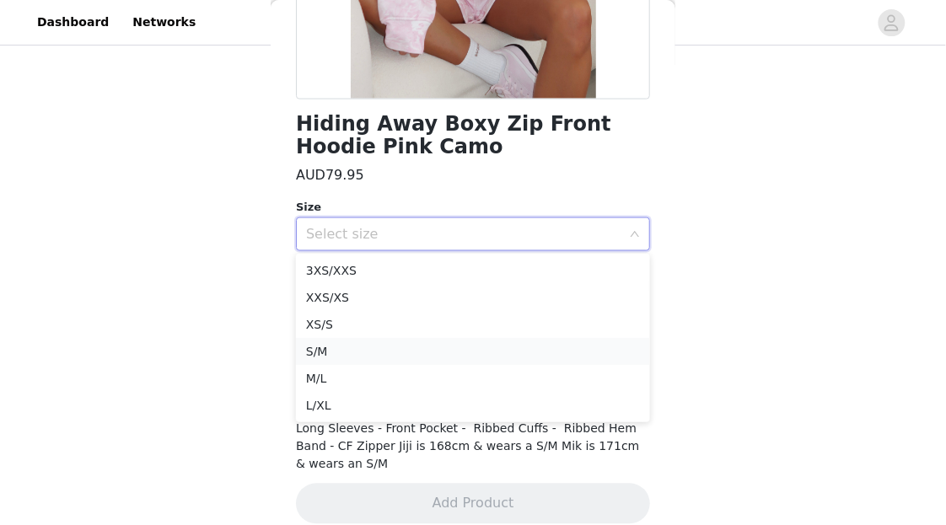
click at [465, 354] on li "S/M" at bounding box center [473, 351] width 354 height 27
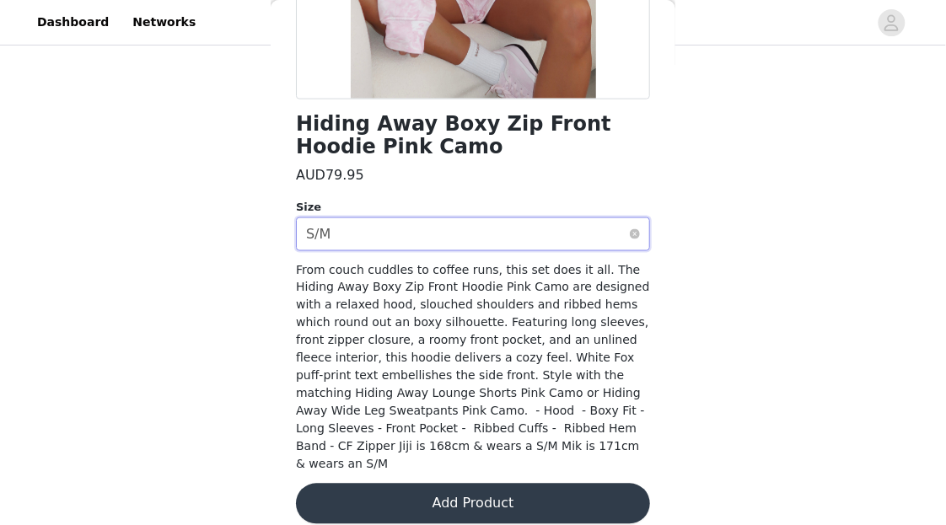
click at [479, 245] on div "Select size S/M" at bounding box center [467, 234] width 323 height 32
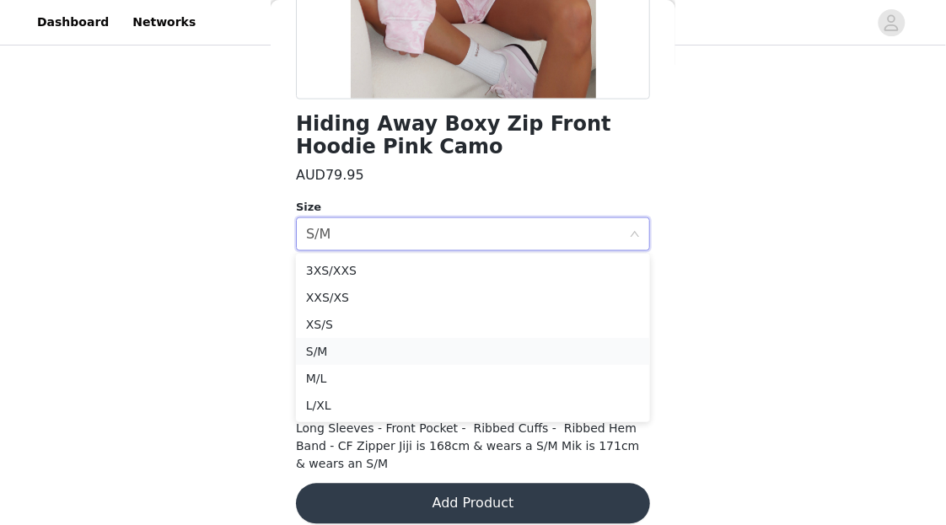
click at [458, 351] on li "S/M" at bounding box center [473, 351] width 354 height 27
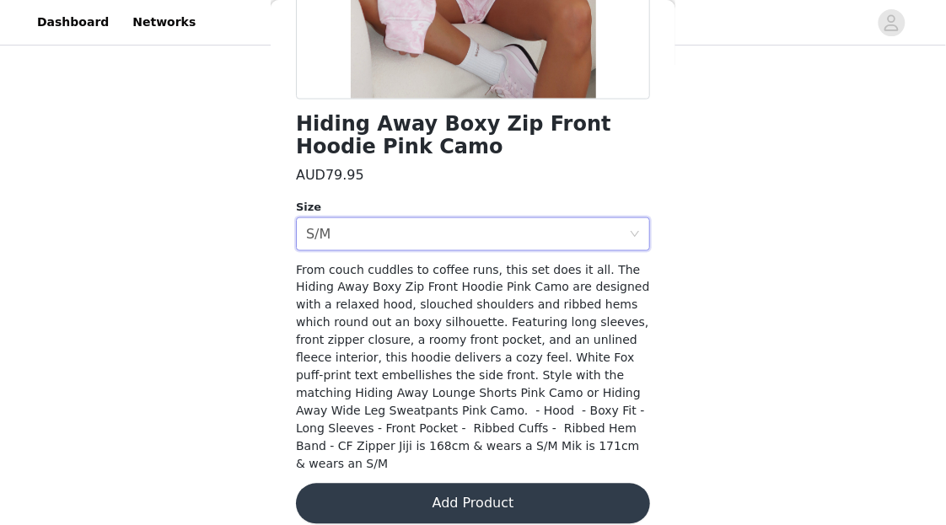
click at [466, 486] on button "Add Product" at bounding box center [473, 504] width 354 height 40
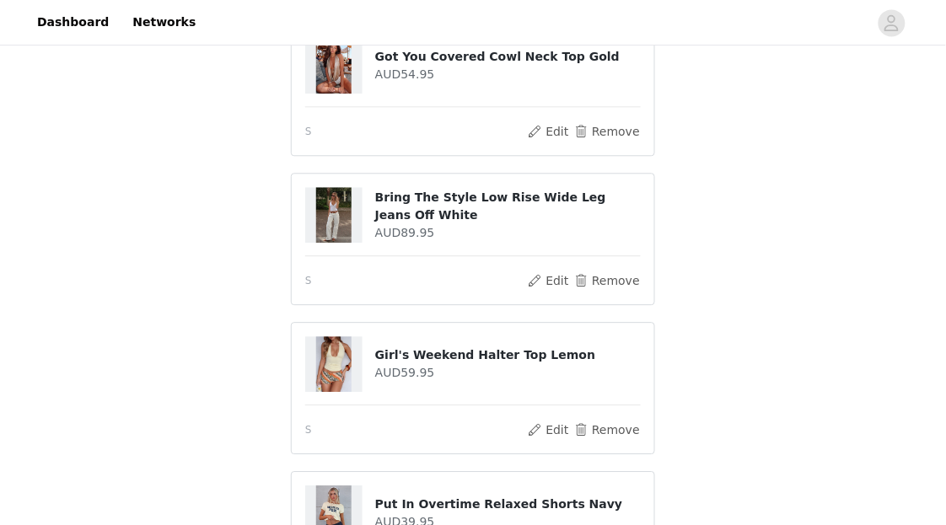
scroll to position [1268, 0]
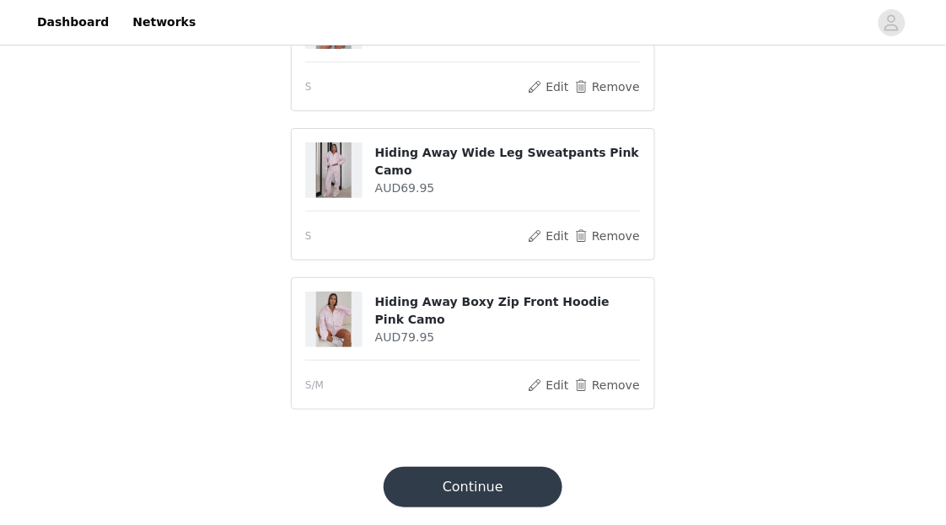
click at [483, 481] on button "Continue" at bounding box center [473, 487] width 179 height 40
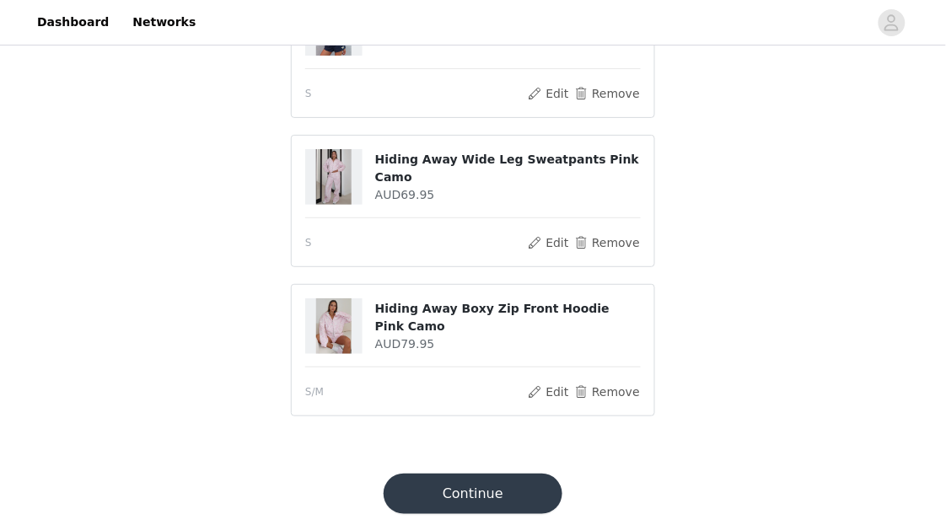
scroll to position [1316, 0]
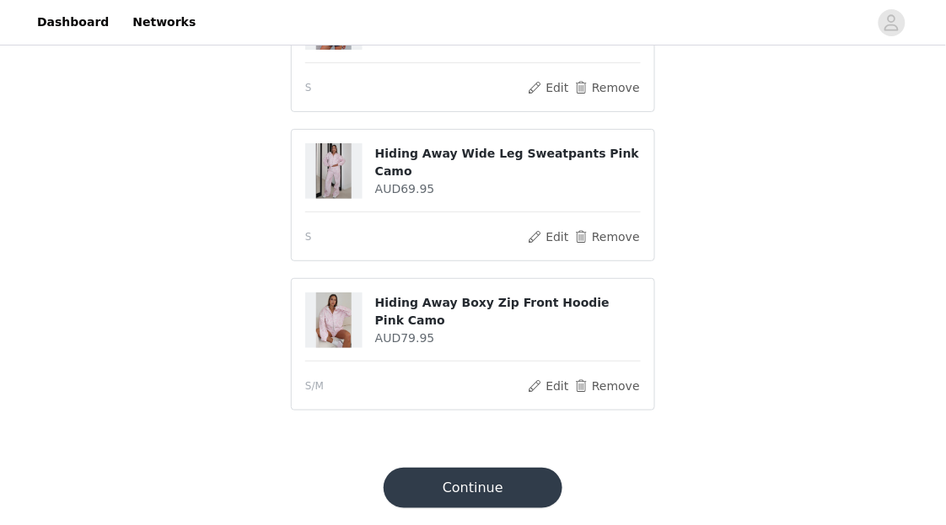
click at [489, 483] on button "Continue" at bounding box center [473, 488] width 179 height 40
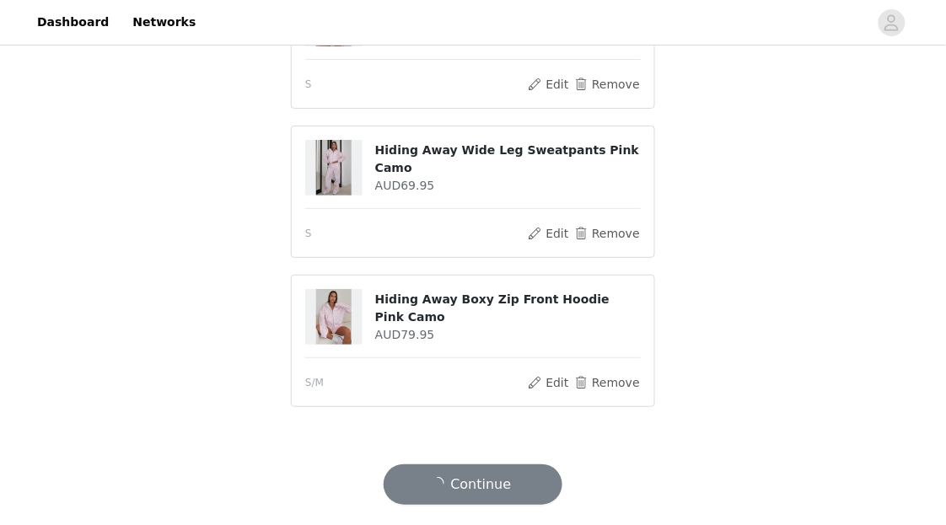
scroll to position [1268, 0]
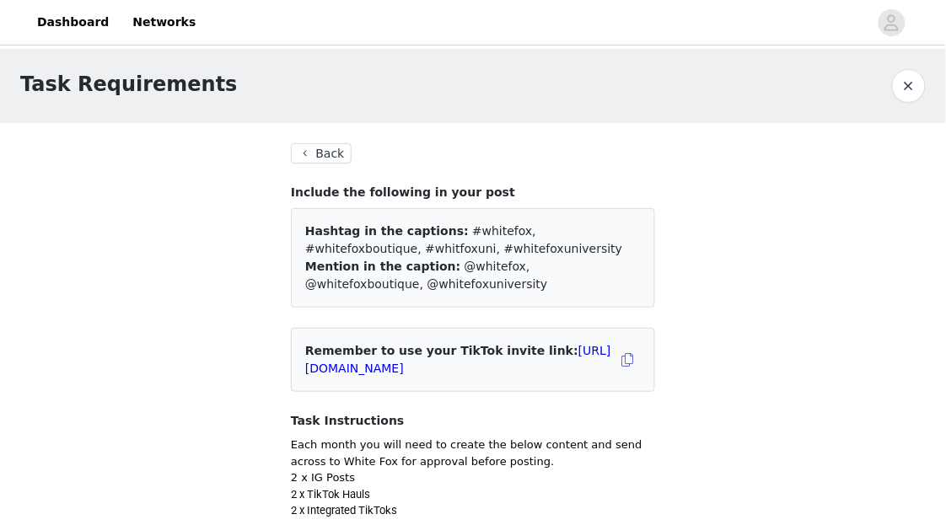
click at [328, 144] on button "Back" at bounding box center [321, 153] width 61 height 20
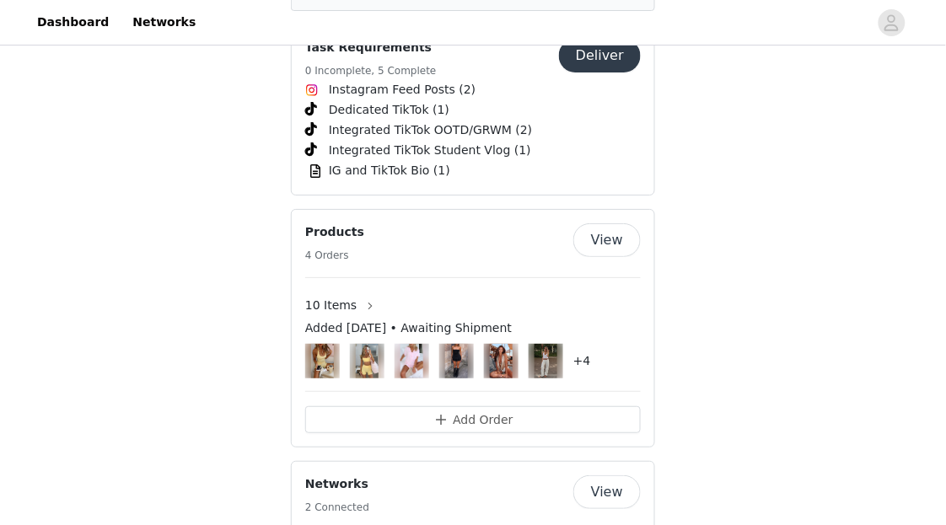
scroll to position [2551, 0]
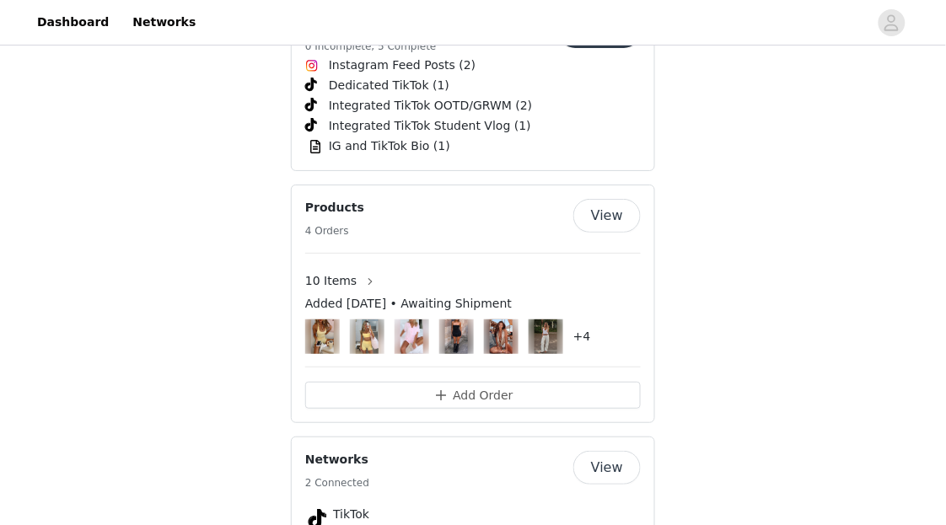
click at [381, 268] on div "10 Items" at bounding box center [473, 281] width 336 height 27
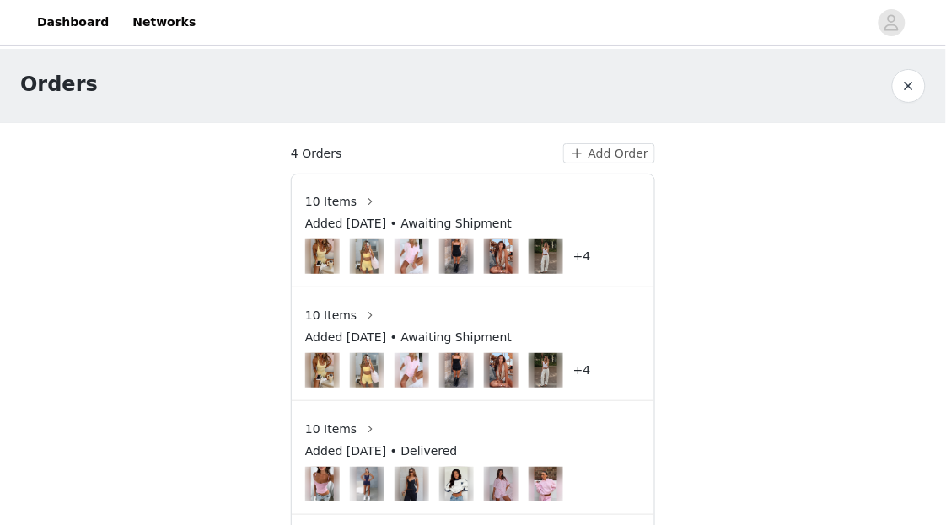
click at [462, 209] on div "10 Items" at bounding box center [473, 201] width 336 height 27
click at [399, 225] on span "Added [DATE] • Awaiting Shipment" at bounding box center [408, 224] width 207 height 18
click at [369, 192] on button "button" at bounding box center [370, 201] width 27 height 27
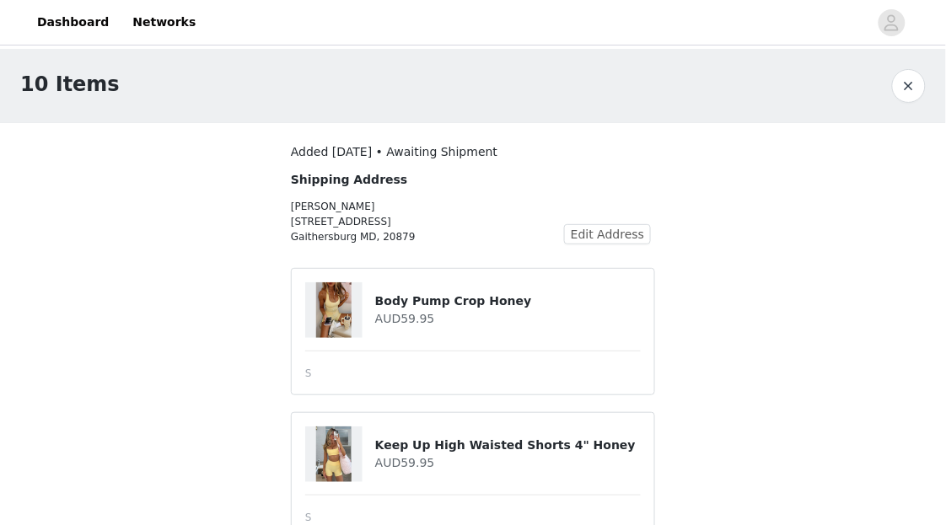
click at [901, 72] on button "button" at bounding box center [909, 86] width 34 height 34
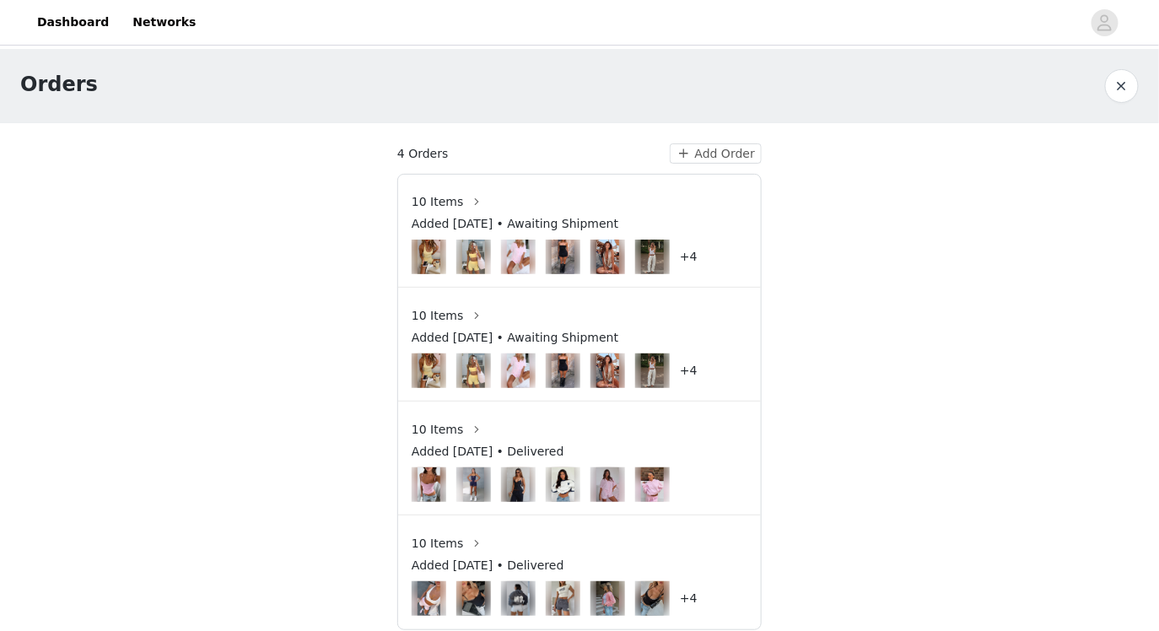
scroll to position [19, 0]
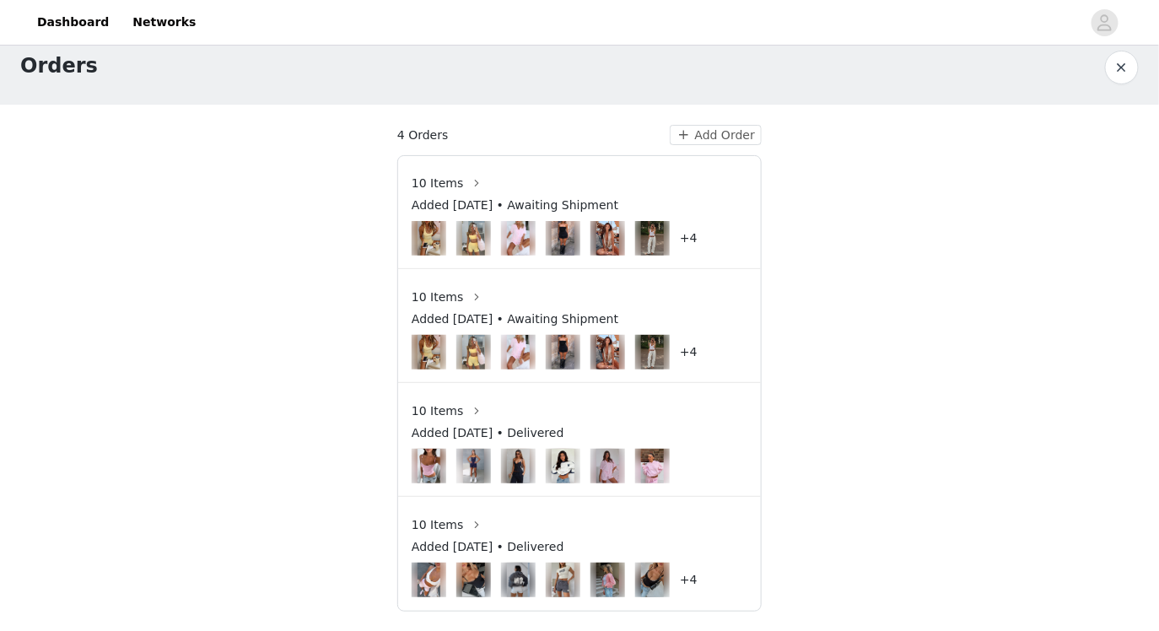
click at [456, 302] on span "10 Items" at bounding box center [437, 297] width 51 height 18
click at [471, 294] on button "button" at bounding box center [476, 296] width 27 height 27
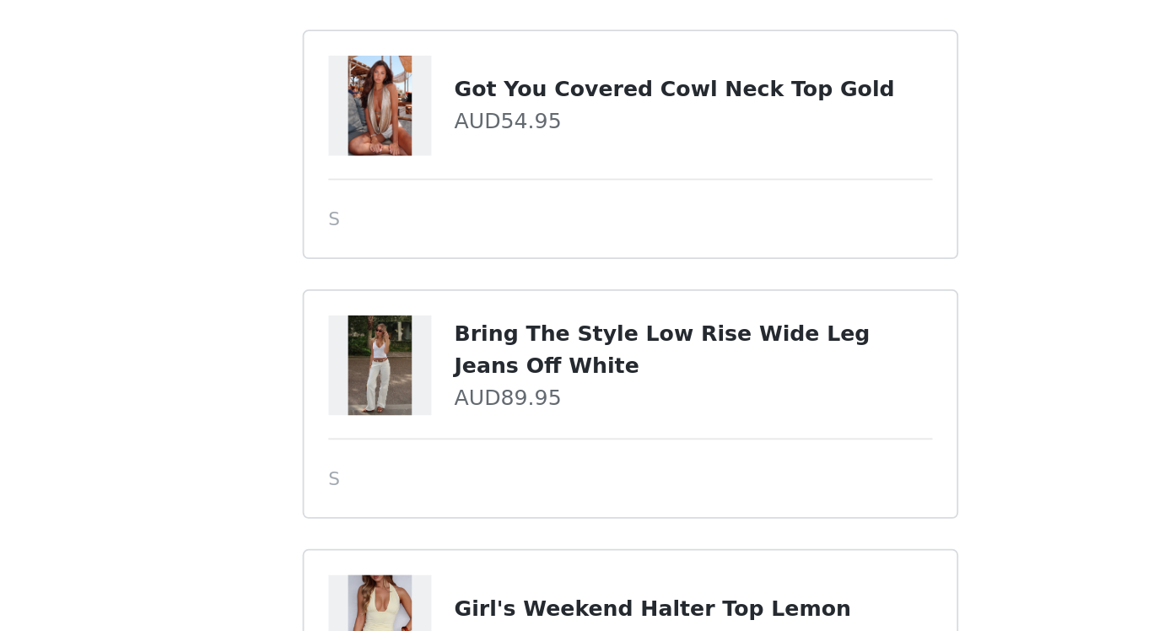
scroll to position [547, 0]
